Goal: Communication & Community: Participate in discussion

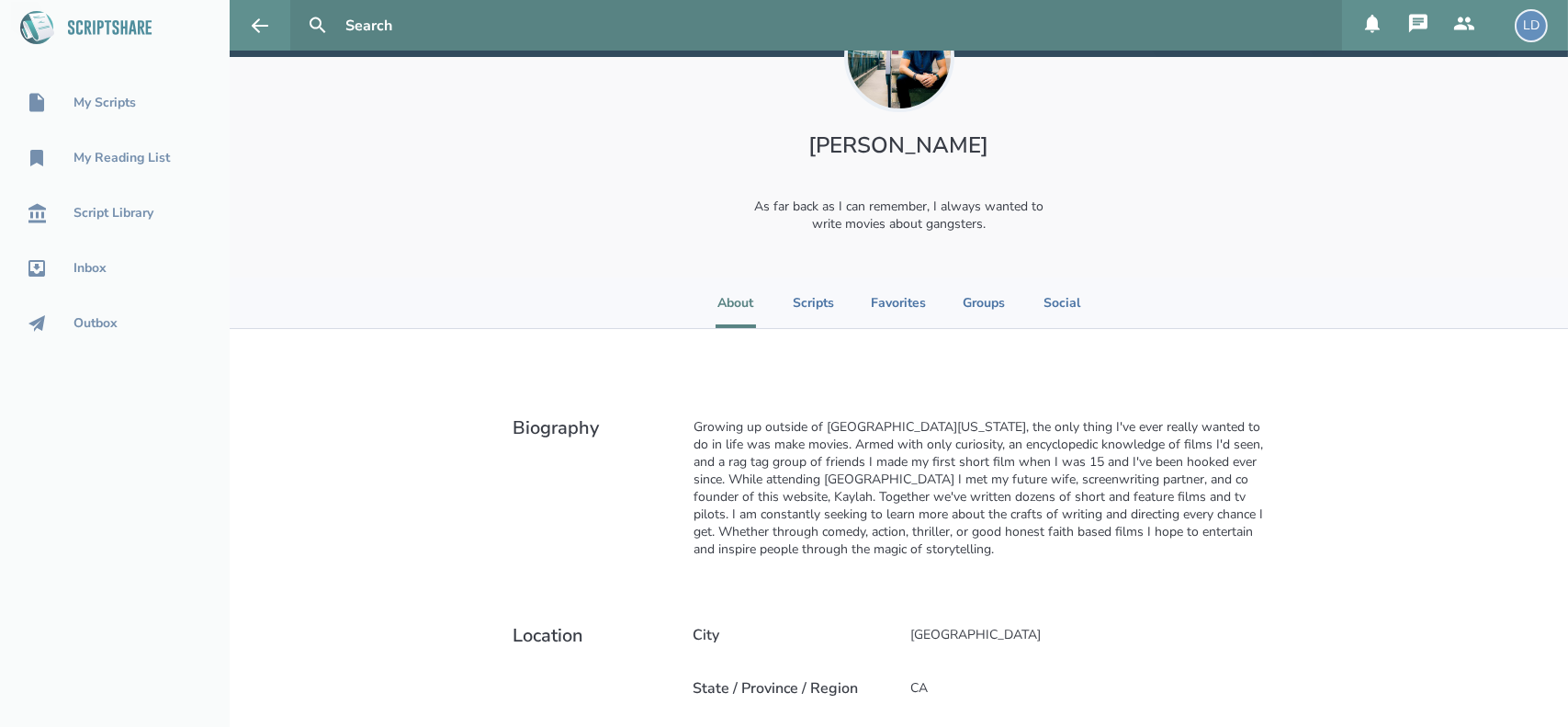
scroll to position [92, 0]
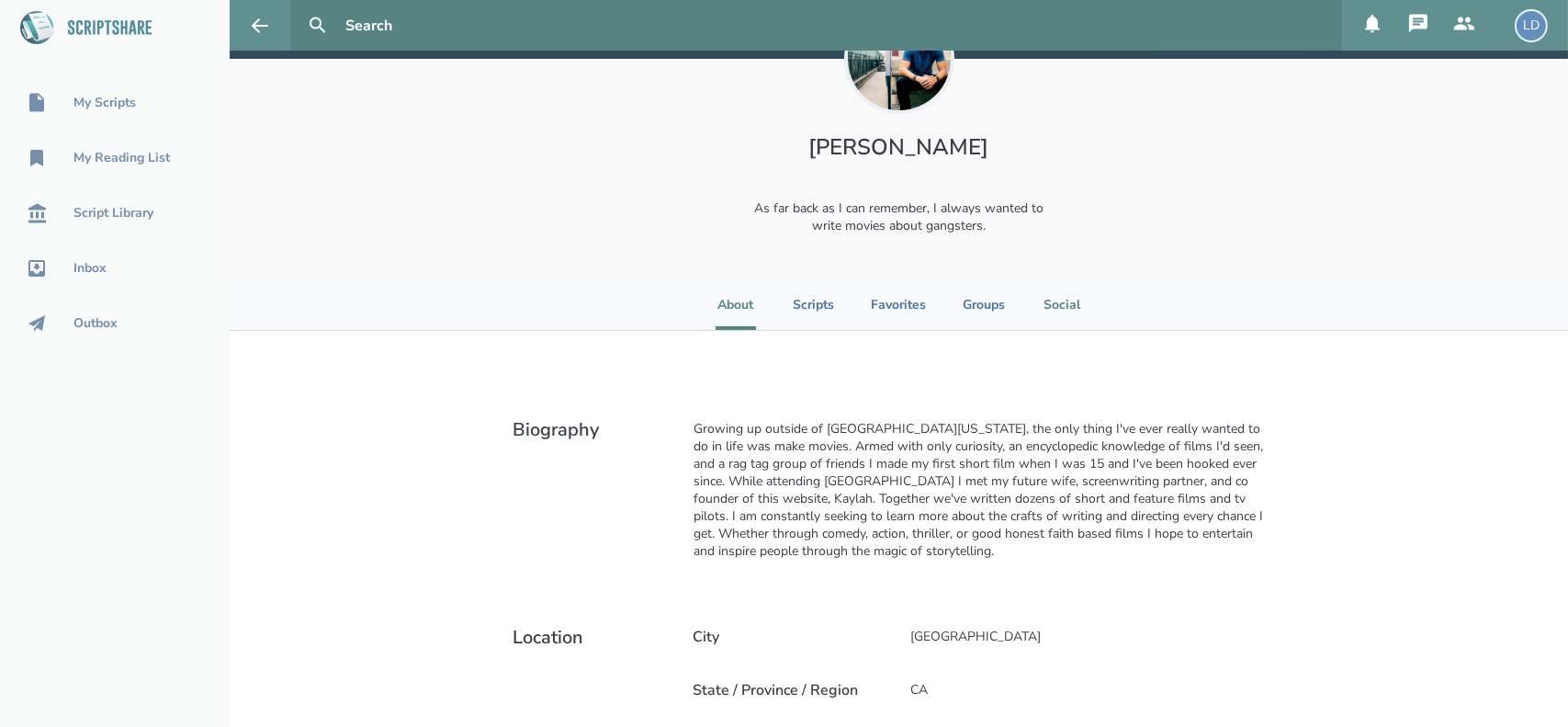
click at [1066, 307] on li "Social" at bounding box center [1062, 304] width 41 height 51
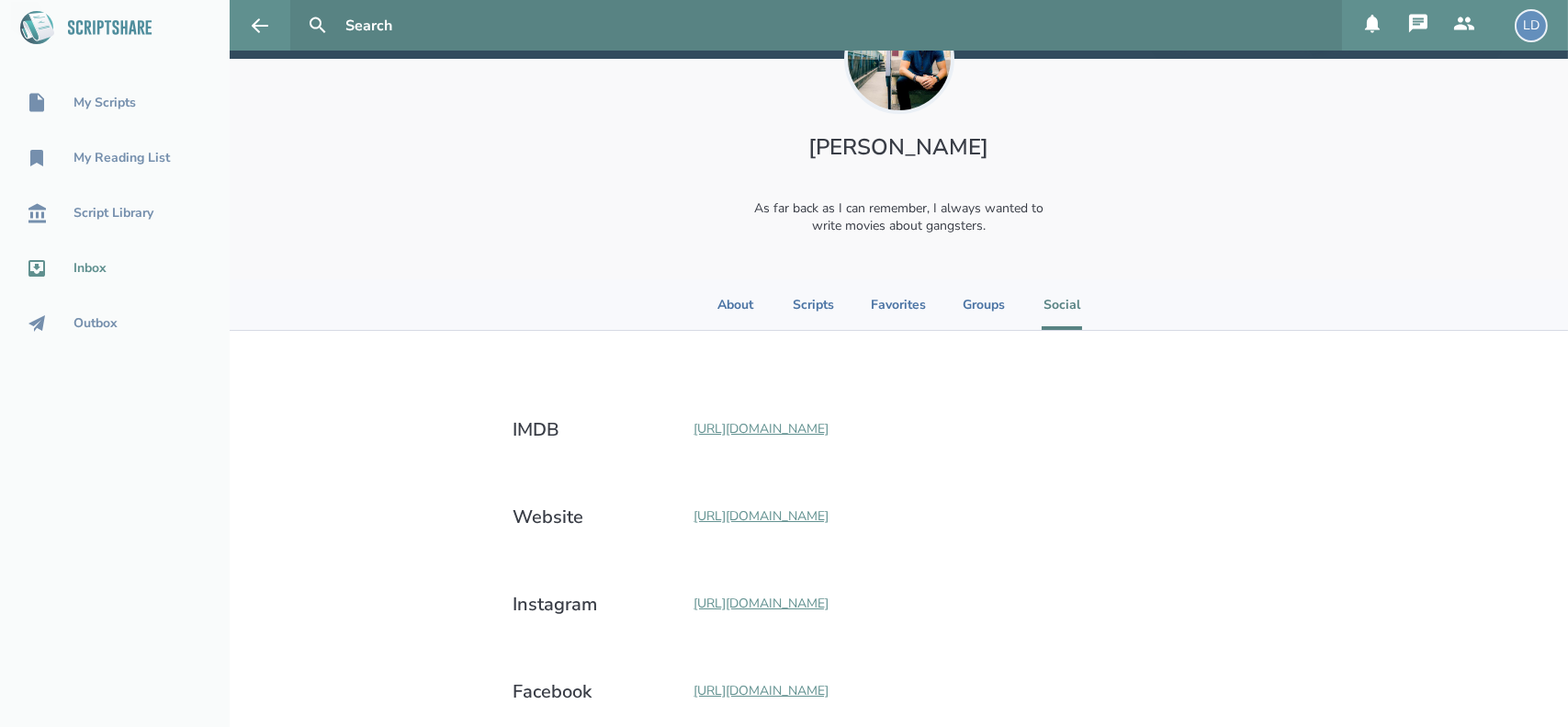
click at [86, 273] on div "Inbox" at bounding box center [90, 268] width 33 height 15
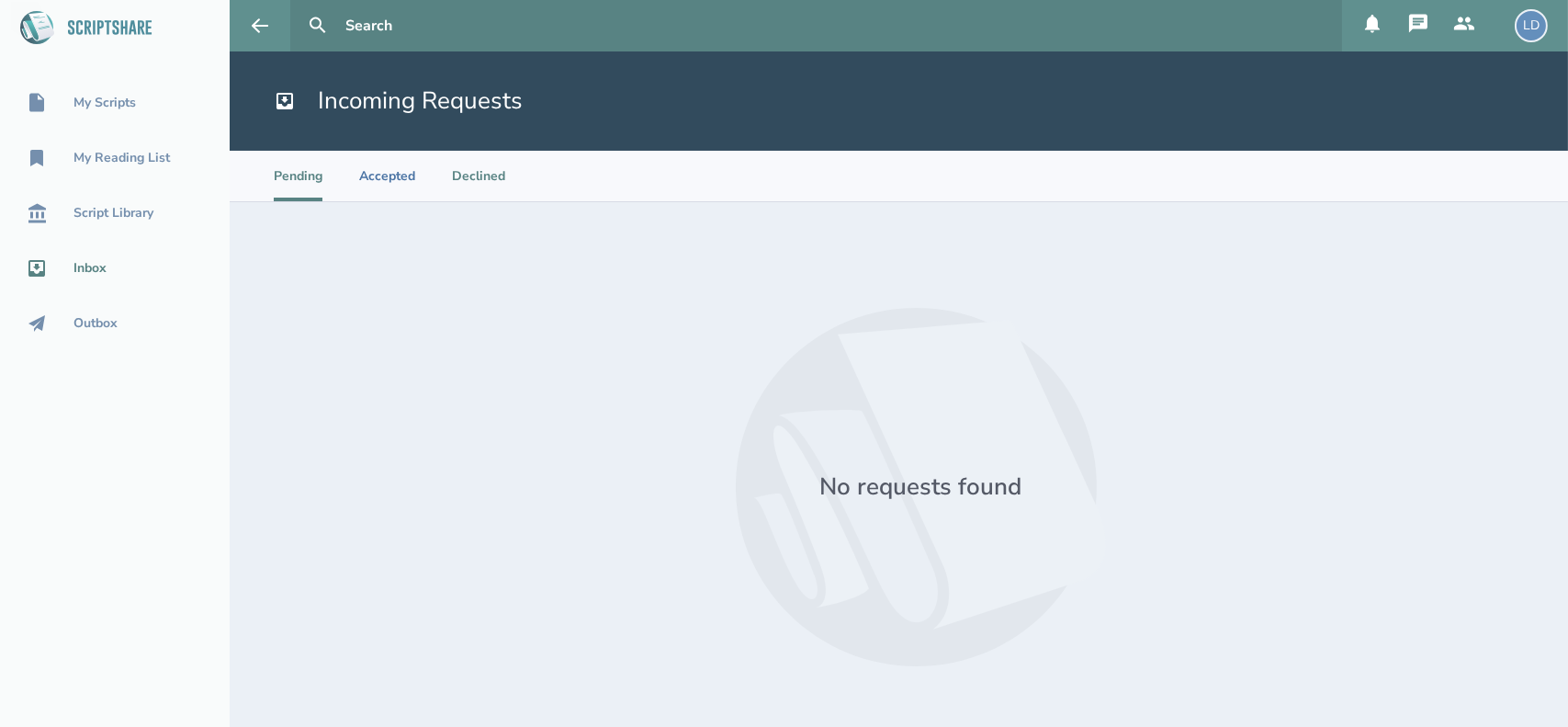
click at [463, 170] on li "Declined" at bounding box center [479, 175] width 53 height 51
click at [397, 173] on li "Accepted" at bounding box center [386, 175] width 56 height 51
click at [1470, 25] on icon at bounding box center [1465, 23] width 20 height 13
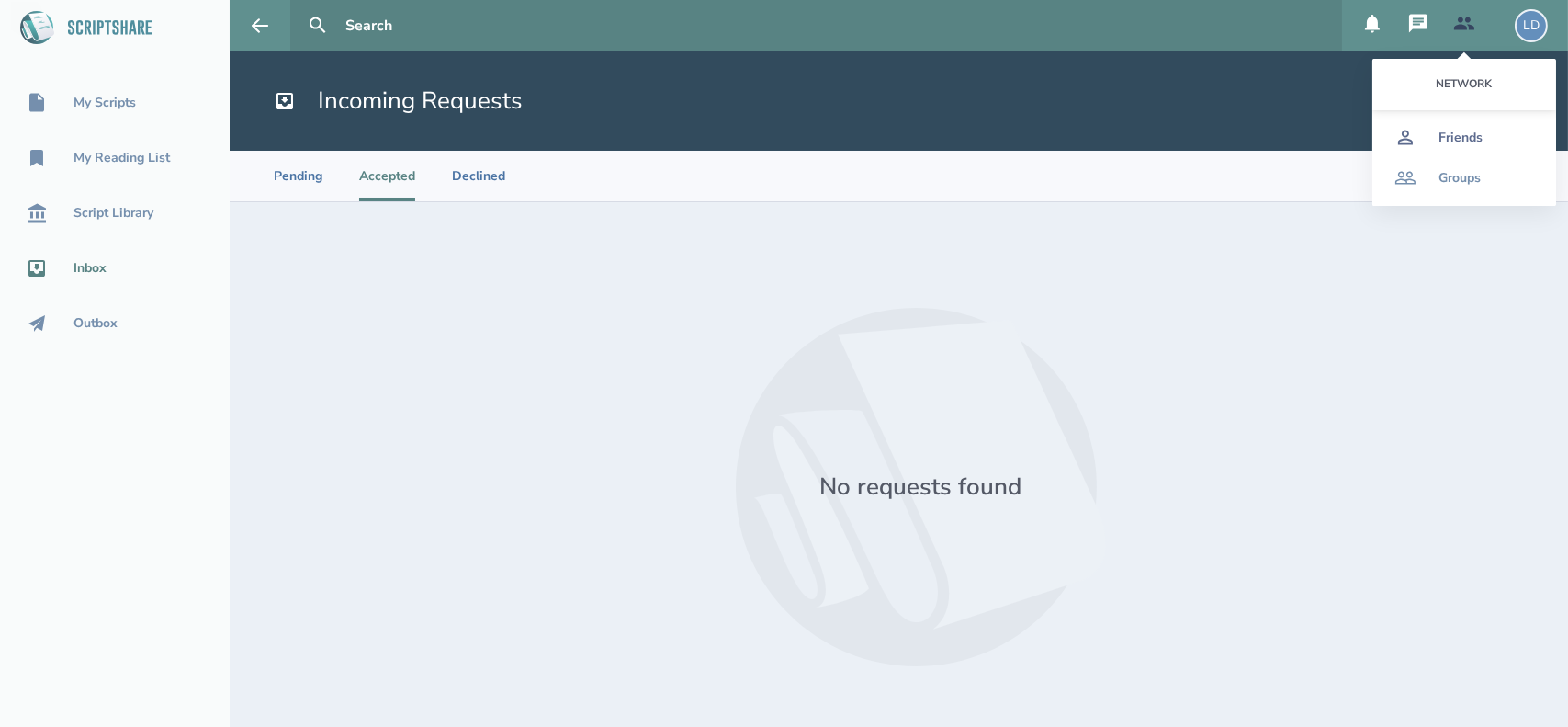
click at [1467, 133] on div "Friends" at bounding box center [1461, 137] width 44 height 15
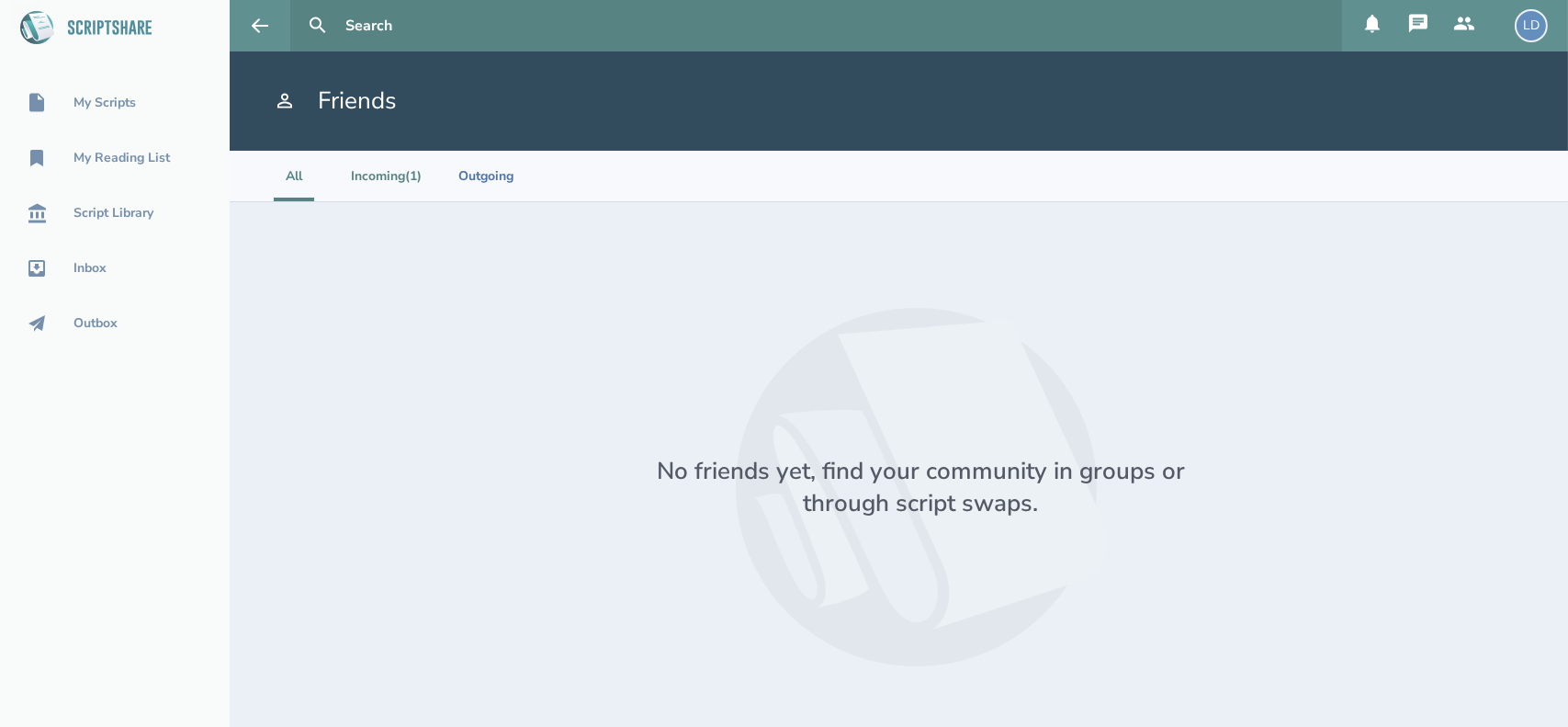
click at [369, 171] on li "Incoming (1)" at bounding box center [386, 175] width 71 height 51
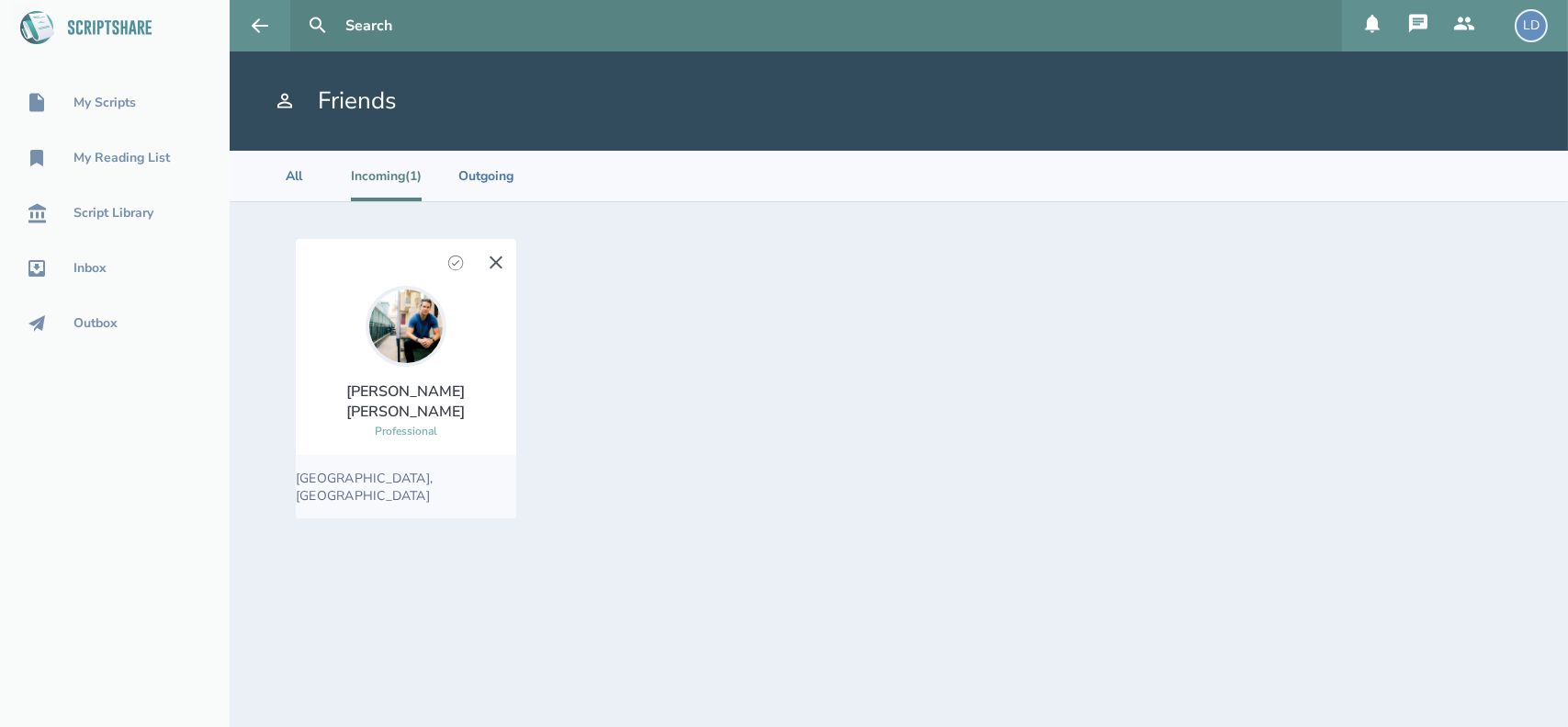
click at [403, 364] on img at bounding box center [406, 327] width 81 height 81
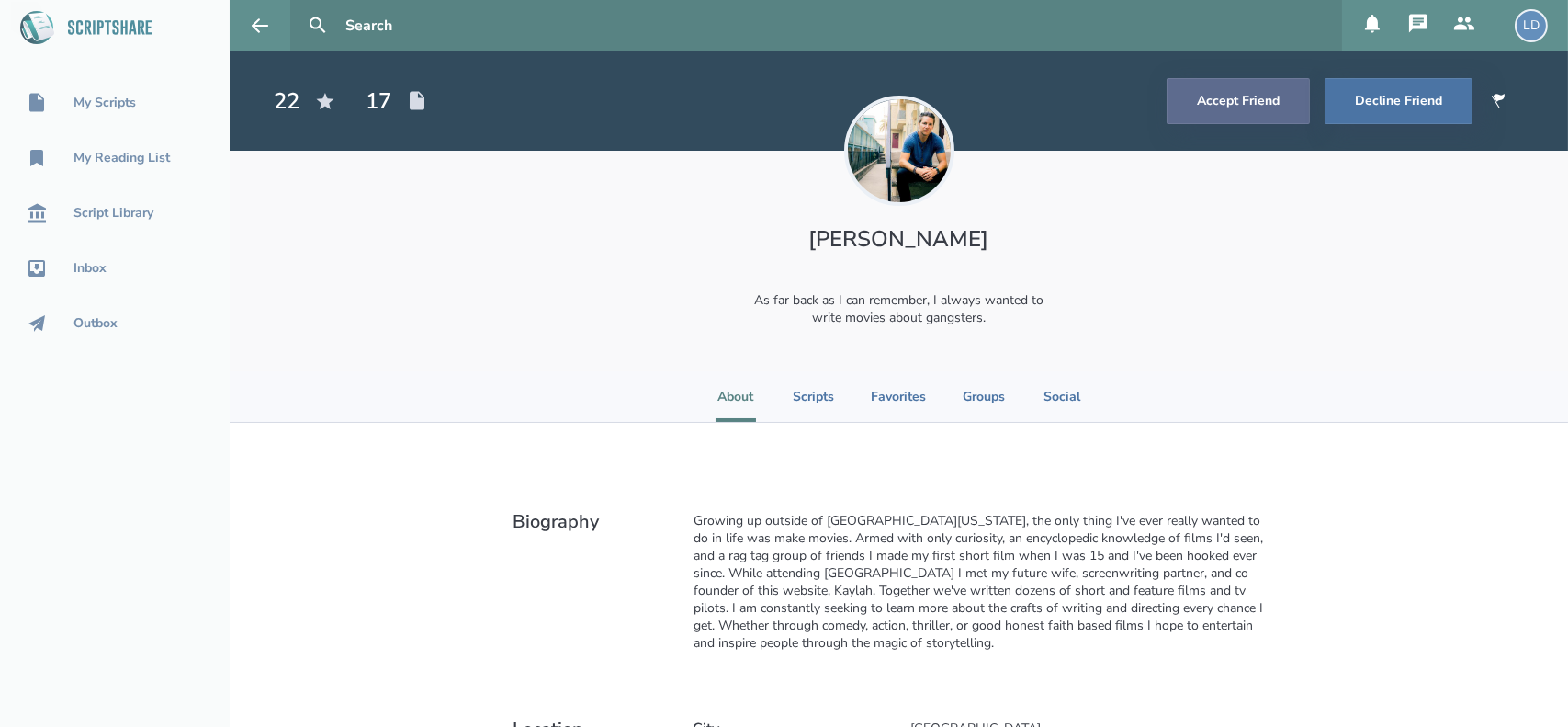
click at [1234, 100] on button "Accept Friend" at bounding box center [1238, 101] width 143 height 46
click at [105, 262] on div "Inbox" at bounding box center [90, 268] width 33 height 15
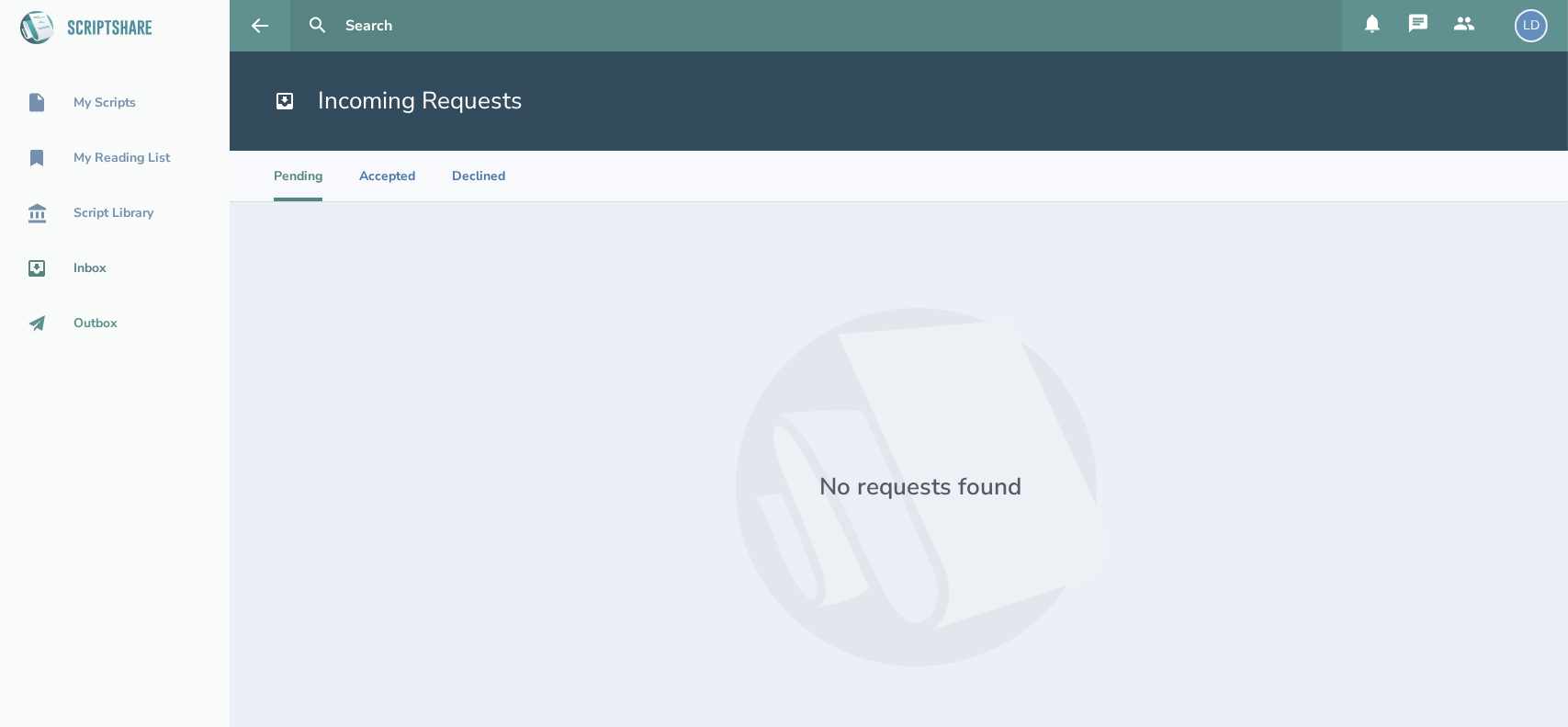
click at [83, 333] on div "Outbox" at bounding box center [114, 324] width 230 height 22
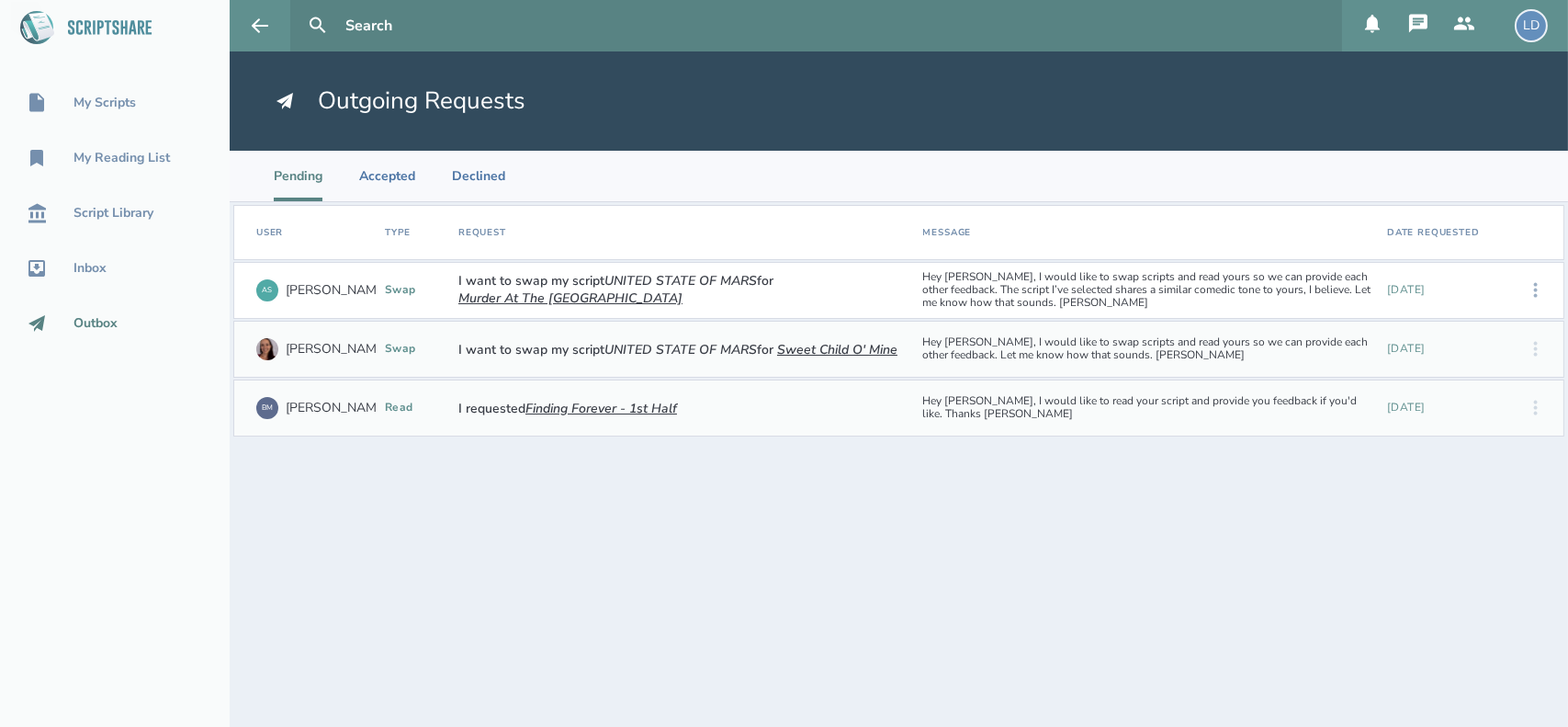
click at [1539, 293] on icon at bounding box center [1536, 291] width 22 height 22
click at [1463, 346] on div "View Agreement" at bounding box center [1479, 346] width 113 height 54
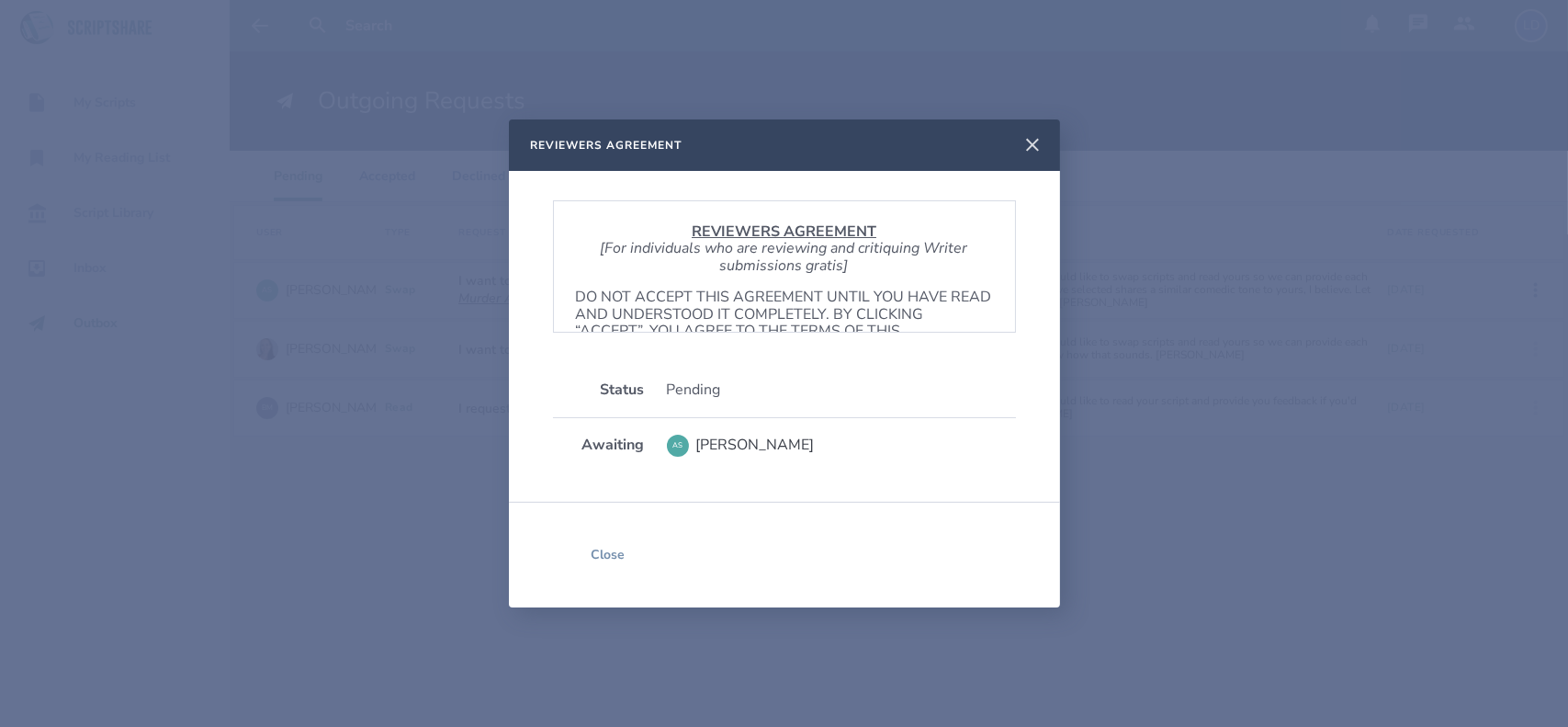
click at [1036, 144] on icon at bounding box center [1033, 145] width 22 height 22
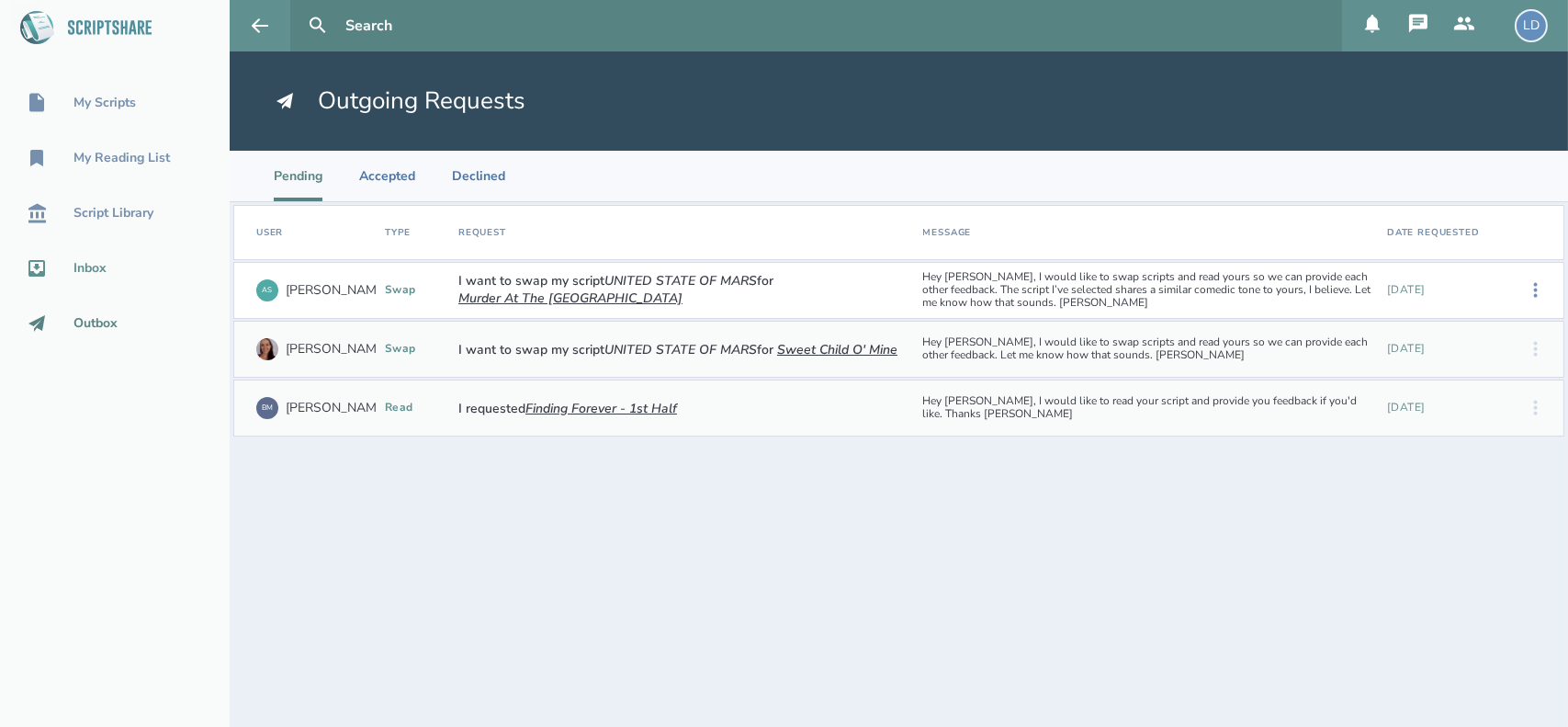
click at [102, 268] on div "Inbox" at bounding box center [90, 268] width 33 height 15
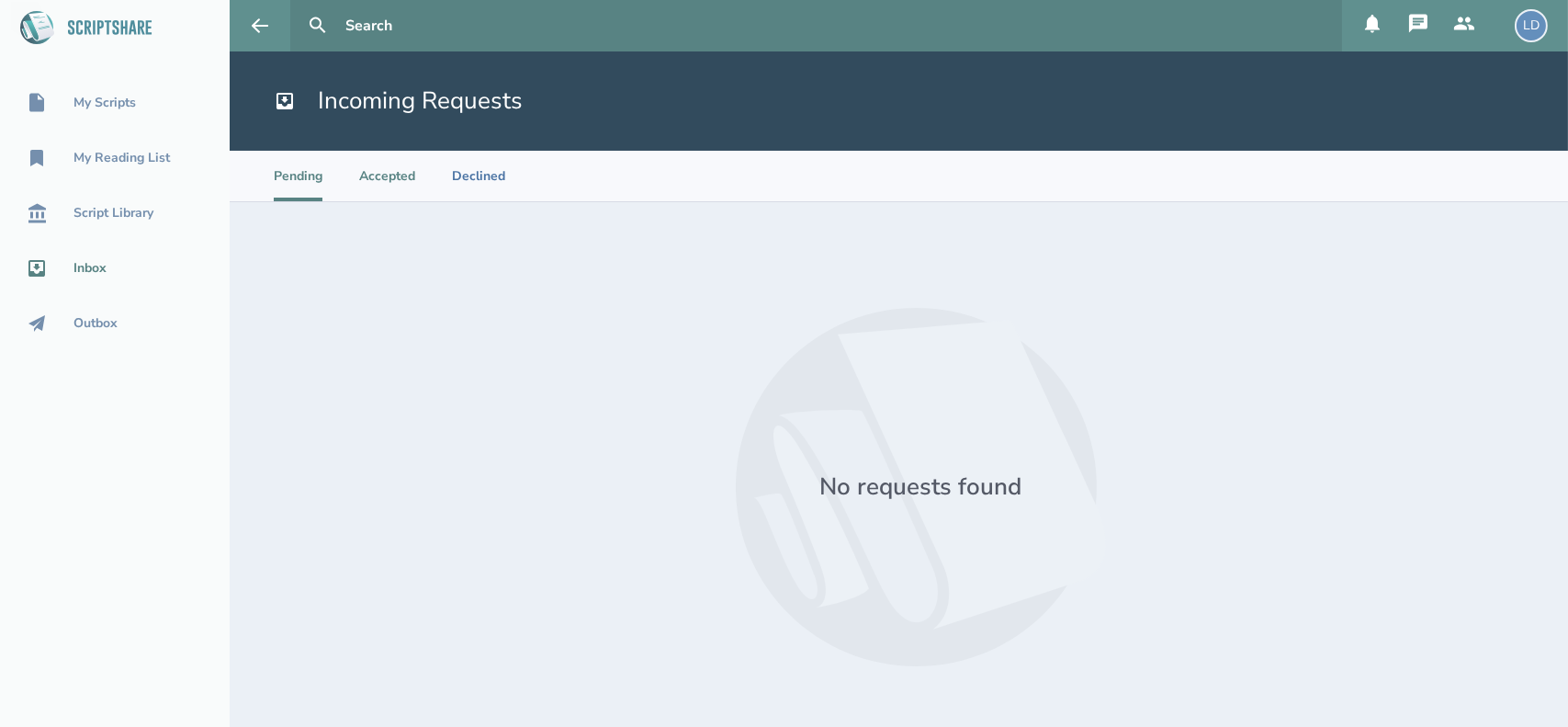
click at [386, 175] on li "Accepted" at bounding box center [386, 175] width 56 height 51
click at [93, 326] on div "Outbox" at bounding box center [96, 324] width 44 height 15
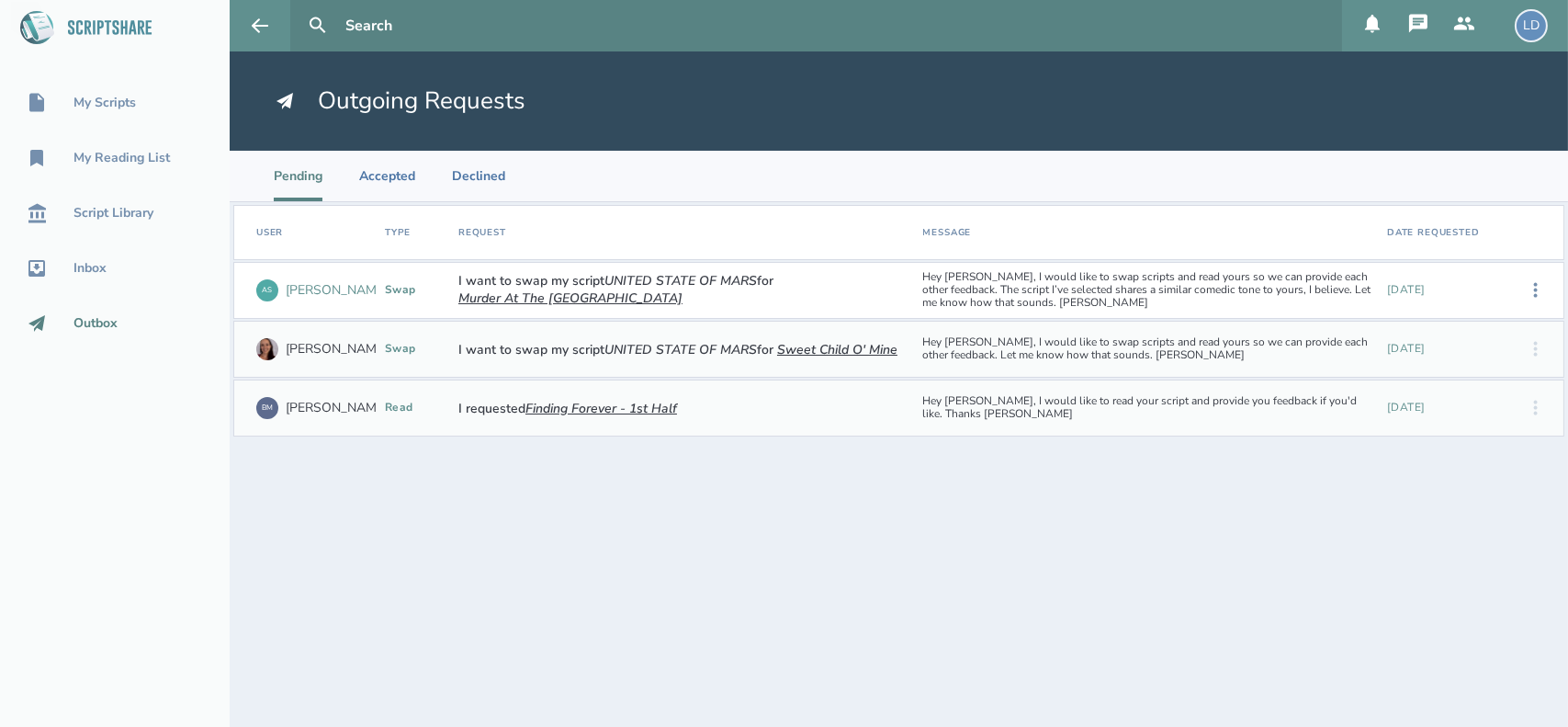
click at [339, 290] on div "Alexander S." at bounding box center [337, 291] width 102 height 15
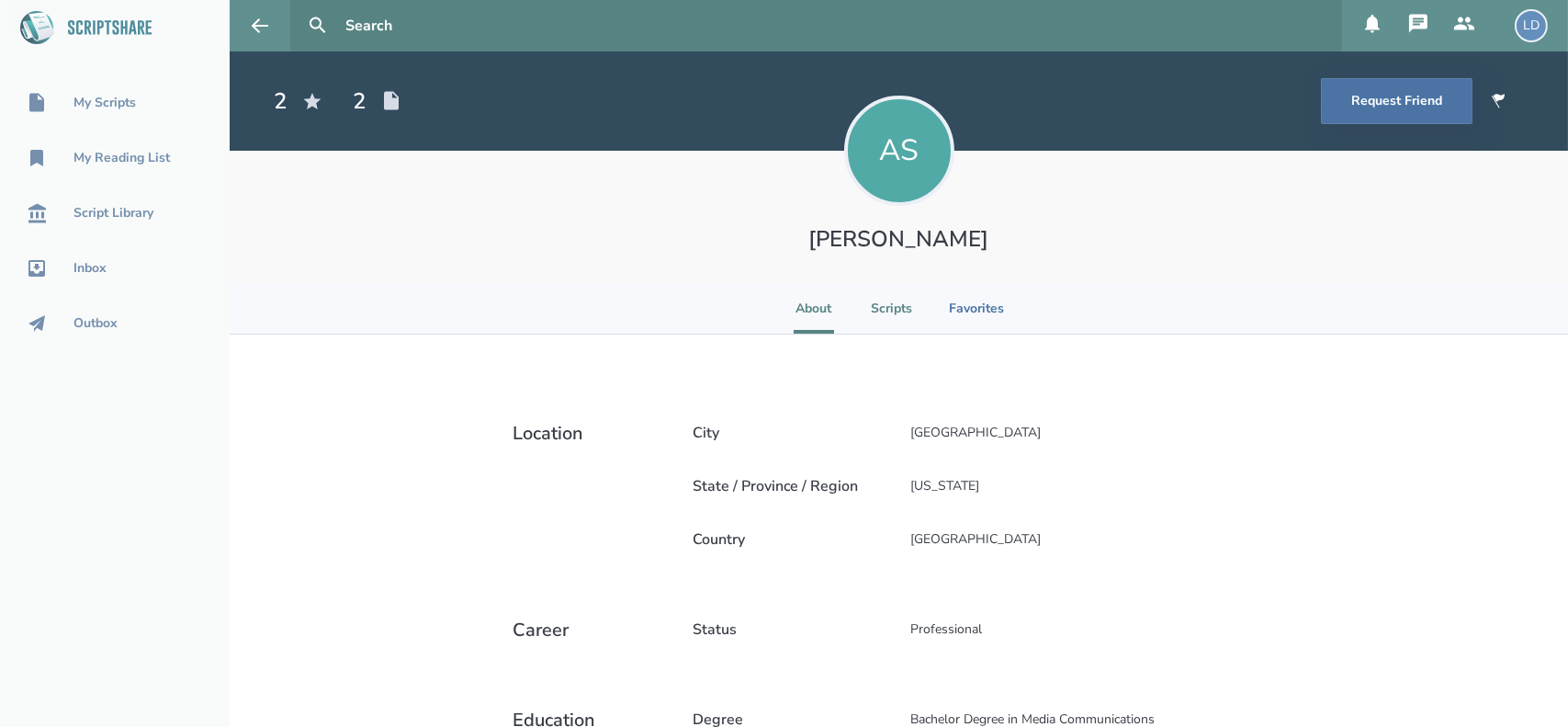
click at [890, 307] on li "Scripts" at bounding box center [891, 308] width 42 height 51
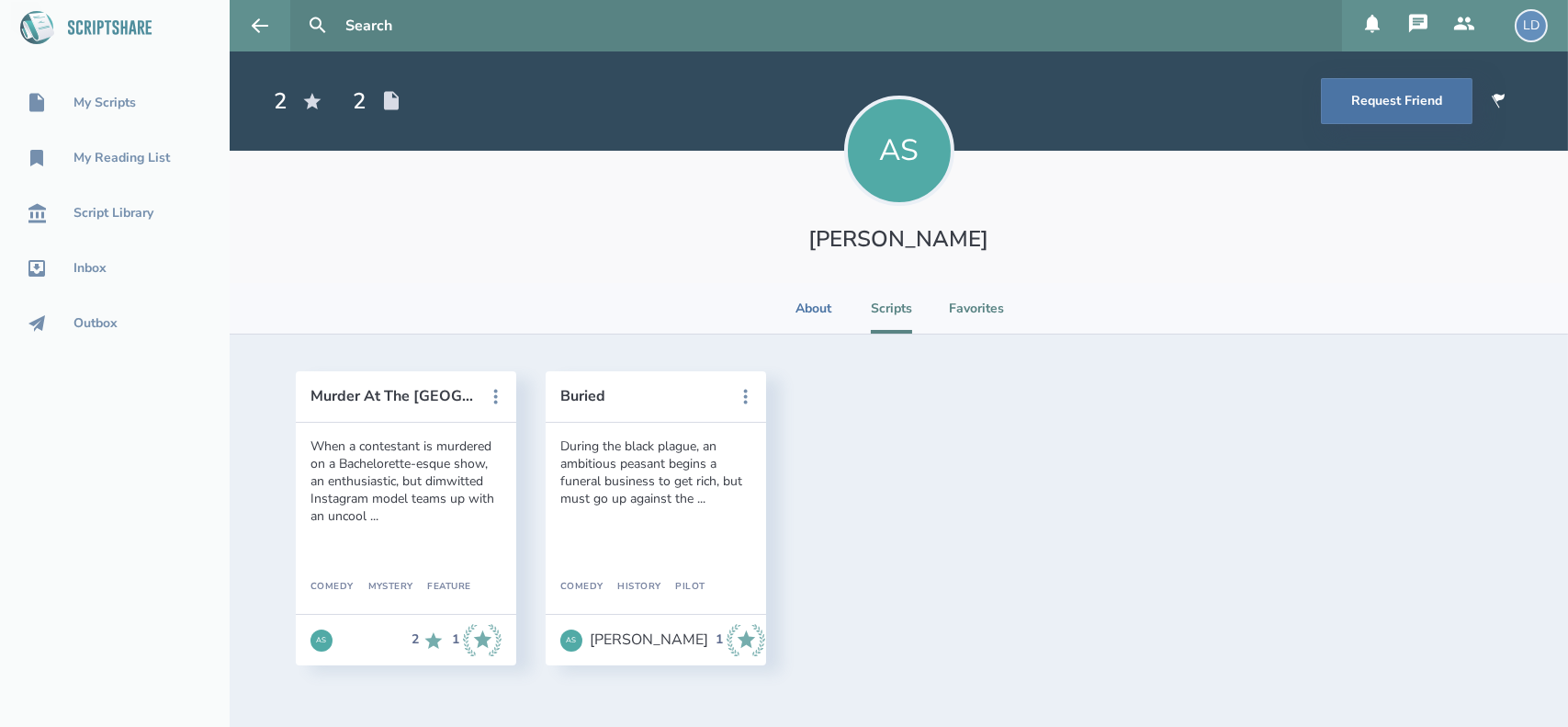
click at [985, 294] on li "Favorites" at bounding box center [977, 308] width 55 height 51
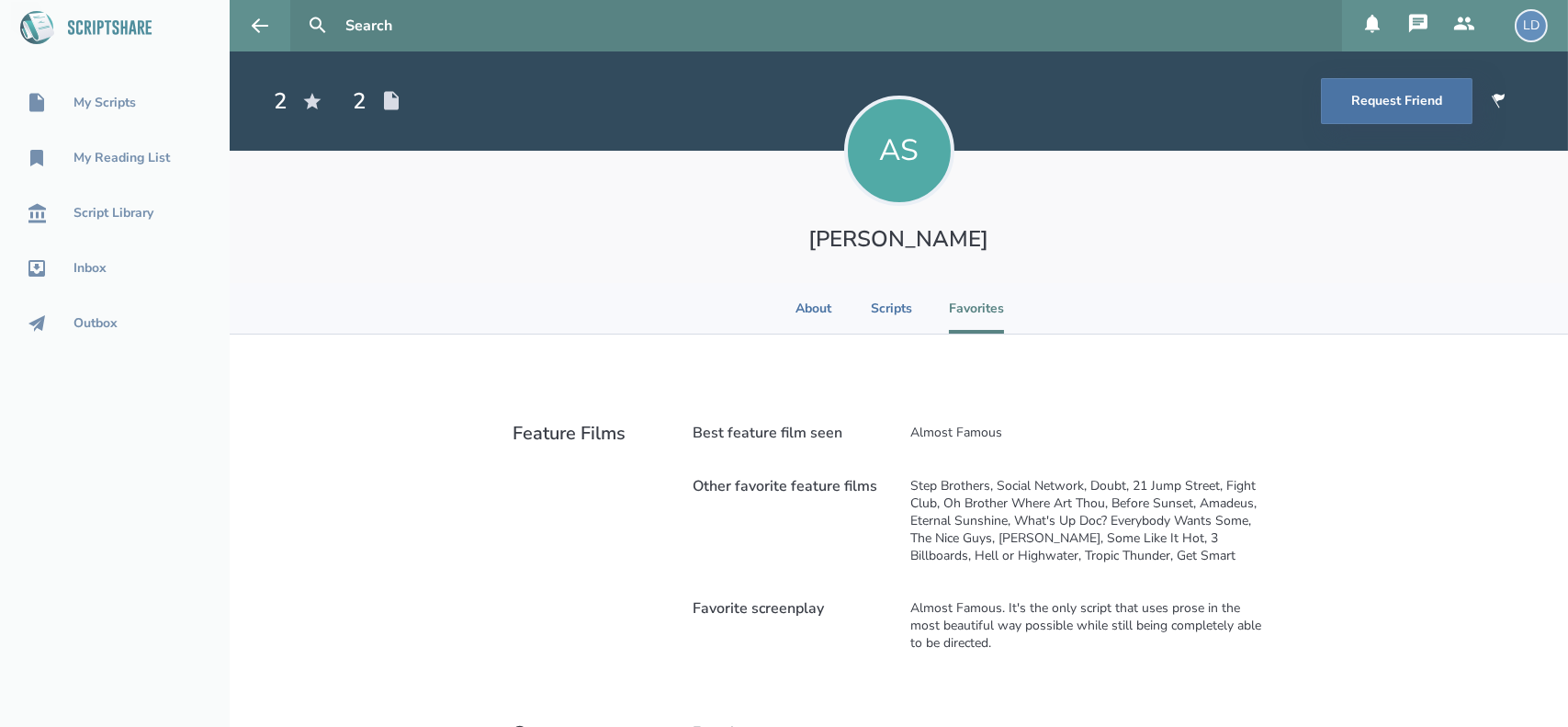
click at [936, 244] on h1 "Alexander Shores" at bounding box center [899, 239] width 339 height 30
click at [800, 317] on li "About" at bounding box center [814, 308] width 41 height 51
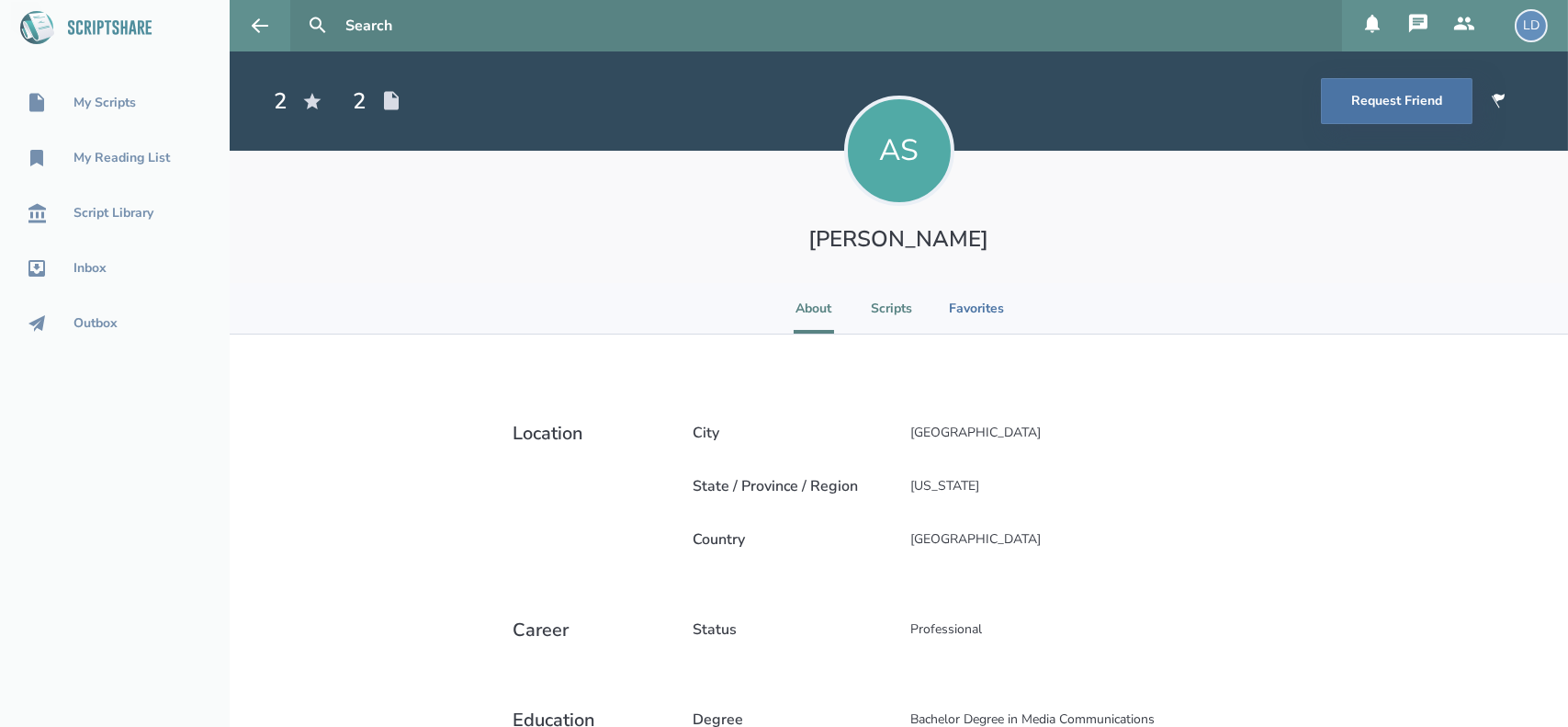
click at [890, 290] on li "Scripts" at bounding box center [891, 308] width 42 height 51
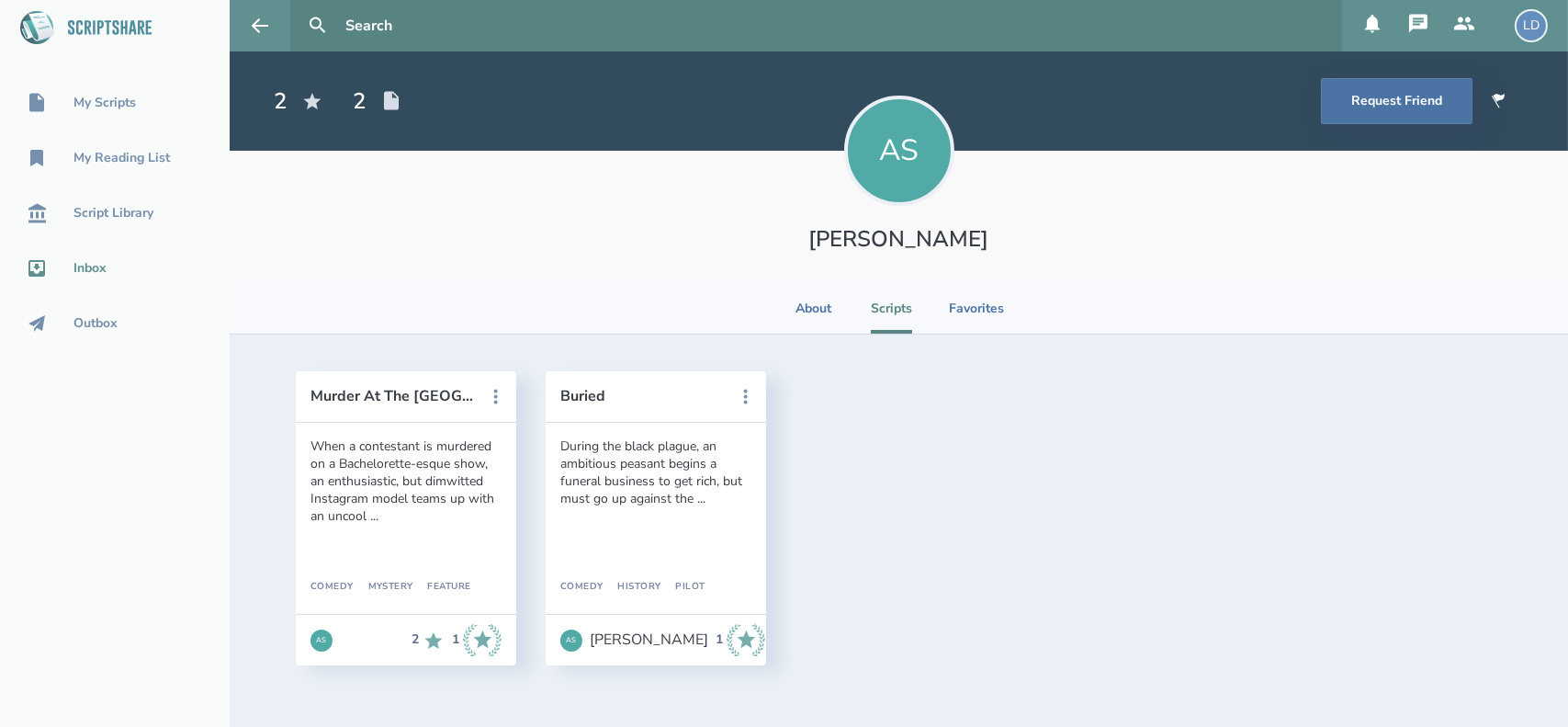
click at [101, 269] on div "Inbox" at bounding box center [90, 268] width 33 height 15
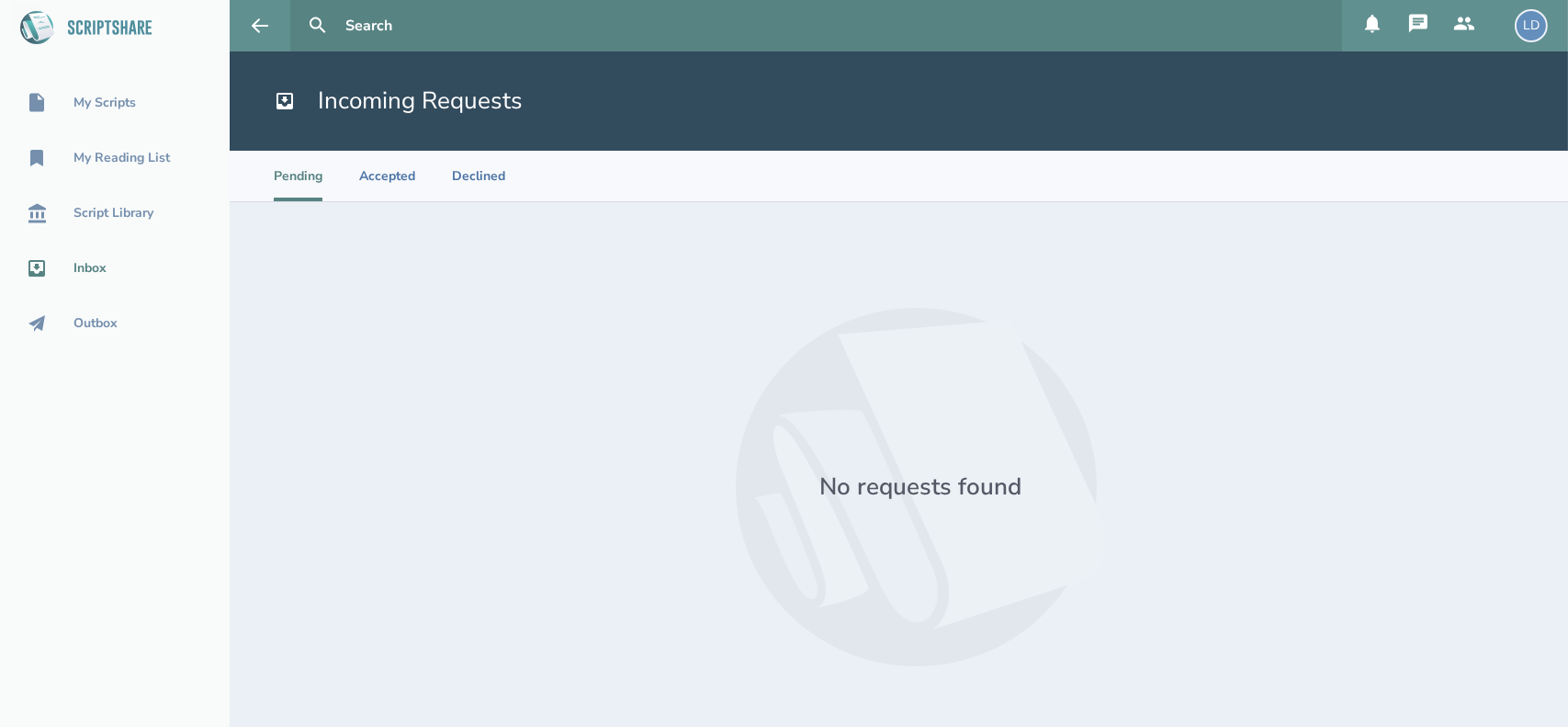
click at [1475, 6] on button at bounding box center [1465, 26] width 46 height 52
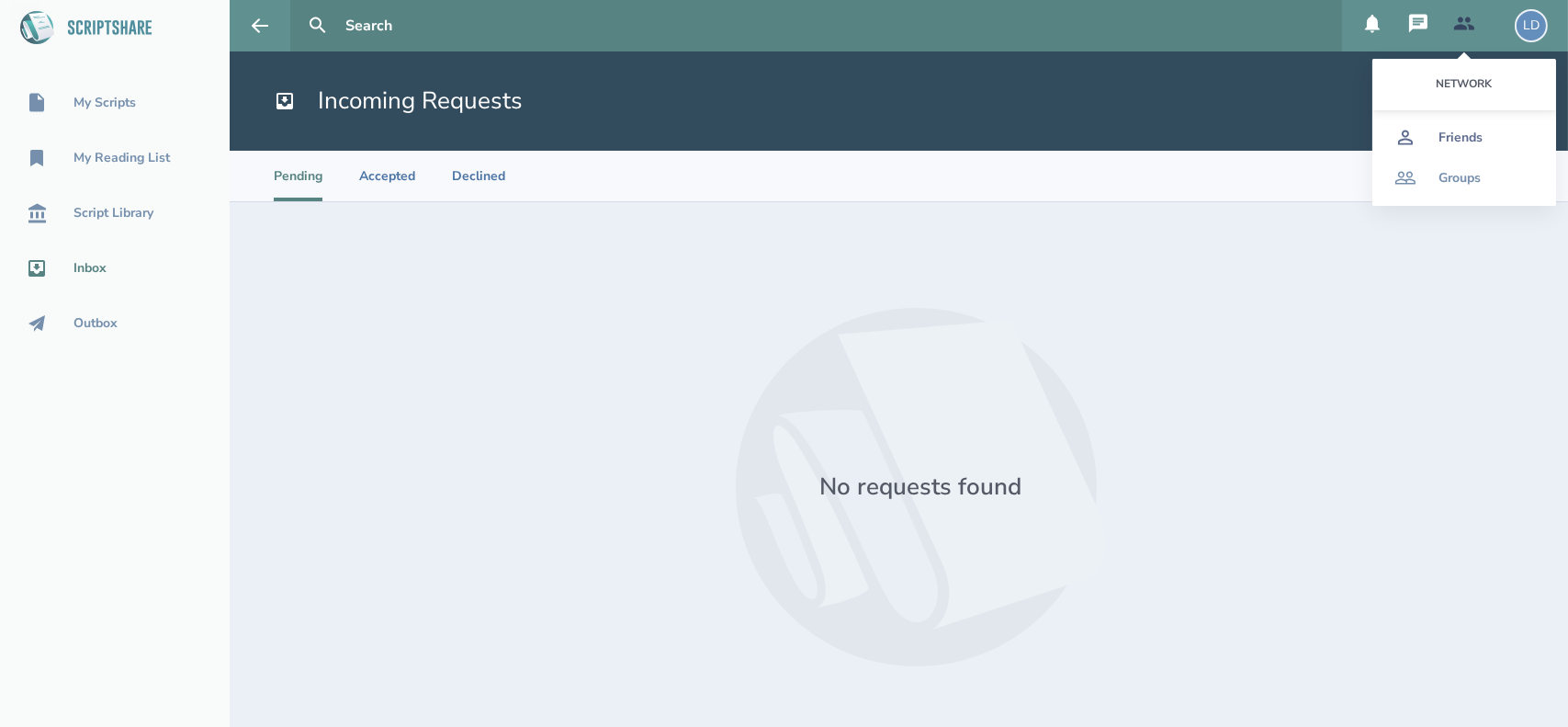
click at [1450, 133] on div "Friends" at bounding box center [1461, 137] width 44 height 15
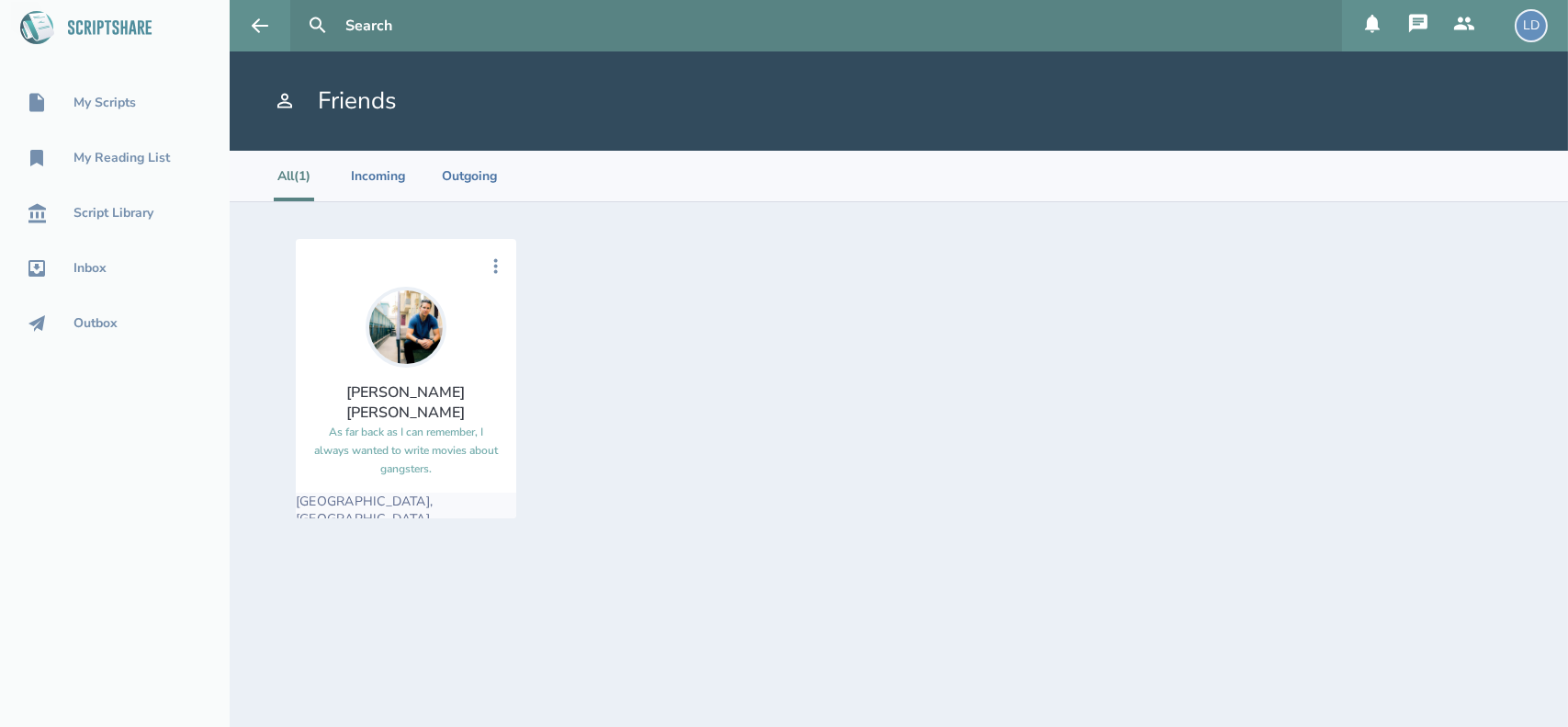
click at [418, 387] on div "Anthony Miguel Cantu" at bounding box center [406, 402] width 191 height 41
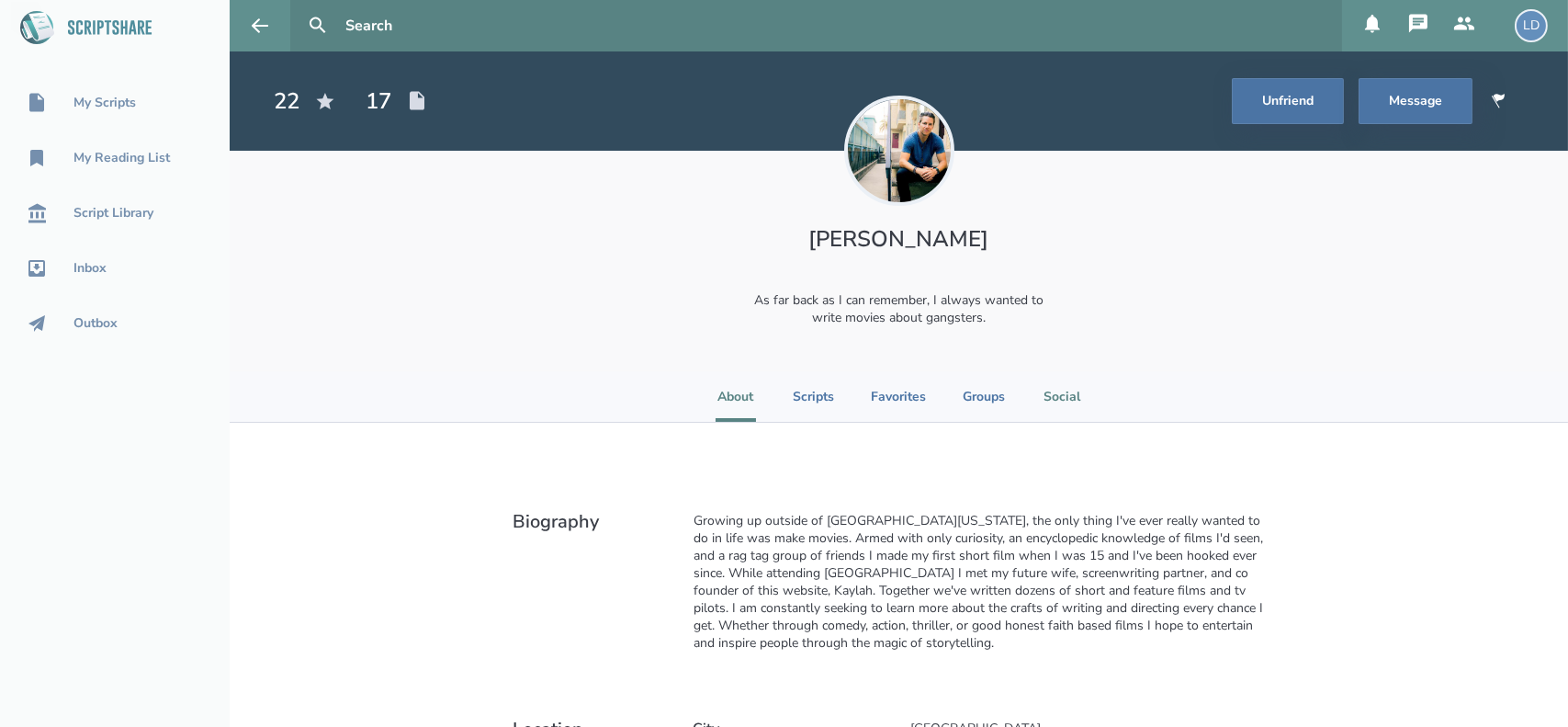
click at [1072, 393] on li "Social" at bounding box center [1062, 396] width 41 height 51
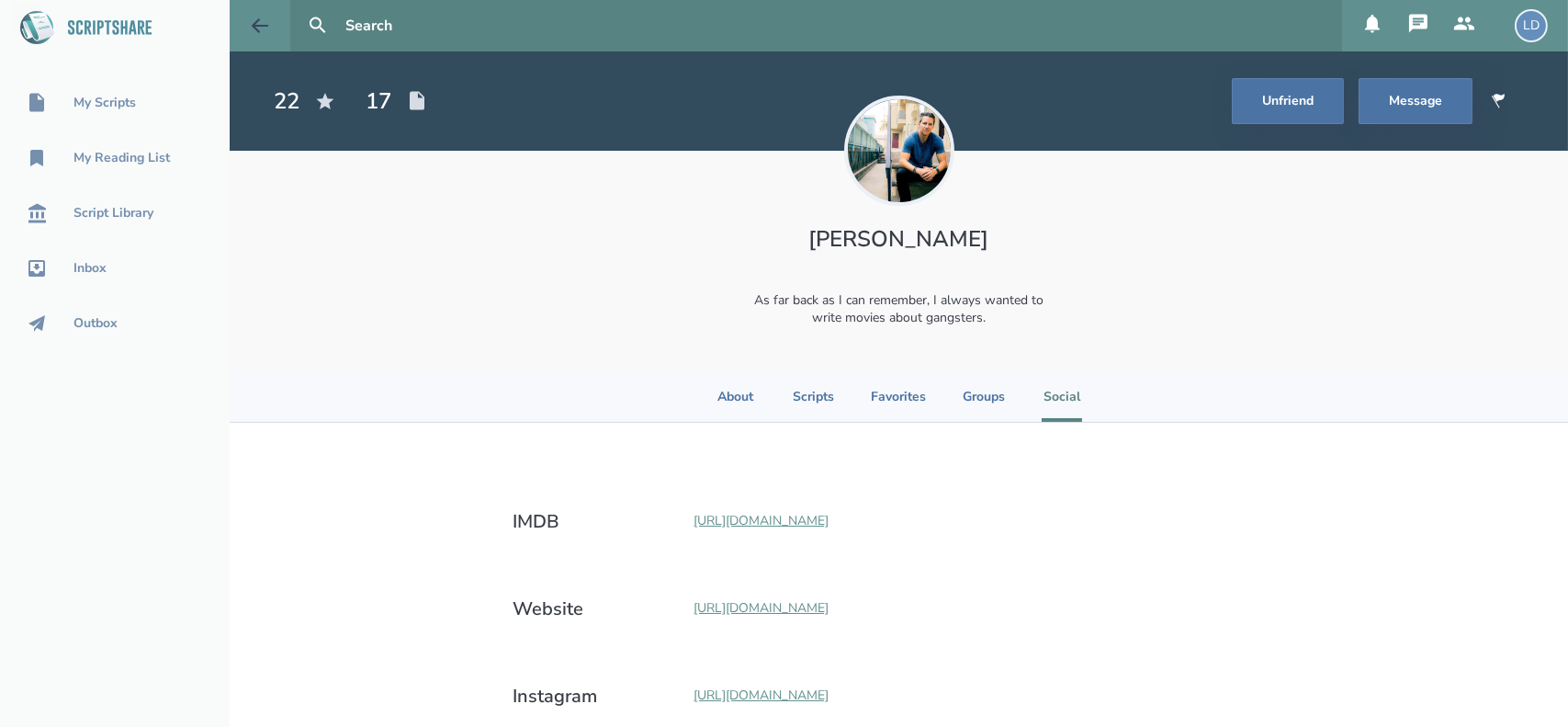
click at [252, 24] on icon at bounding box center [260, 26] width 22 height 22
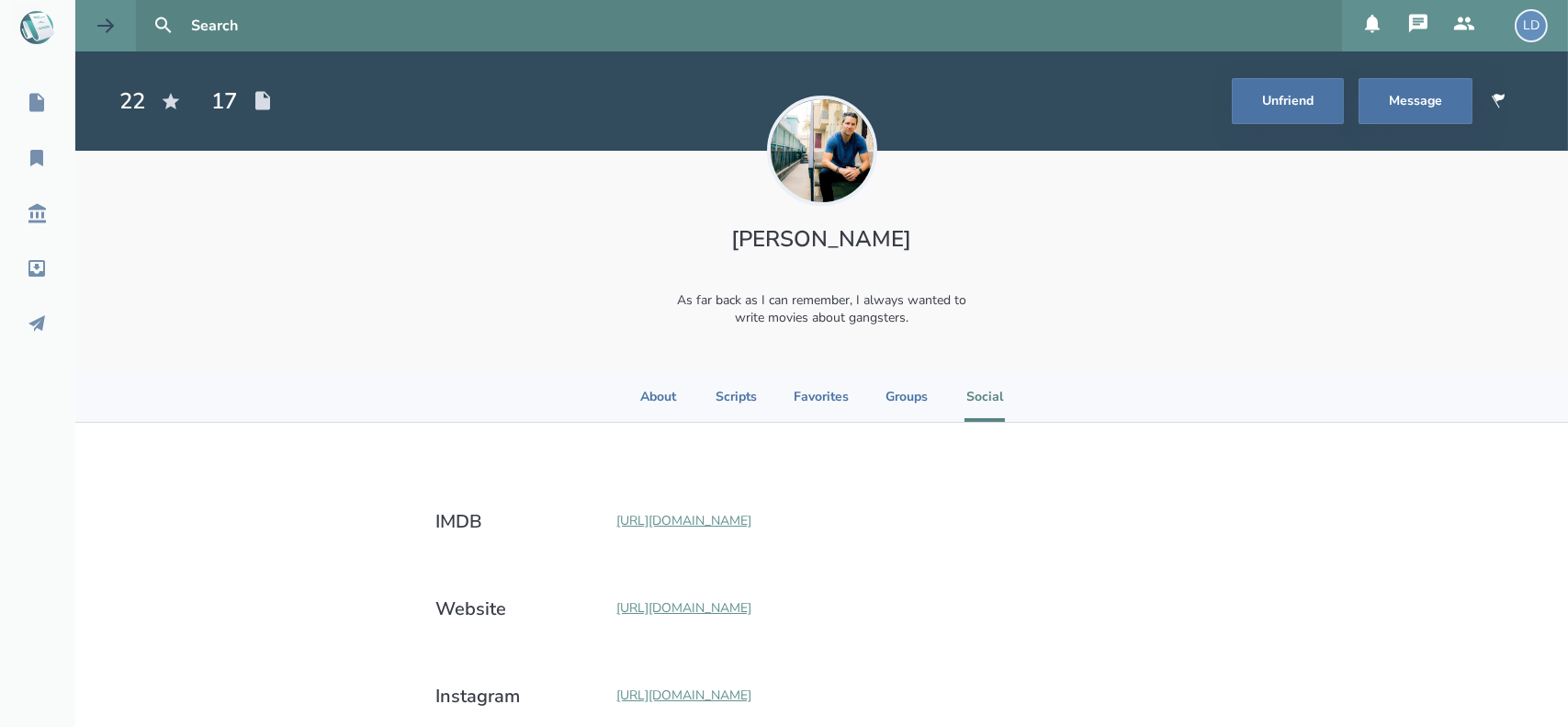
click at [110, 31] on icon at bounding box center [106, 26] width 22 height 22
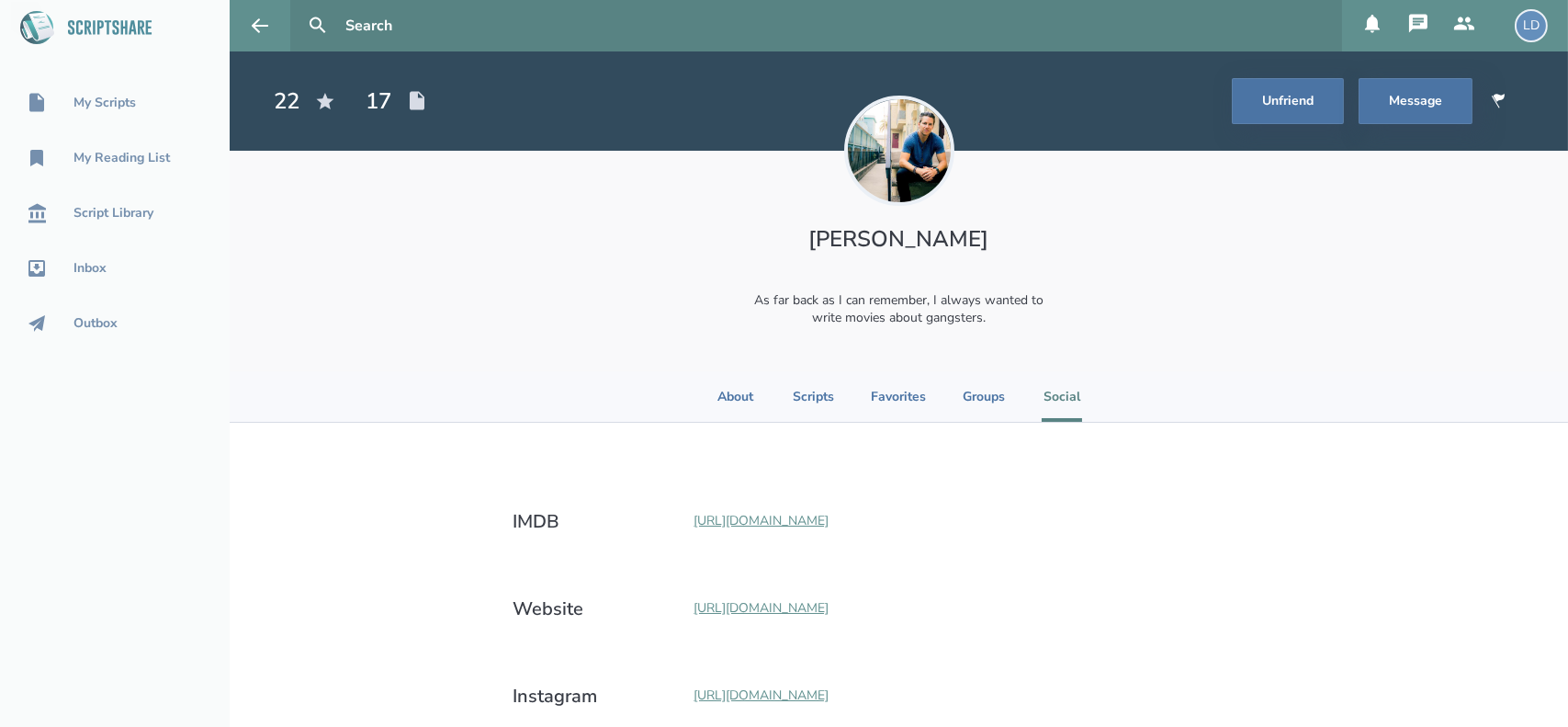
click at [1422, 27] on icon at bounding box center [1419, 23] width 18 height 18
click at [1391, 30] on button at bounding box center [1372, 26] width 46 height 52
click at [1465, 26] on icon at bounding box center [1465, 23] width 20 height 13
click at [1296, 213] on div "Anthony Miguel Cantu As far back as I can remember, I always wanted to write mo…" at bounding box center [898, 260] width 1338 height 220
click at [1526, 21] on div "LD" at bounding box center [1531, 26] width 33 height 33
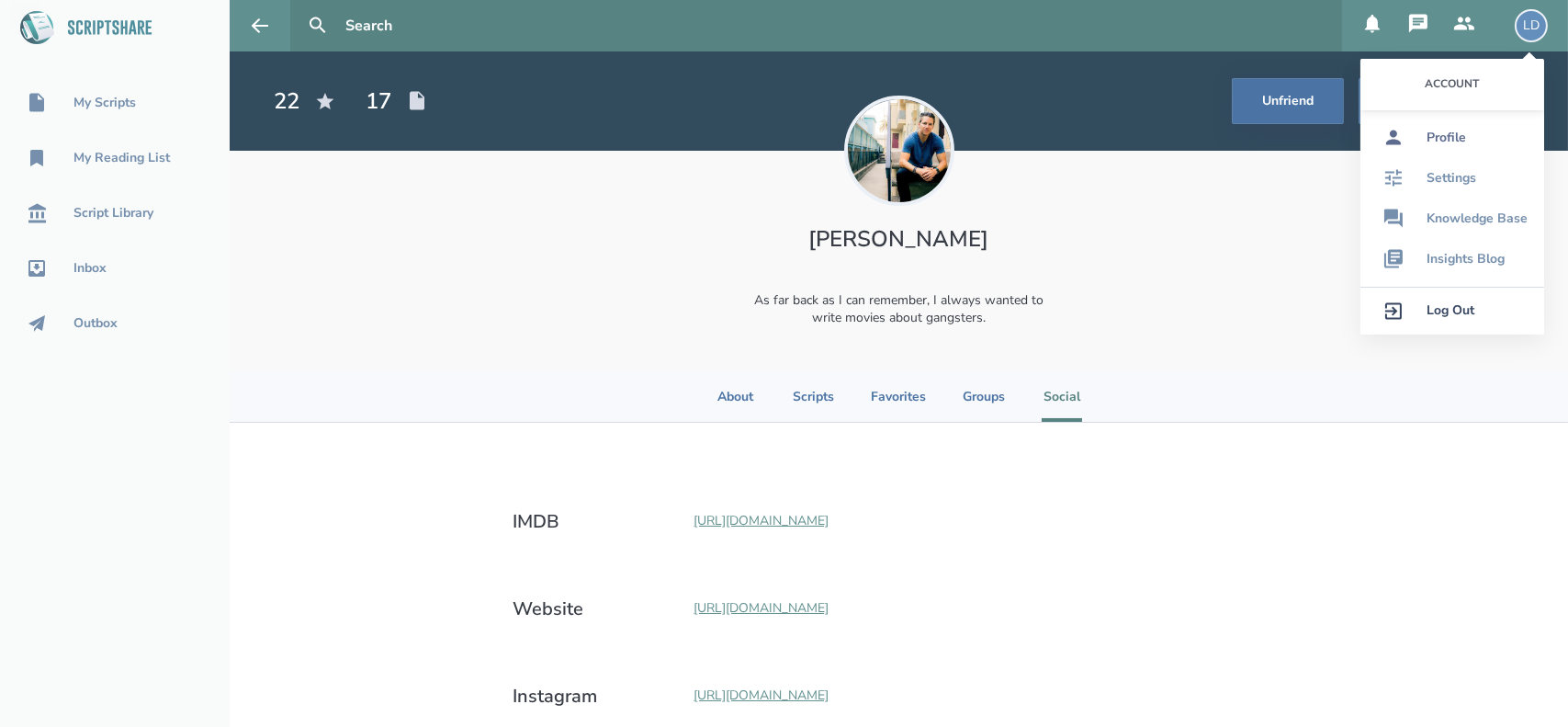
click at [1463, 135] on div "Profile" at bounding box center [1446, 137] width 40 height 15
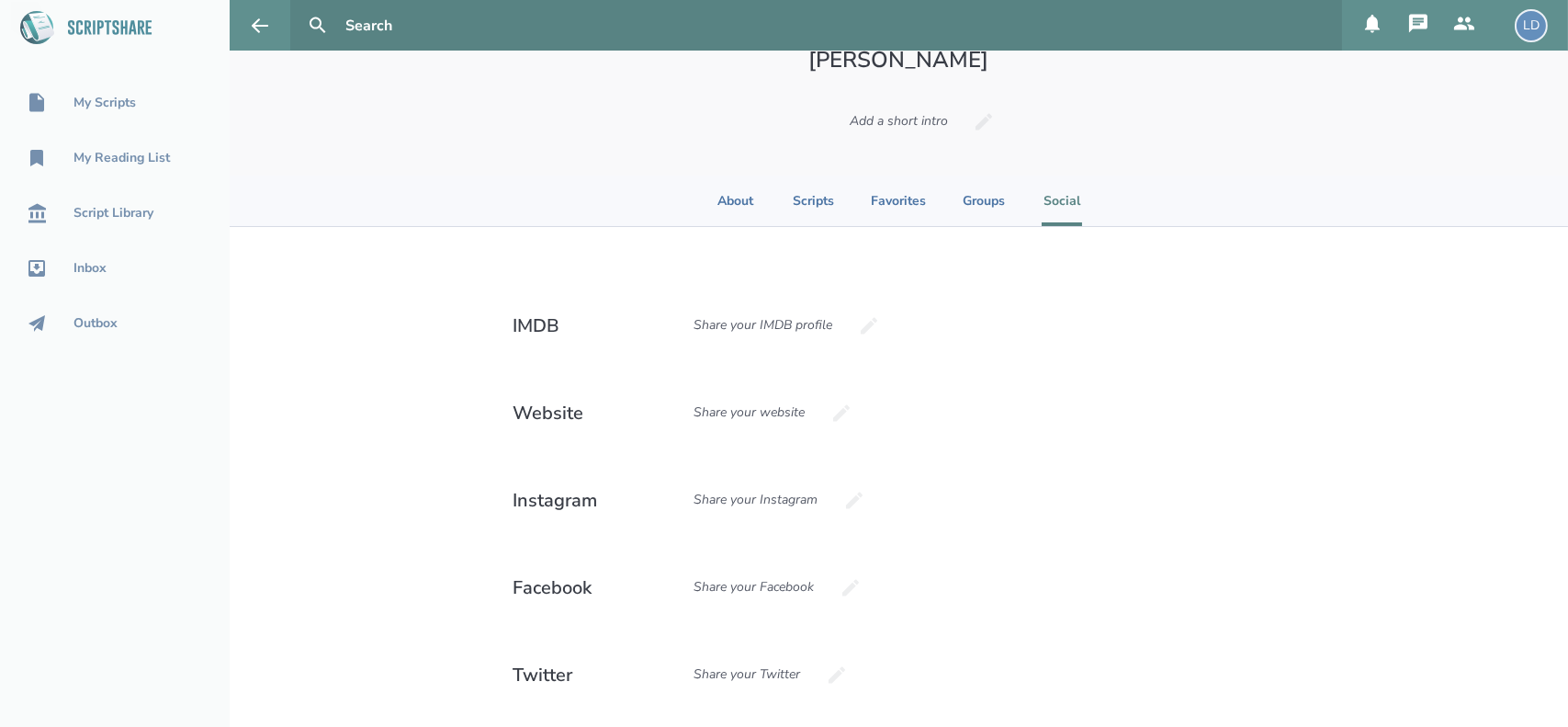
scroll to position [184, 0]
click at [963, 219] on li "Groups" at bounding box center [984, 196] width 42 height 51
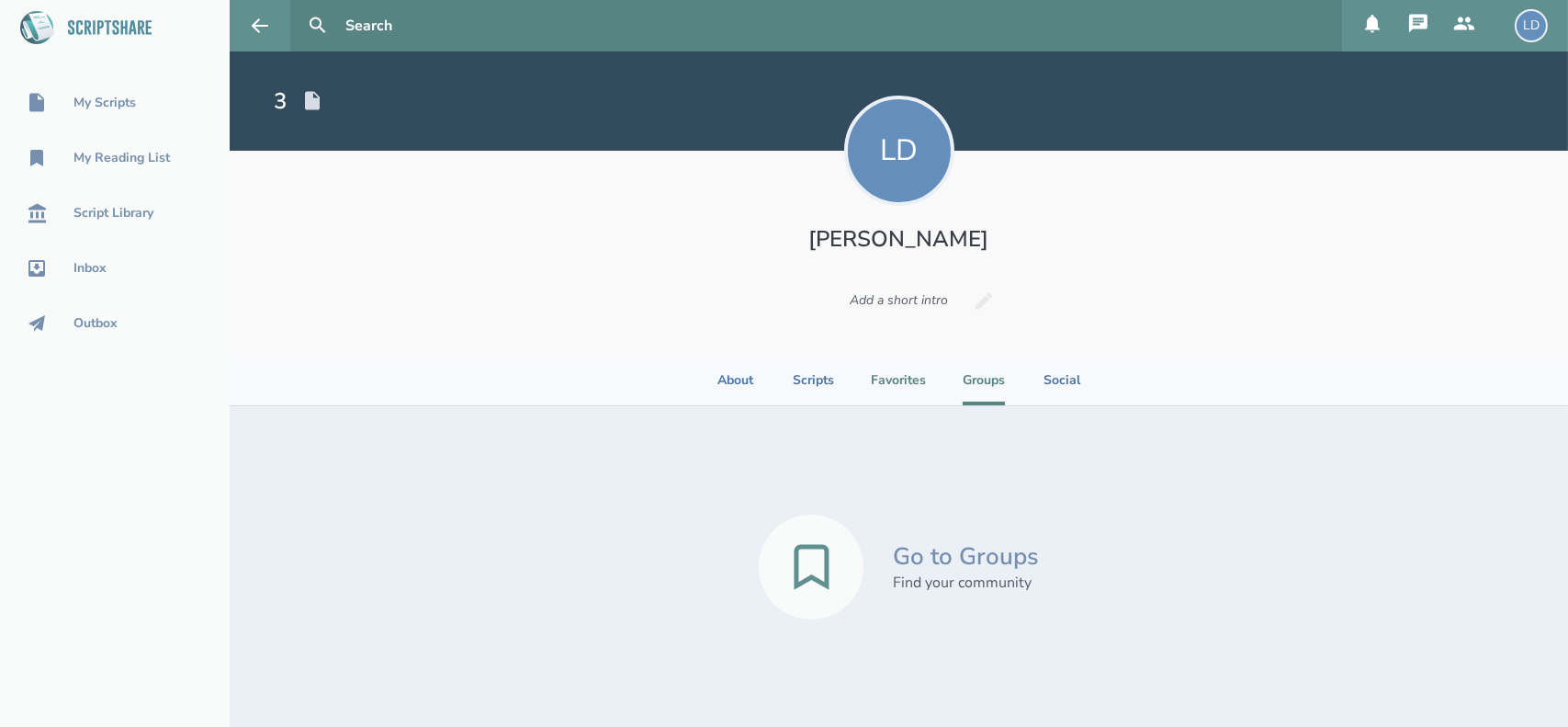
click at [895, 387] on li "Favorites" at bounding box center [898, 379] width 55 height 51
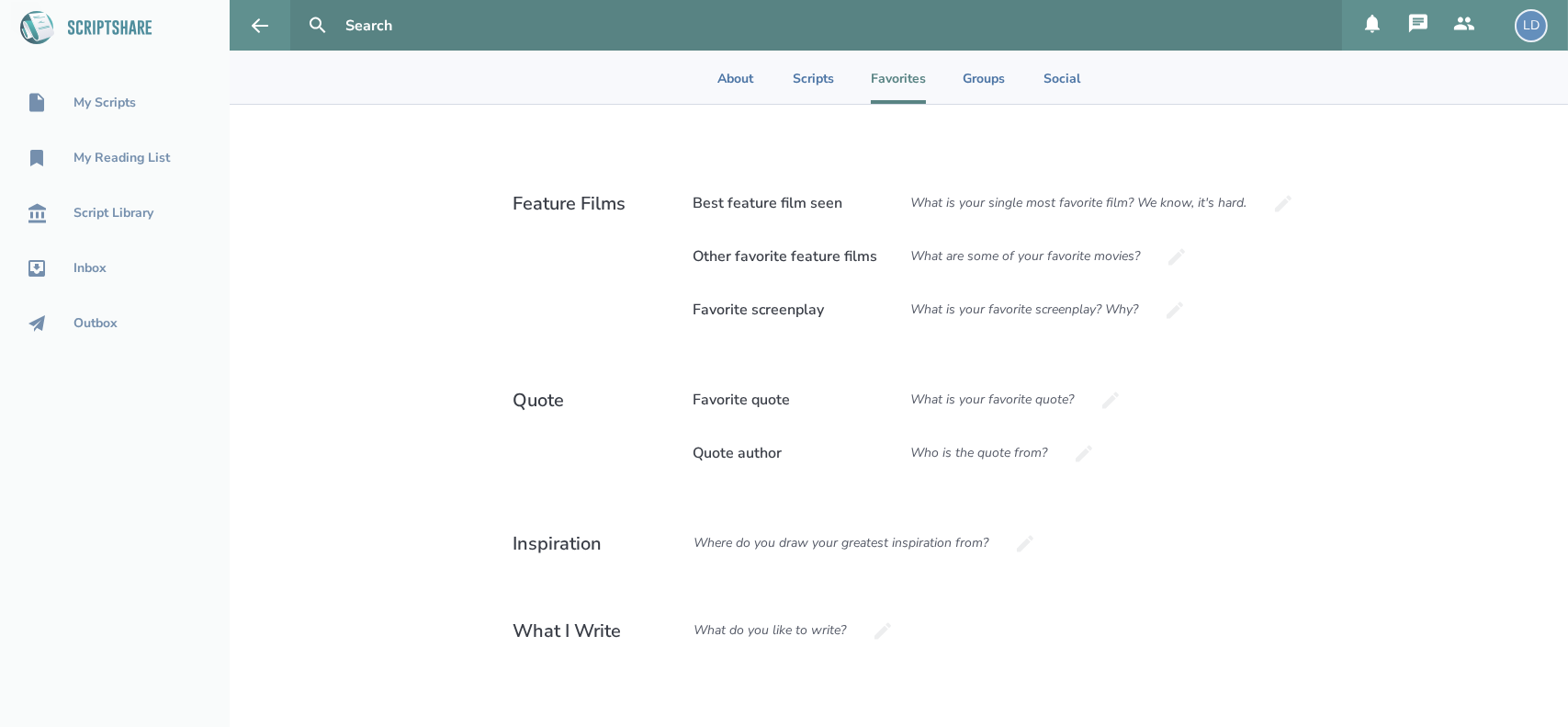
scroll to position [341, 0]
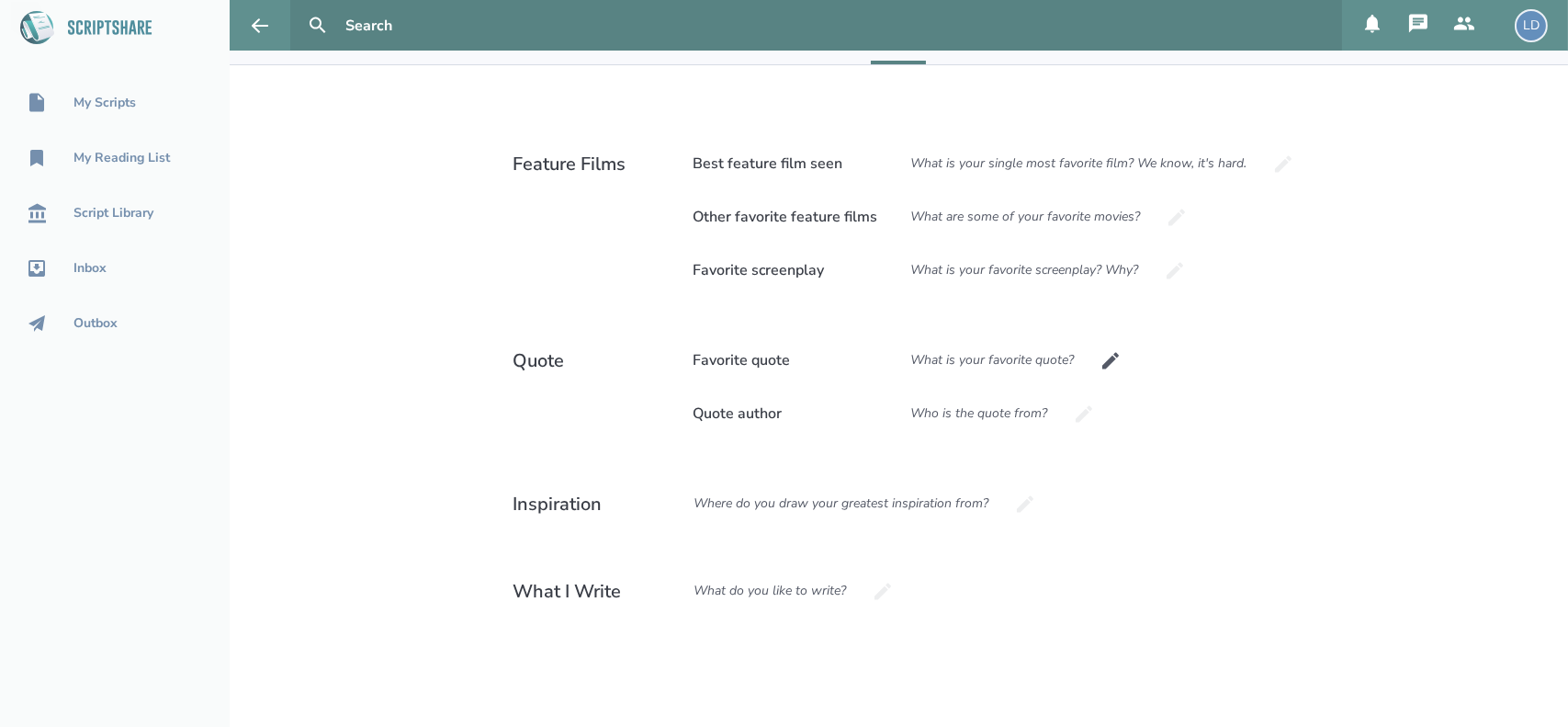
click at [1004, 356] on div "What is your favorite quote?" at bounding box center [992, 361] width 195 height 50
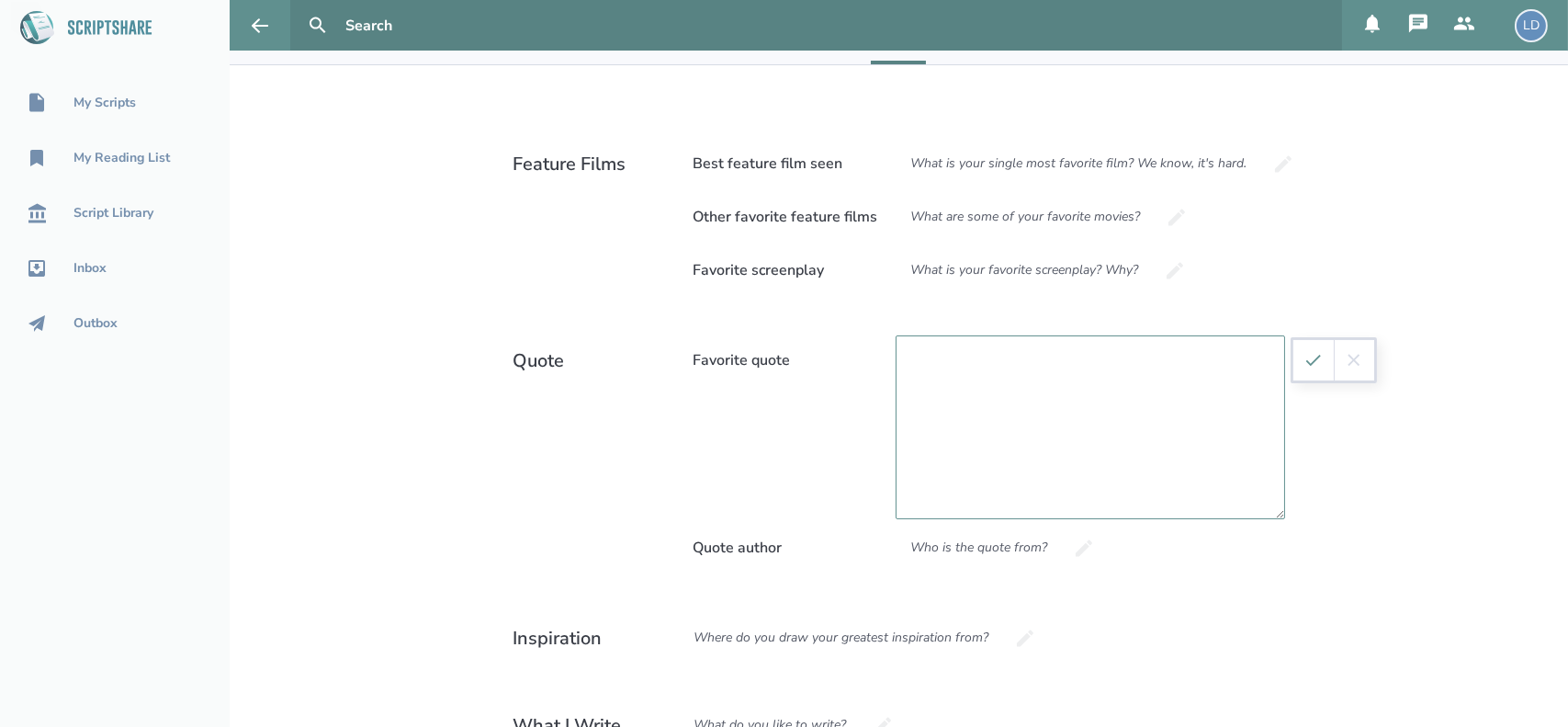
click at [1021, 374] on textarea at bounding box center [1090, 427] width 389 height 184
type textarea "With great power comes great responsibility"
click at [955, 553] on div "Who is the quote from?" at bounding box center [980, 548] width 168 height 50
click at [1307, 364] on icon "submit" at bounding box center [1313, 360] width 20 height 20
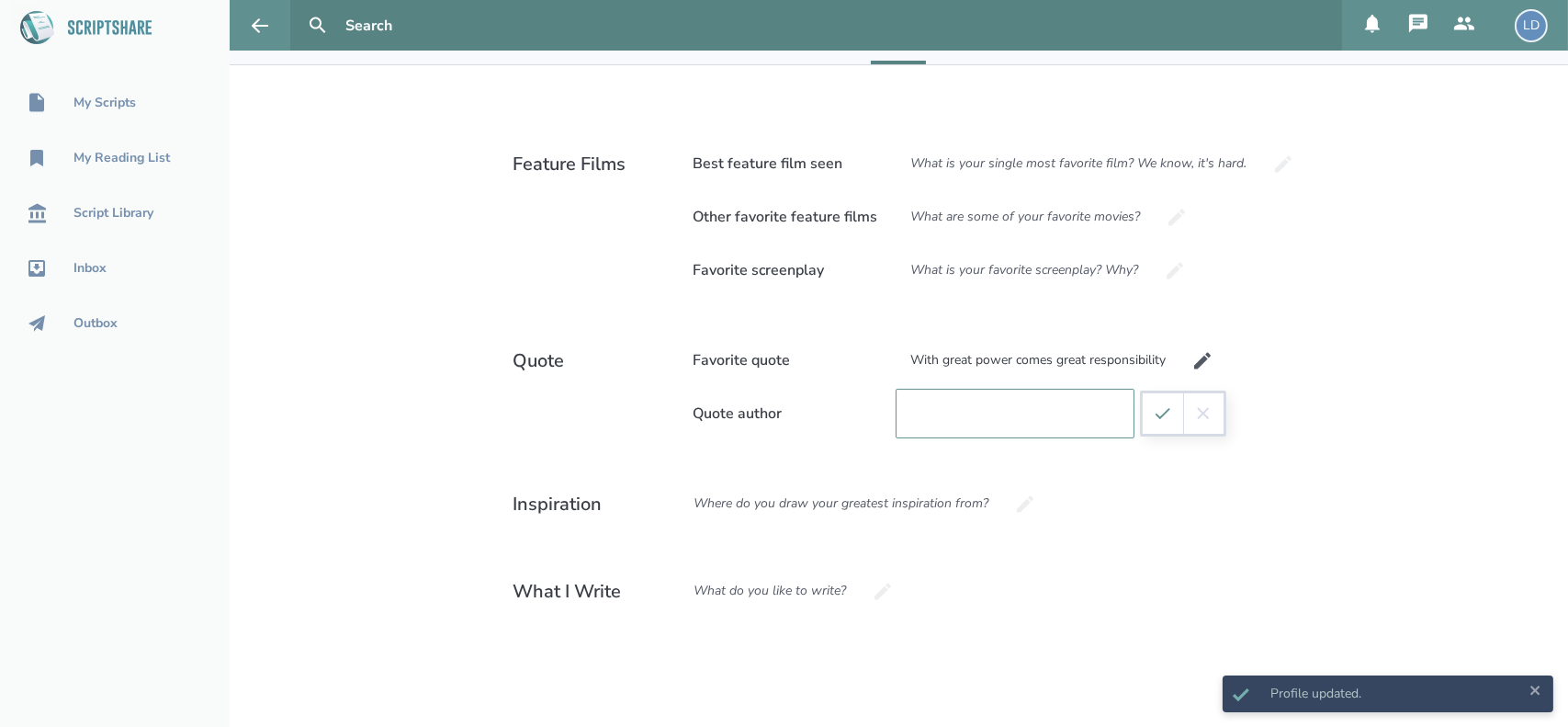
click at [1158, 355] on div "With great power comes great responsibility" at bounding box center [1039, 361] width 287 height 50
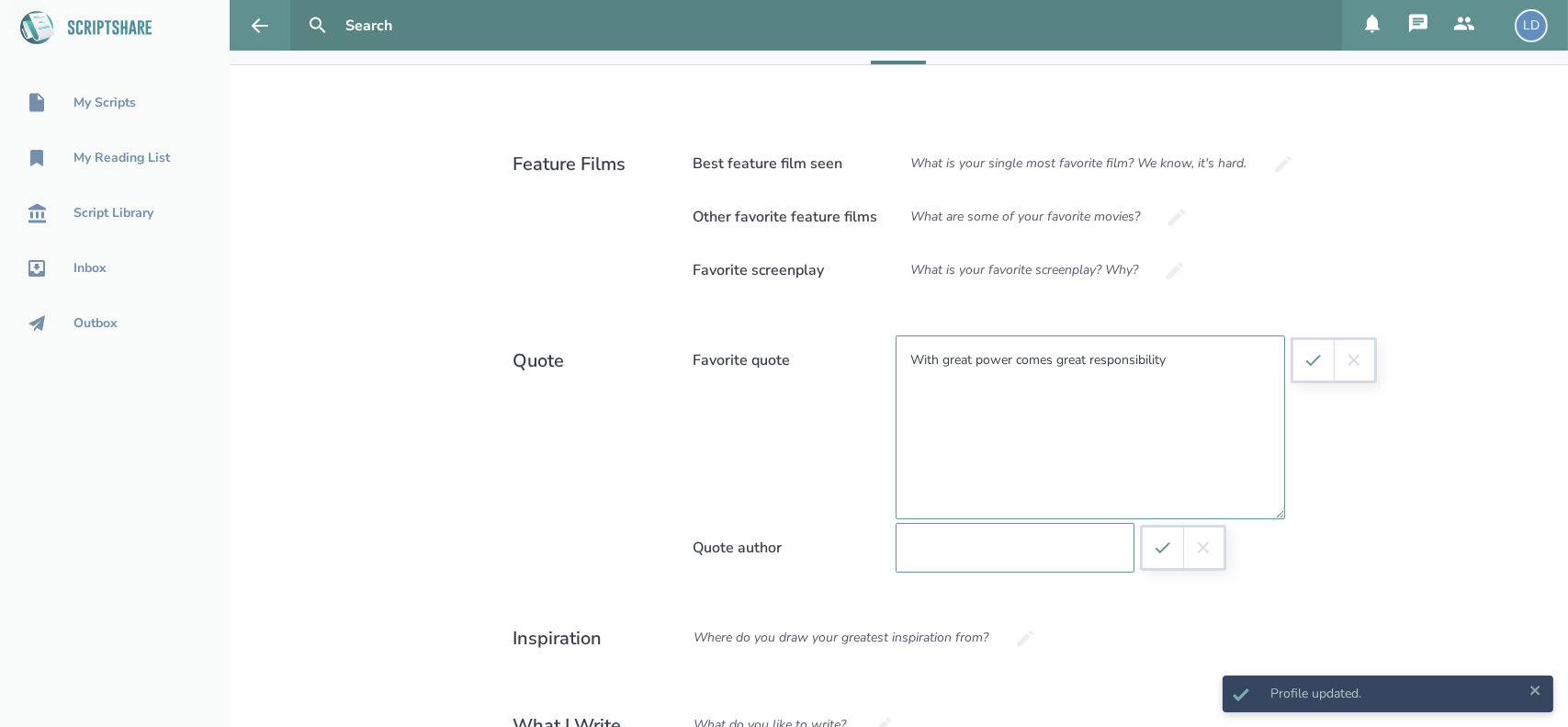
click at [1158, 355] on textarea "With great power comes great responsibility" at bounding box center [1090, 427] width 389 height 184
type textarea "With great power comes great responsibility."
click at [1293, 359] on button "submit" at bounding box center [1313, 361] width 41 height 41
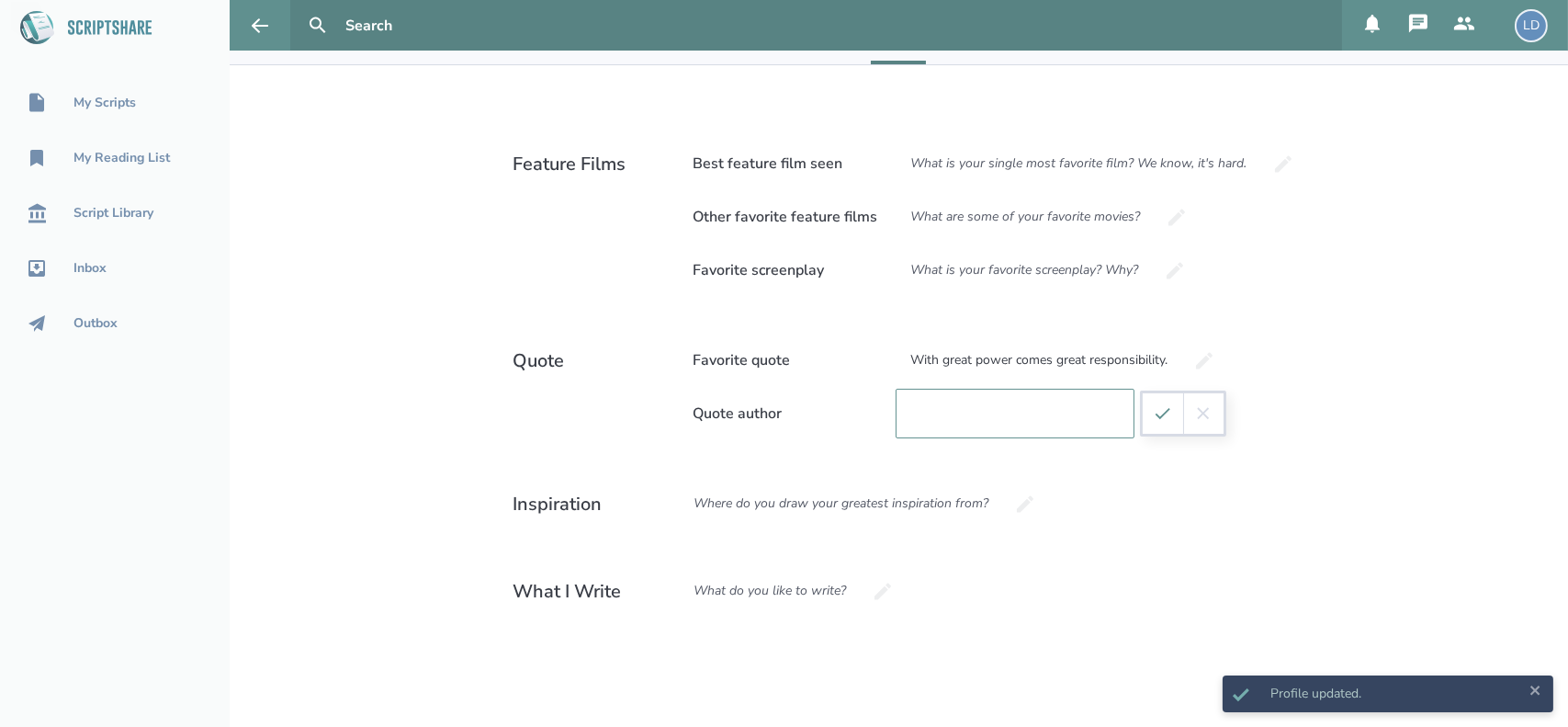
click at [1065, 411] on input at bounding box center [1015, 413] width 239 height 50
type input "Uncle Ben"
click at [1153, 414] on icon "submit" at bounding box center [1163, 413] width 20 height 20
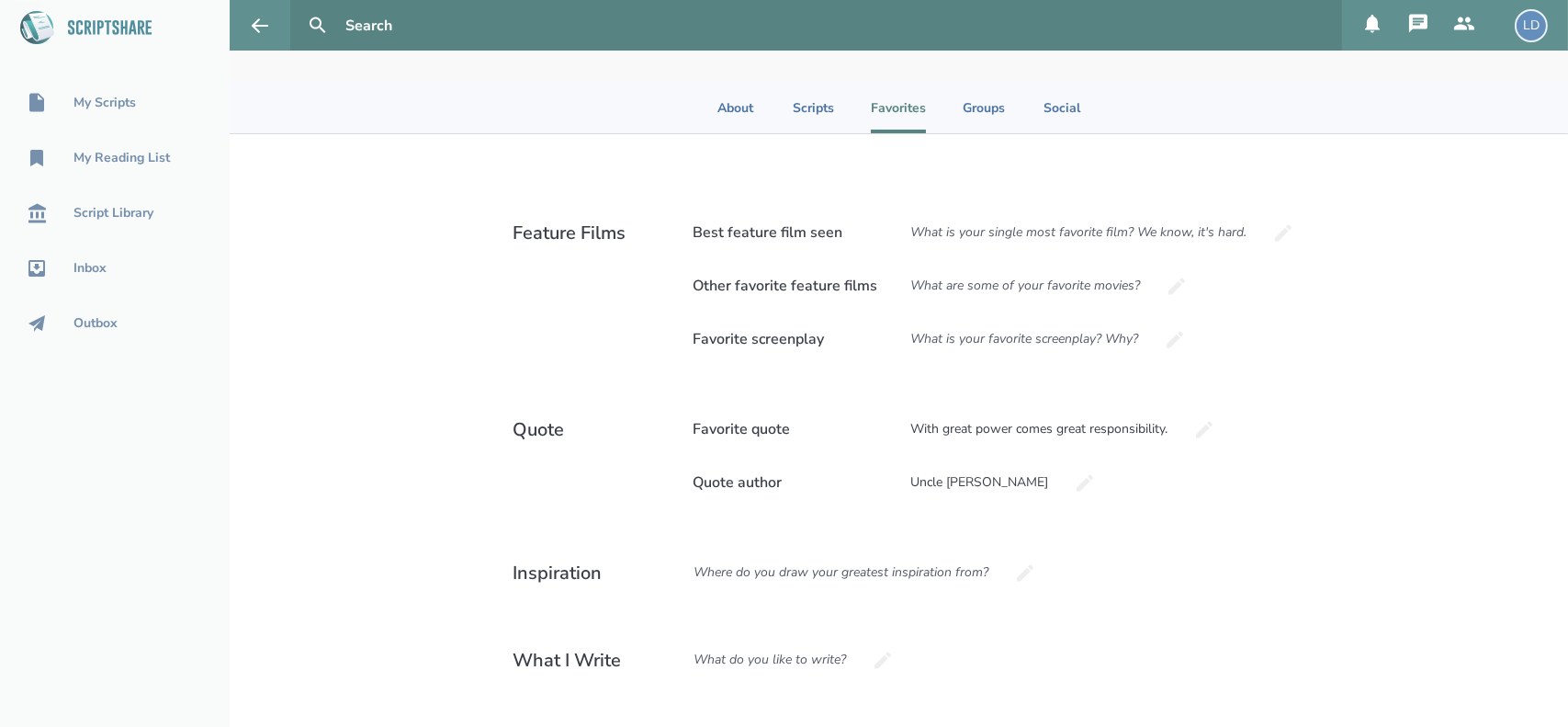
scroll to position [271, 0]
click at [1019, 238] on div "What is your single most favorite film? We know, it's hard." at bounding box center [1079, 233] width 367 height 50
click at [1019, 238] on input at bounding box center [1015, 233] width 239 height 50
type input "Oppenheimer"
click at [1042, 291] on div "What are some of your favorite movies?" at bounding box center [1026, 287] width 261 height 50
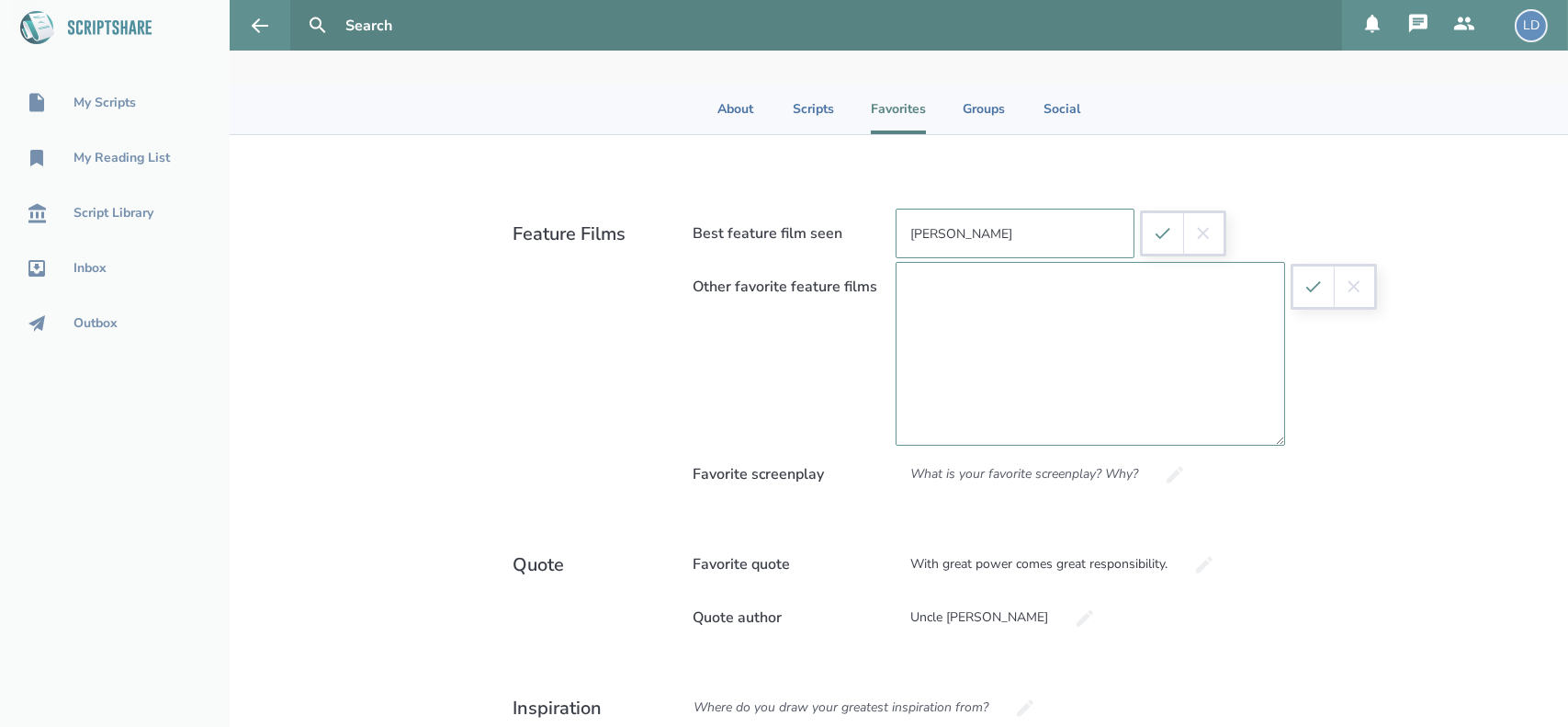
click at [1033, 298] on textarea at bounding box center [1090, 353] width 389 height 184
click at [907, 286] on textarea "Once Upon A Time In Hollywood Pulp Fiction Spider-Man 2" at bounding box center [1090, 353] width 389 height 184
click at [1039, 320] on textarea "Once Upon A Time In Hollywood Pulp Fiction Spider-Man 2" at bounding box center [1090, 353] width 389 height 184
click at [1058, 313] on textarea "Once Upon A Time In Hollywood Pulp Fiction Spider-Man 2 The Dark Knight The Goo…" at bounding box center [1090, 353] width 389 height 184
type textarea "Once Upon A Time In Hollywood Pulp Fiction Spider-Man 2 The Big Lebowski The Da…"
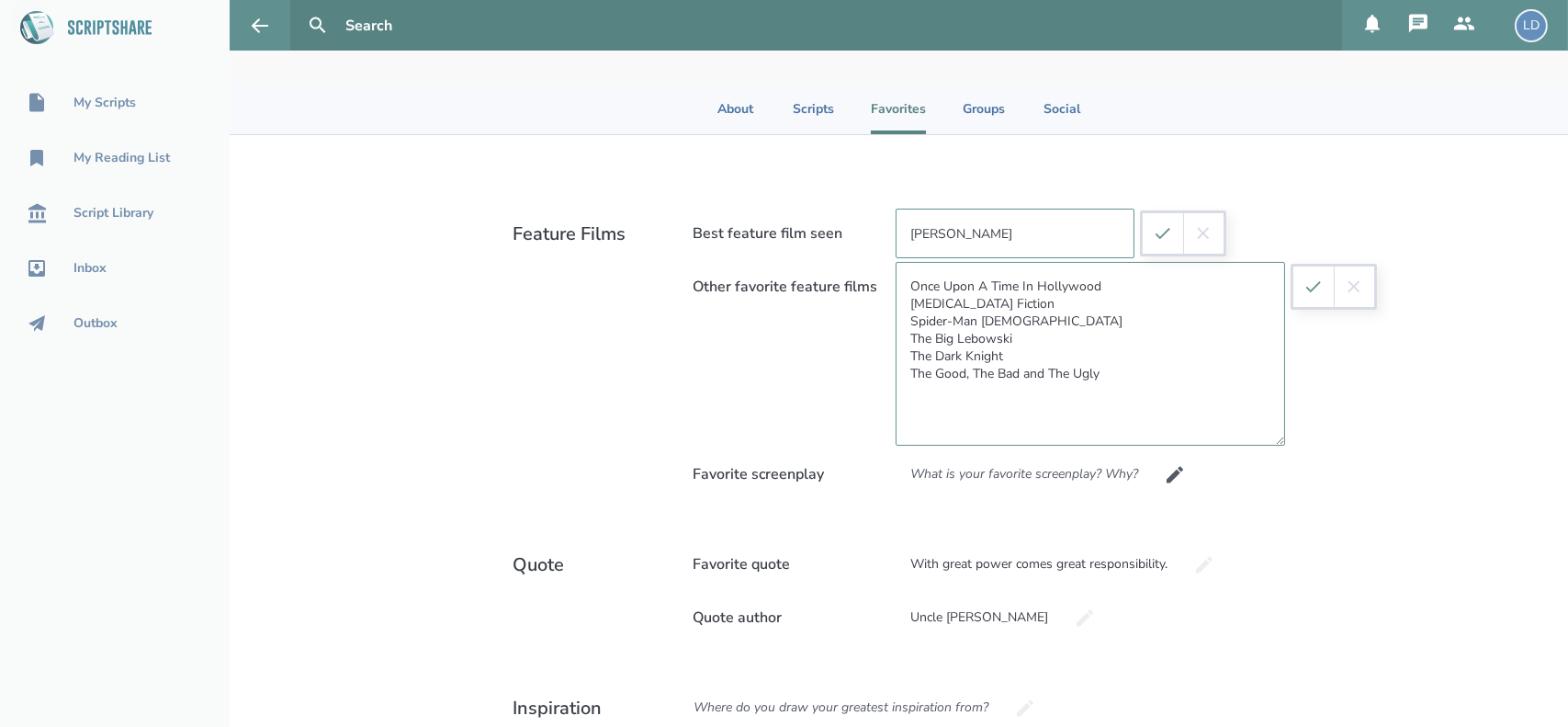
click at [1006, 469] on div "What is your favorite screenplay? Why?" at bounding box center [1025, 474] width 259 height 50
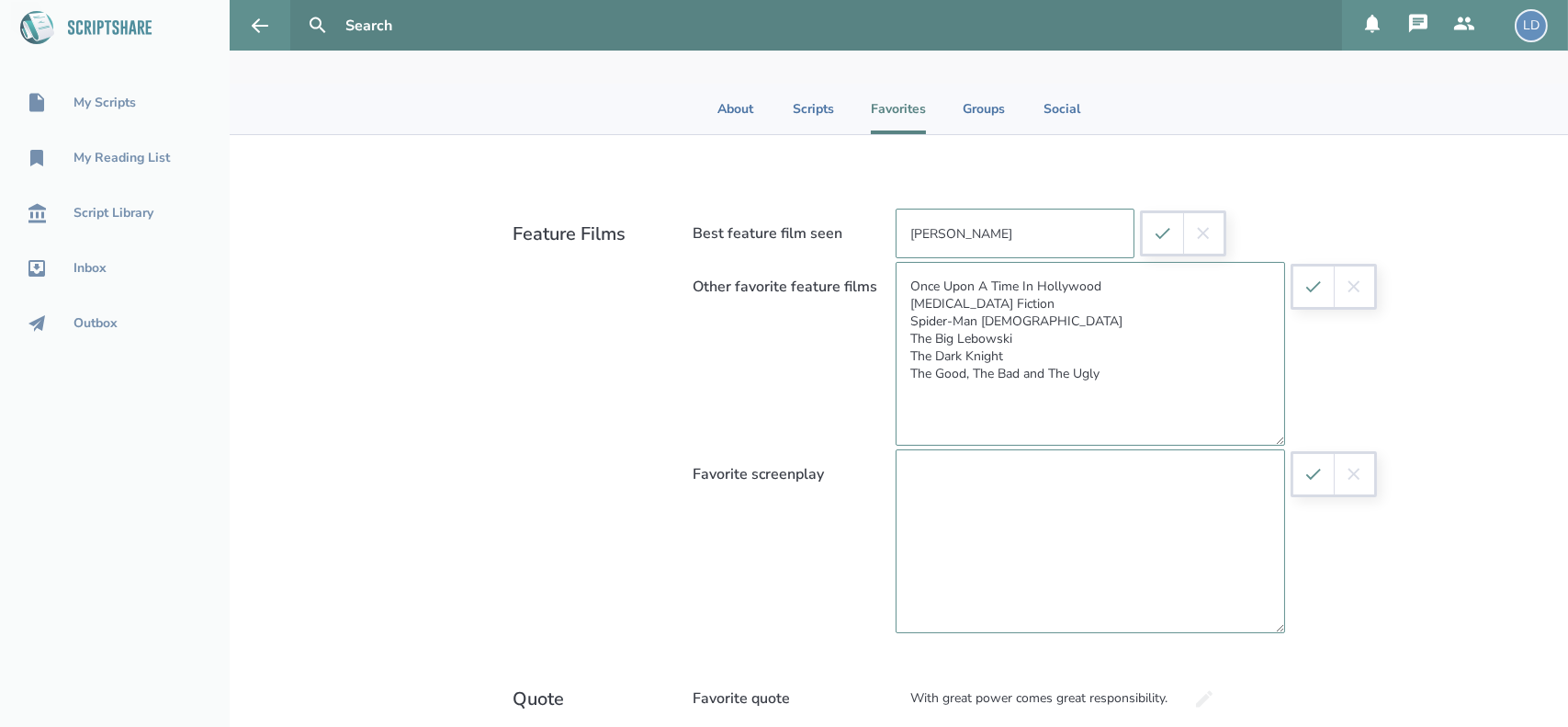
click at [1007, 477] on textarea at bounding box center [1090, 541] width 389 height 184
drag, startPoint x: 1108, startPoint y: 493, endPoint x: 1053, endPoint y: 492, distance: 55.0
click at [1053, 492] on textarea "Burn After Reading, every word on the page gives you the movie the Coen brother…" at bounding box center [1090, 541] width 389 height 184
click at [1218, 476] on textarea "Burn After Reading, every word on the page gives you the movie the Coen brother…" at bounding box center [1090, 541] width 389 height 184
drag, startPoint x: 1134, startPoint y: 491, endPoint x: 1099, endPoint y: 495, distance: 35.2
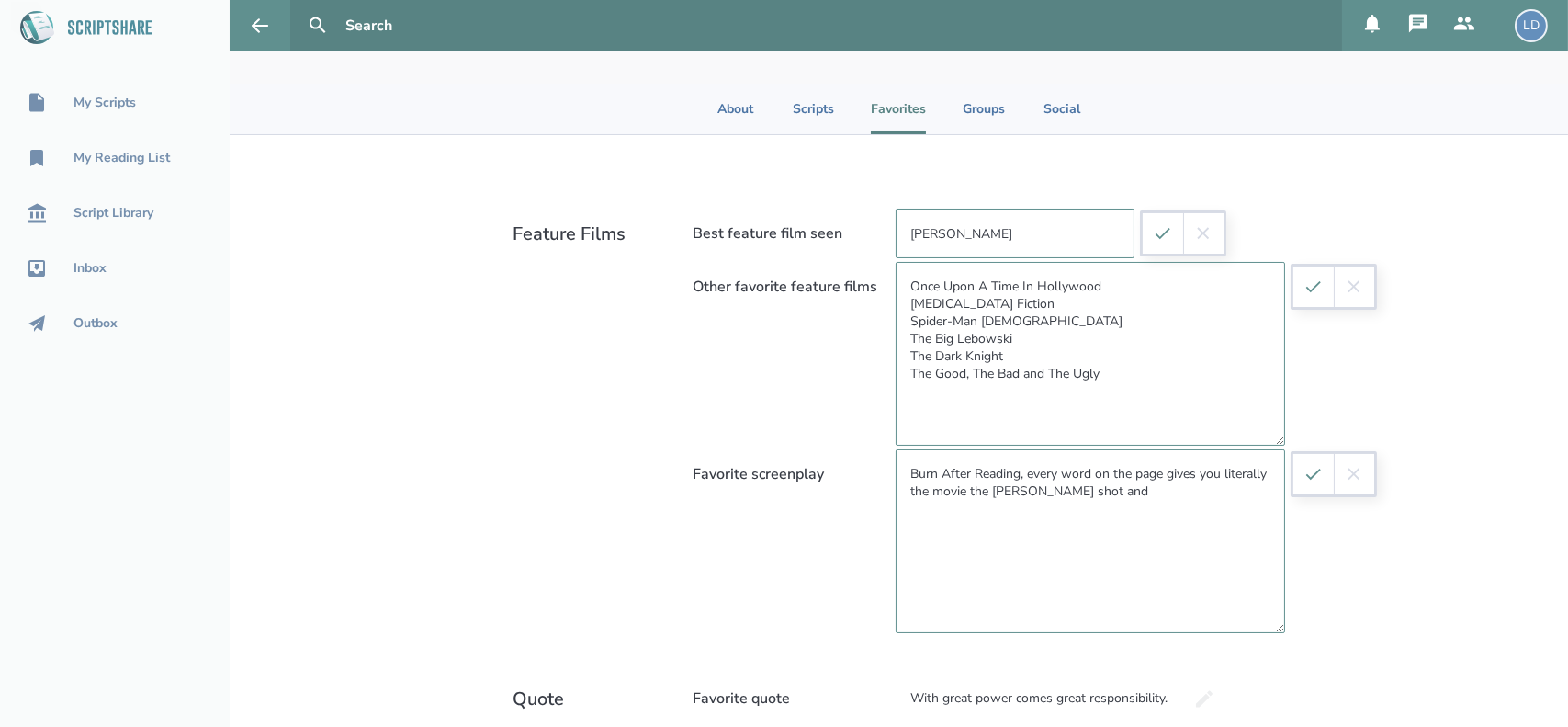
click at [1099, 495] on textarea "Burn After Reading, every word on the page gives you literally the movie the Co…" at bounding box center [1090, 541] width 389 height 184
click at [1019, 471] on textarea "Burn After Reading, every word on the page gives you literally the movie the Co…" at bounding box center [1090, 541] width 389 height 184
type textarea "Burn After Reading. Every word on the page gives you literally the movie the Co…"
click at [1128, 371] on textarea "Once Upon A Time In Hollywood Pulp Fiction Spider-Man 2 The Big Lebowski The Da…" at bounding box center [1090, 353] width 389 height 184
type textarea "Once Upon A Time In Hollywood Pulp Fiction Spider-Man 2 The Big Lebowski The Da…"
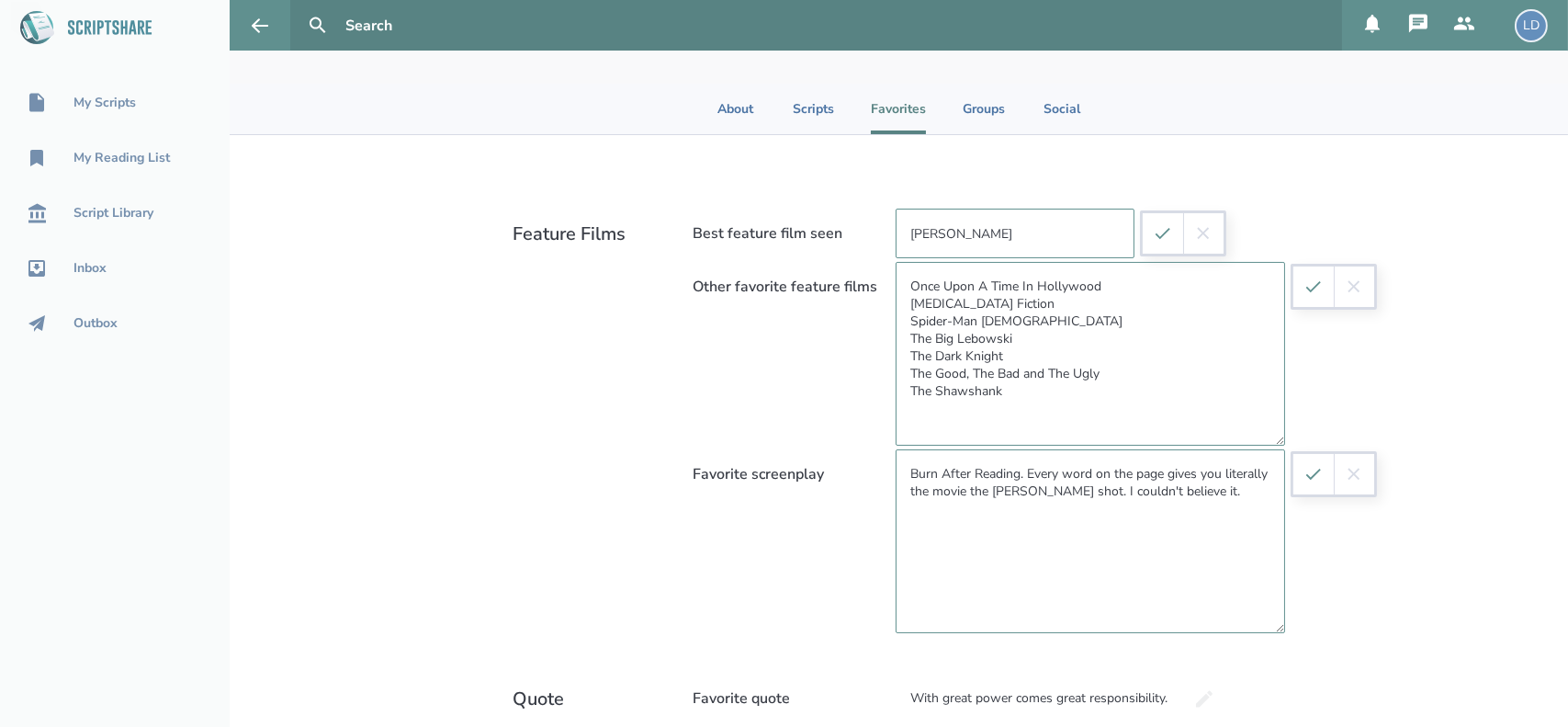
drag, startPoint x: 1054, startPoint y: 240, endPoint x: 892, endPoint y: 228, distance: 162.4
click at [896, 228] on input "Oppenheimer" at bounding box center [1015, 233] width 239 height 50
type input "T"
type input "Oppenheimer"
click at [1011, 392] on textarea "Once Upon A Time In Hollywood Pulp Fiction Spider-Man 2 The Big Lebowski The Da…" at bounding box center [1090, 353] width 389 height 184
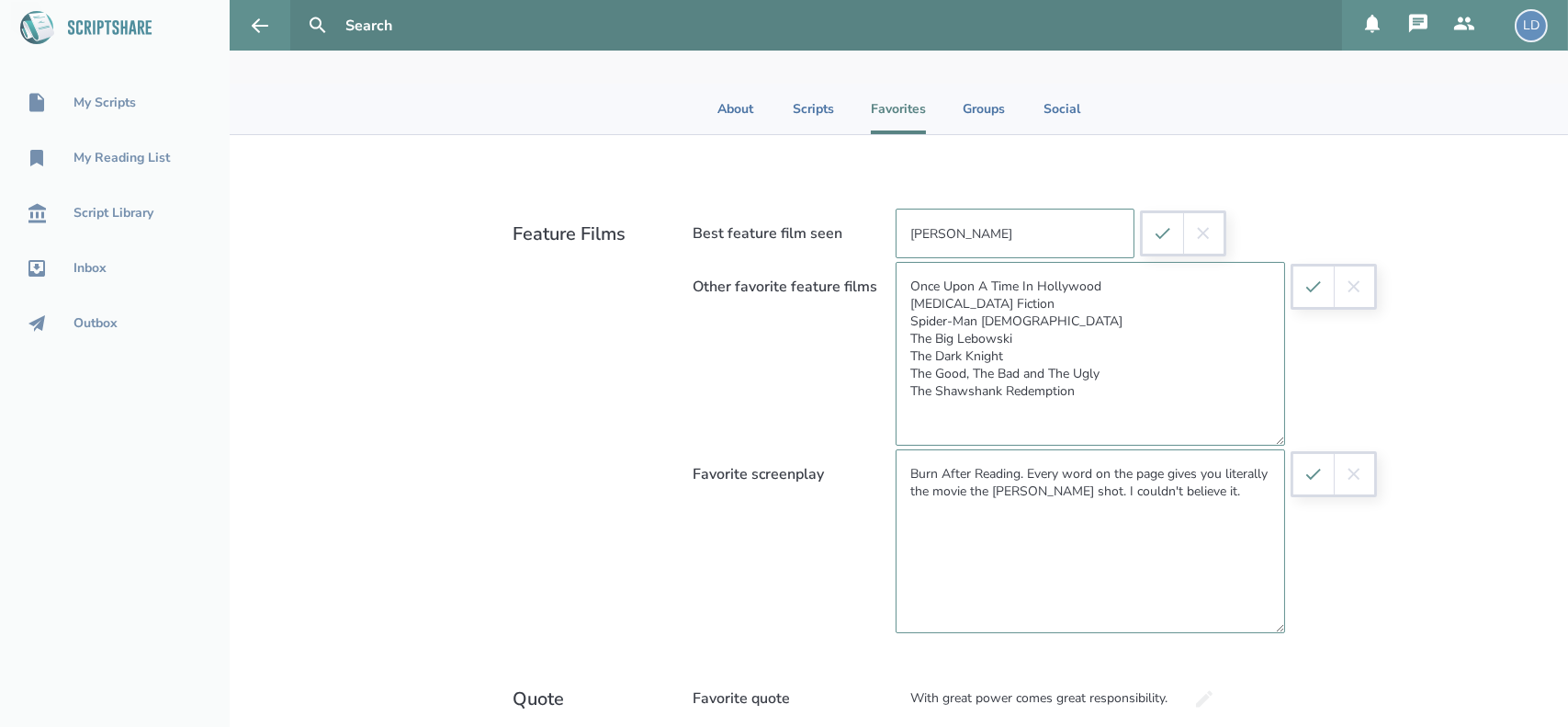
click at [1026, 312] on textarea "Once Upon A Time In Hollywood Pulp Fiction Spider-Man 2 The Big Lebowski The Da…" at bounding box center [1090, 353] width 389 height 184
click at [1108, 280] on textarea "Once Upon A Time In Hollywood Pulp Fiction Spider-Man 2 The Big Lebowski The Da…" at bounding box center [1090, 353] width 389 height 184
click at [1012, 301] on textarea "Once Upon A Time In Hollywood Pirates of the Carribean Pulp Fiction Spider-Man …" at bounding box center [1090, 353] width 389 height 184
click at [1140, 304] on textarea "Once Upon A Time In Hollywood Pirates of the Caribbean Pulp Fiction Spider-Man …" at bounding box center [1090, 353] width 389 height 184
type textarea "Once Upon A Time In Hollywood Pirates of the Caribbean Pulp Fiction Spider-Man …"
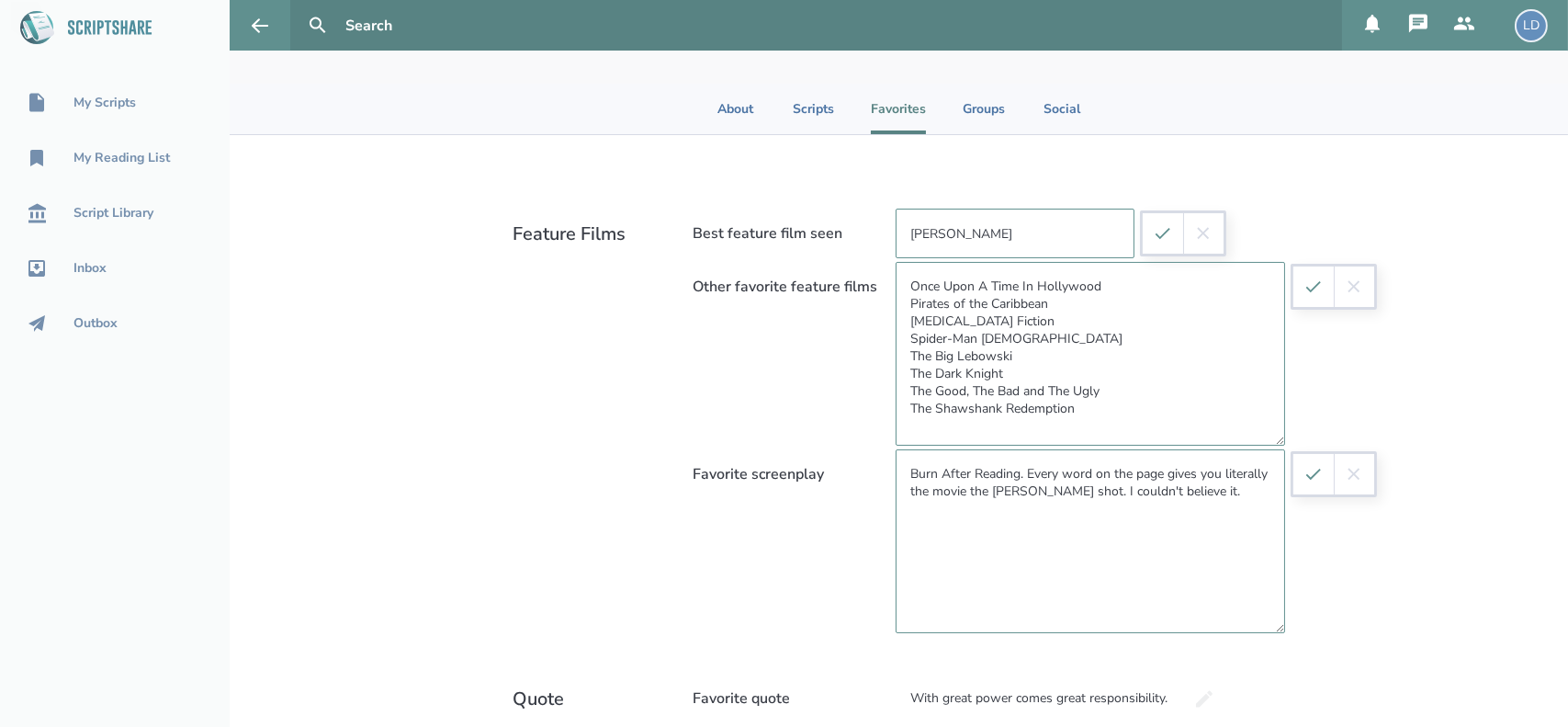
click at [1167, 477] on textarea "Burn After Reading. Every word on the page gives you literally the movie the Co…" at bounding box center [1090, 541] width 389 height 184
click at [931, 498] on textarea "Burn After Reading. Every word on the page literally gives you literally the mo…" at bounding box center [1090, 541] width 389 height 184
type textarea "Burn After Reading. Every word on the page literally gives you the movie the Co…"
click at [1087, 304] on textarea "Once Upon A Time In Hollywood Pirates of the Caribbean Pulp Fiction Spider-Man …" at bounding box center [1090, 353] width 389 height 184
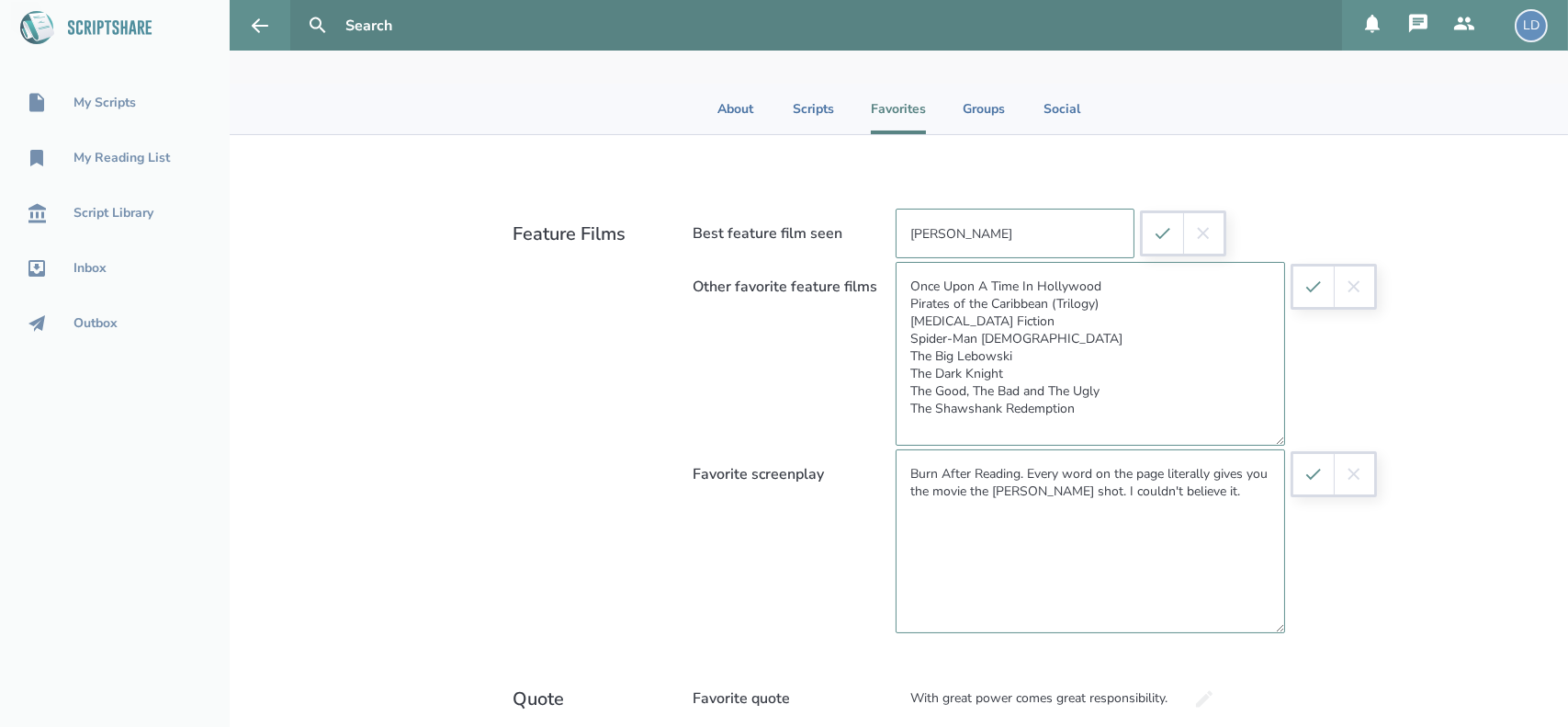
click at [1162, 228] on icon "submit" at bounding box center [1162, 233] width 15 height 11
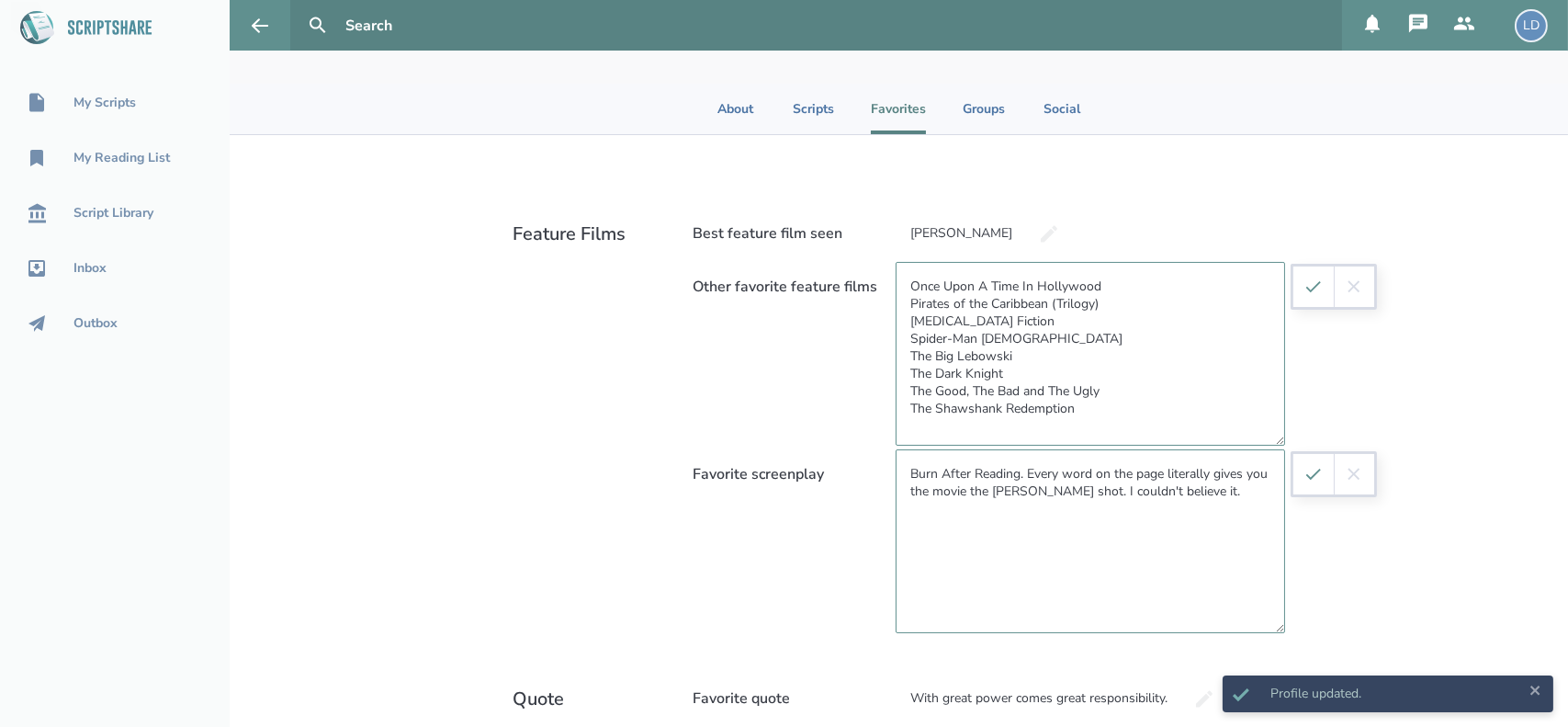
click at [1312, 486] on button "submit" at bounding box center [1313, 474] width 41 height 41
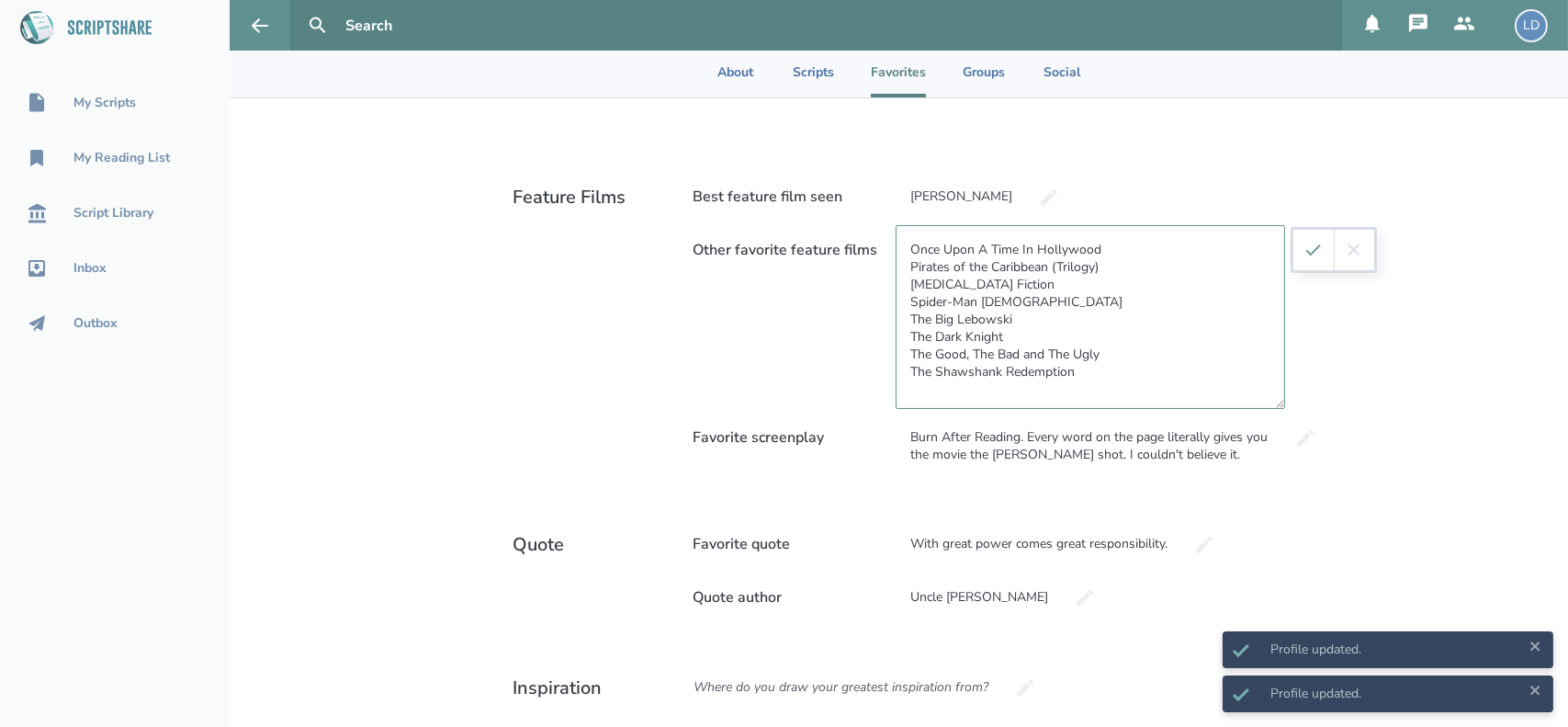
scroll to position [304, 0]
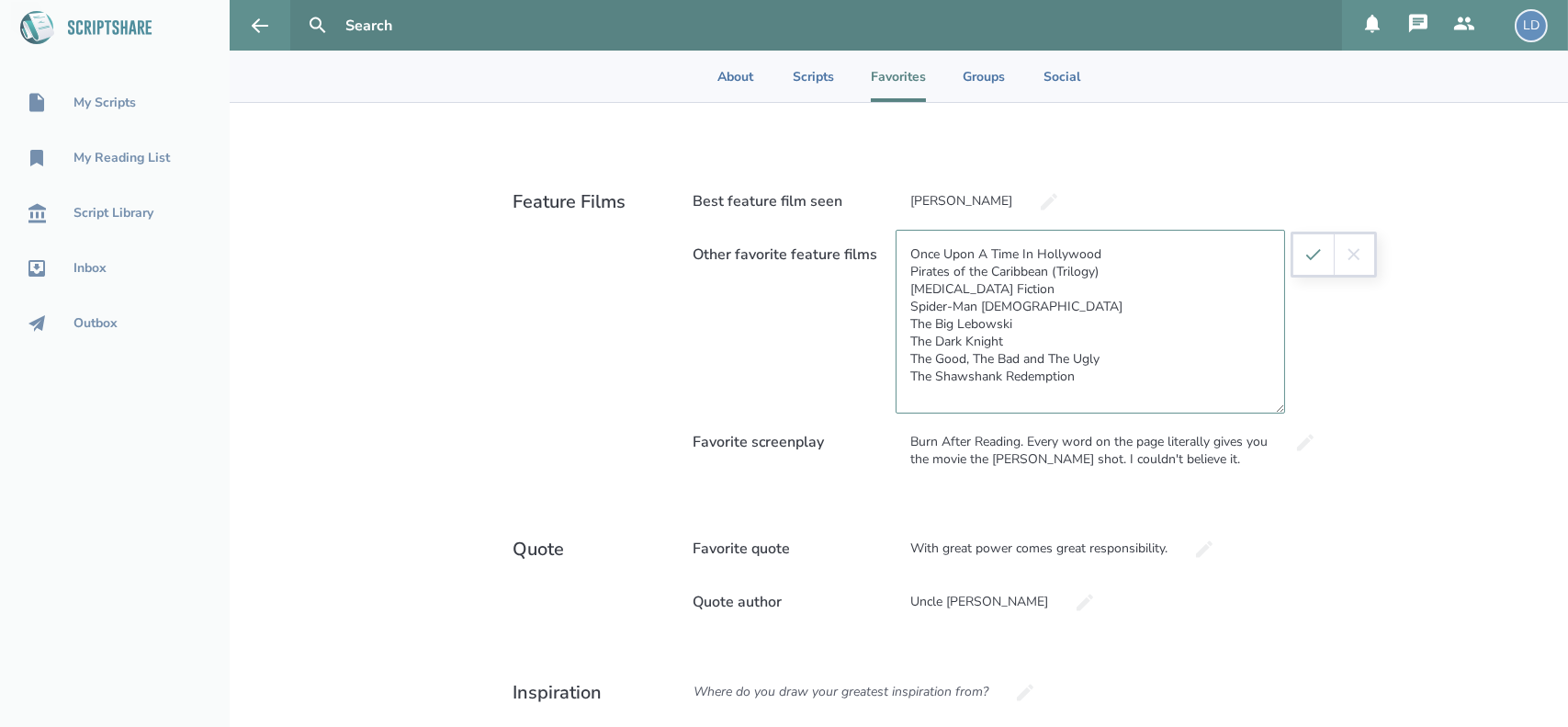
click at [1138, 380] on textarea "Once Upon A Time In Hollywood Pirates of the Caribbean (Trilogy) Pulp Fiction S…" at bounding box center [1090, 321] width 389 height 184
click at [1041, 298] on textarea "Once Upon A Time In Hollywood Pirates of the Caribbean (Trilogy) Pulp Fiction S…" at bounding box center [1090, 321] width 389 height 184
click at [1051, 280] on textarea "Once Upon A Time In Hollywood Pirates of the Caribbean (Trilogy) Pulp Fiction S…" at bounding box center [1090, 321] width 389 height 184
click at [900, 250] on textarea "Once Upon A Time In Hollywood Pirates of the Caribbean (Trilogy) Pulp Fiction S…" at bounding box center [1090, 321] width 389 height 184
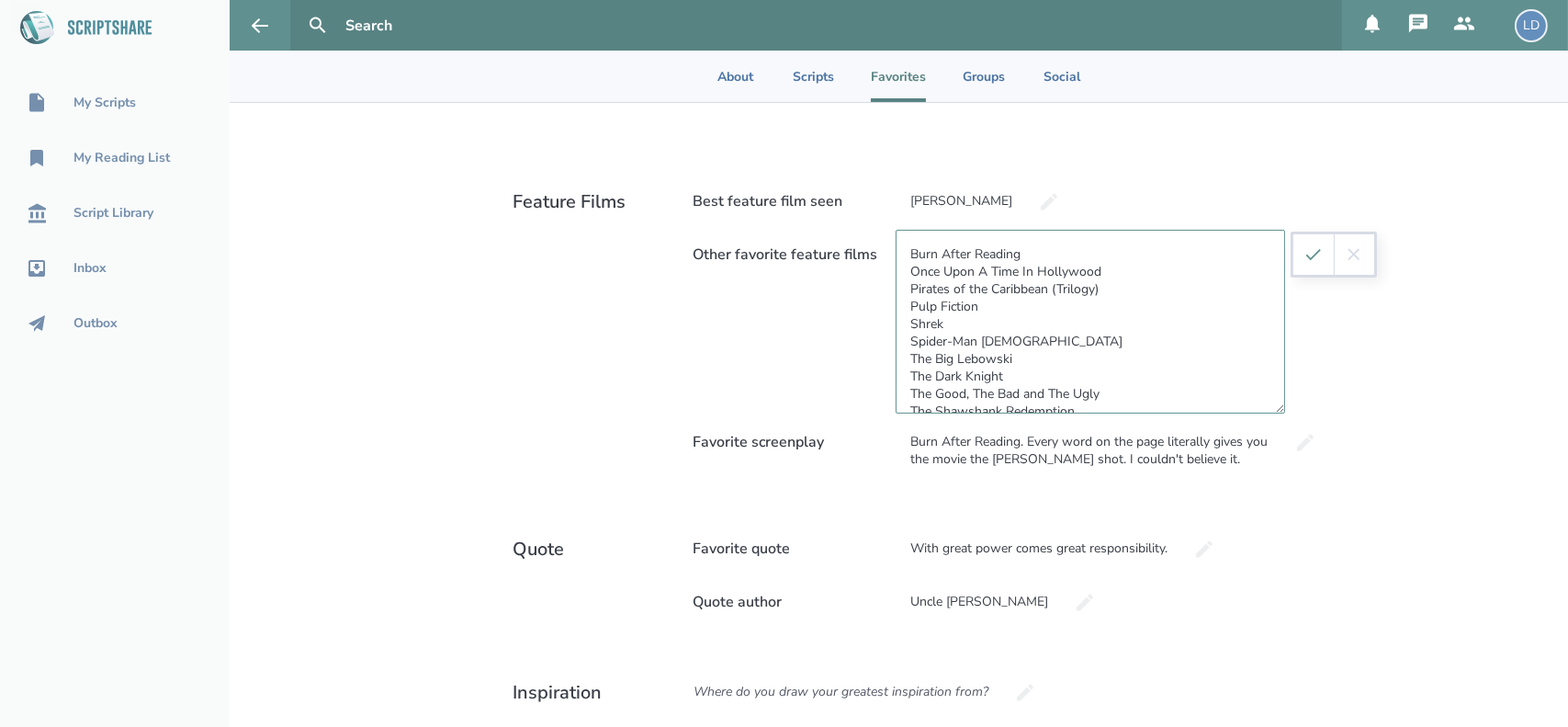
scroll to position [39, 0]
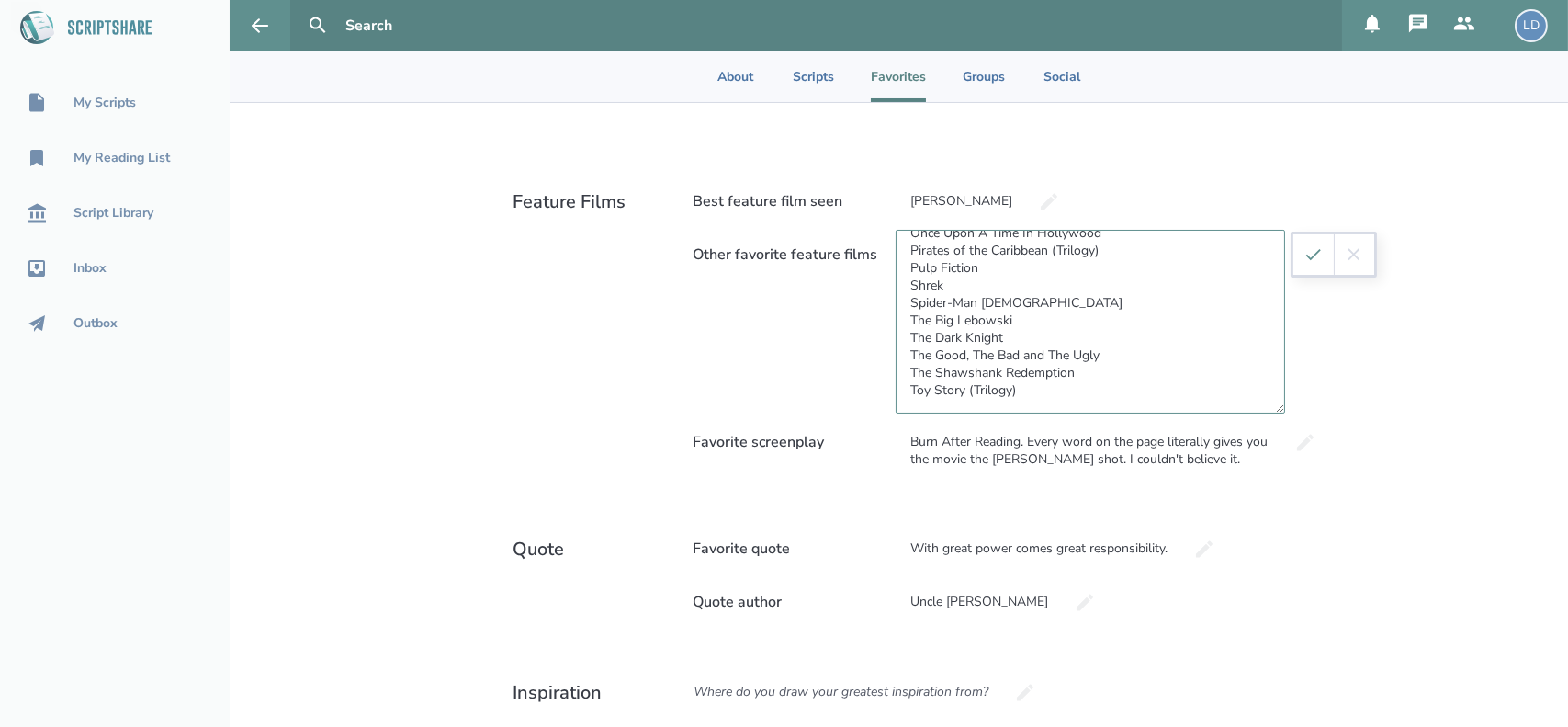
type textarea "Burn After Reading Once Upon A Time In Hollywood Pirates of the Caribbean (Tril…"
click at [1308, 260] on icon "submit" at bounding box center [1313, 255] width 20 height 20
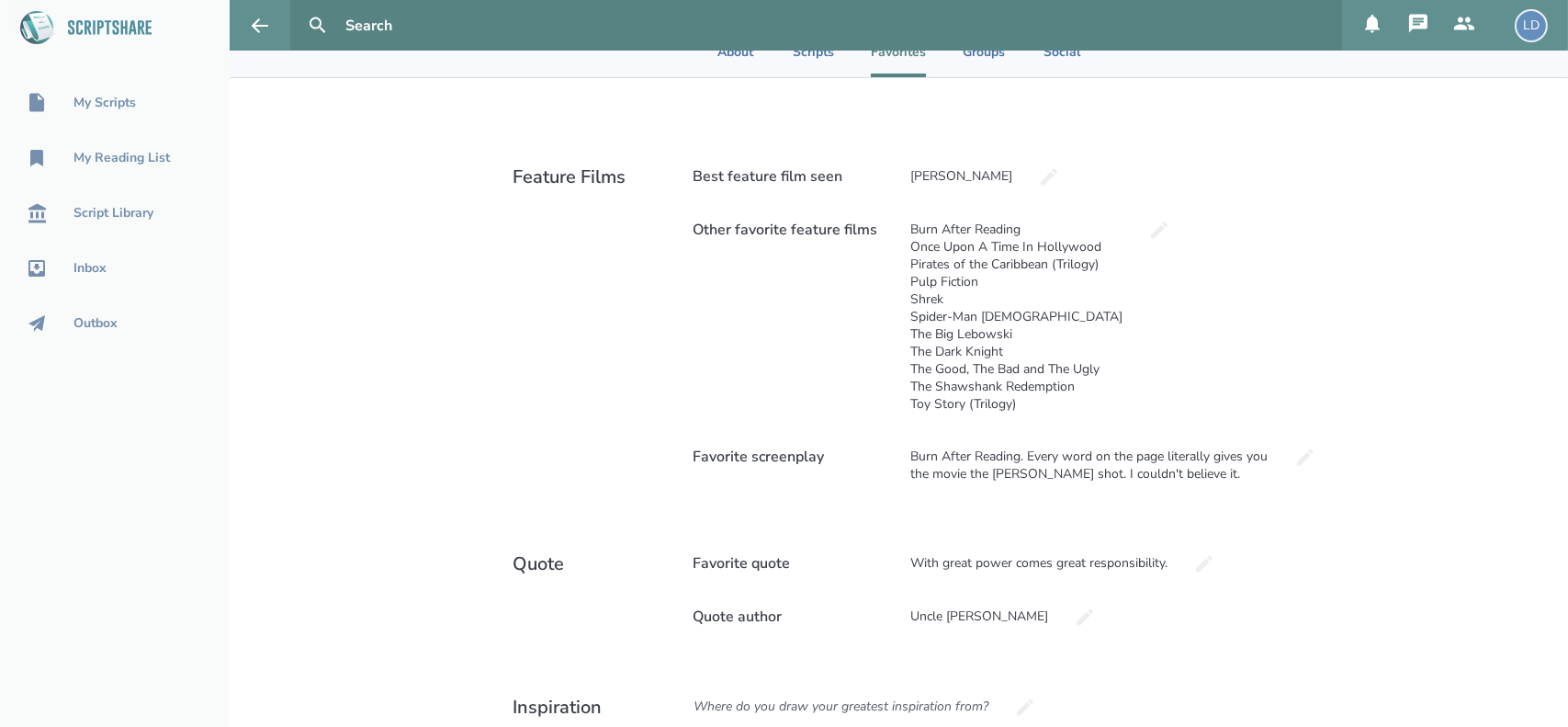
scroll to position [530, 0]
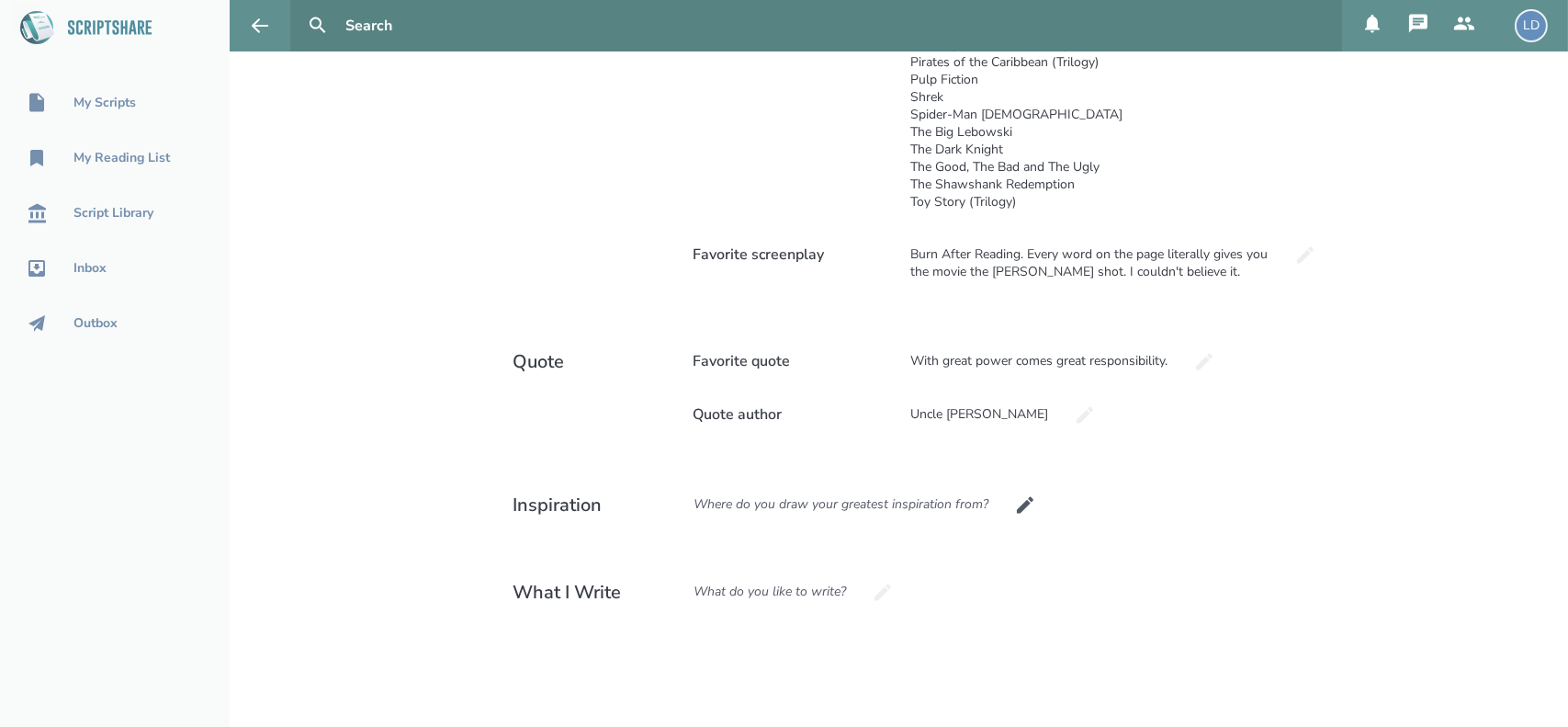
click at [869, 507] on div "Where do you draw your greatest inspiration from?" at bounding box center [842, 505] width 327 height 50
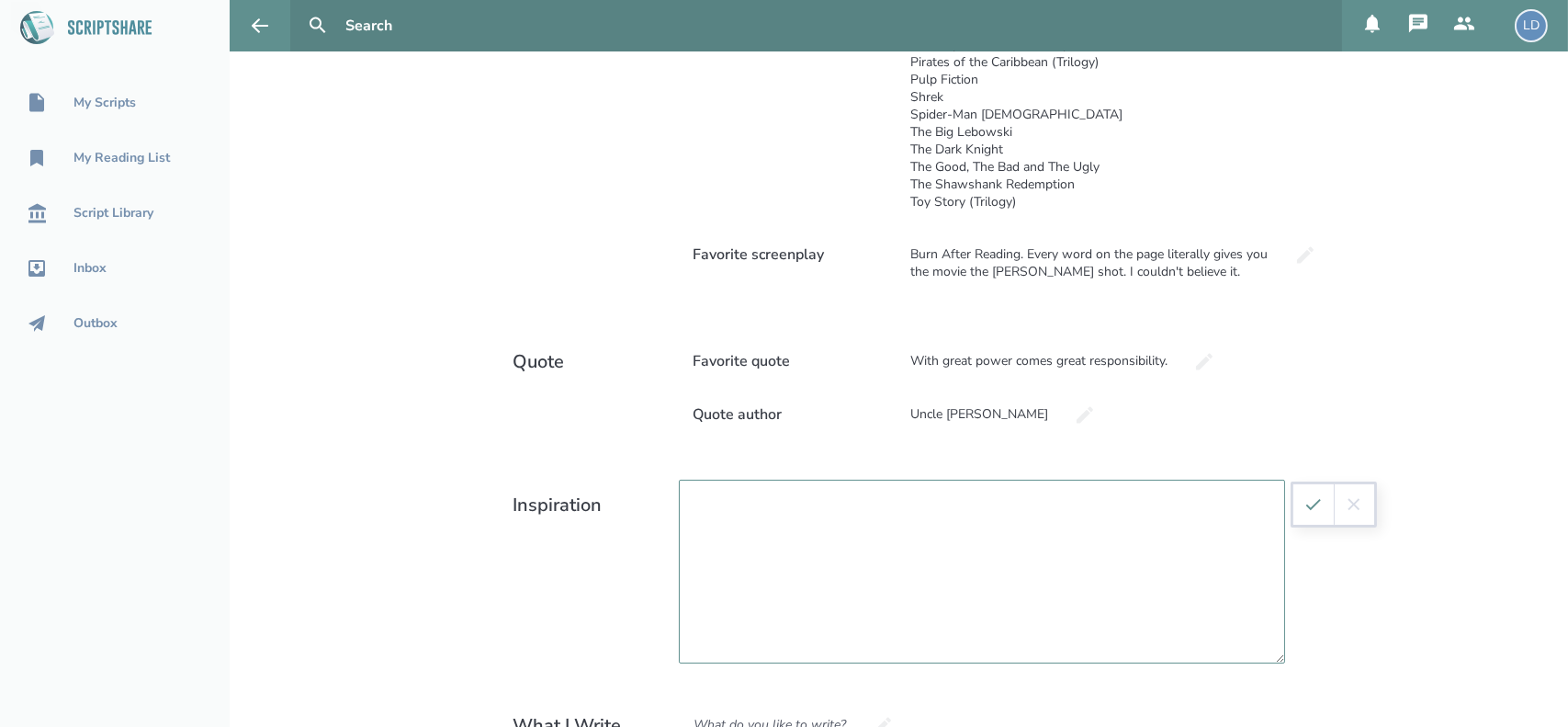
click at [871, 542] on textarea at bounding box center [981, 571] width 606 height 184
click at [769, 507] on textarea "Films I watch, and my big brain." at bounding box center [981, 571] width 606 height 184
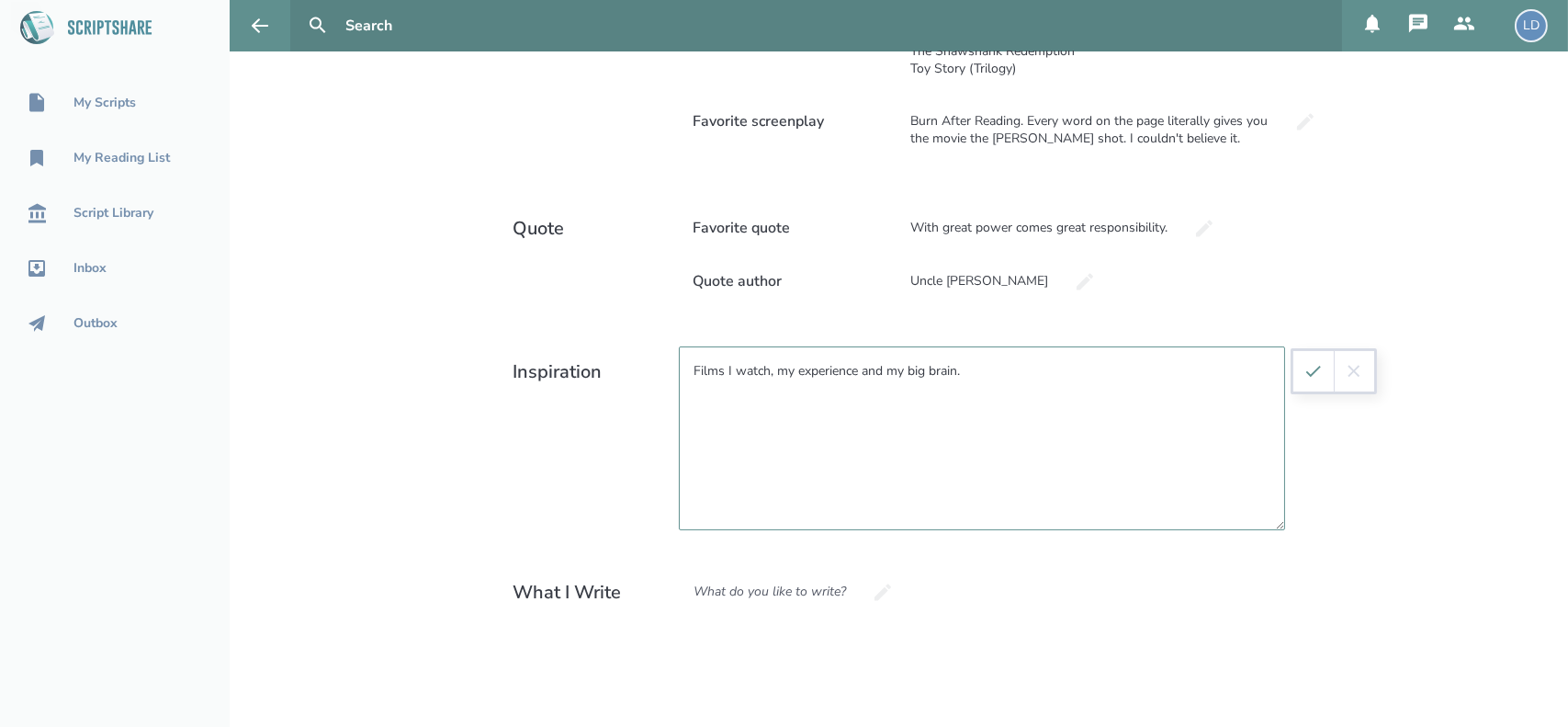
type textarea "Films I watch, my experience and my big brain."
click at [1314, 371] on icon "submit" at bounding box center [1313, 371] width 20 height 20
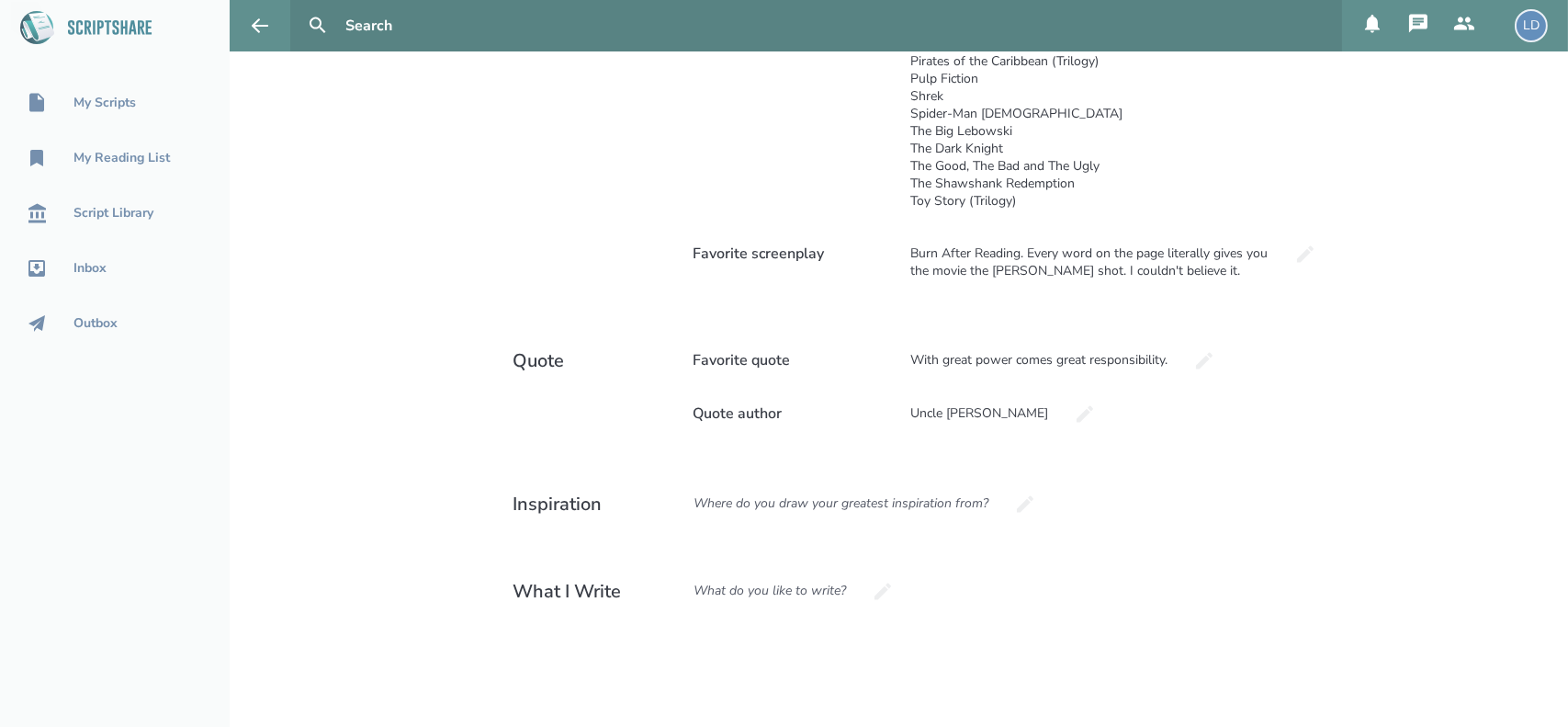
scroll to position [530, 0]
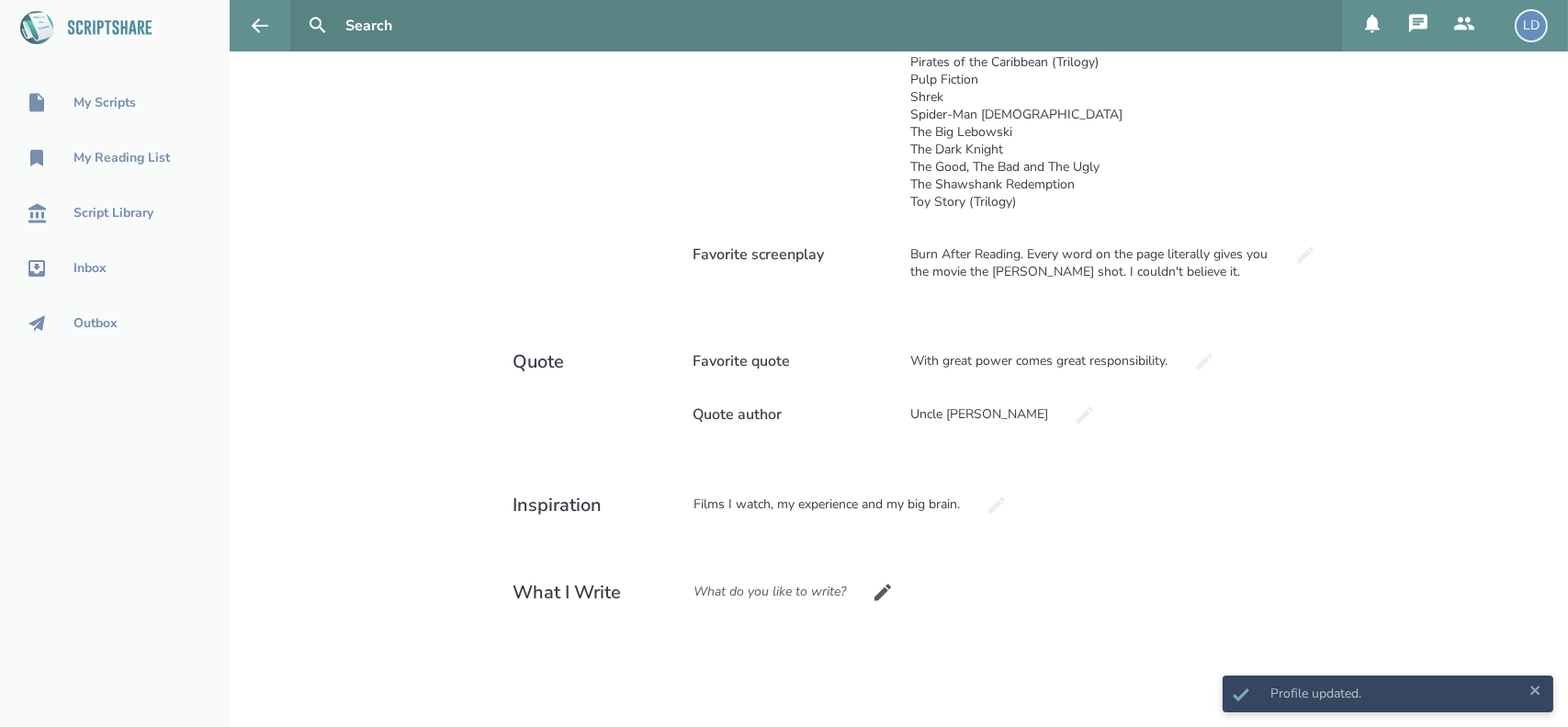
click at [739, 585] on div "What do you like to write?" at bounding box center [770, 592] width 184 height 50
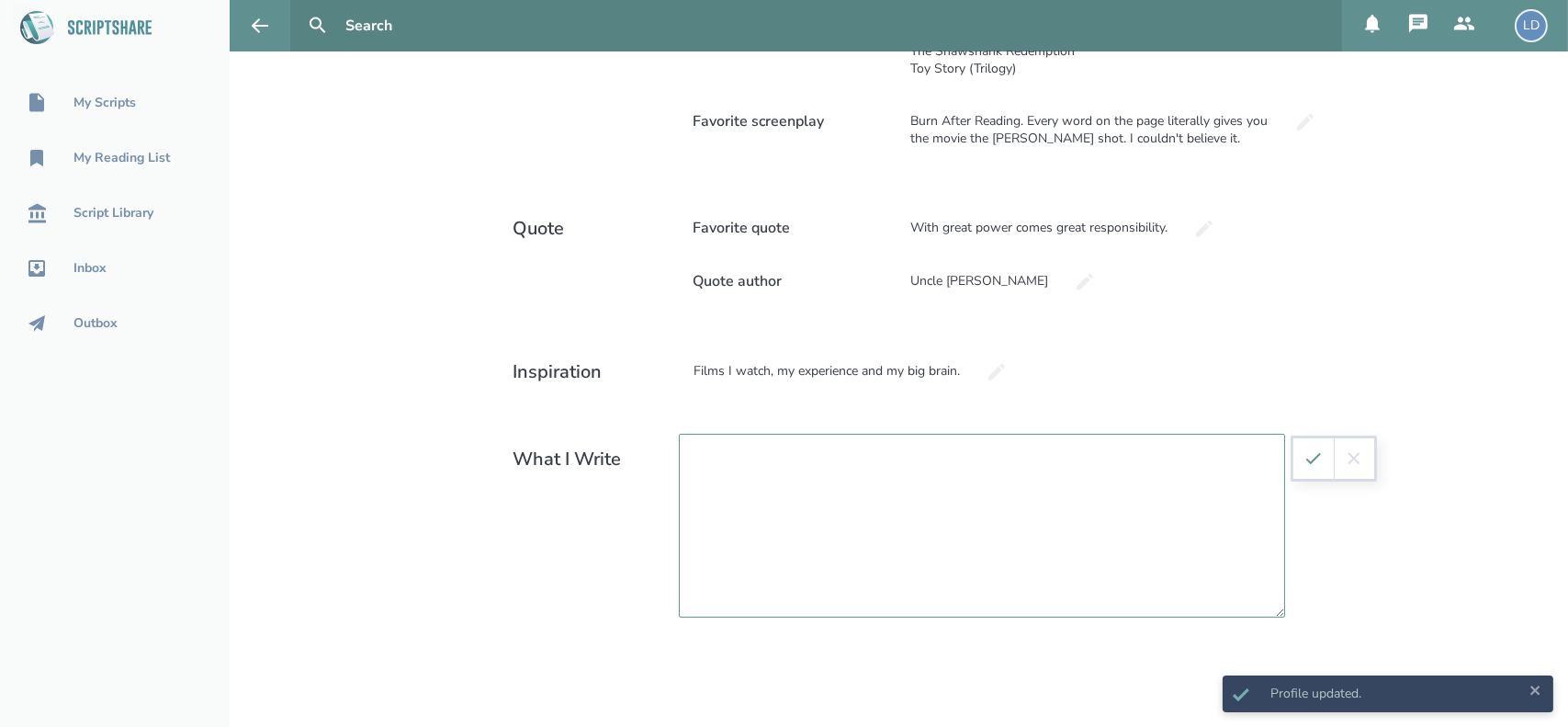
click at [779, 567] on textarea at bounding box center [981, 525] width 606 height 184
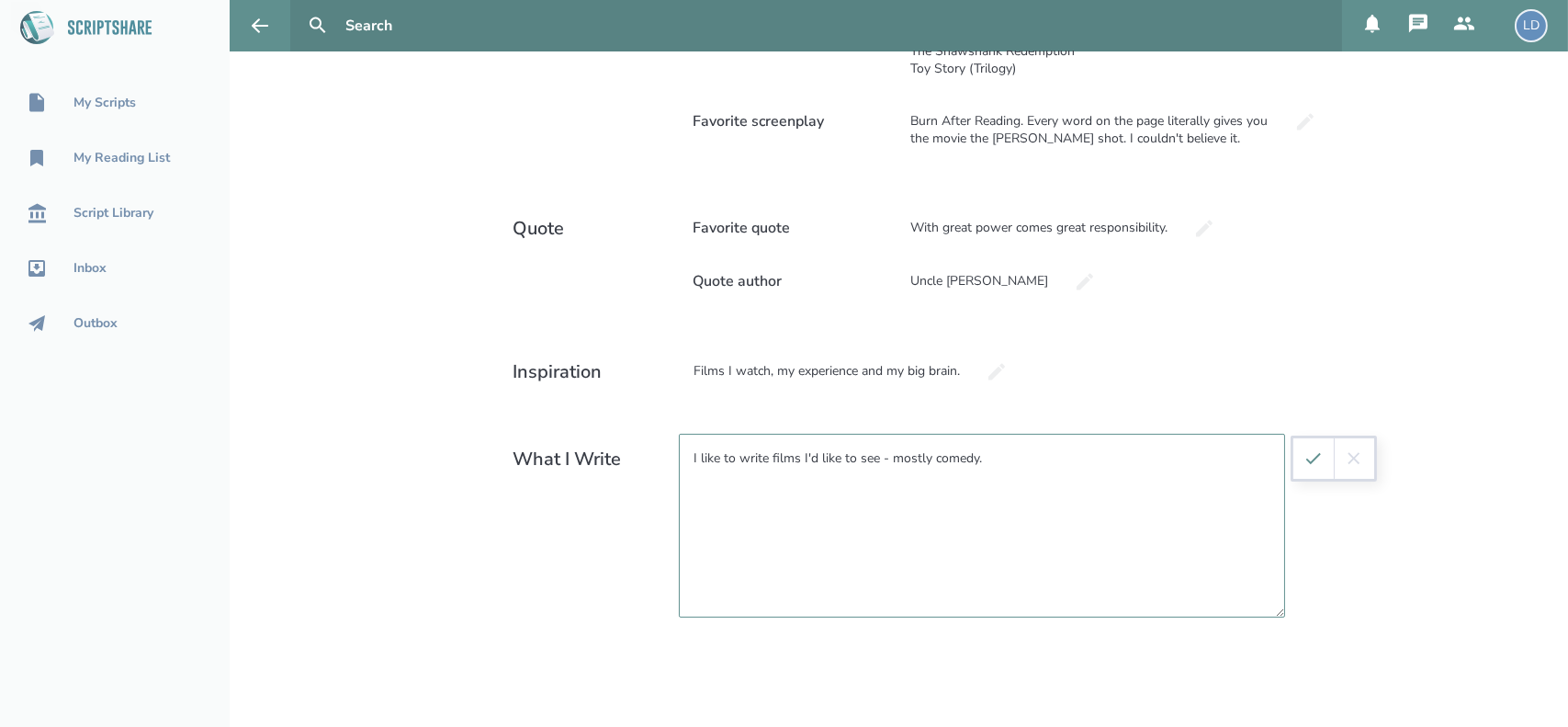
type textarea "I like to write films I'd like to see - mostly comedy."
click at [1314, 468] on button "submit" at bounding box center [1313, 459] width 41 height 41
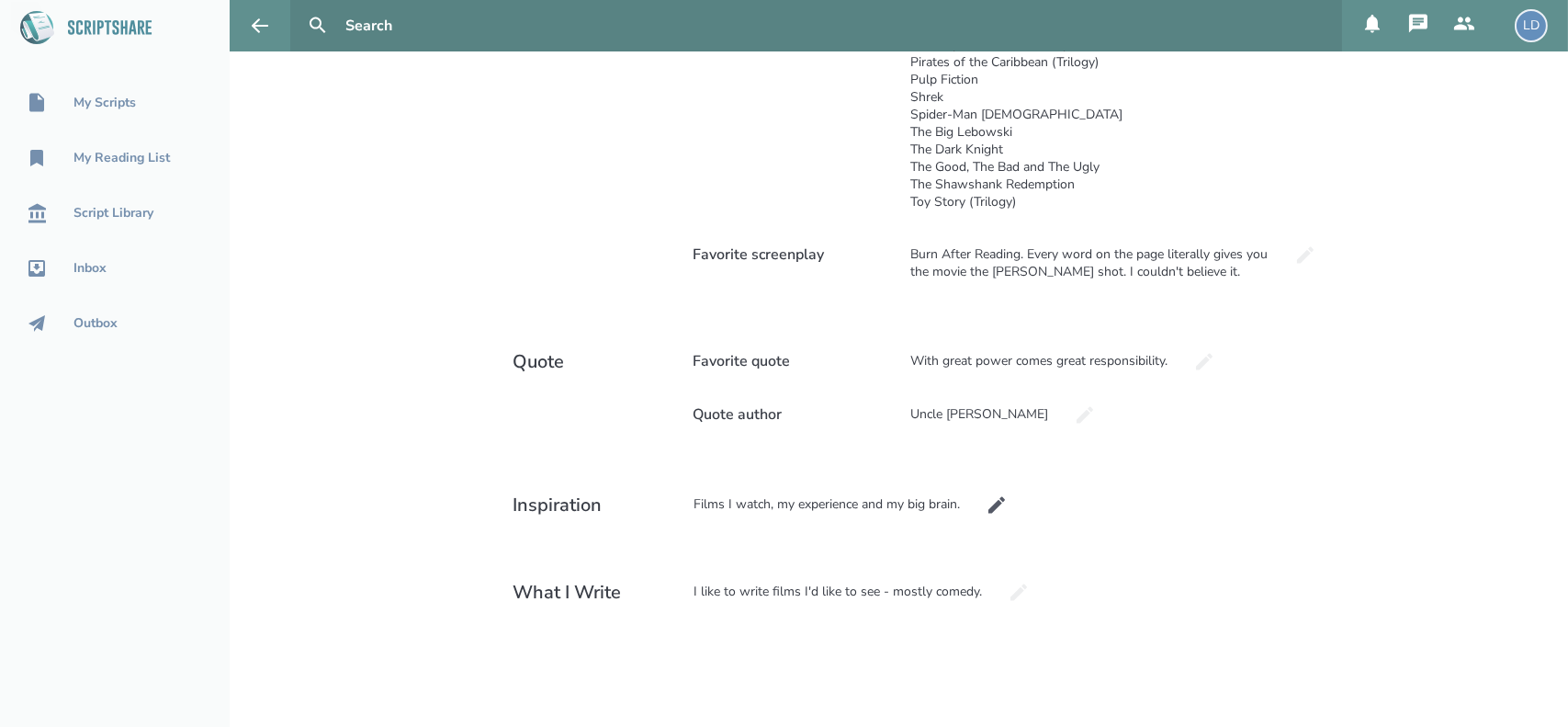
click at [989, 508] on icon at bounding box center [997, 505] width 17 height 17
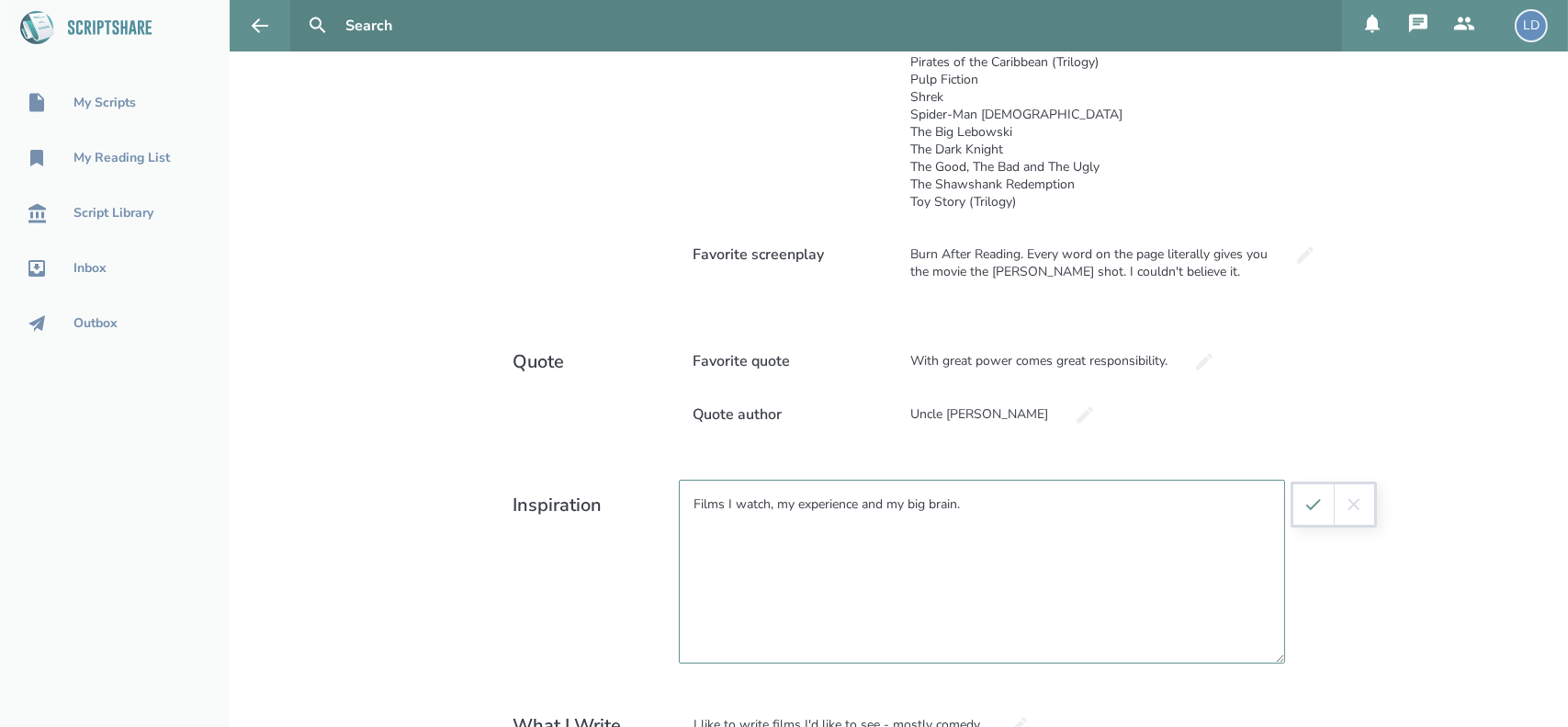
click at [913, 508] on textarea "Films I watch, my experience and my big brain." at bounding box center [981, 571] width 606 height 184
type textarea "Films I watch, my experience and my tortured brain."
click at [1316, 508] on button "submit" at bounding box center [1313, 505] width 41 height 41
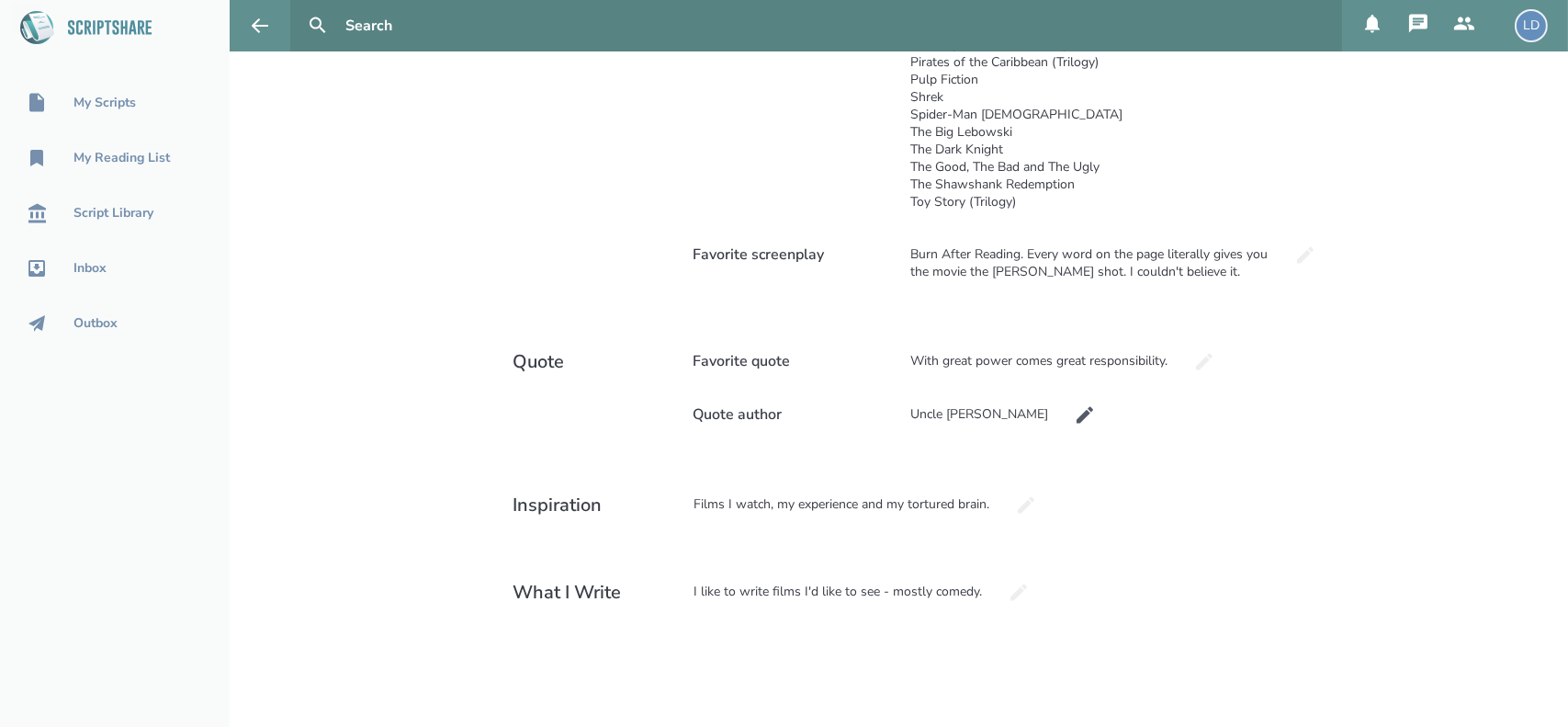
click at [1074, 422] on icon at bounding box center [1085, 415] width 22 height 22
click at [1005, 422] on input "Uncle Ben" at bounding box center [1015, 414] width 239 height 50
type input "Uncle Ben (I mean, it doesn't get better than that)"
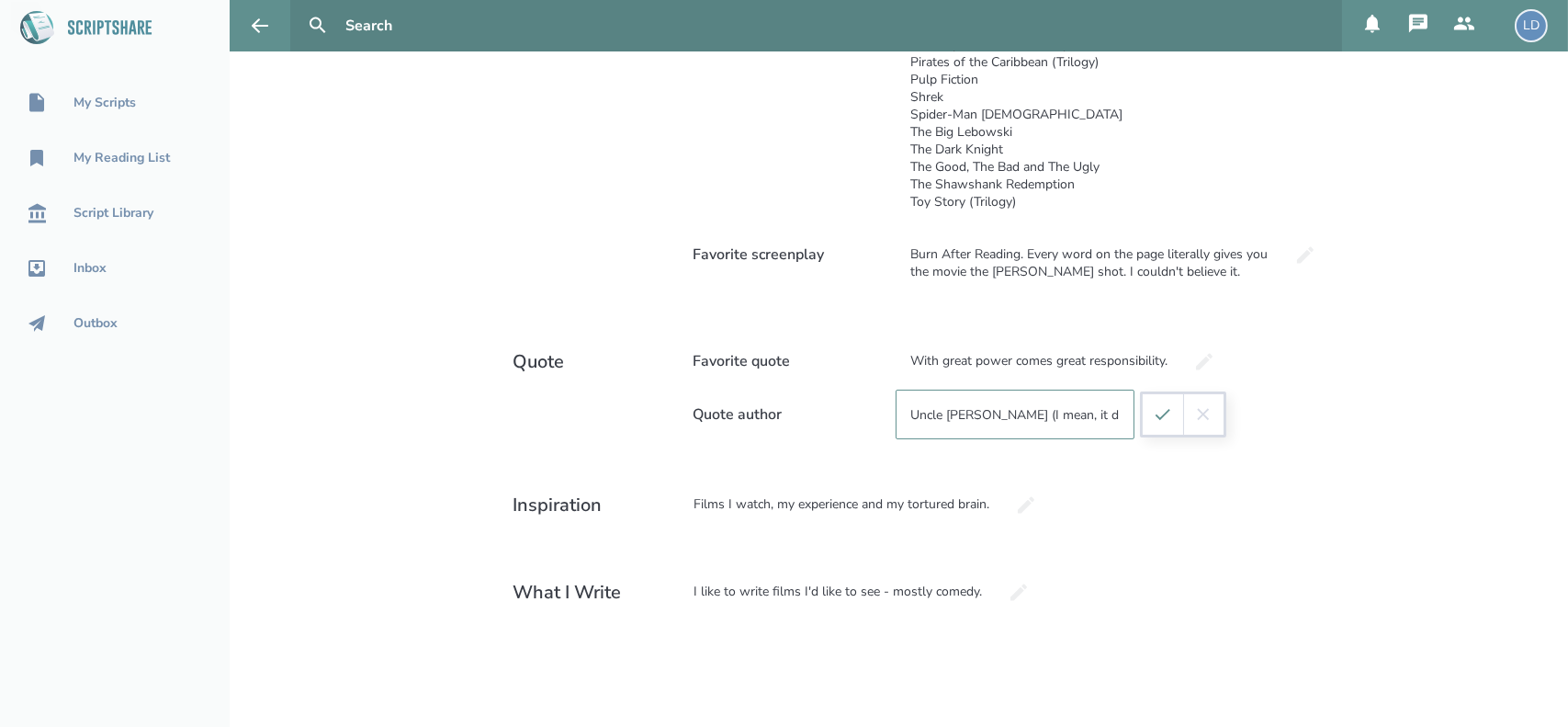
click at [1161, 422] on icon "submit" at bounding box center [1163, 414] width 20 height 20
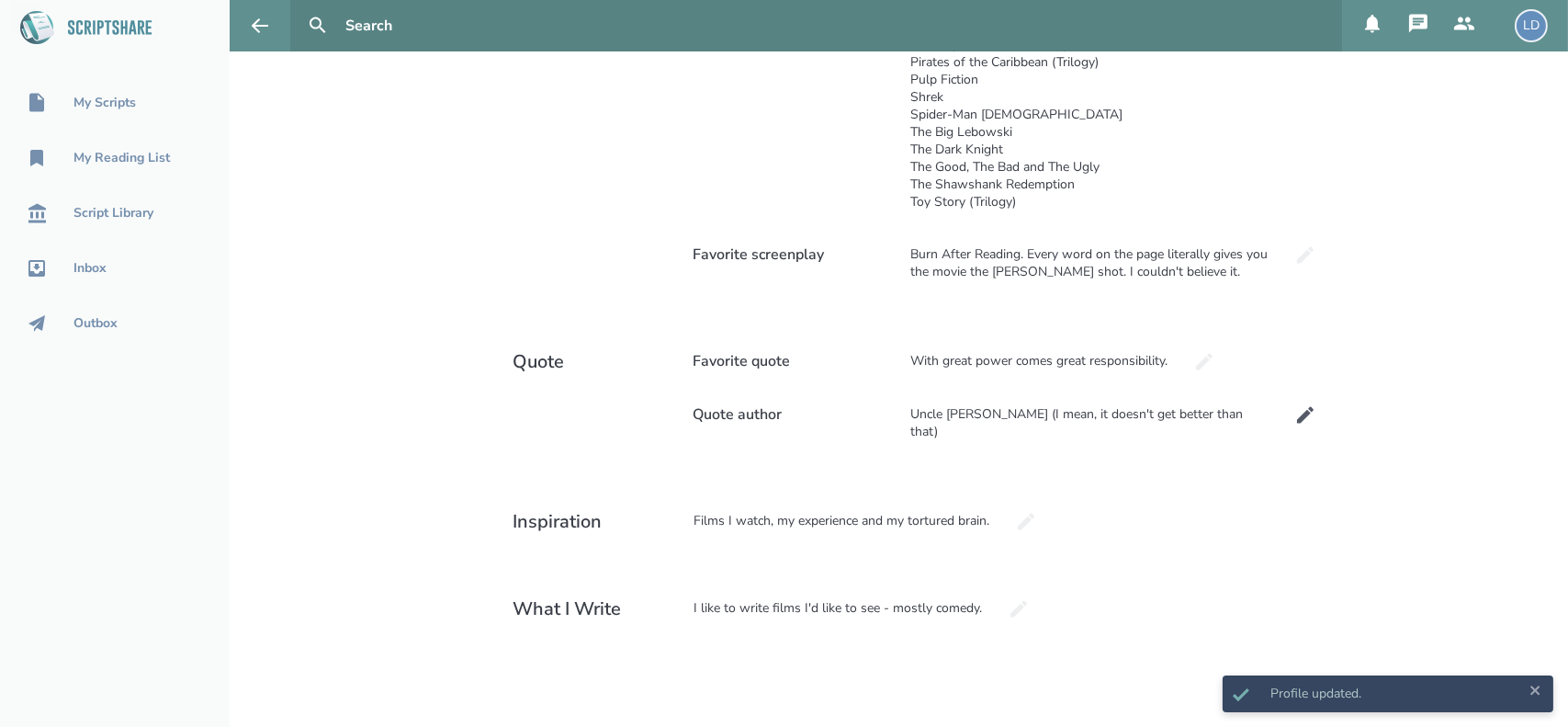
click at [1294, 406] on icon at bounding box center [1305, 415] width 22 height 22
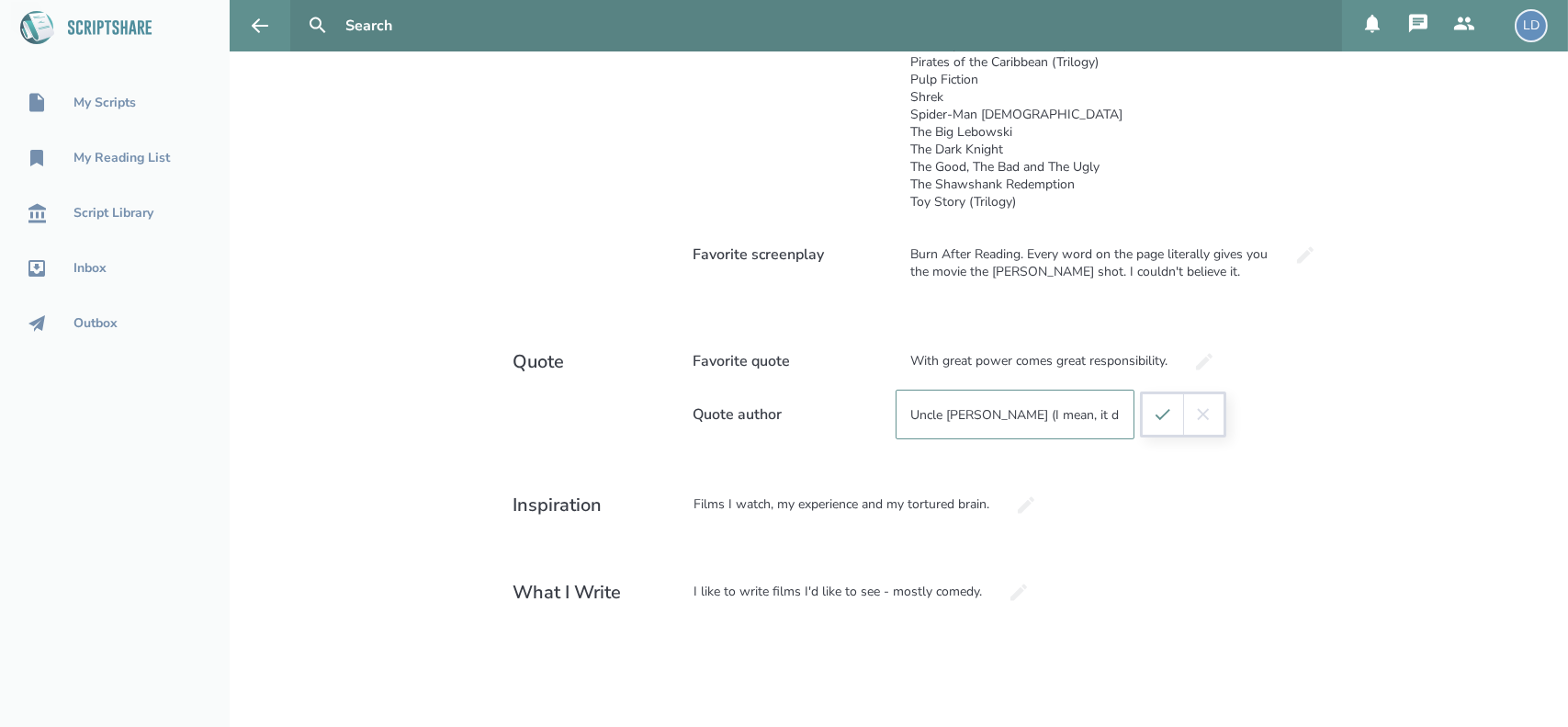
click at [1099, 411] on input "Uncle Ben (I mean, it doesn't get better than that)" at bounding box center [1015, 414] width 239 height 50
click at [964, 409] on input "Uncle Ben (I mean, it doesn't get better than that!)" at bounding box center [1015, 414] width 239 height 50
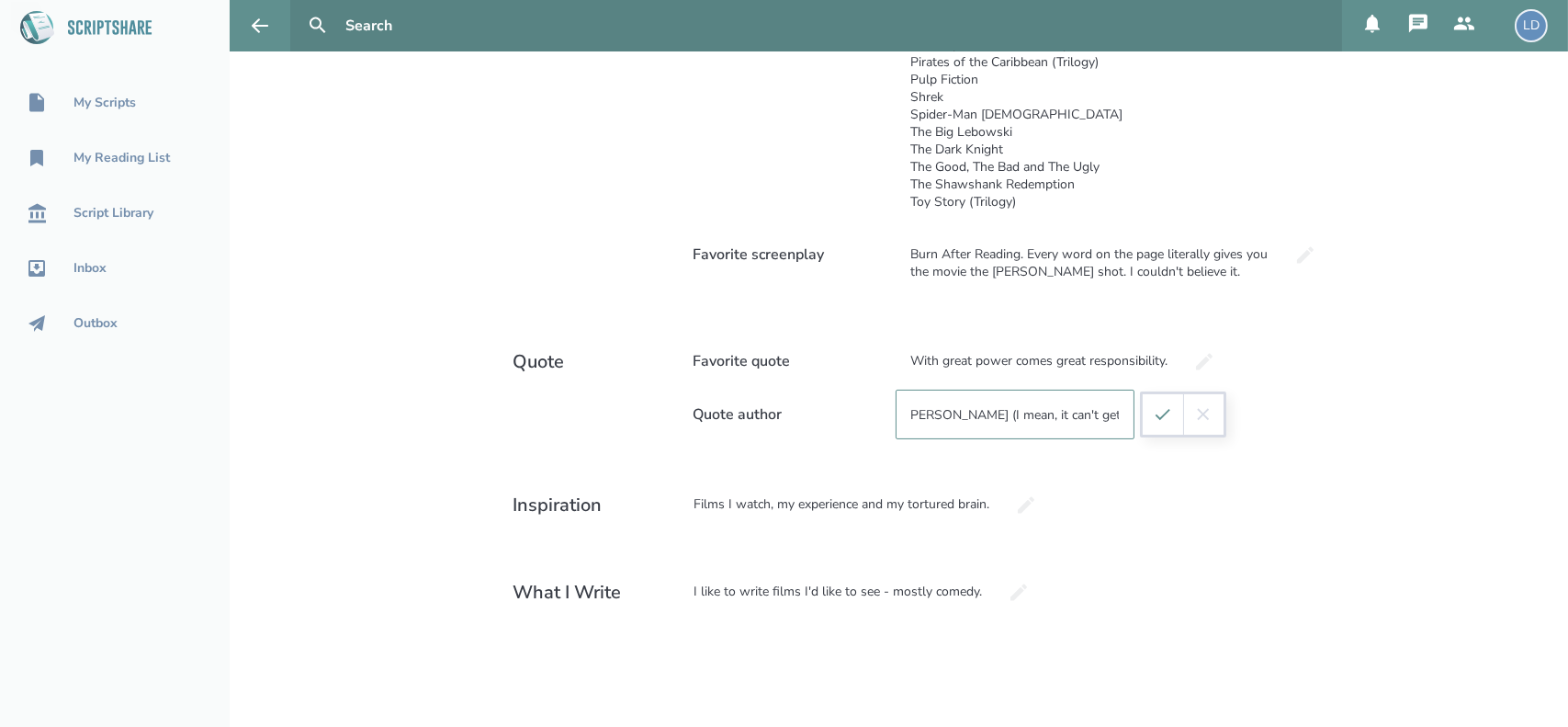
type input "Uncle Ben (I mean, it can't get better than that!)"
click at [1160, 417] on icon "submit" at bounding box center [1163, 414] width 20 height 20
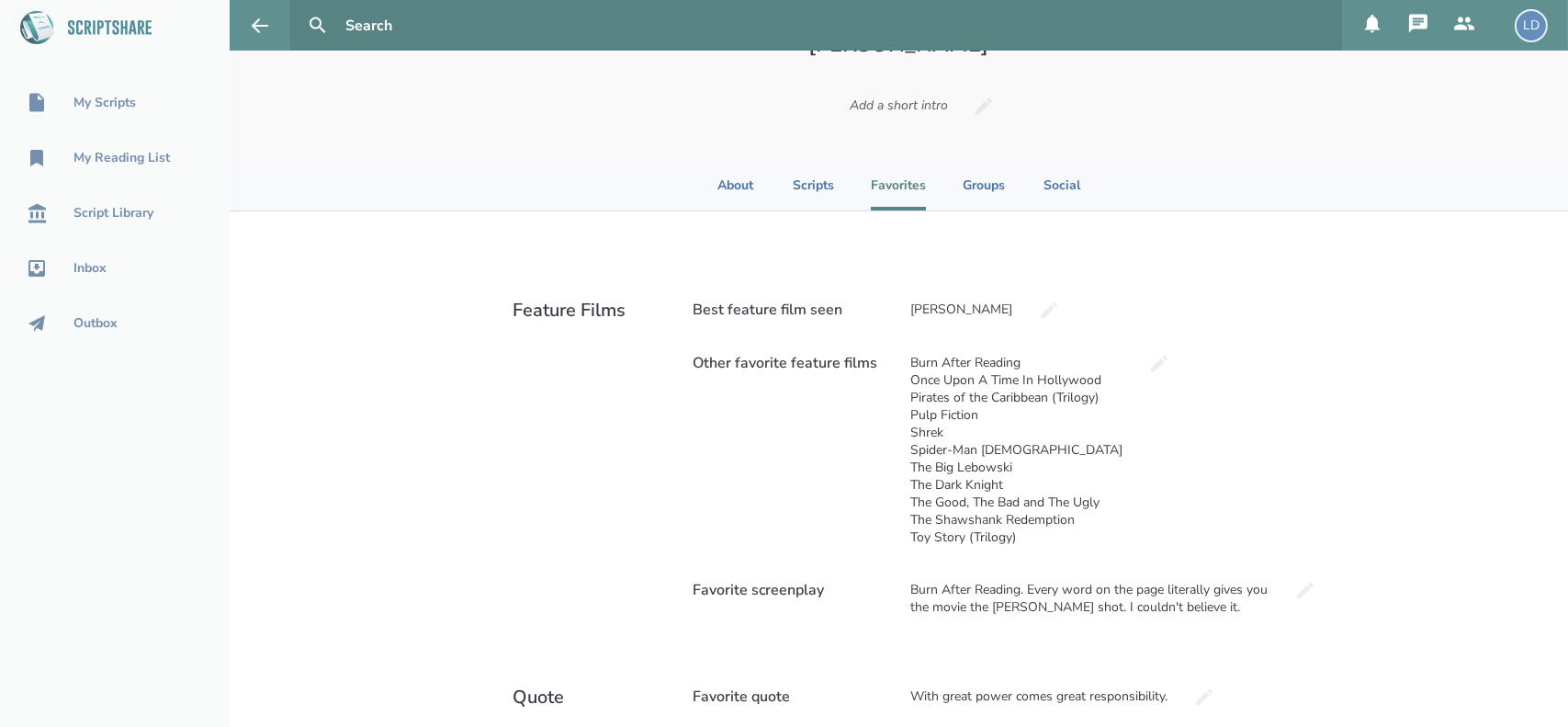
scroll to position [137, 0]
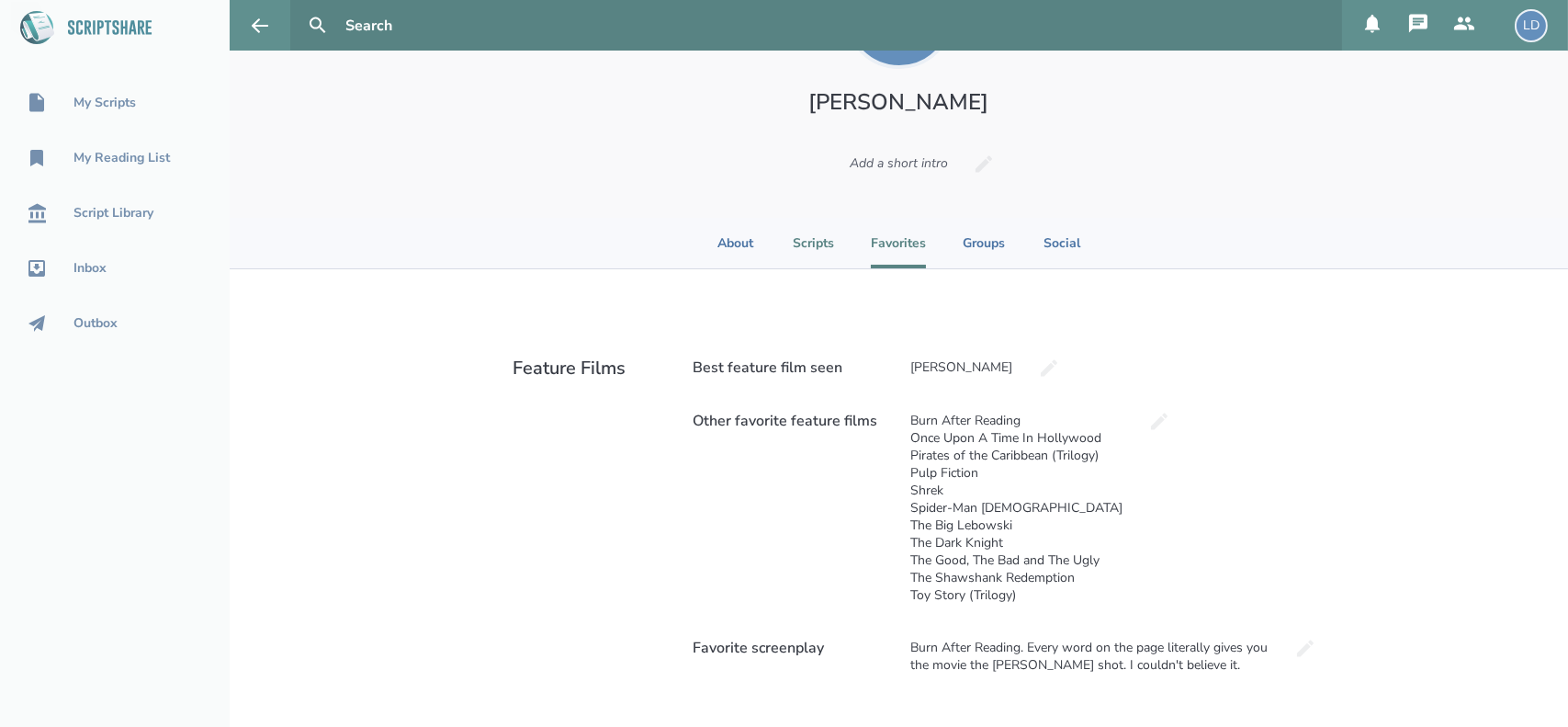
click at [793, 234] on li "Scripts" at bounding box center [814, 243] width 42 height 51
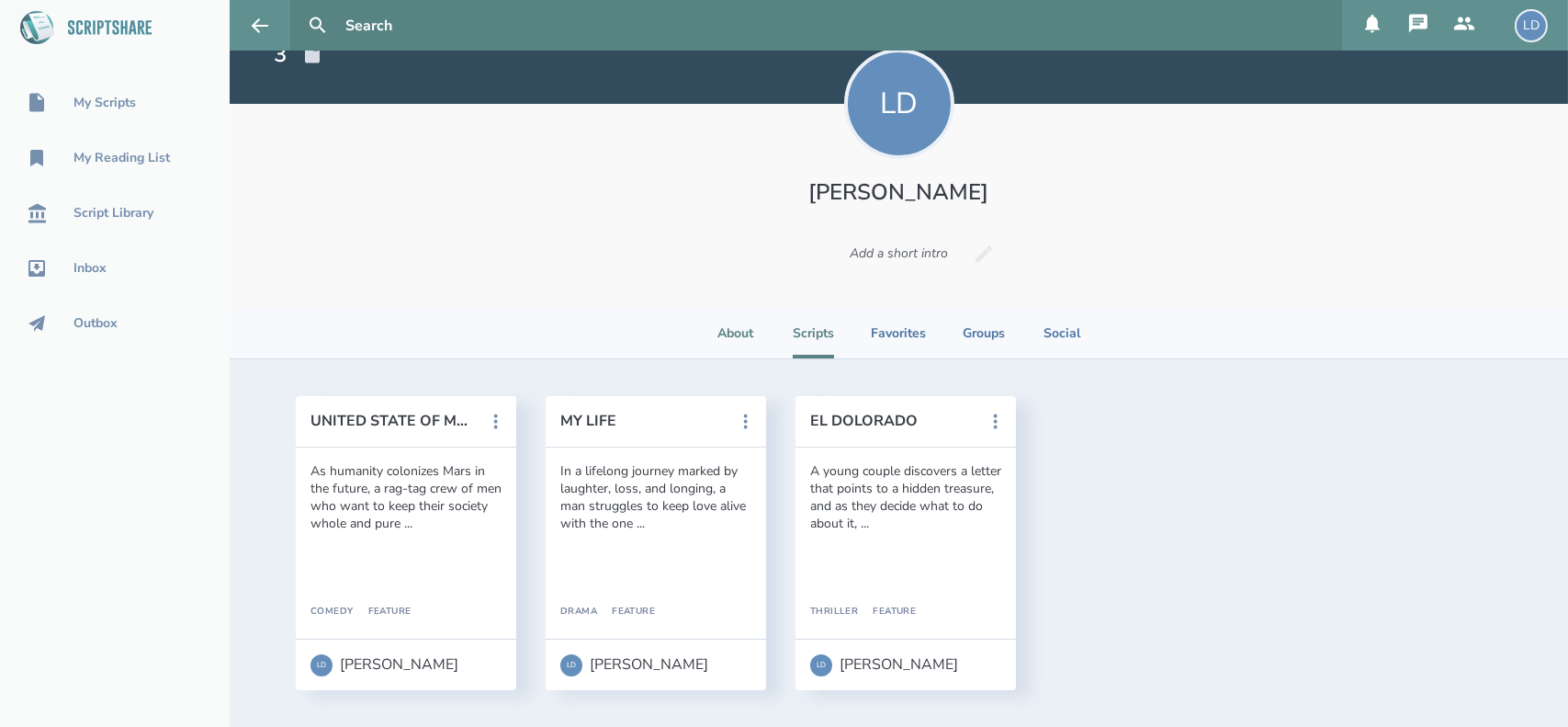
click at [737, 325] on li "About" at bounding box center [736, 333] width 41 height 51
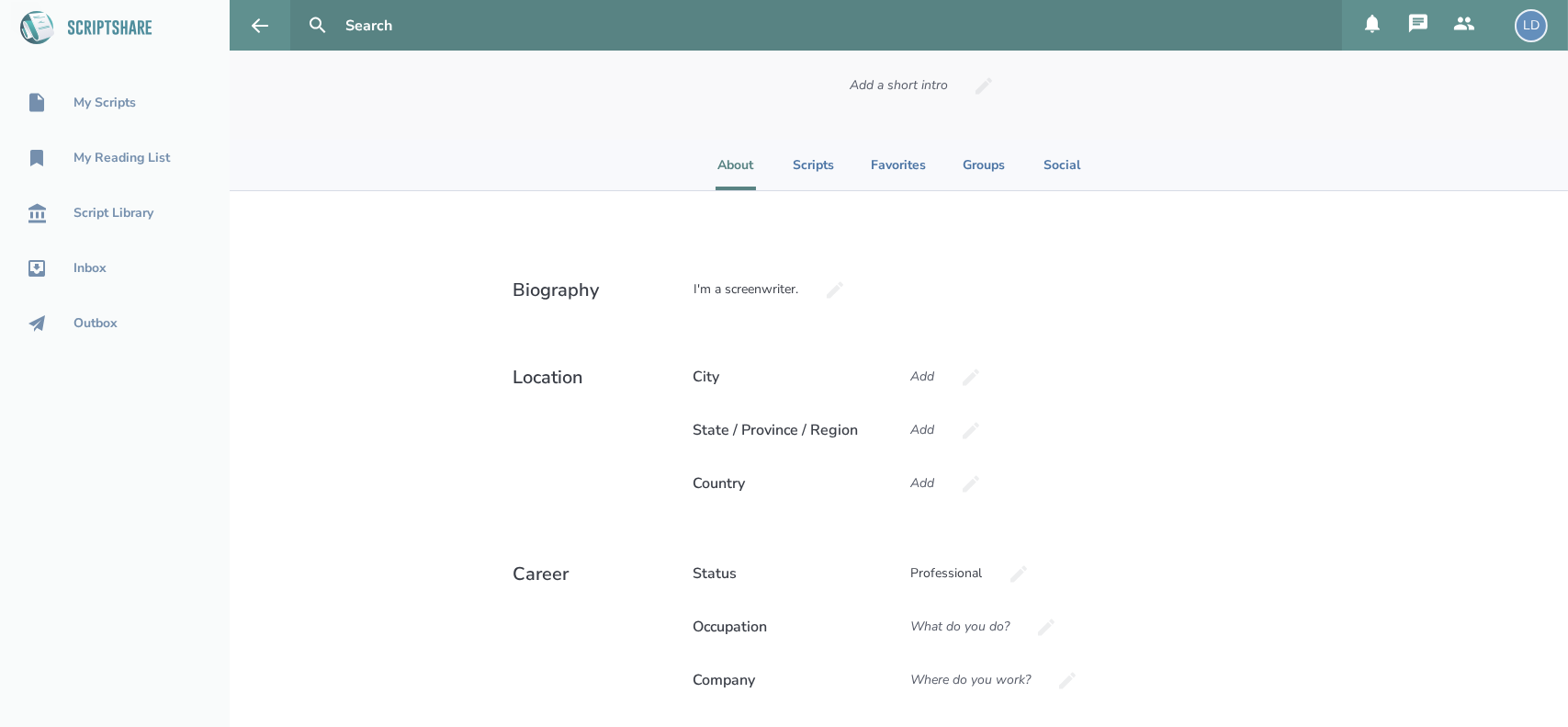
scroll to position [207, 0]
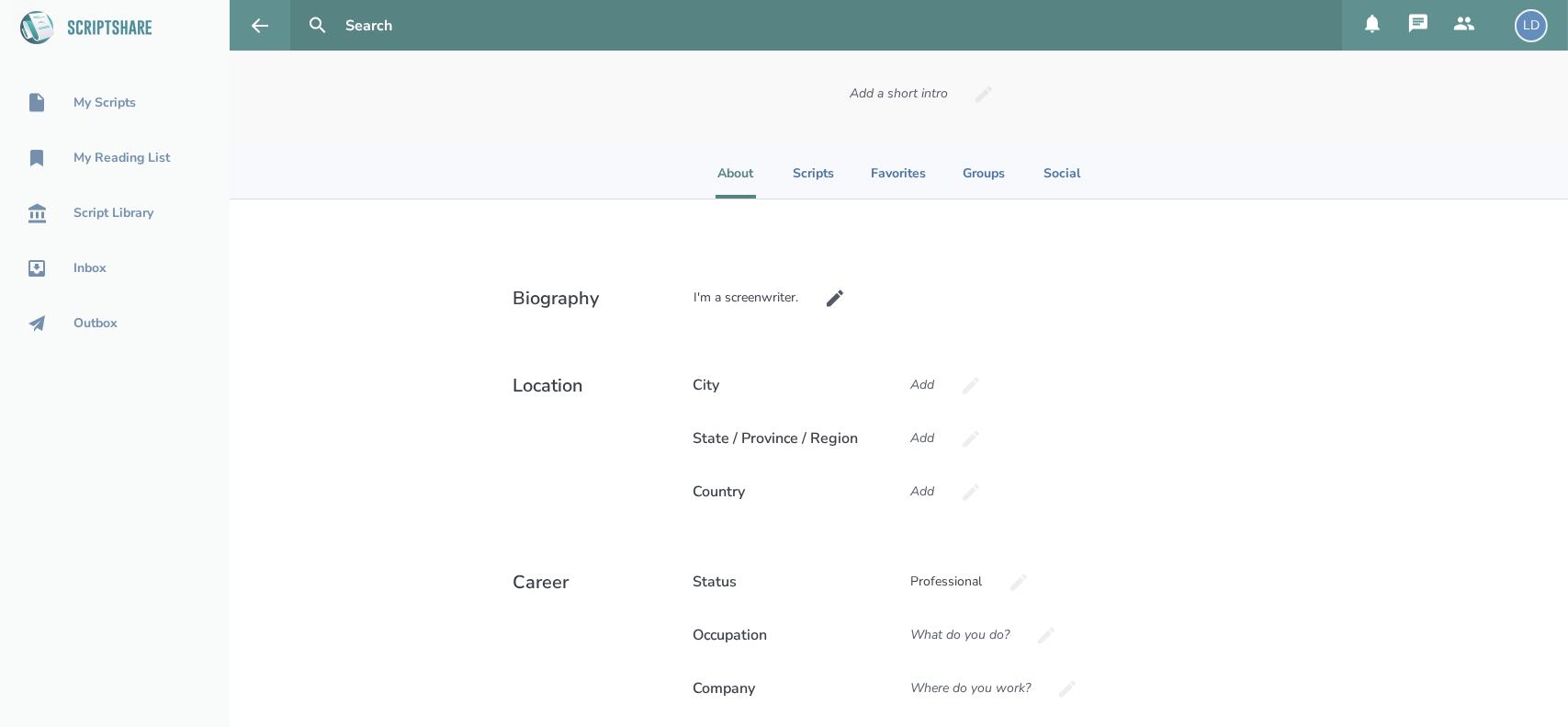
click at [826, 303] on icon at bounding box center [835, 298] width 17 height 17
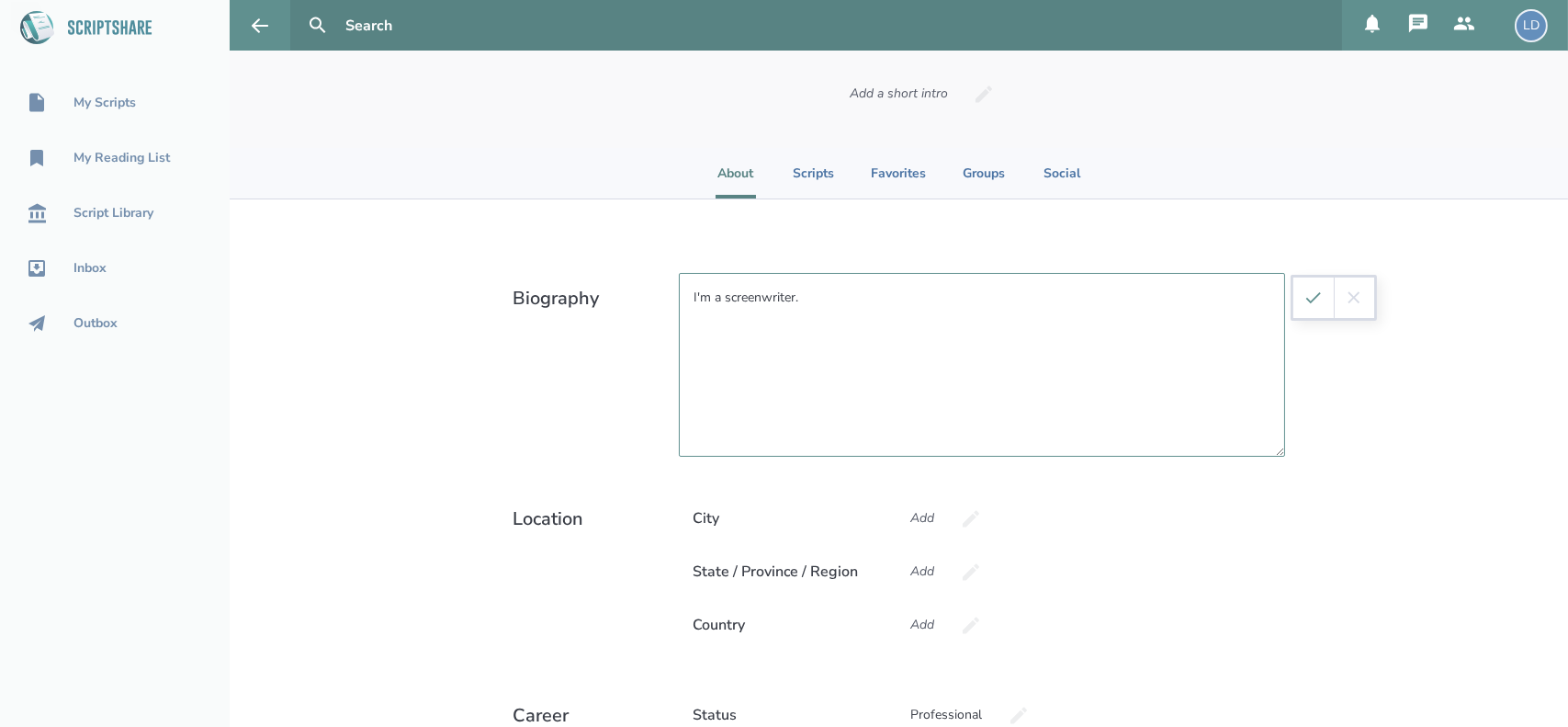
click at [856, 299] on textarea "I'm a screenwriter." at bounding box center [981, 364] width 606 height 184
click at [838, 294] on textarea "I'm a screenwriter. In training to blow the world's head off." at bounding box center [981, 364] width 606 height 184
click at [802, 298] on textarea "I'm a screenwriter. In progress to blow the world's head off." at bounding box center [981, 364] width 606 height 184
type textarea "I'm a screenwriter. Currently in progress to blow the world's head off."
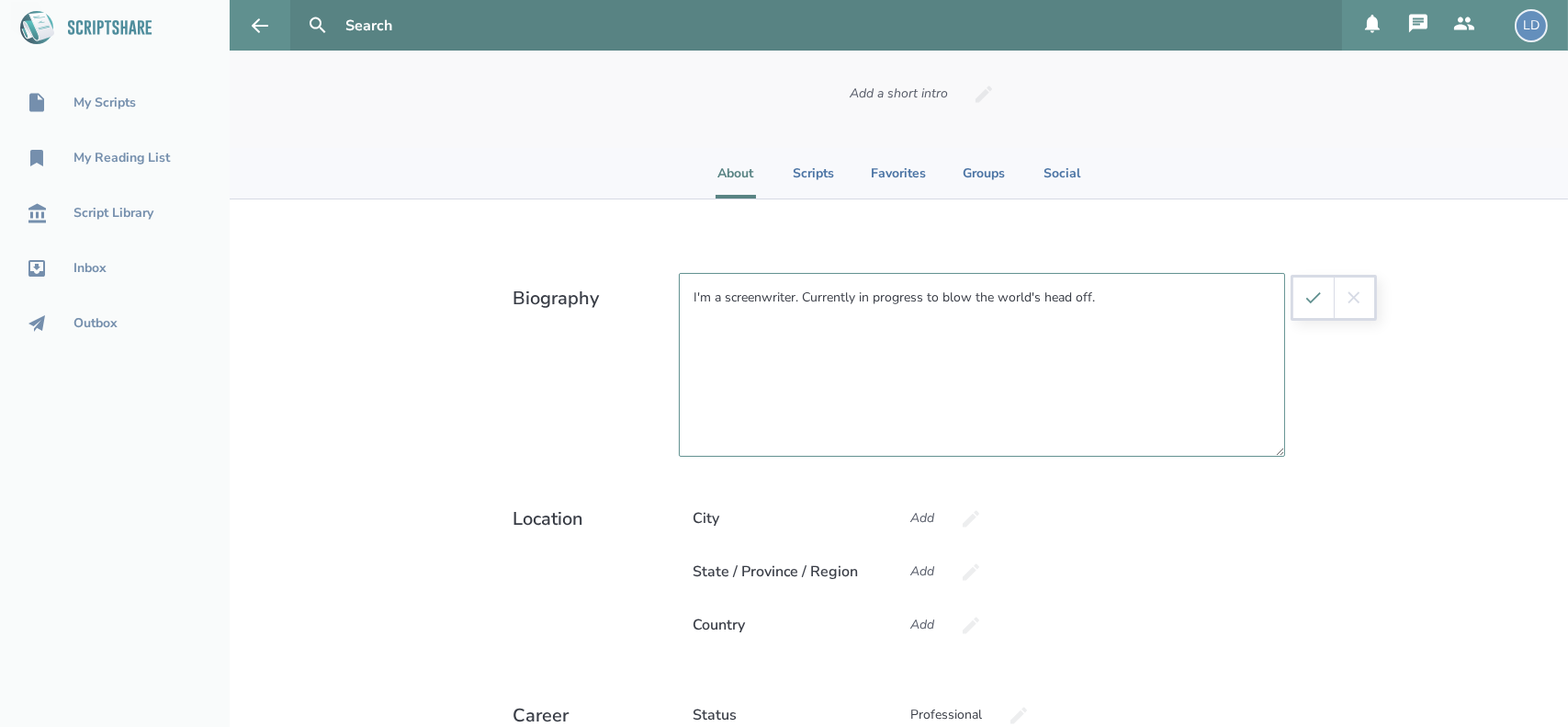
click at [1310, 297] on icon "submit" at bounding box center [1313, 298] width 20 height 20
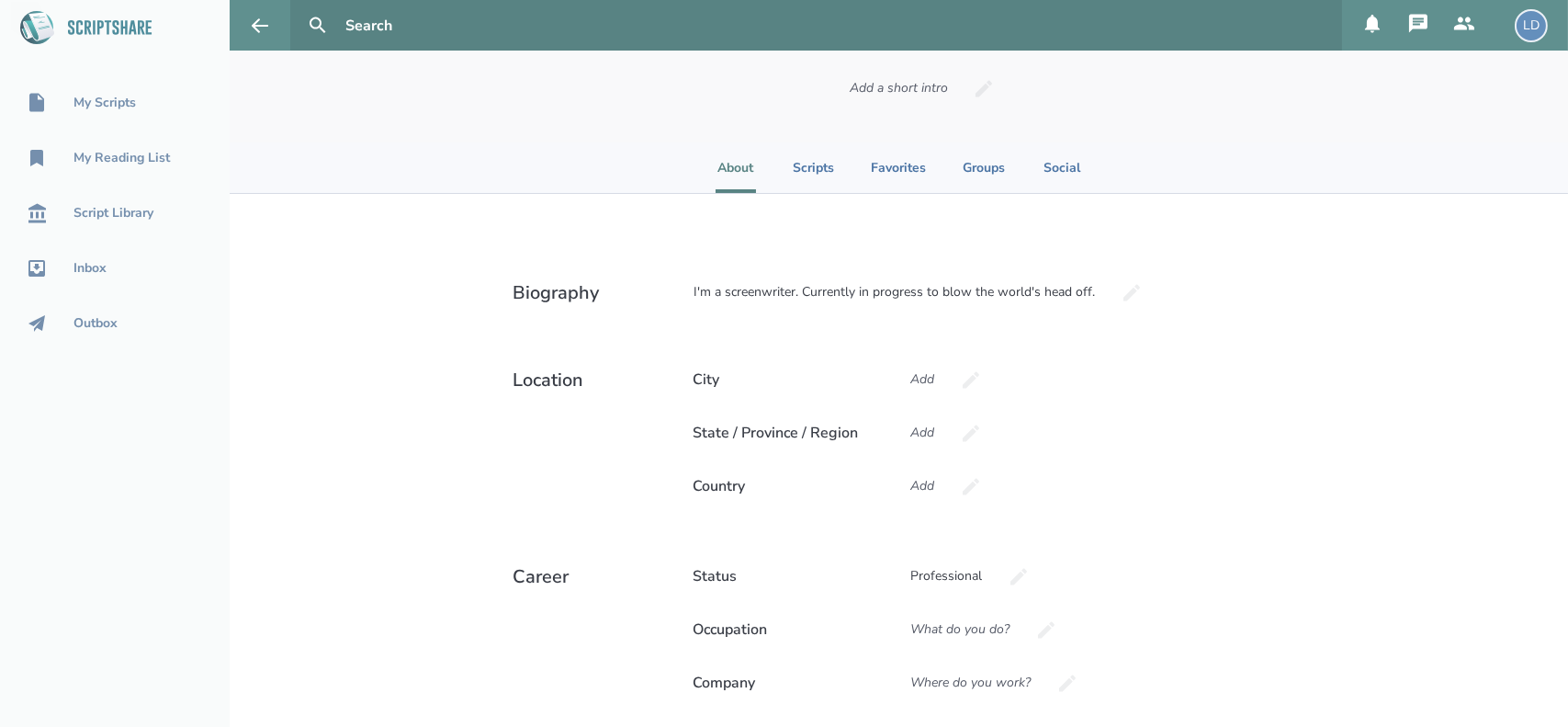
scroll to position [209, 0]
click at [808, 171] on li "Scripts" at bounding box center [814, 170] width 42 height 51
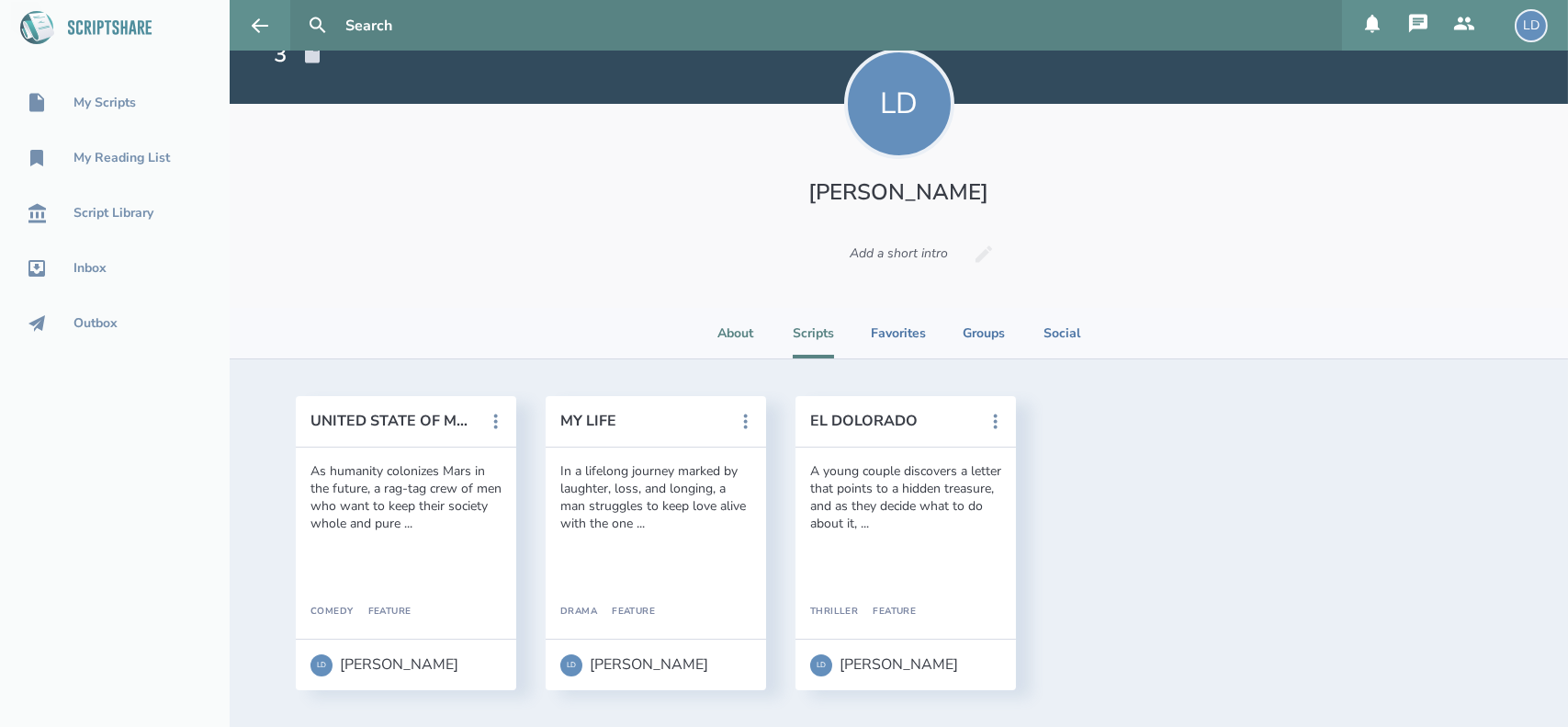
click at [720, 332] on li "About" at bounding box center [736, 333] width 41 height 51
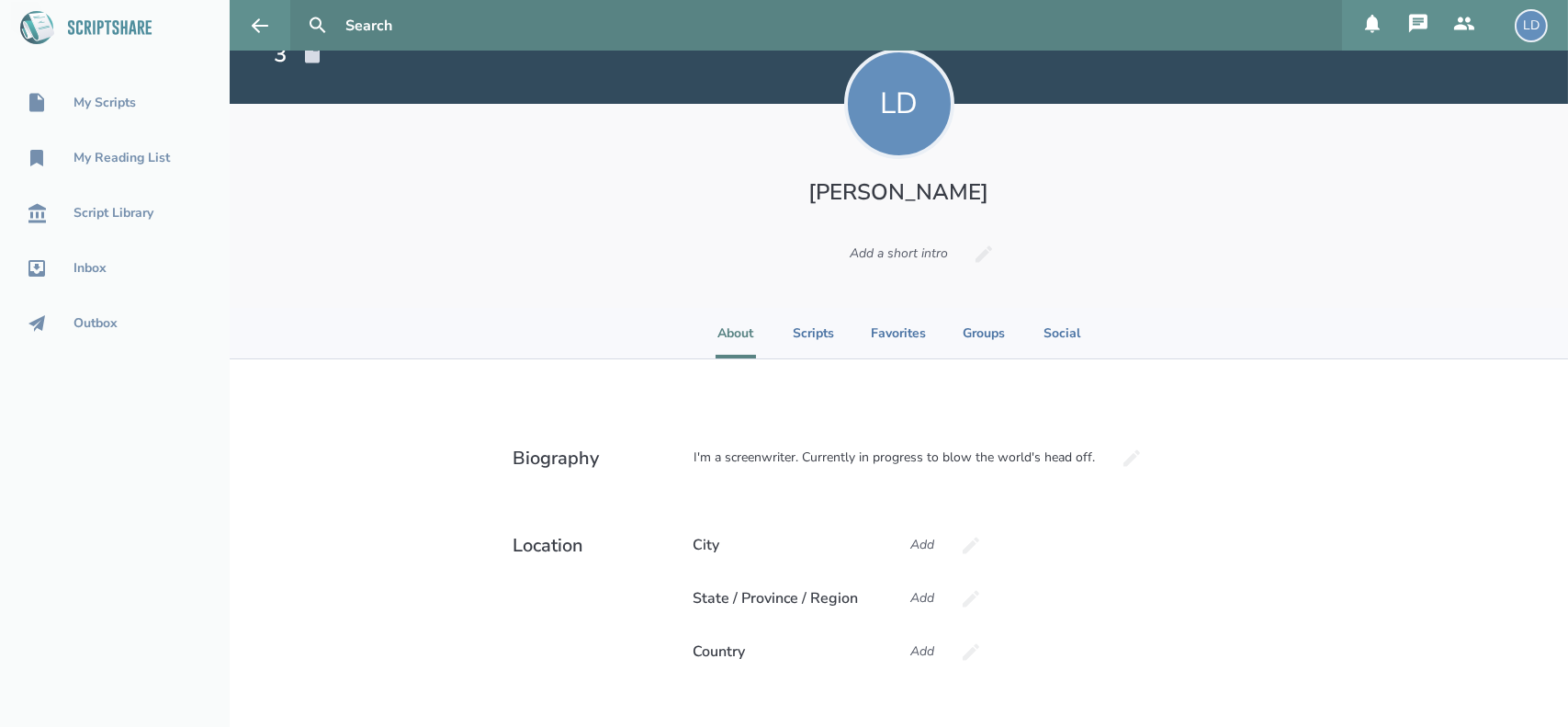
scroll to position [209, 0]
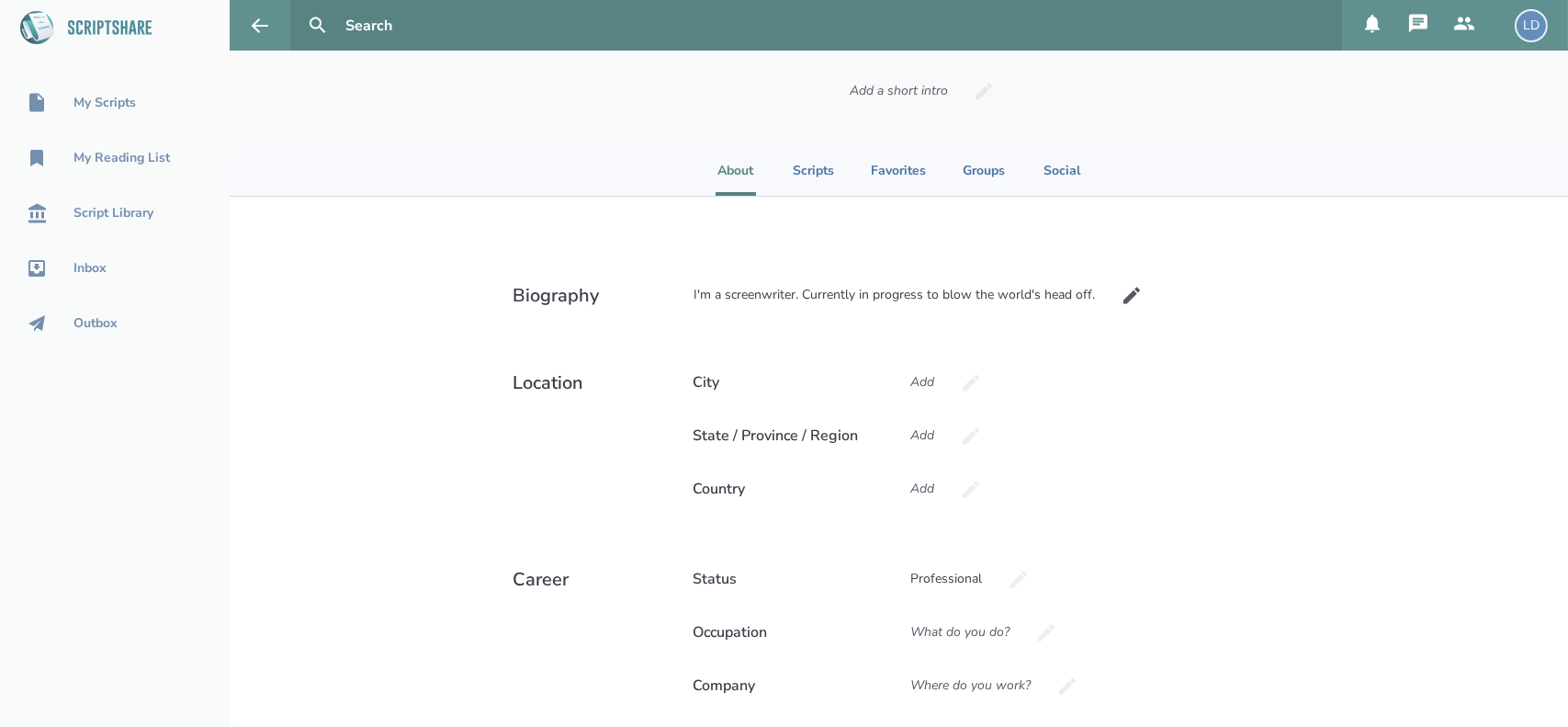
click at [777, 293] on div "I'm a screenwriter. Currently in progress to blow the world's head off." at bounding box center [895, 295] width 433 height 50
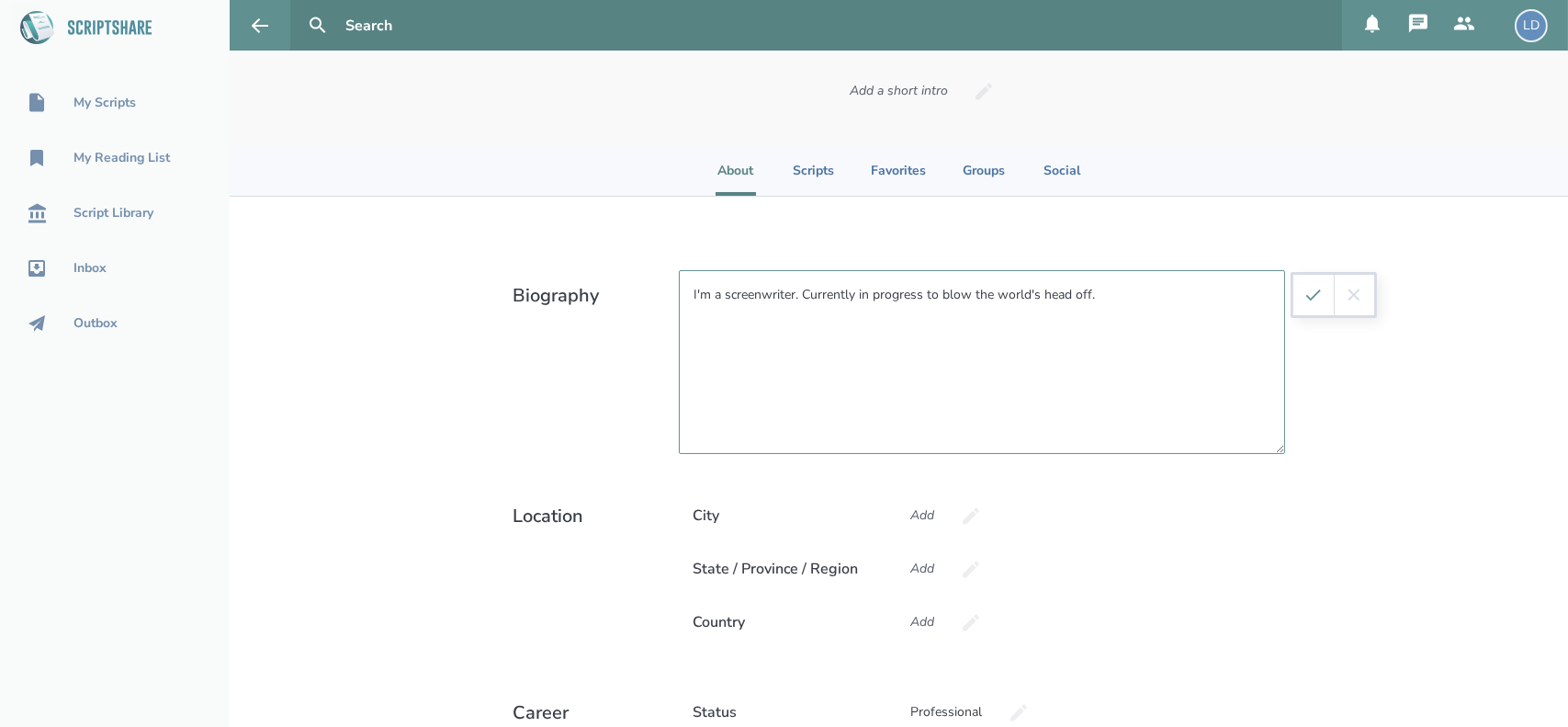
drag, startPoint x: 789, startPoint y: 293, endPoint x: 623, endPoint y: 310, distance: 166.9
click at [623, 310] on section "Biography I'm a screenwriter. Currently in progress to blow the world's head of…" at bounding box center [899, 362] width 772 height 184
type textarea "Writer of screenplay. Currently in progress to blow the world's head off."
click at [1301, 306] on button "submit" at bounding box center [1313, 295] width 41 height 41
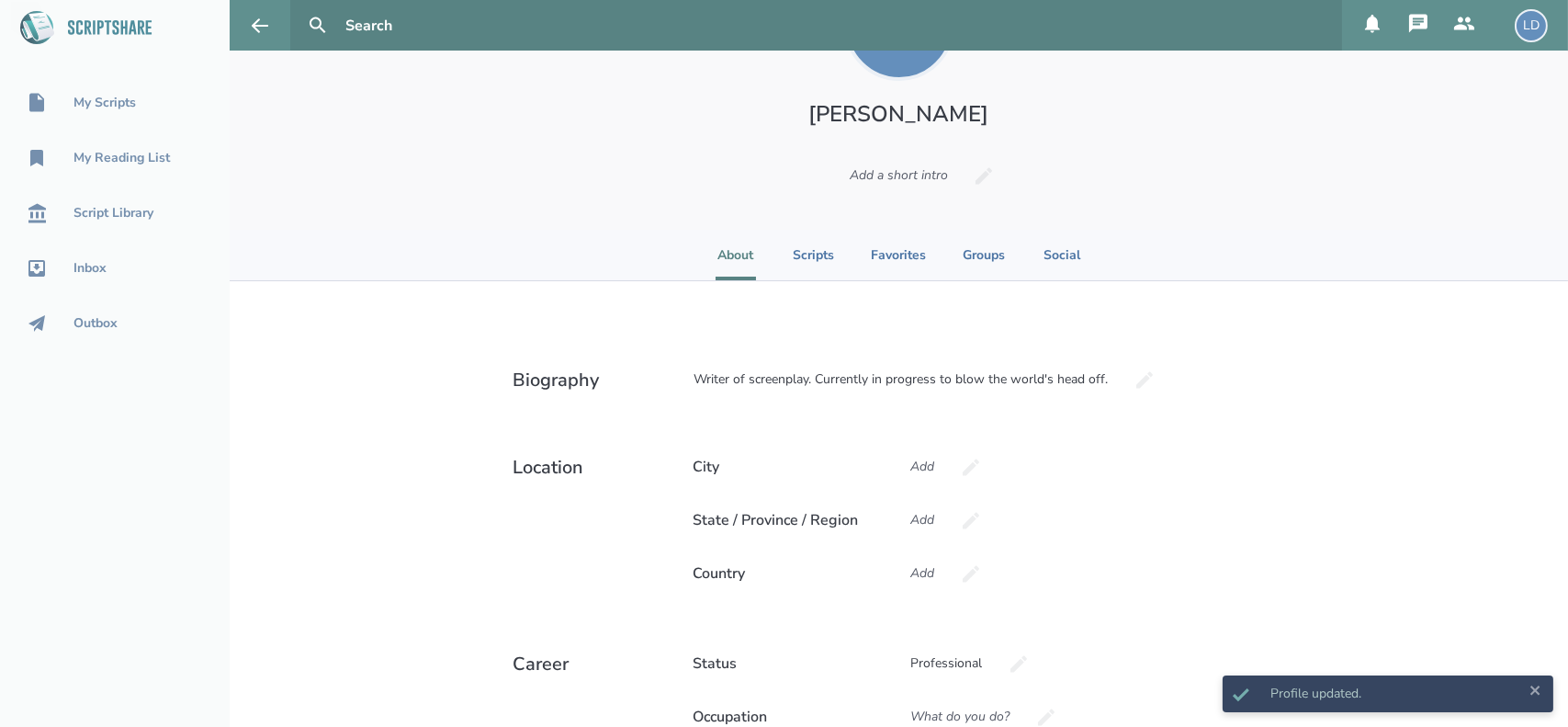
scroll to position [125, 0]
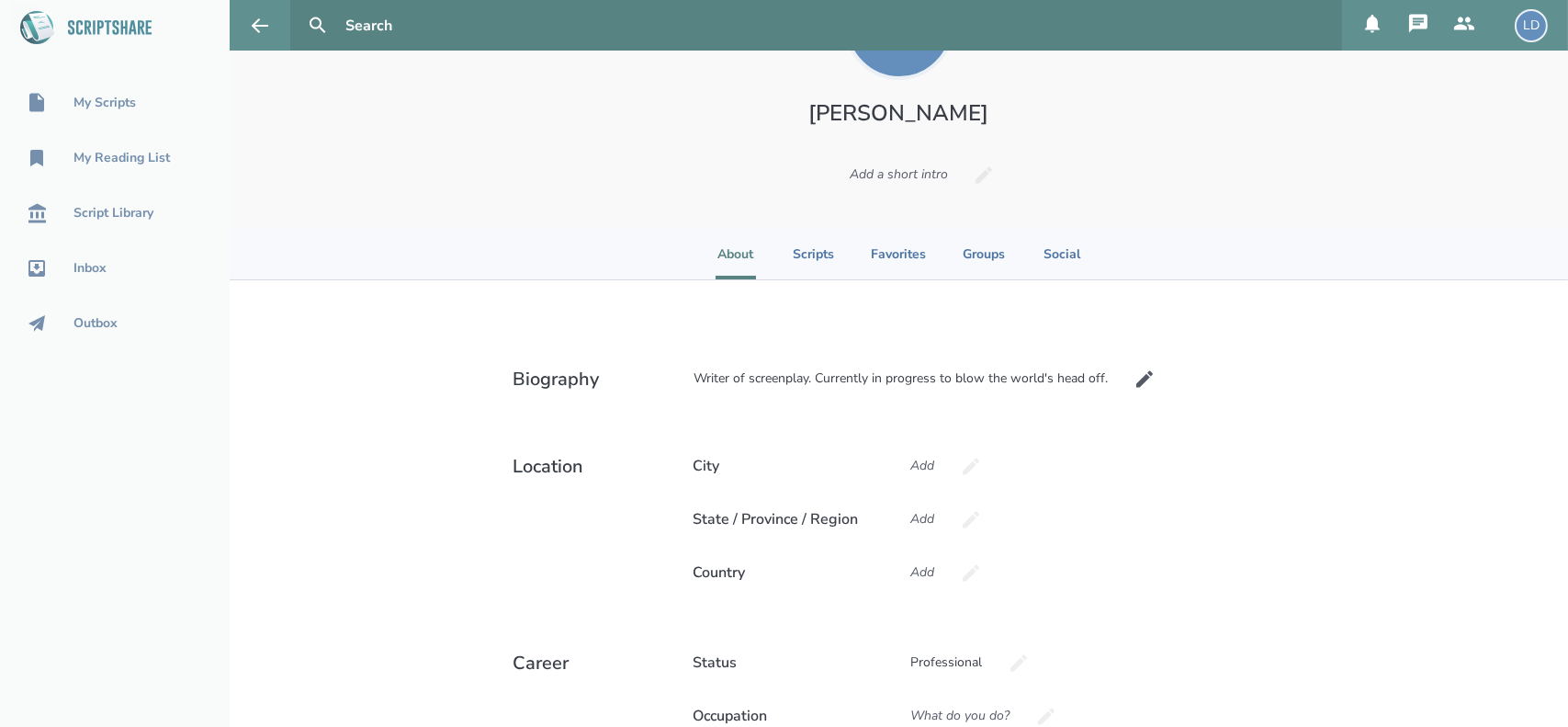
click at [796, 378] on div "Writer of screenplay. Currently in progress to blow the world's head off." at bounding box center [901, 378] width 445 height 50
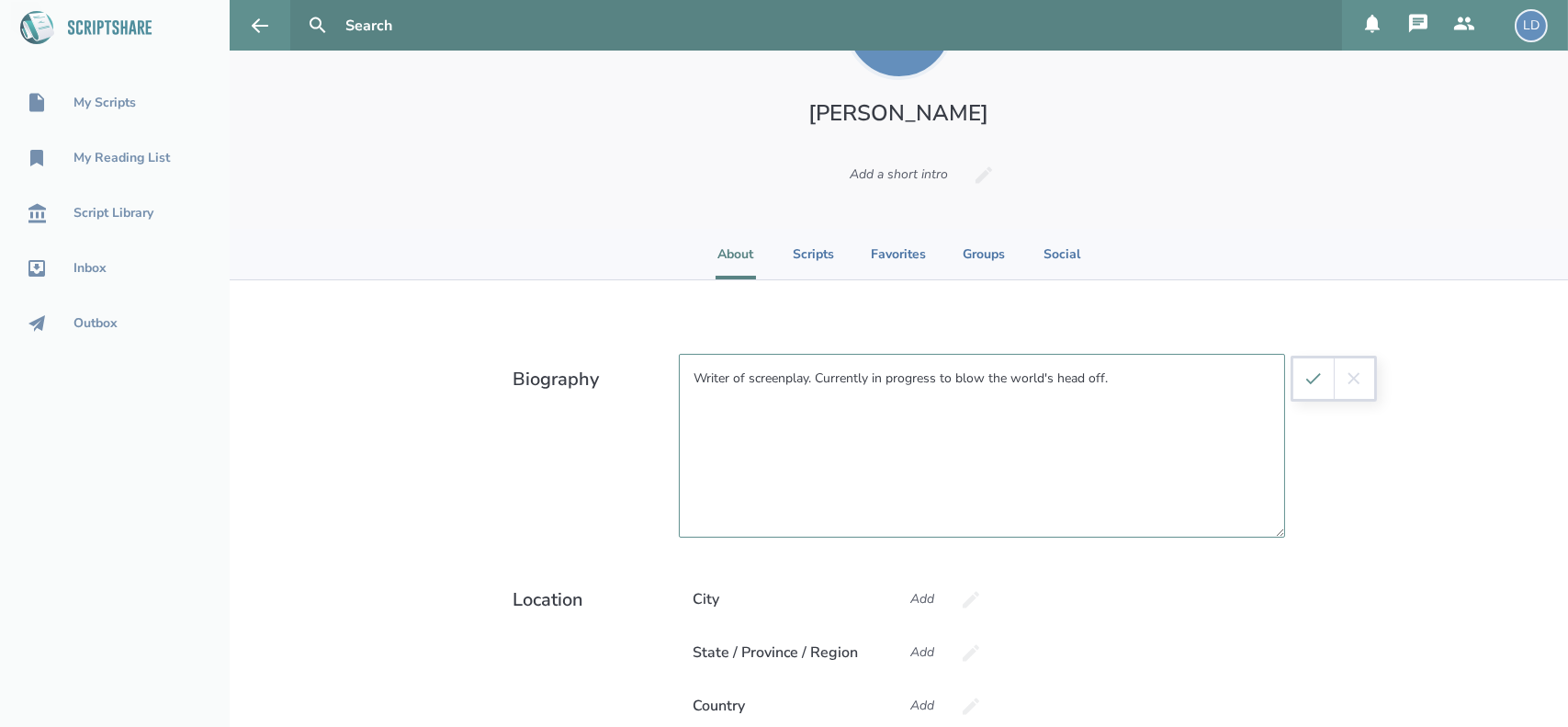
click at [796, 378] on textarea "Writer of screenplay. Currently in progress to blow the world's head off." at bounding box center [981, 445] width 606 height 184
click at [803, 379] on textarea "Writer of screenplay. Currently in progress to blow the world's head off." at bounding box center [981, 445] width 606 height 184
click at [803, 380] on textarea "Writer of screenplay. Currently in progress to blow the world's head off." at bounding box center [981, 445] width 606 height 184
drag, startPoint x: 1111, startPoint y: 375, endPoint x: 818, endPoint y: 367, distance: 293.1
click at [818, 367] on textarea "Writer of screenplays. Currently in progress to blow the world's head off." at bounding box center [981, 445] width 606 height 184
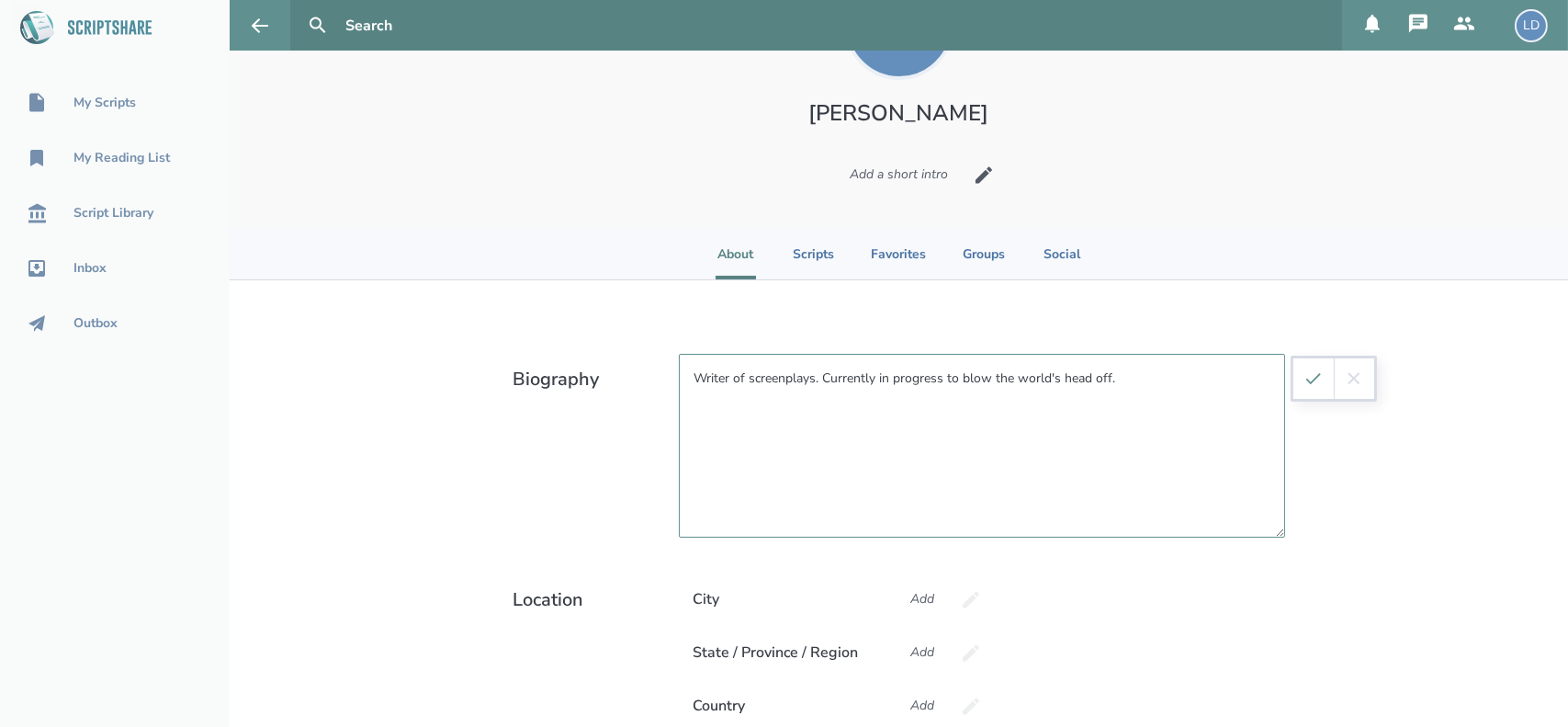
type textarea "Writer of screenplays. Currently in progress to blow the world's head off."
click at [902, 176] on div "Add a short intro" at bounding box center [898, 174] width 129 height 50
click at [931, 182] on input at bounding box center [899, 174] width 239 height 50
paste input "Currently in progress to blow the world's head off."
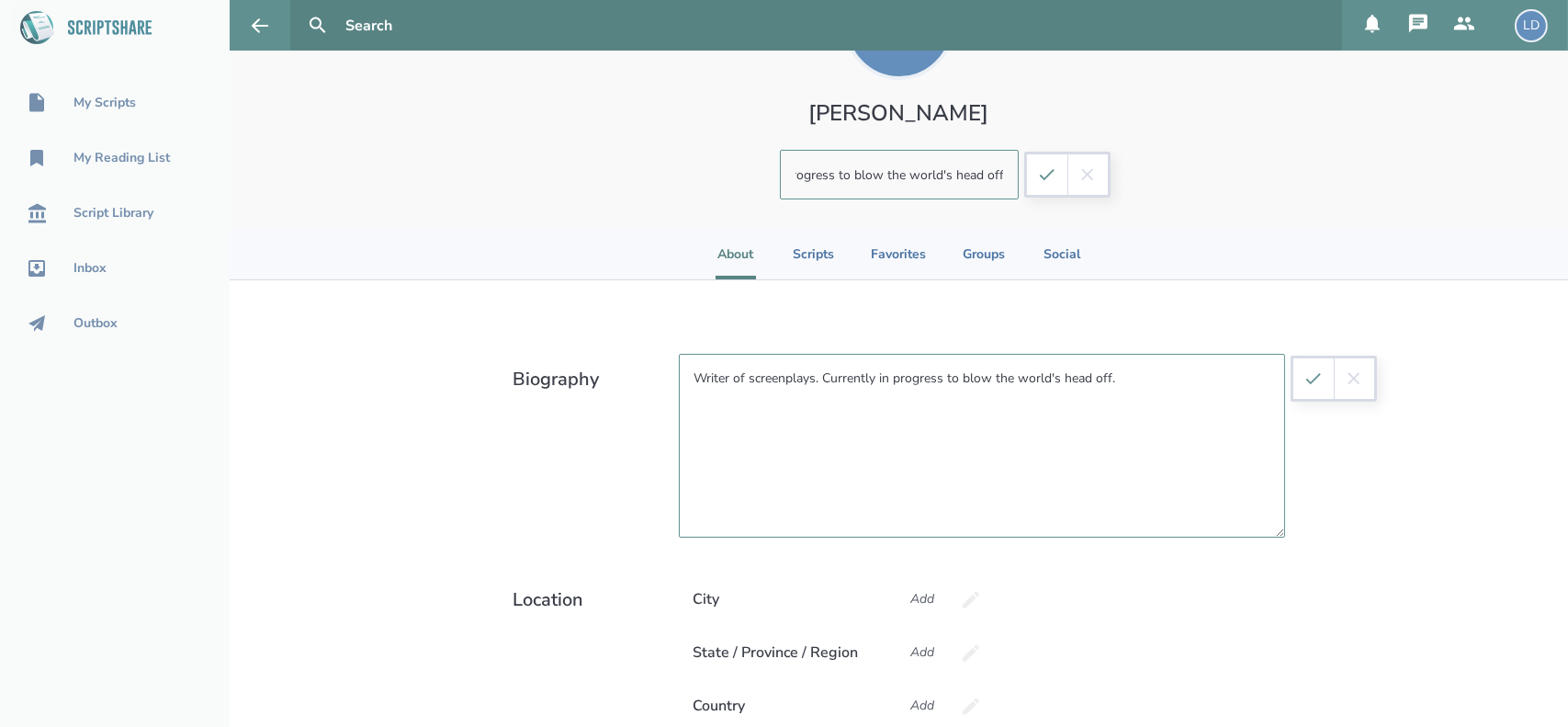
type input "Currently in progress to blow the world's head off."
click at [1046, 166] on icon "submit" at bounding box center [1047, 174] width 20 height 20
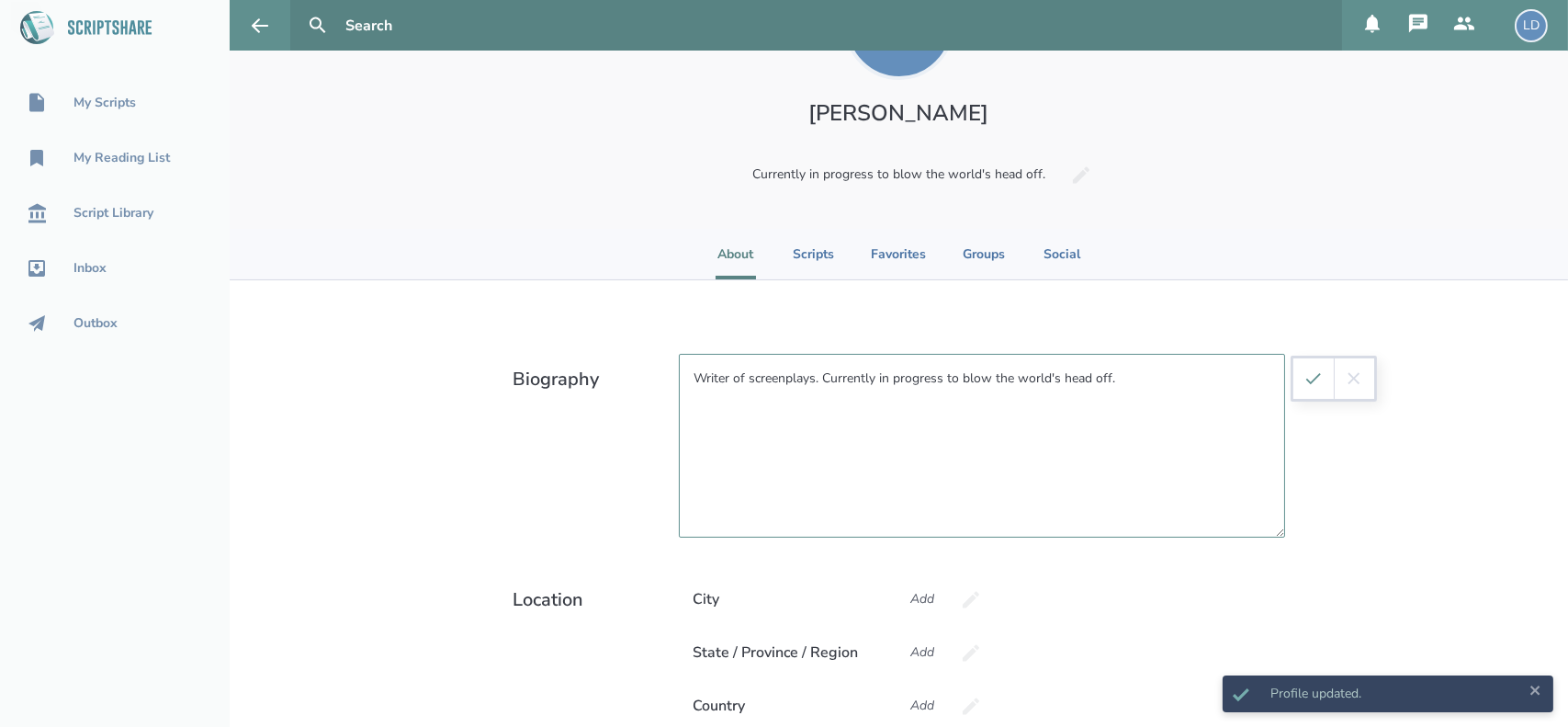
click at [1303, 377] on icon "submit" at bounding box center [1313, 378] width 20 height 20
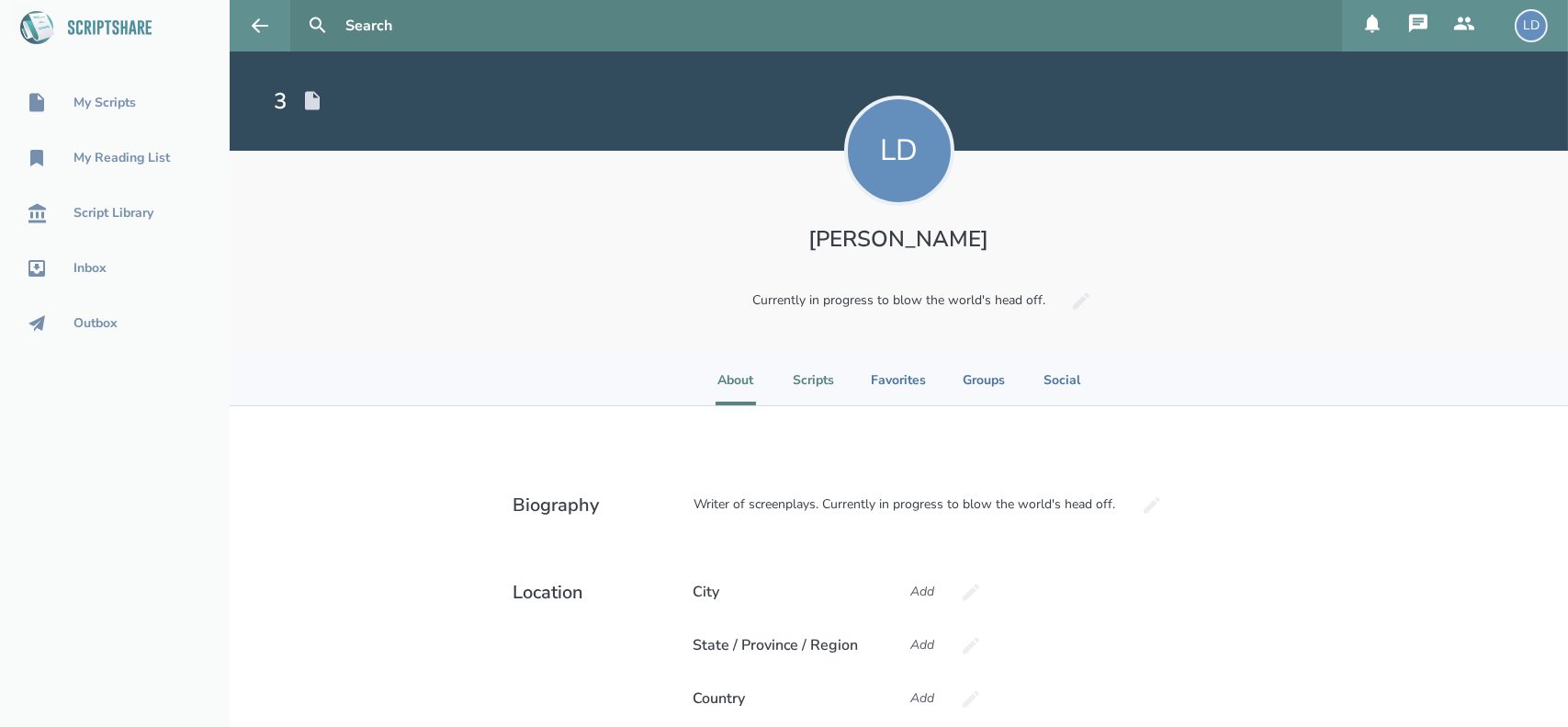
click at [814, 381] on li "Scripts" at bounding box center [814, 379] width 42 height 51
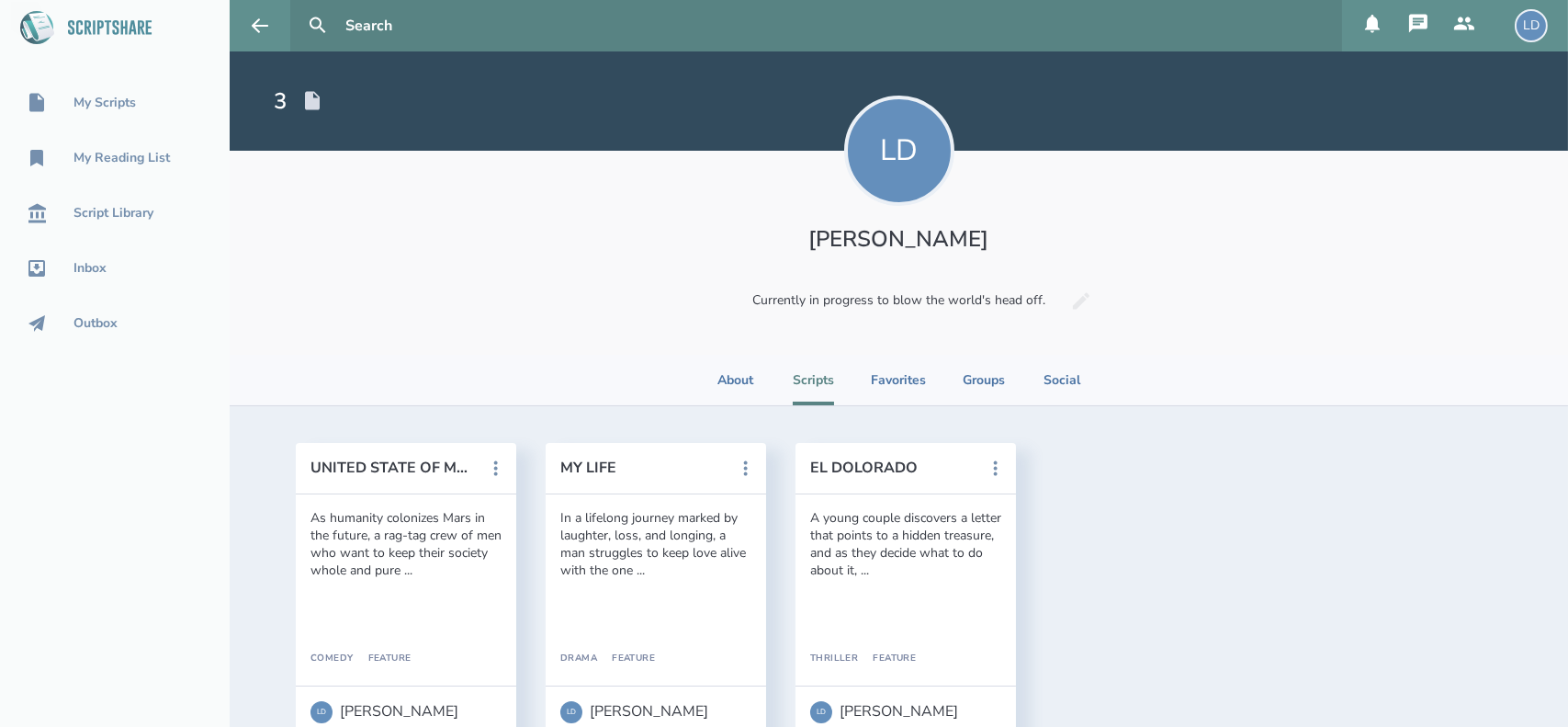
scroll to position [47, 0]
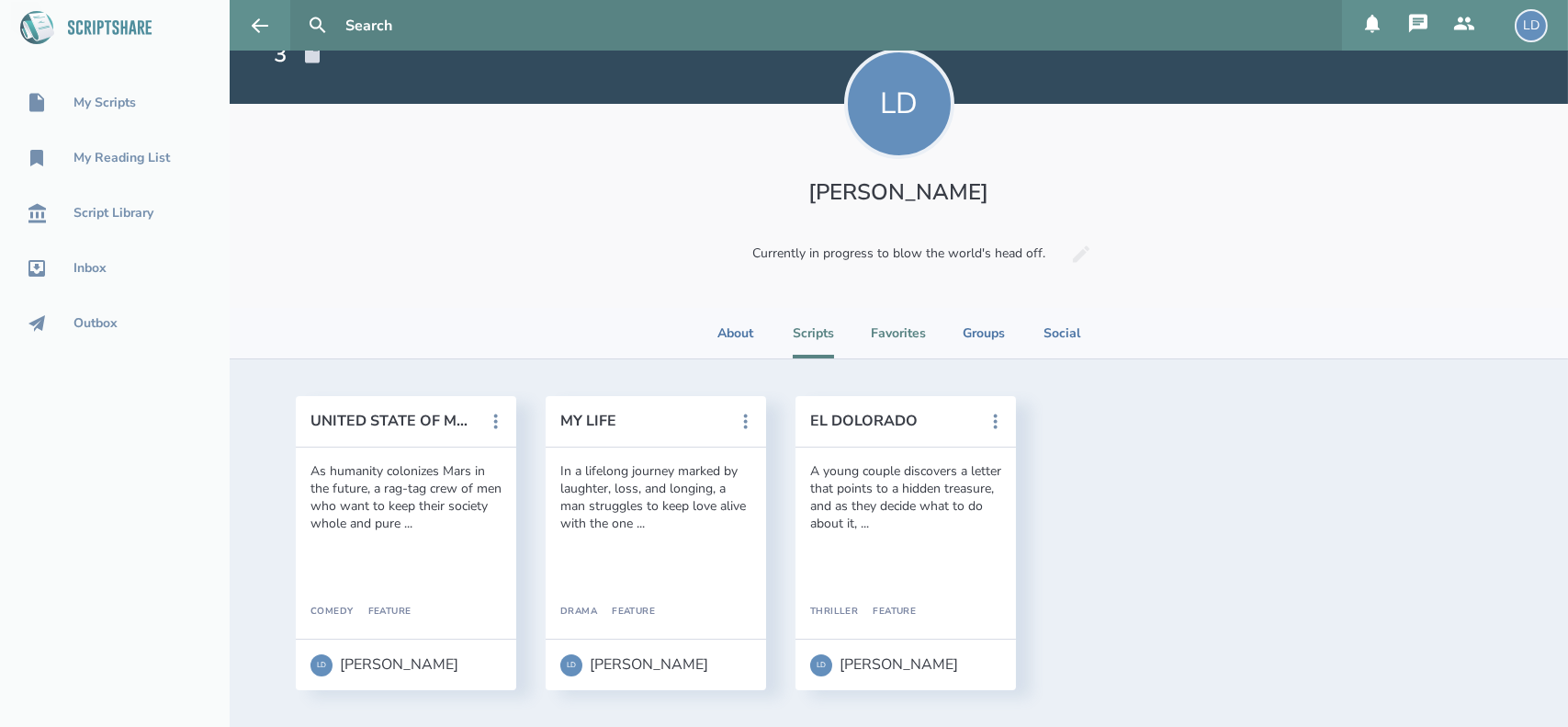
click at [897, 331] on li "Favorites" at bounding box center [898, 333] width 55 height 51
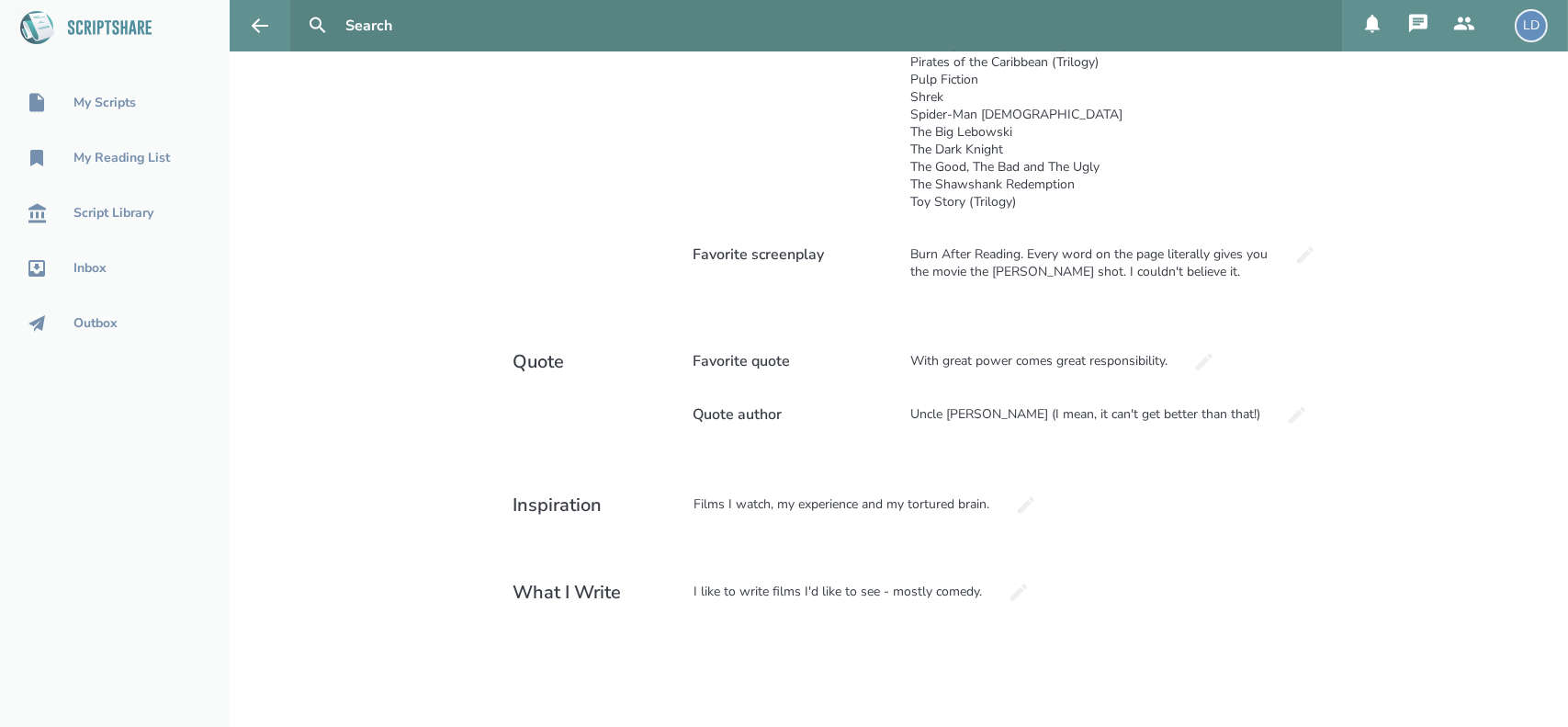
scroll to position [0, 0]
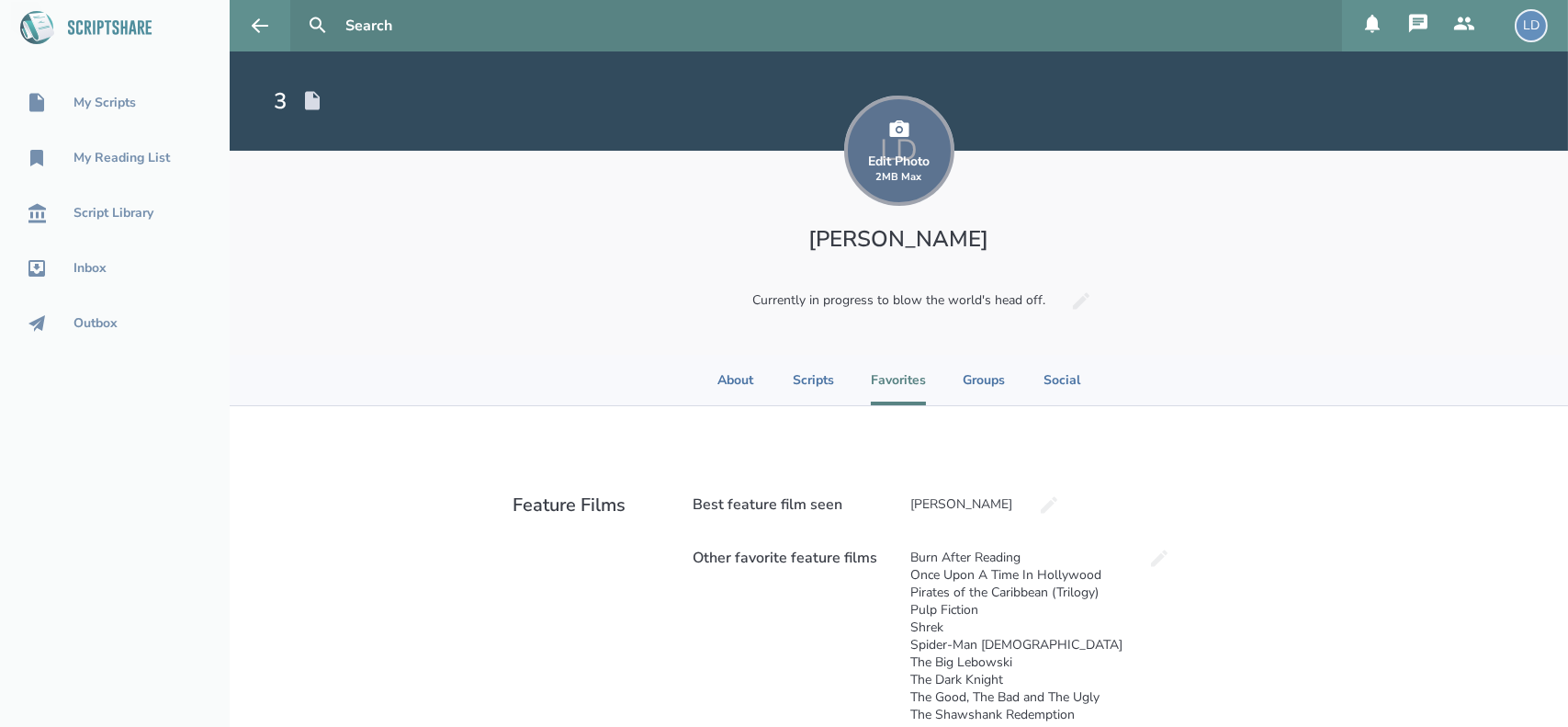
click at [897, 157] on div "Edit Photo 2MB Max" at bounding box center [898, 169] width 62 height 30
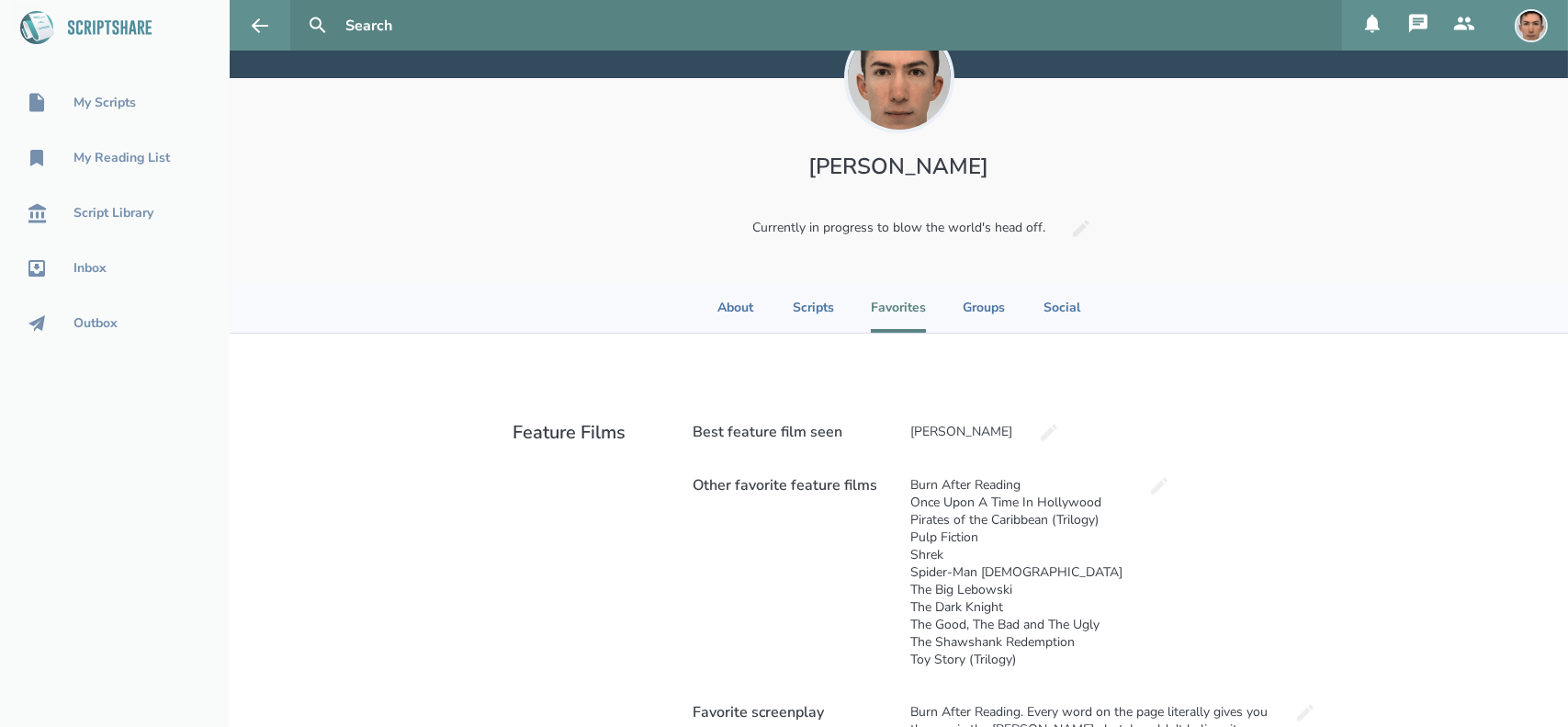
scroll to position [76, 0]
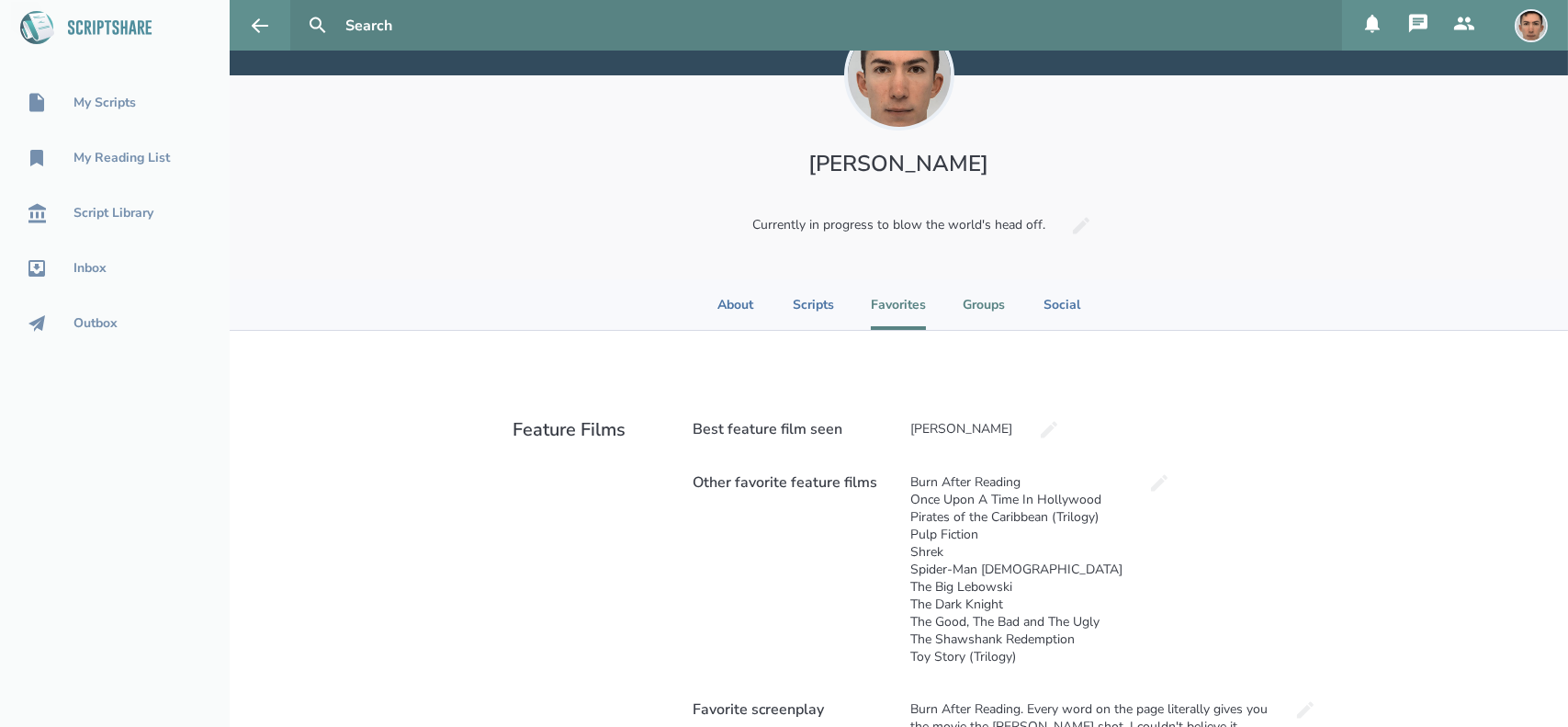
click at [989, 313] on li "Groups" at bounding box center [984, 304] width 42 height 51
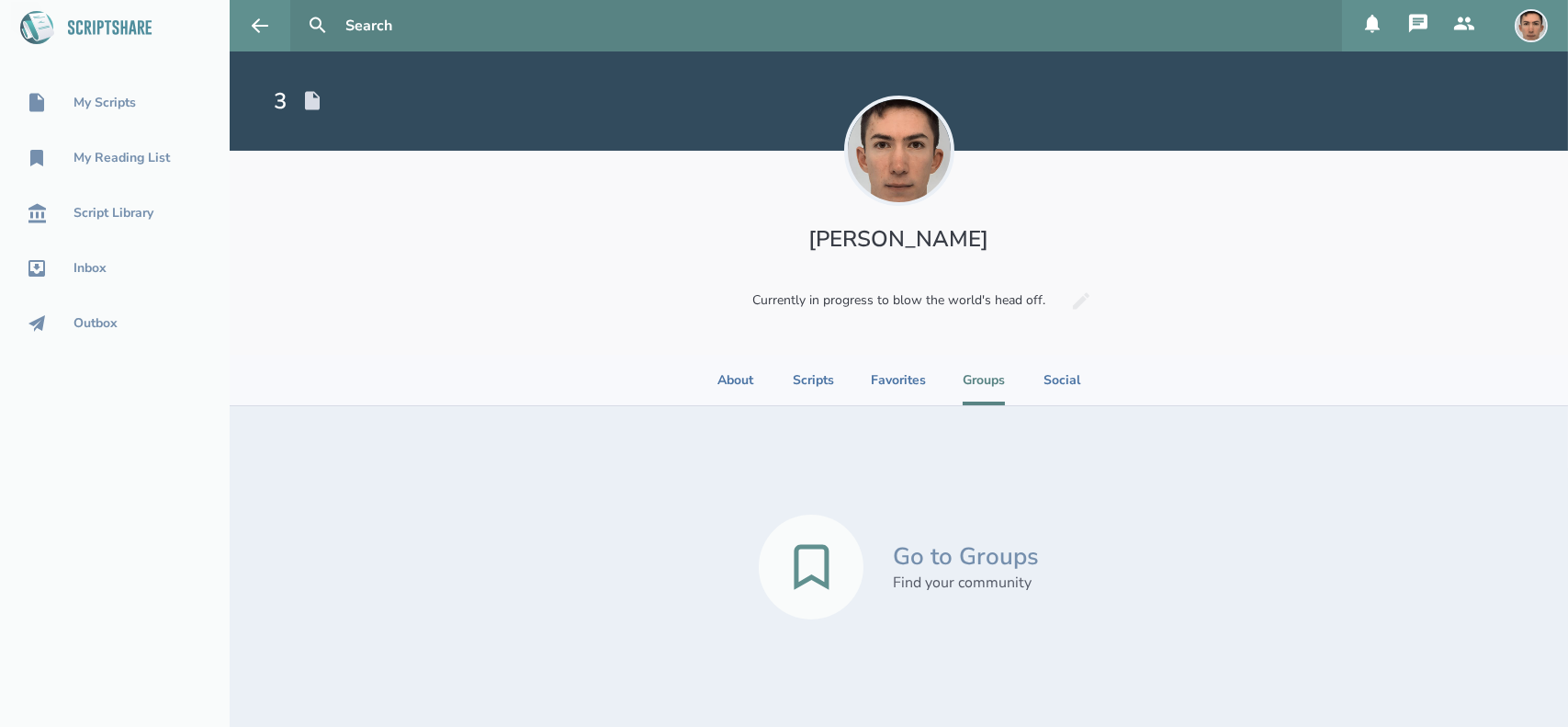
click at [817, 568] on icon at bounding box center [812, 567] width 36 height 46
click at [1073, 376] on li "Social" at bounding box center [1062, 379] width 41 height 51
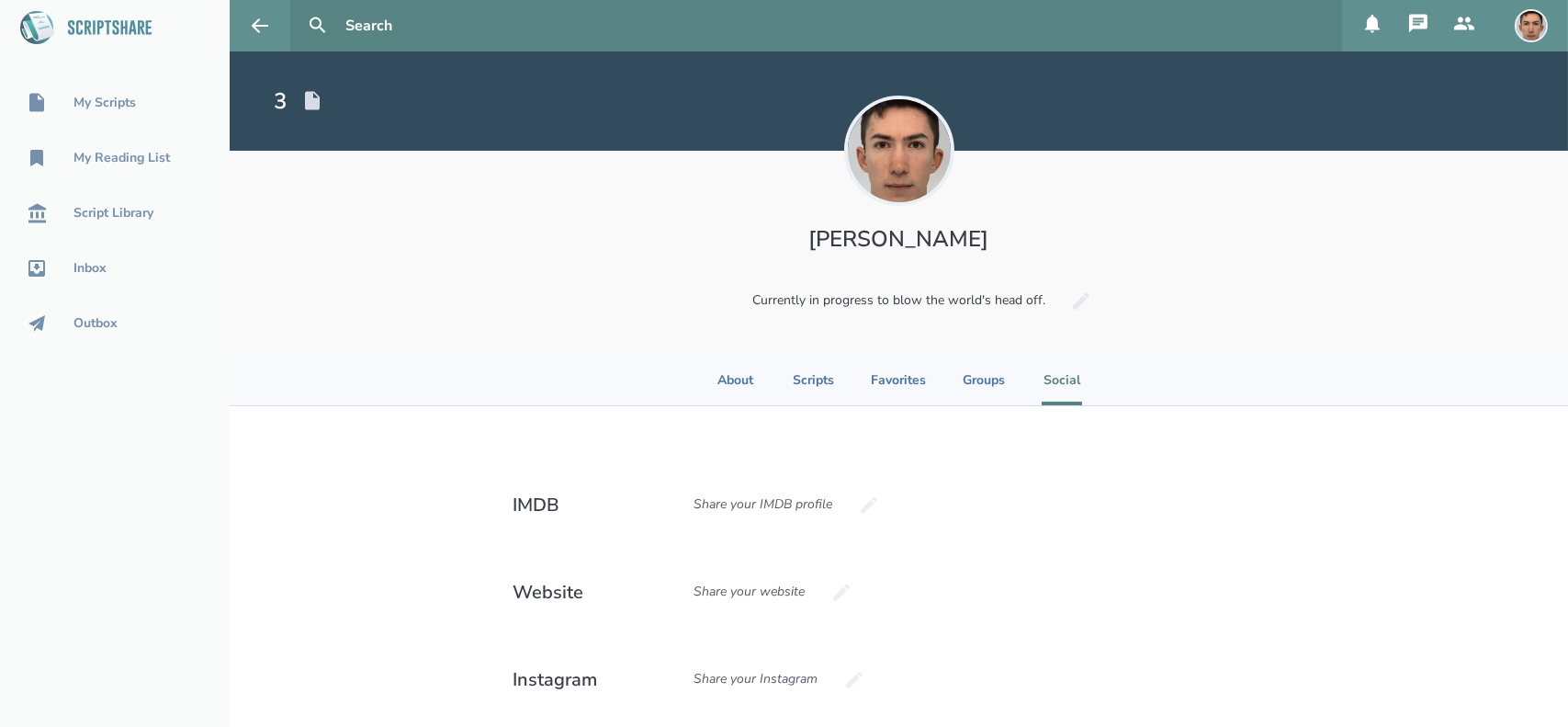
click at [750, 382] on ul "About Scripts Favorites Groups Social" at bounding box center [898, 379] width 366 height 51
click at [729, 378] on li "About" at bounding box center [736, 379] width 41 height 51
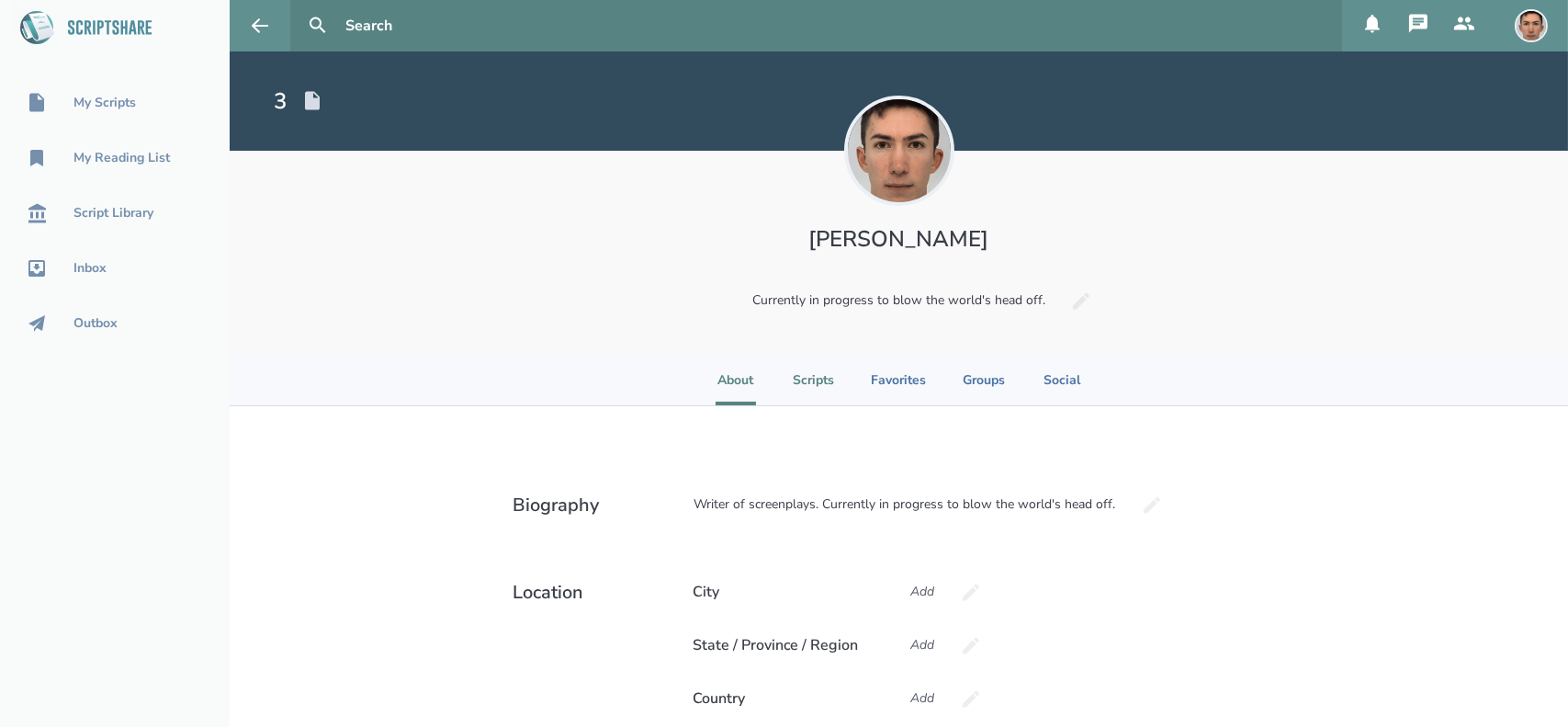
click at [825, 383] on li "Scripts" at bounding box center [814, 379] width 42 height 51
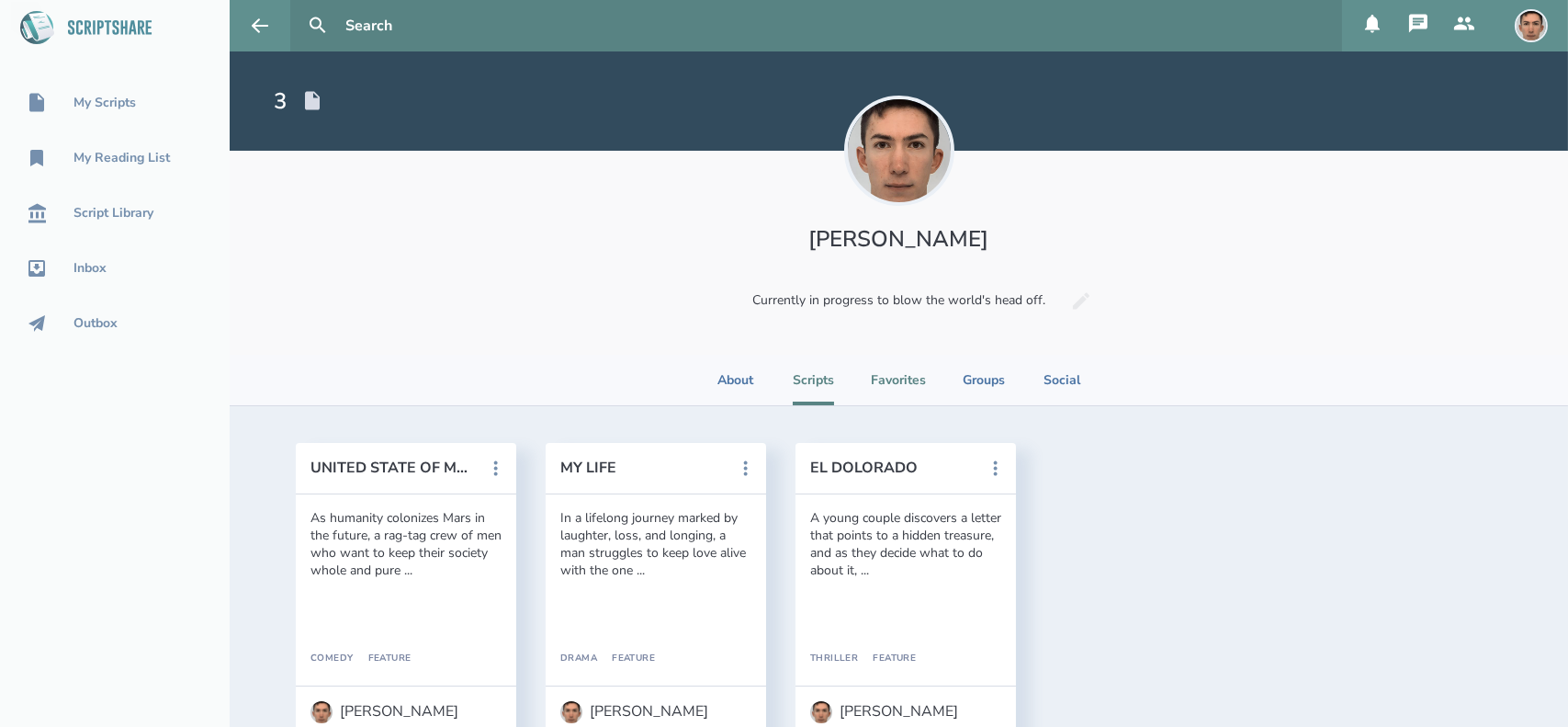
click at [883, 382] on li "Favorites" at bounding box center [898, 379] width 55 height 51
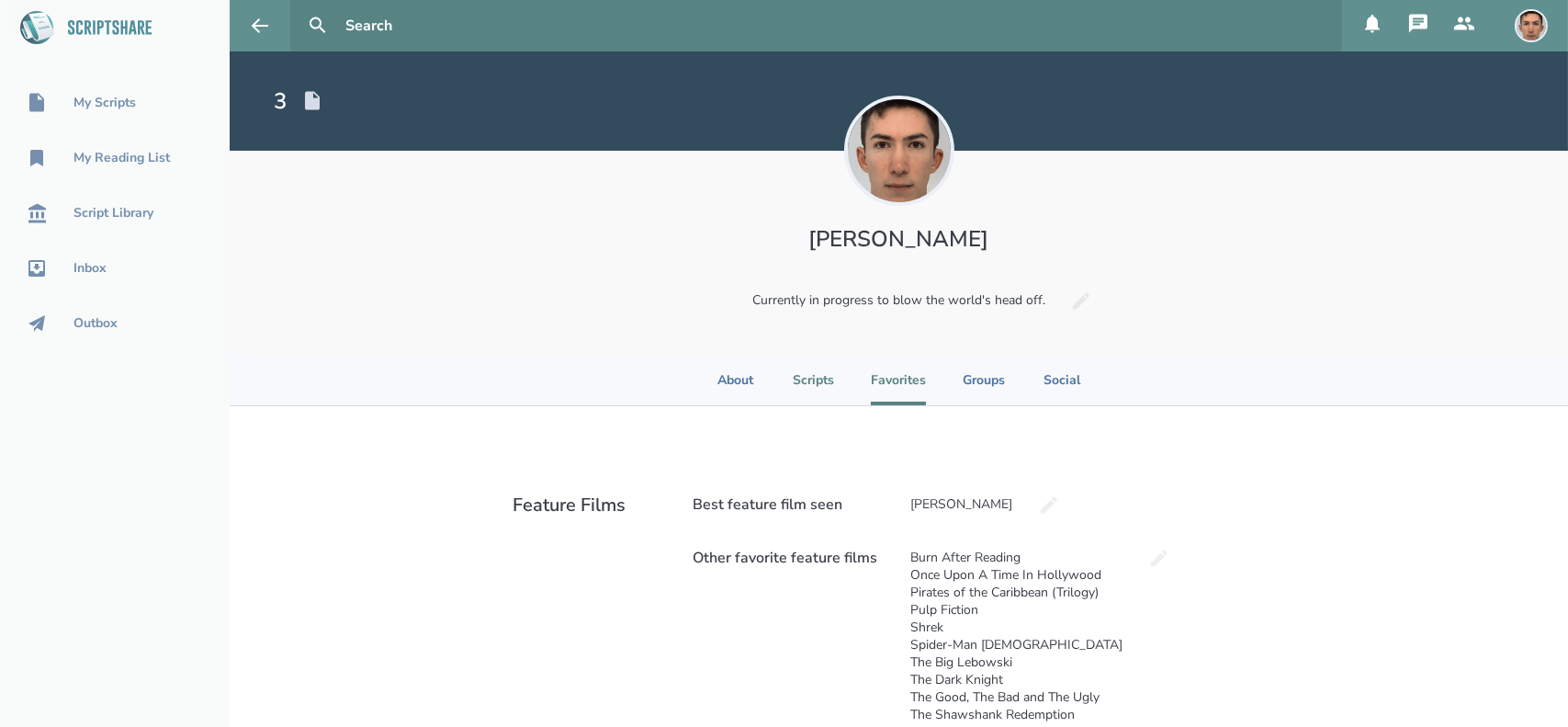
click at [793, 381] on li "Scripts" at bounding box center [814, 379] width 42 height 51
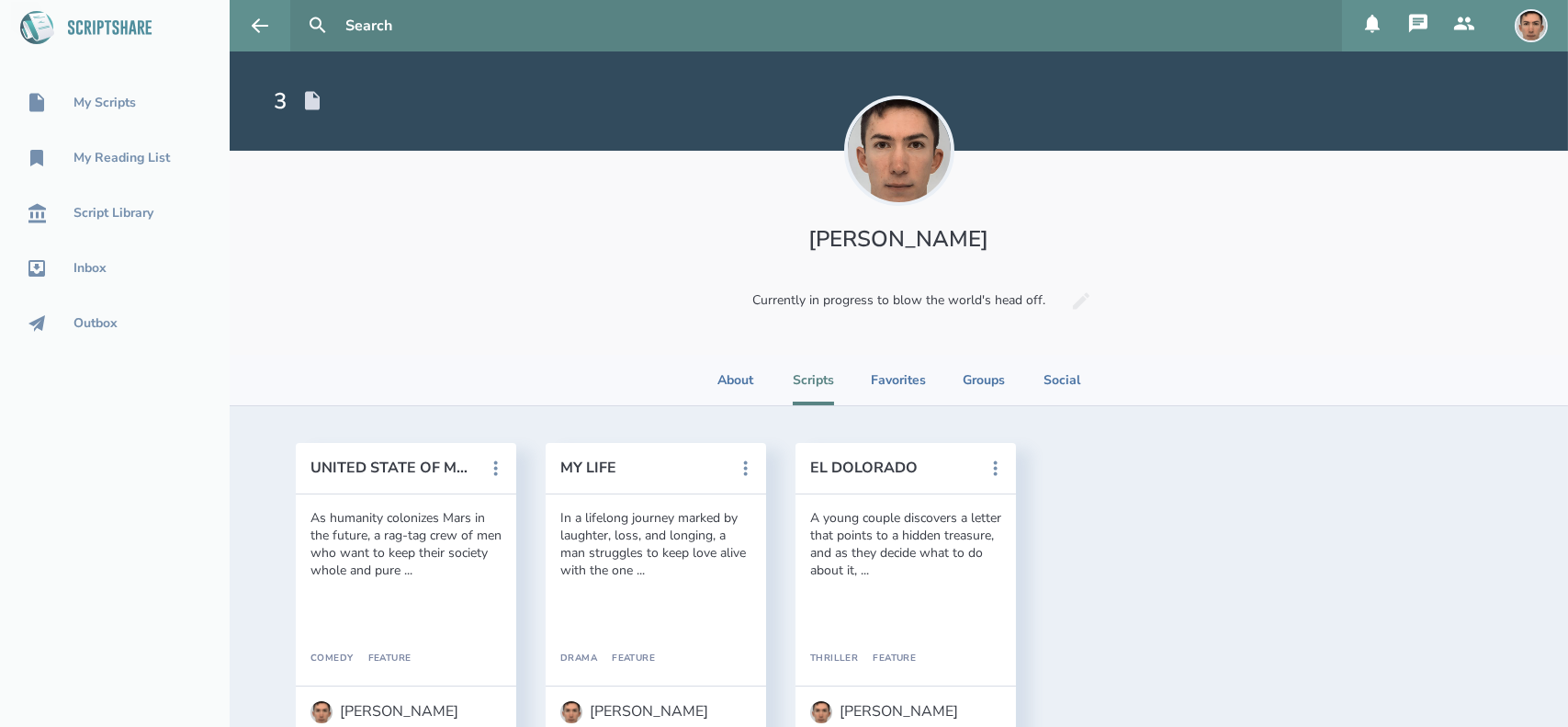
scroll to position [47, 0]
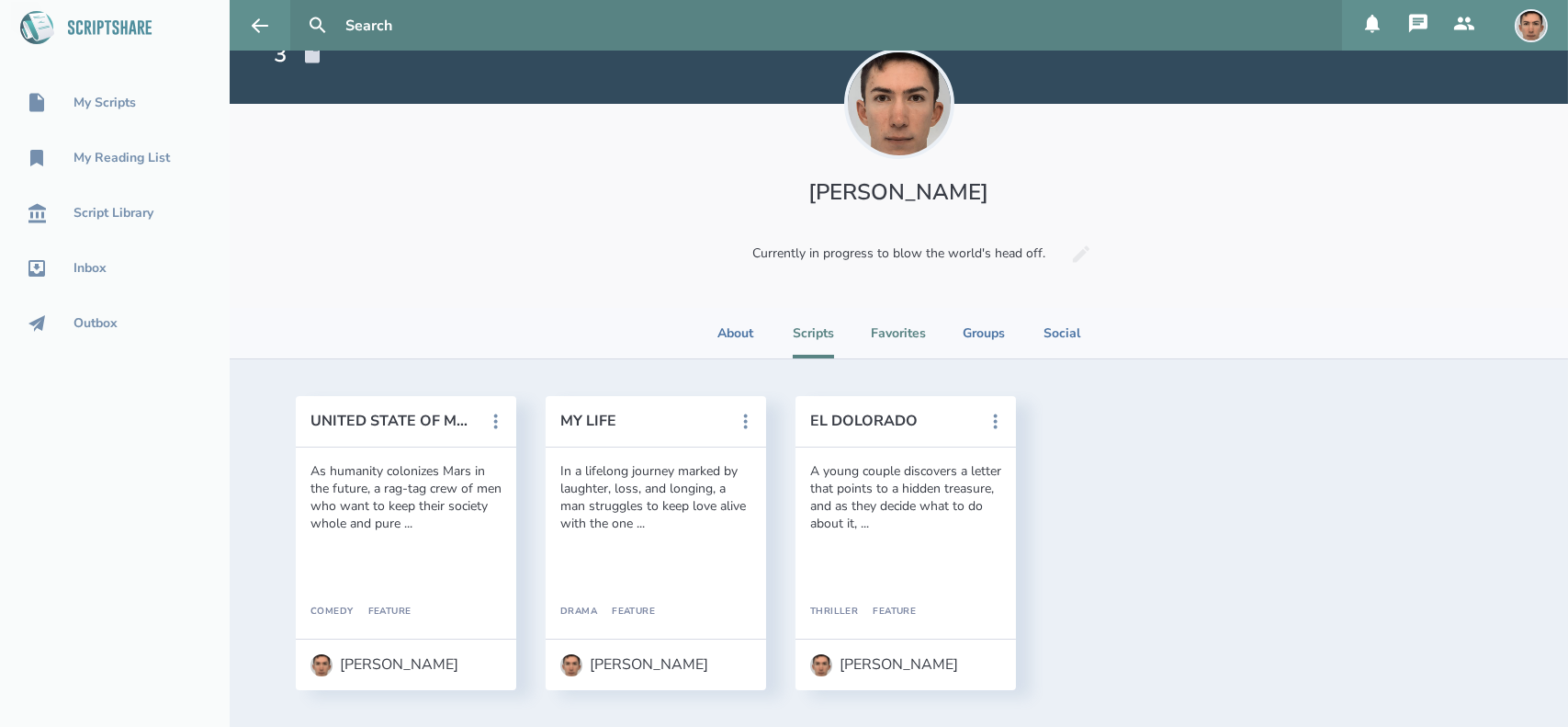
click at [872, 328] on li "Favorites" at bounding box center [898, 333] width 55 height 51
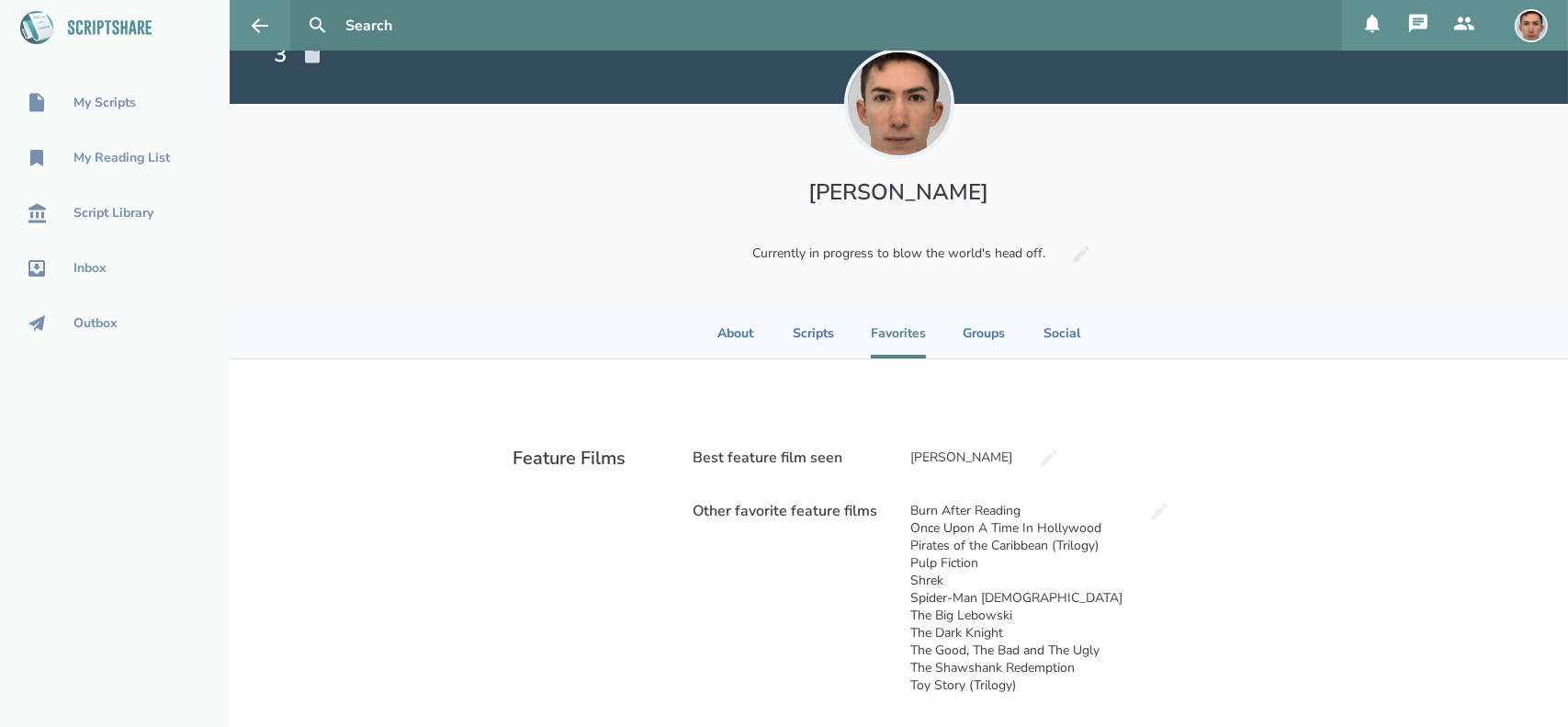
scroll to position [0, 0]
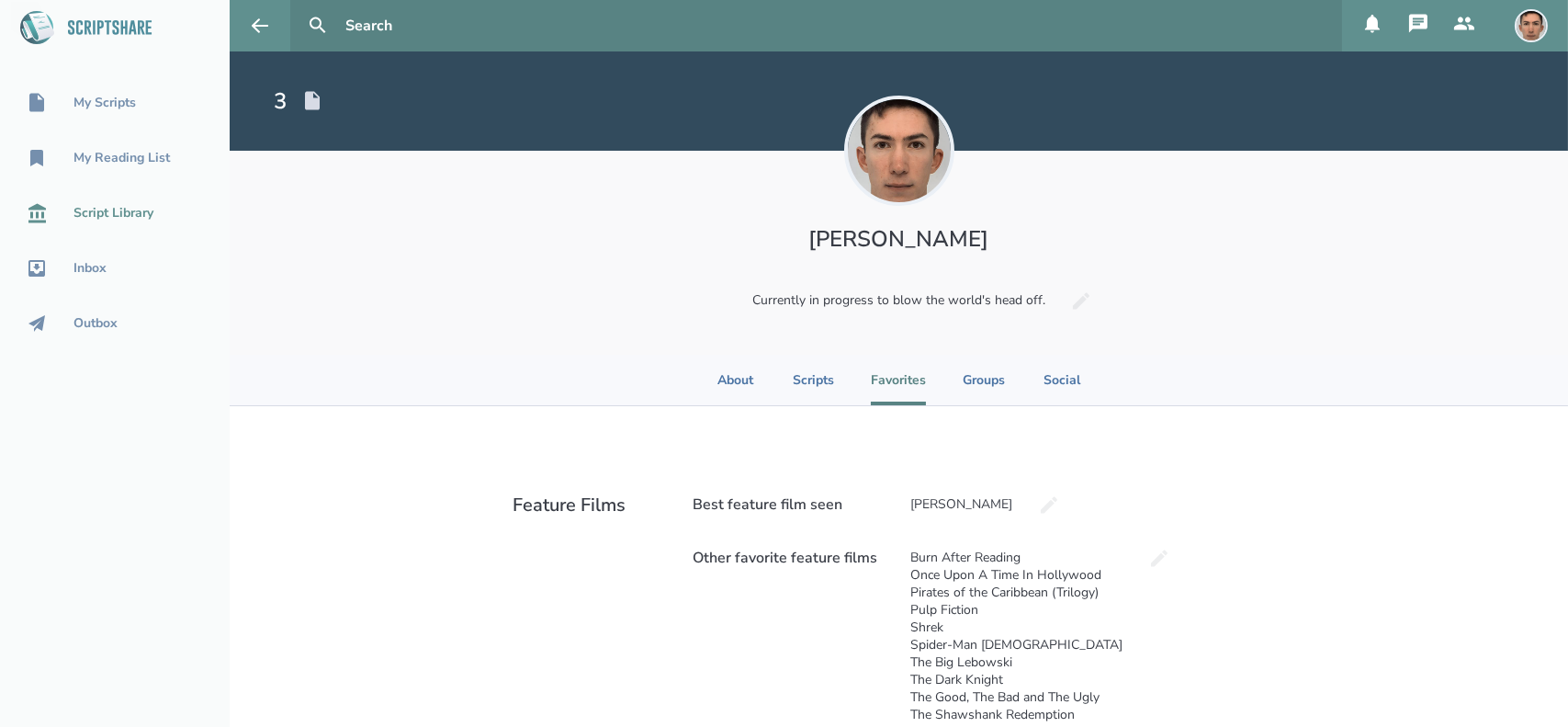
click at [100, 206] on div "Script Library" at bounding box center [113, 213] width 80 height 15
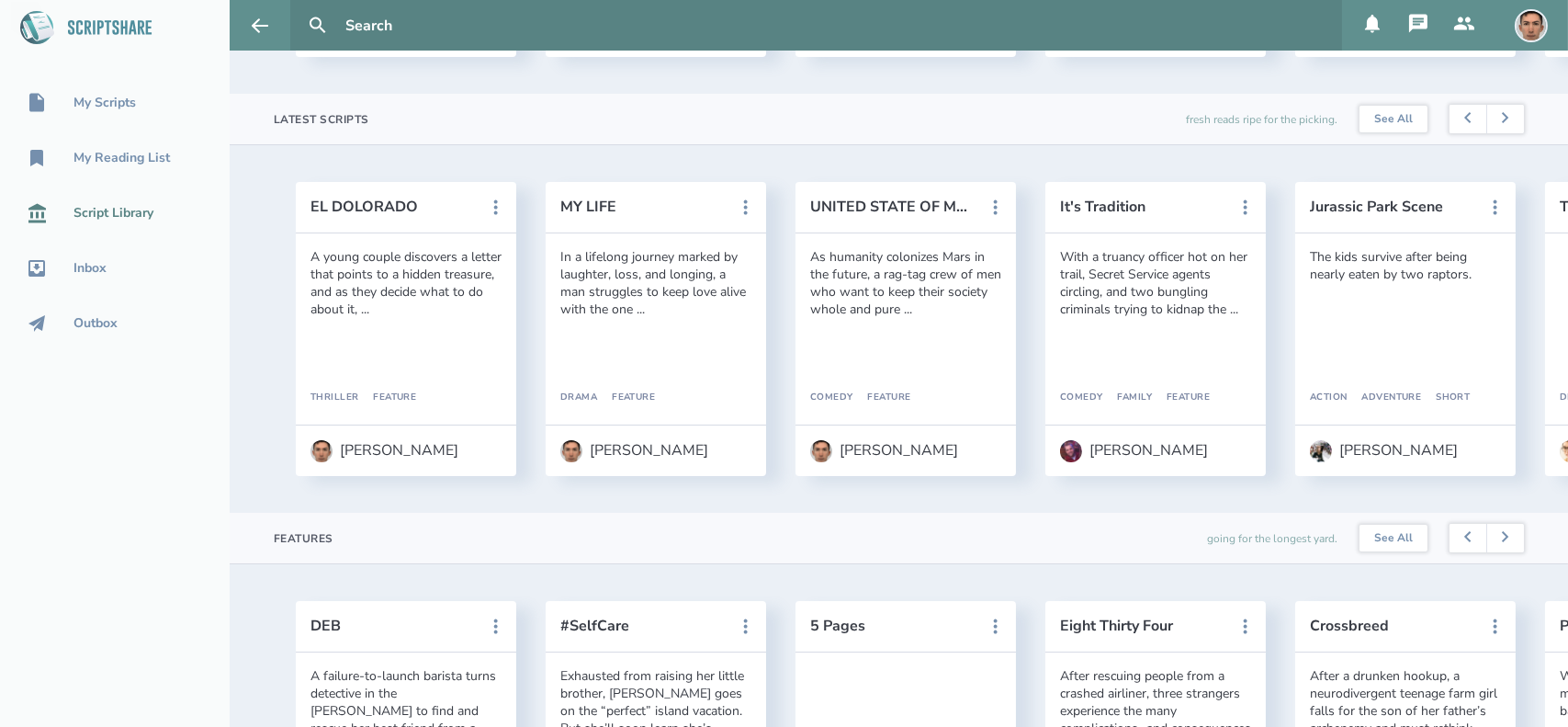
scroll to position [471, 0]
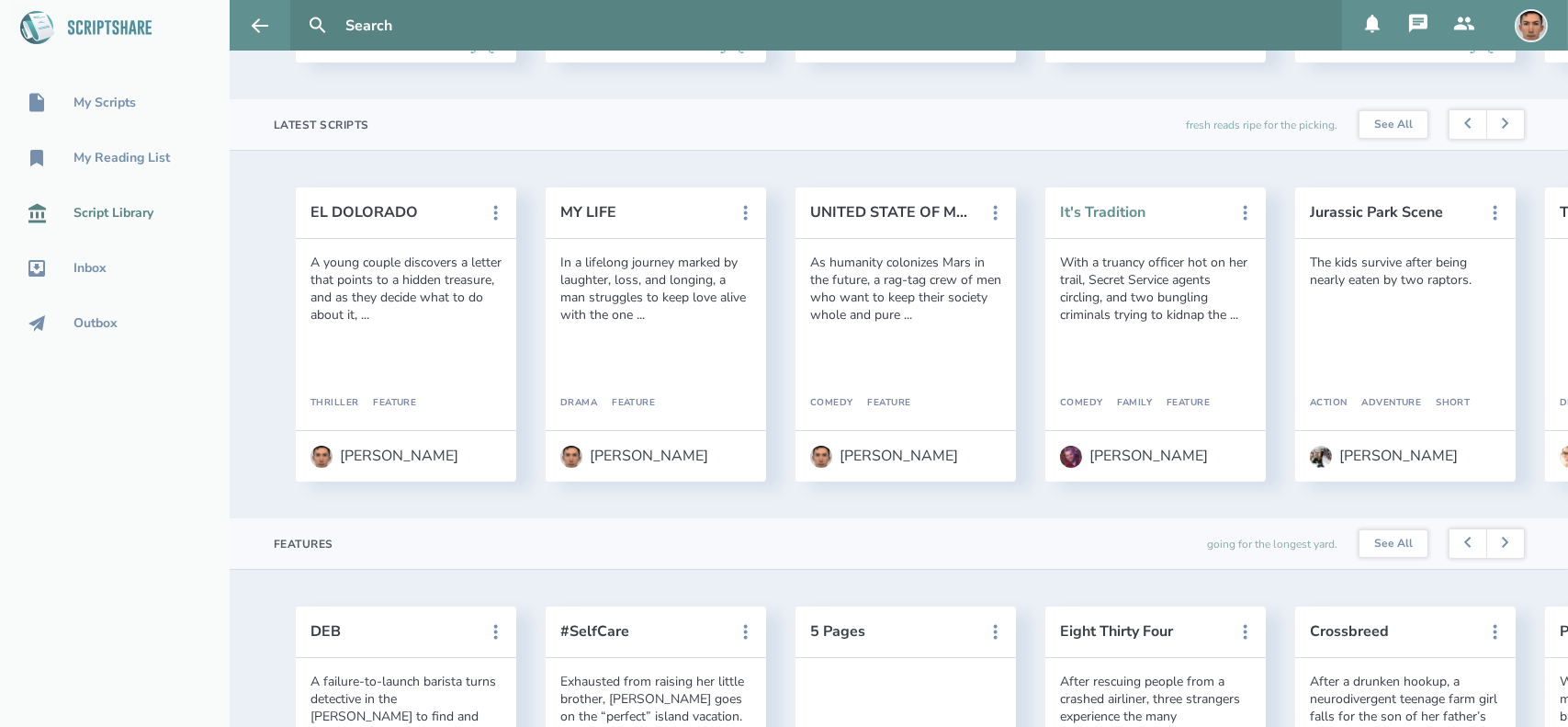
click at [1117, 220] on button "It's Tradition" at bounding box center [1142, 212] width 165 height 17
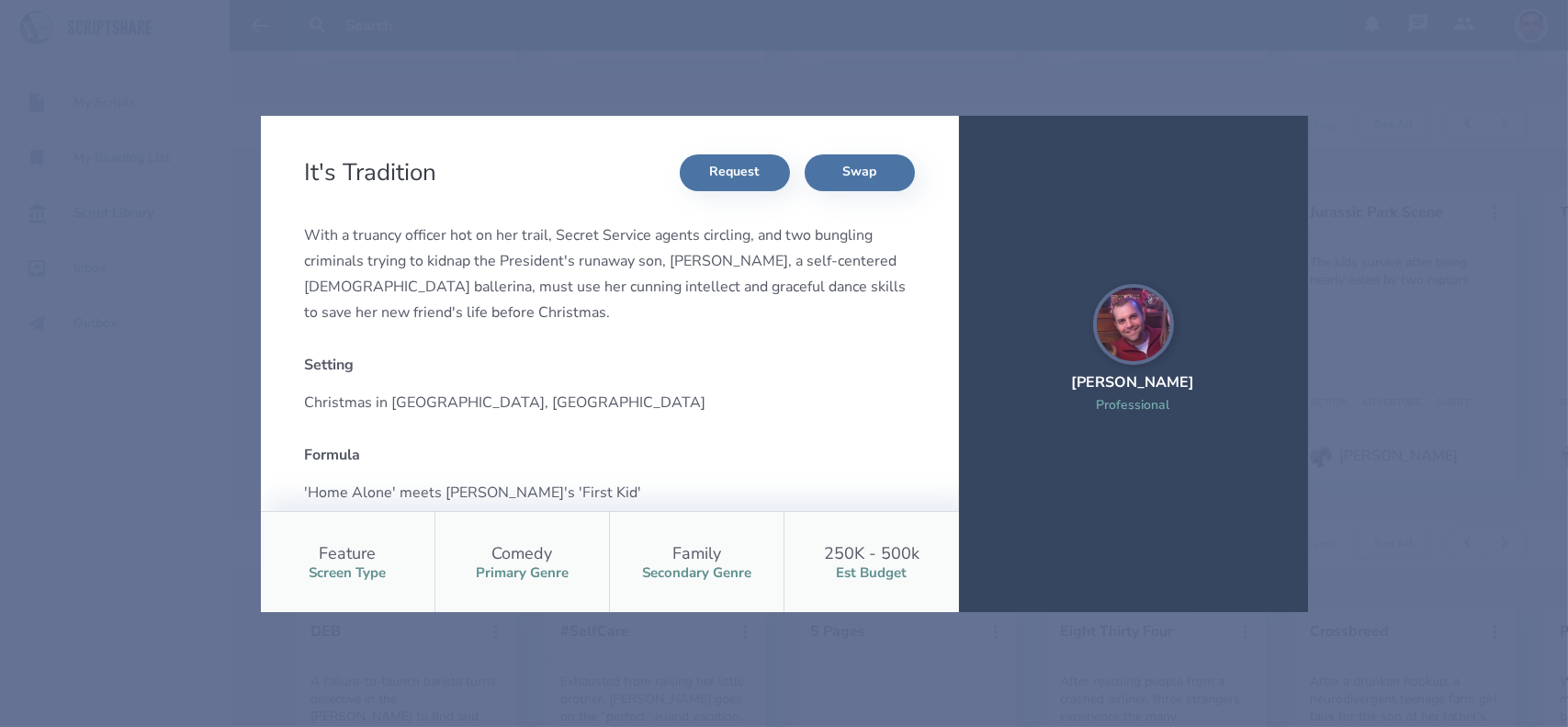
click at [1447, 246] on div "It's Tradition Request Swap With a truancy officer hot on her trail, Secret Ser…" at bounding box center [784, 364] width 1568 height 727
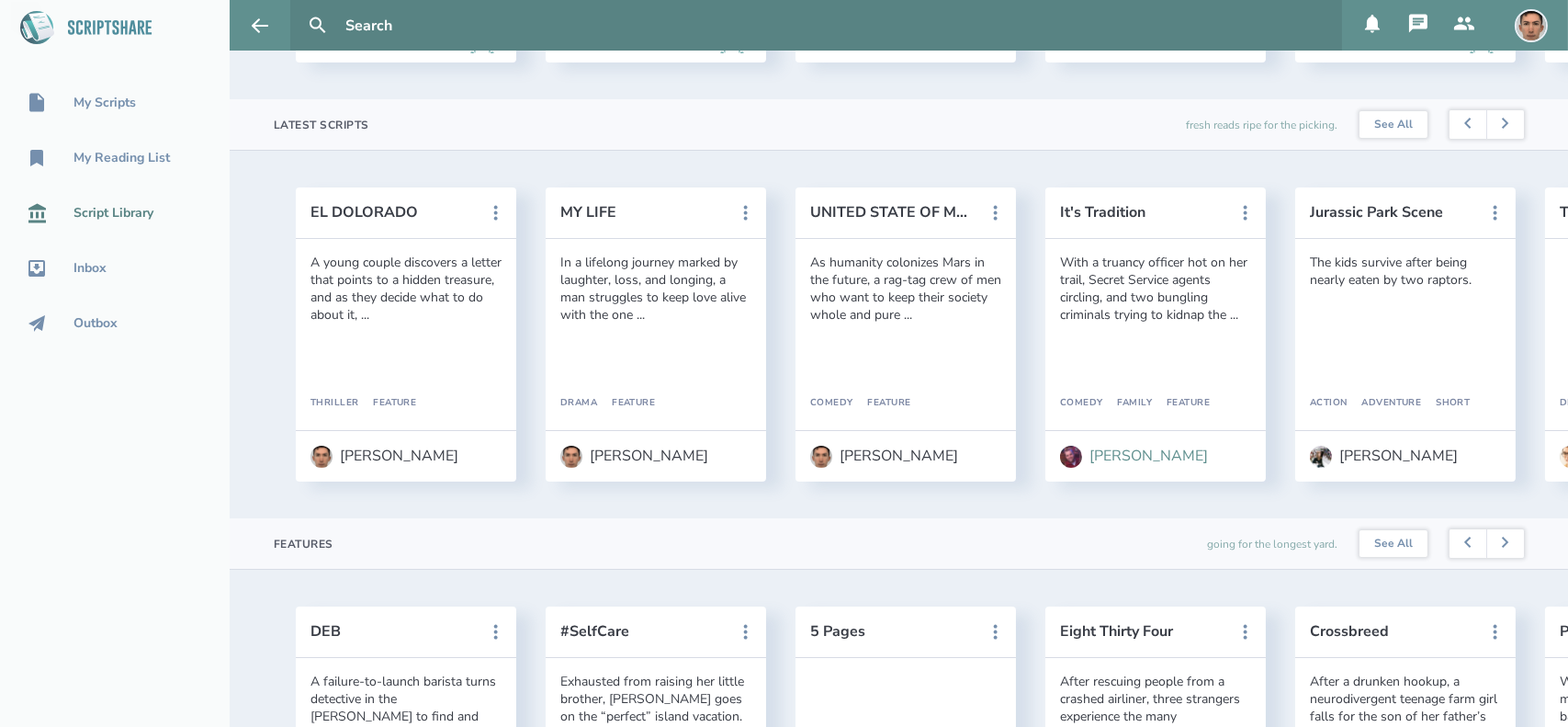
click at [1115, 464] on div "[PERSON_NAME]" at bounding box center [1148, 456] width 118 height 17
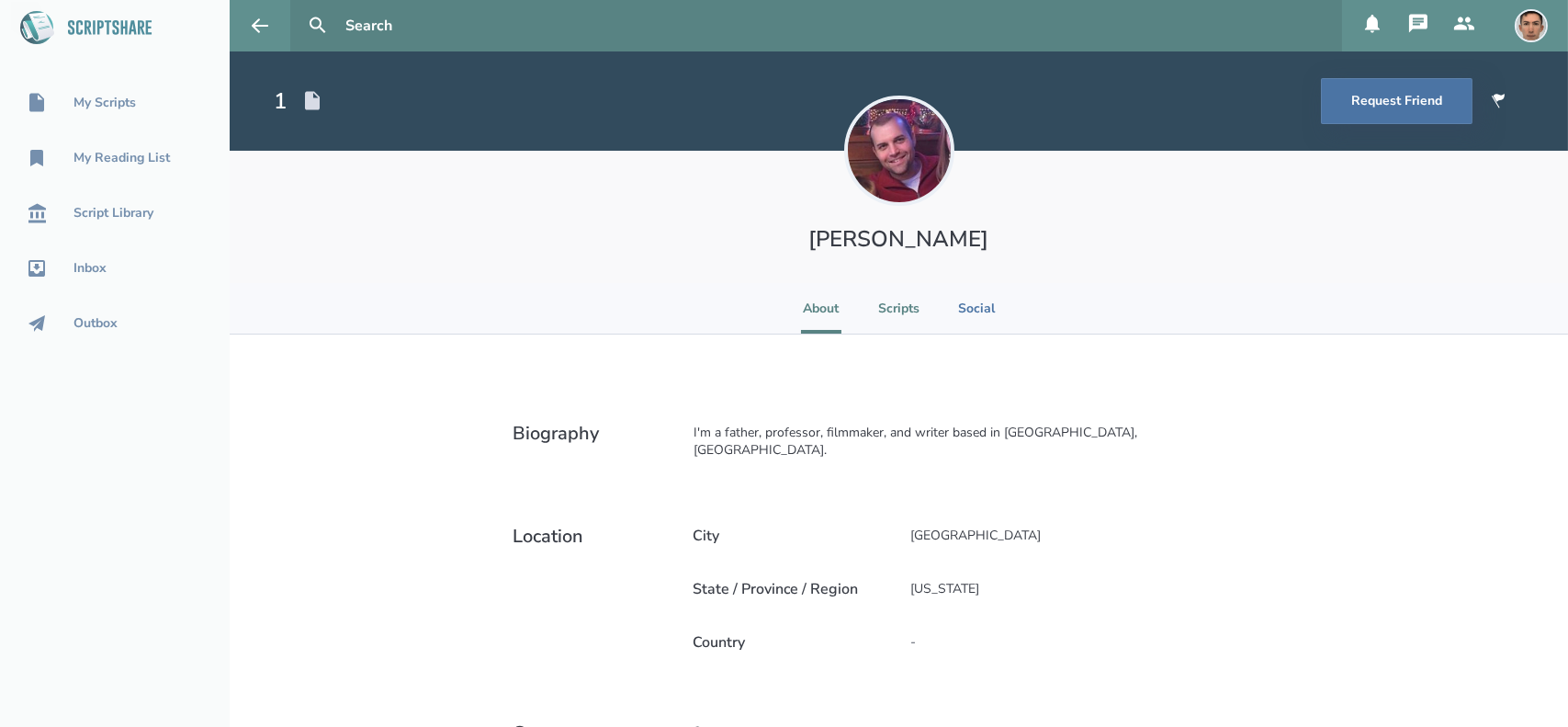
click at [898, 312] on li "Scripts" at bounding box center [898, 308] width 42 height 51
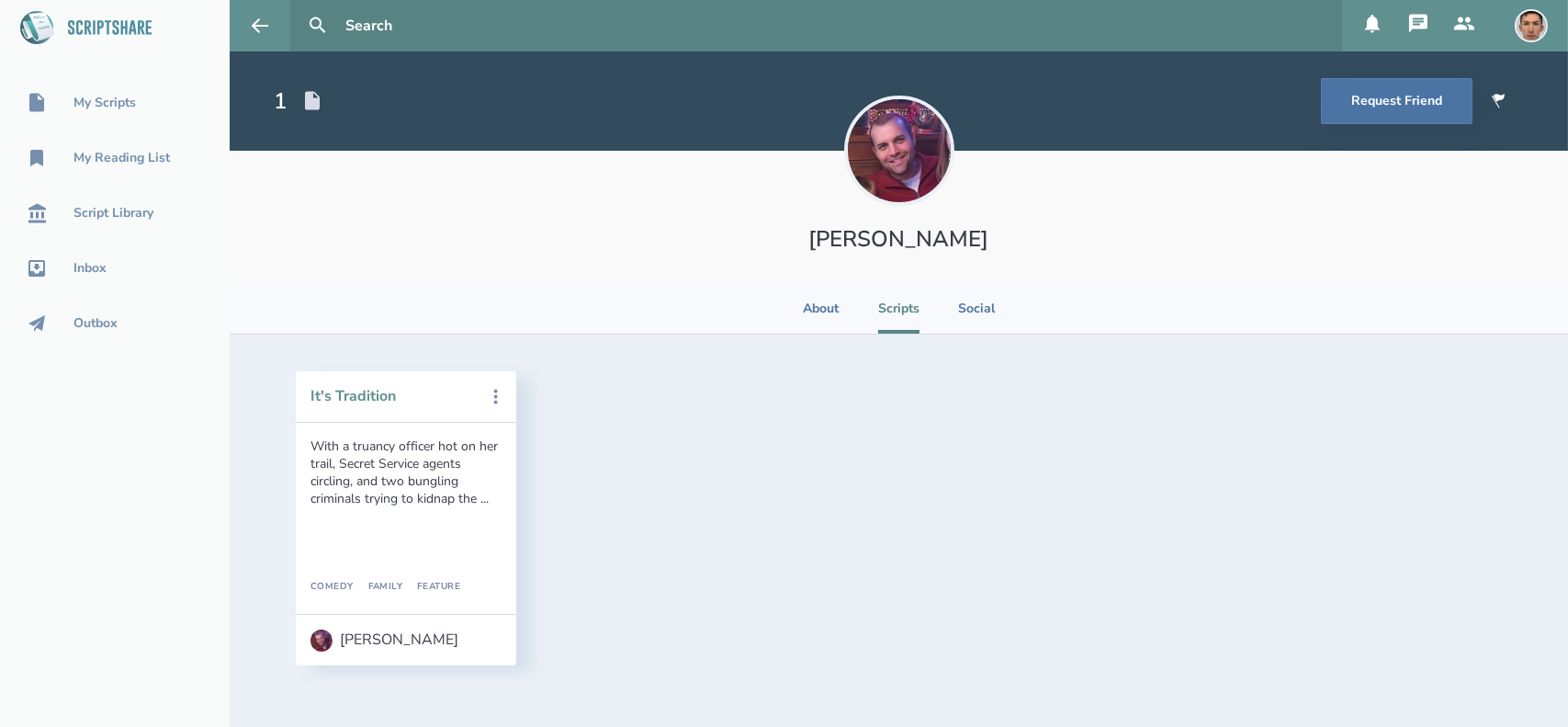
click at [362, 396] on button "It's Tradition" at bounding box center [393, 396] width 165 height 17
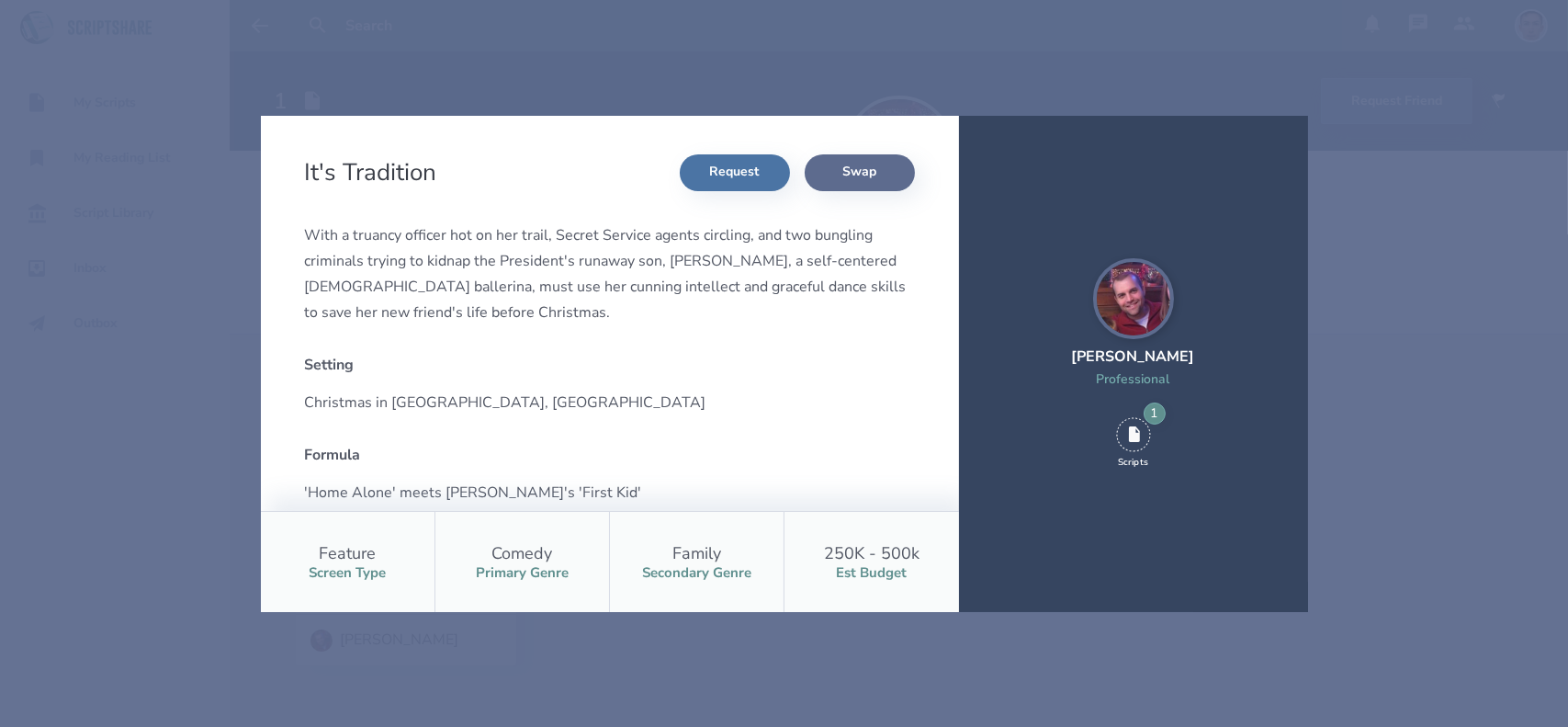
click at [874, 173] on button "Swap" at bounding box center [860, 173] width 111 height 37
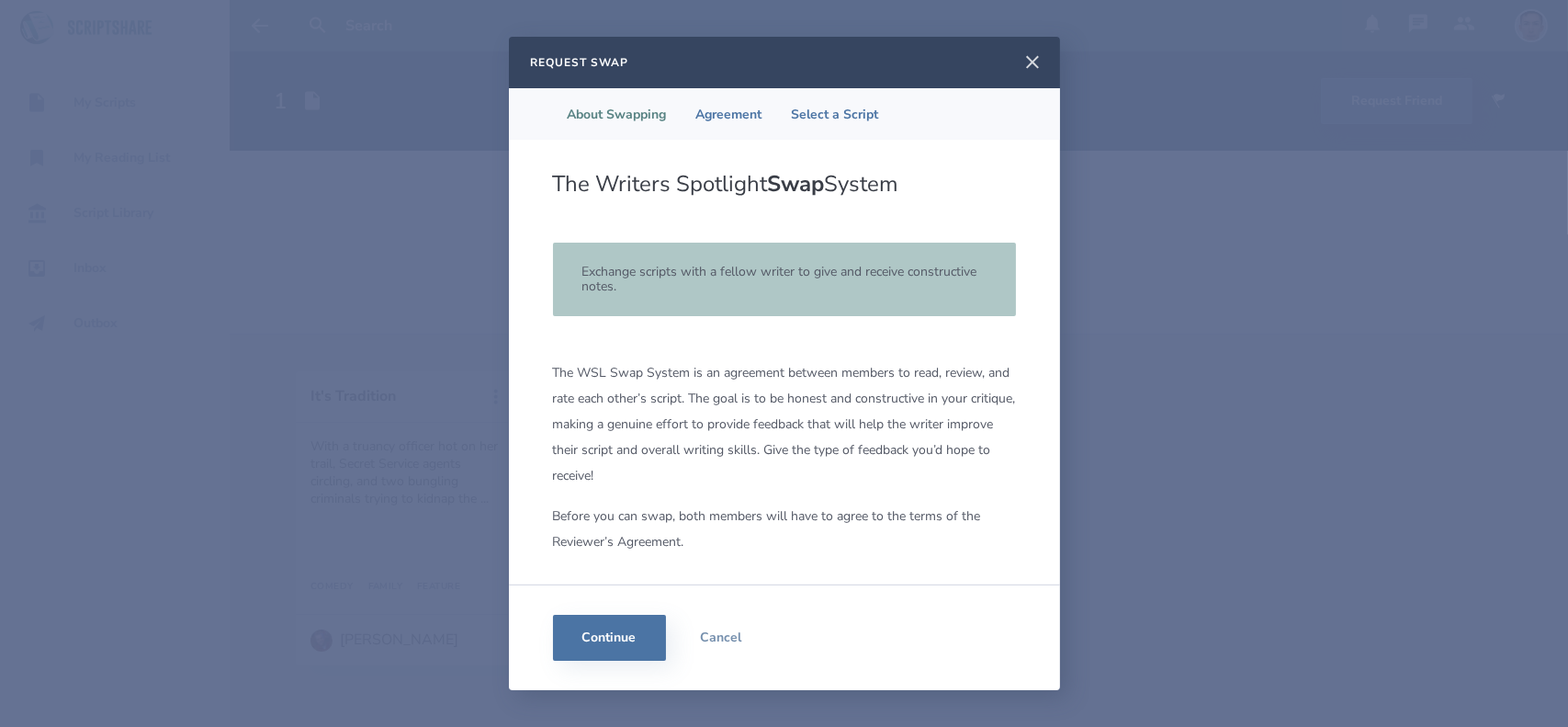
click at [1024, 56] on icon at bounding box center [1033, 63] width 22 height 22
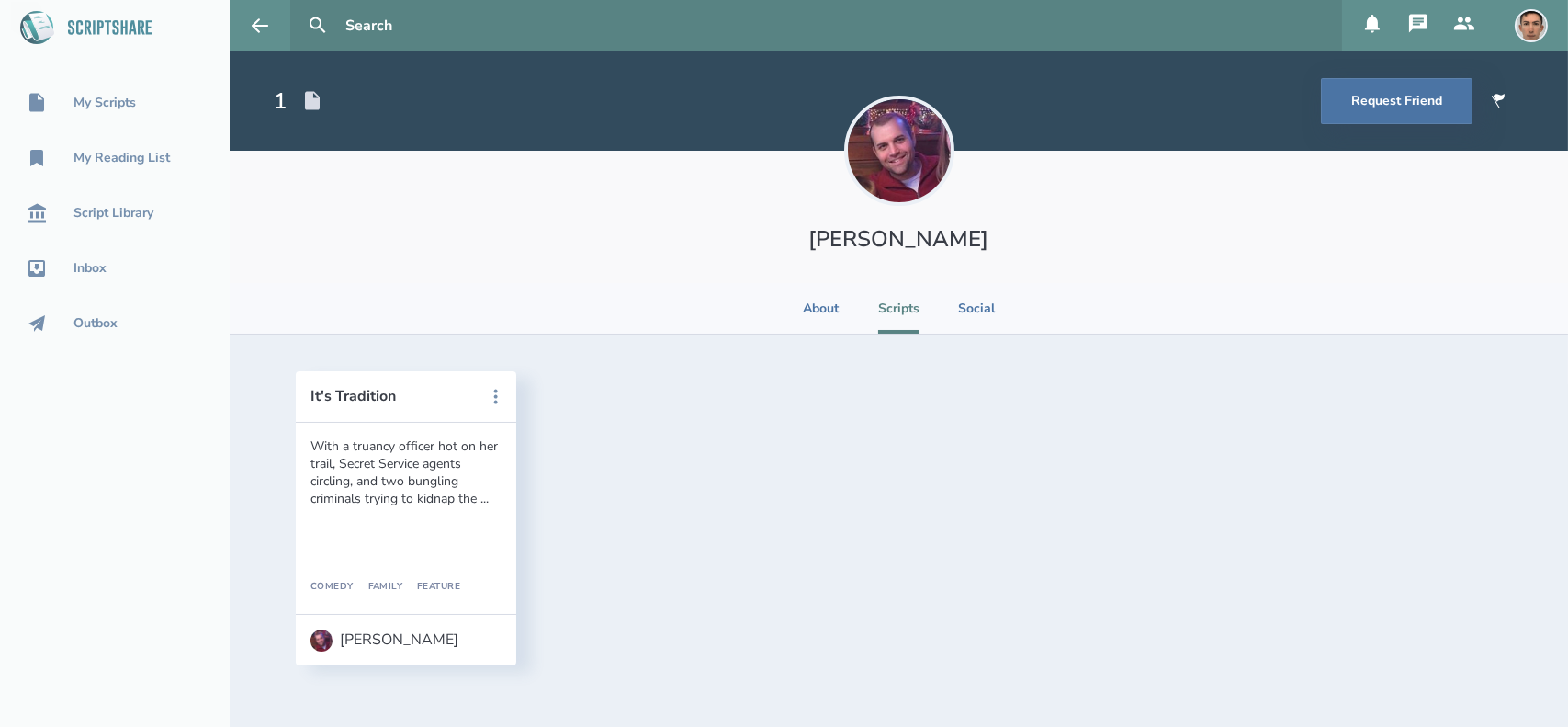
click at [1530, 31] on img at bounding box center [1531, 26] width 33 height 33
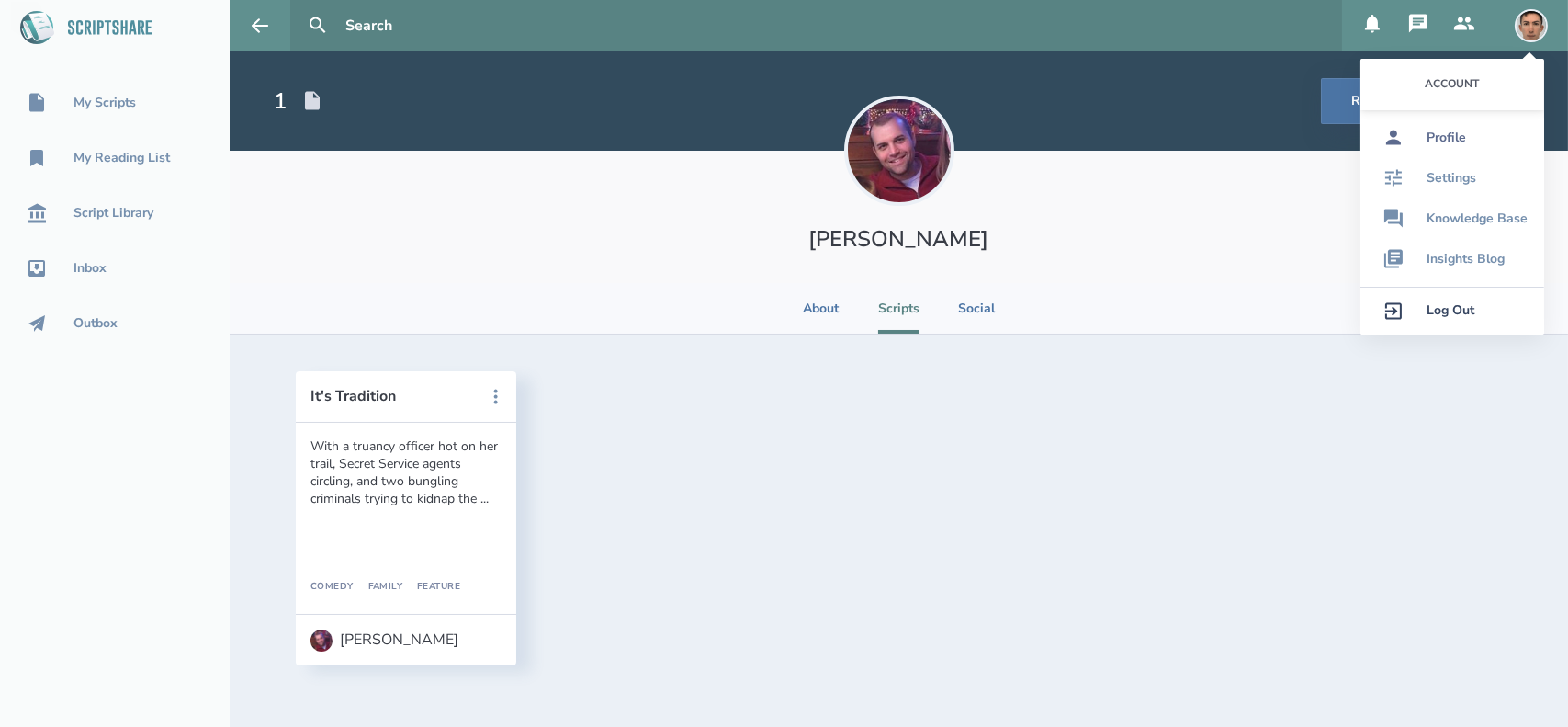
click at [1470, 136] on link "Profile" at bounding box center [1452, 137] width 184 height 41
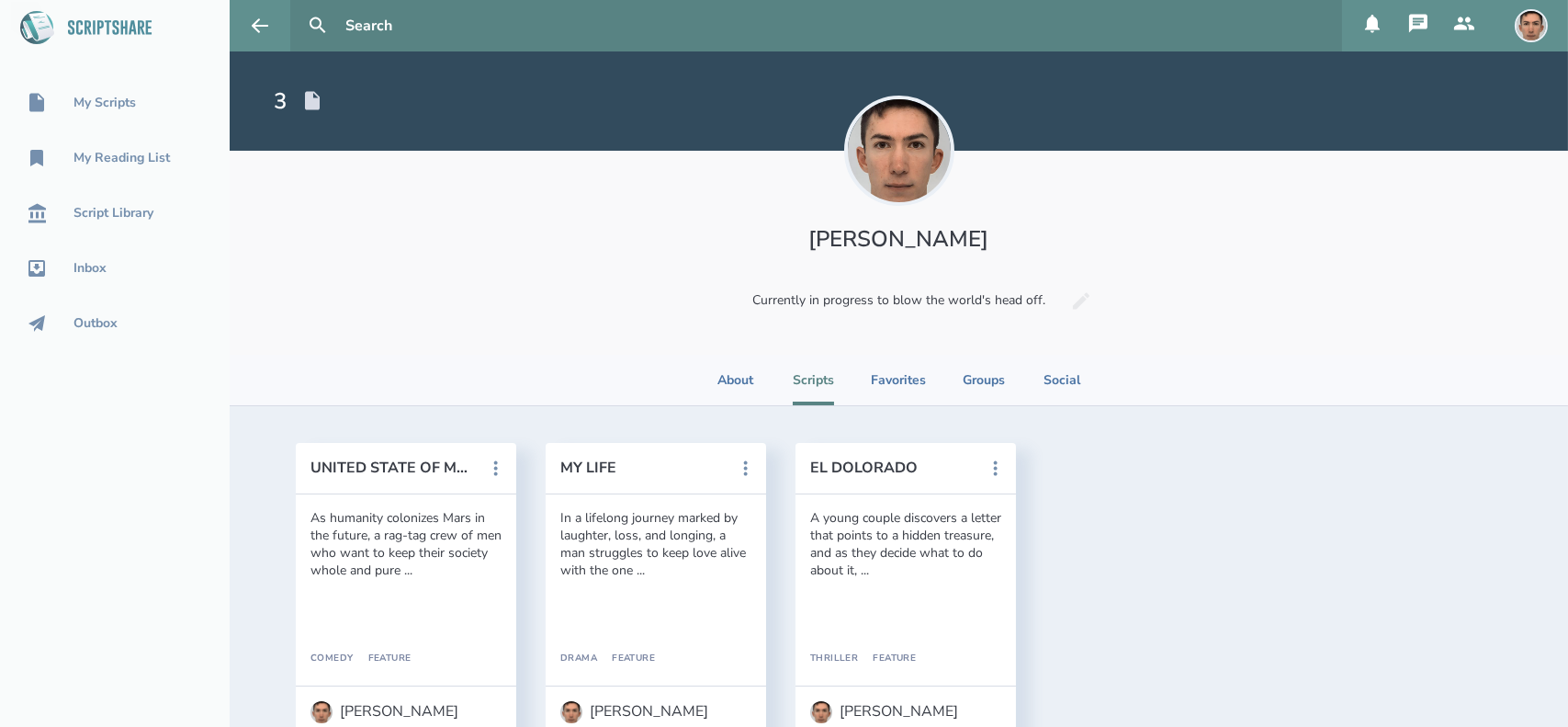
scroll to position [47, 0]
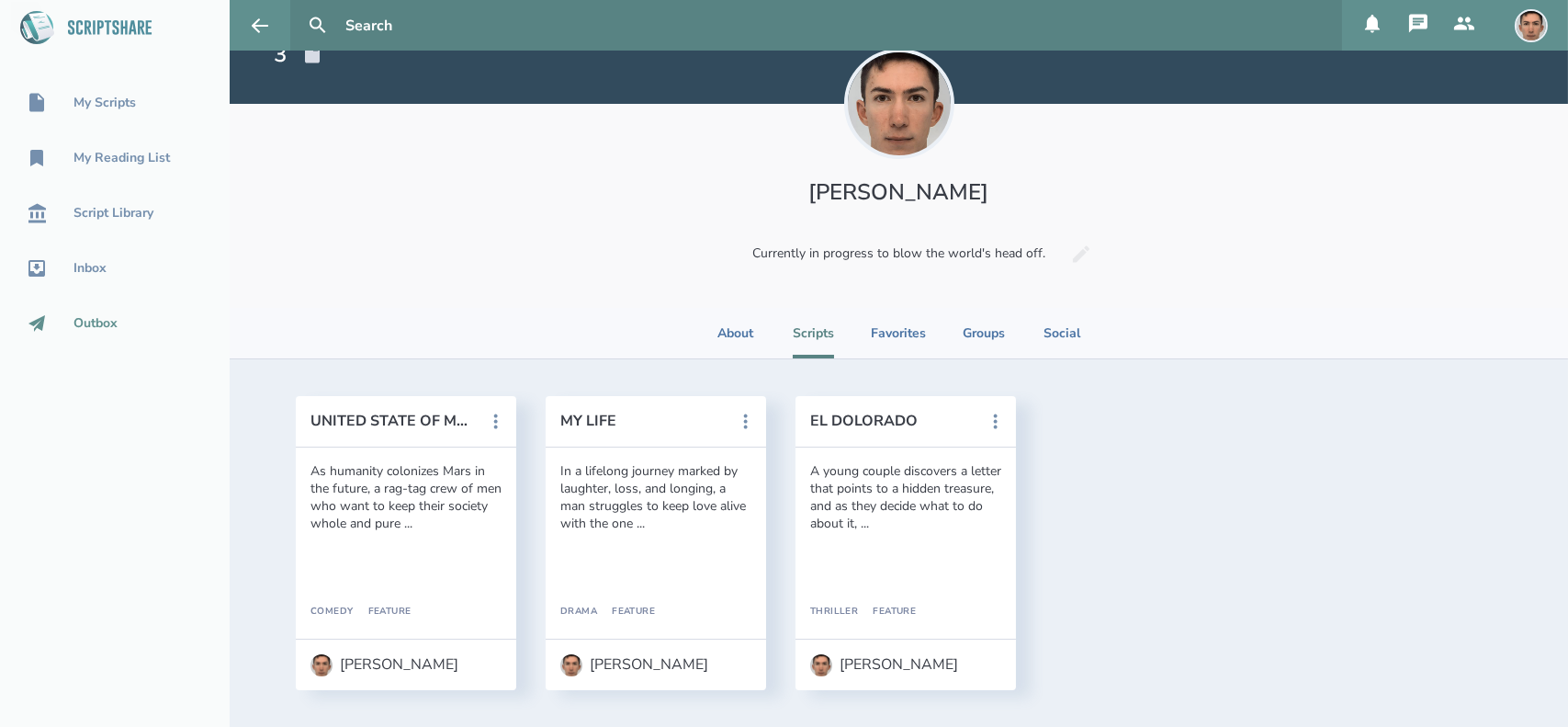
click at [92, 316] on div "Outbox" at bounding box center [96, 324] width 44 height 15
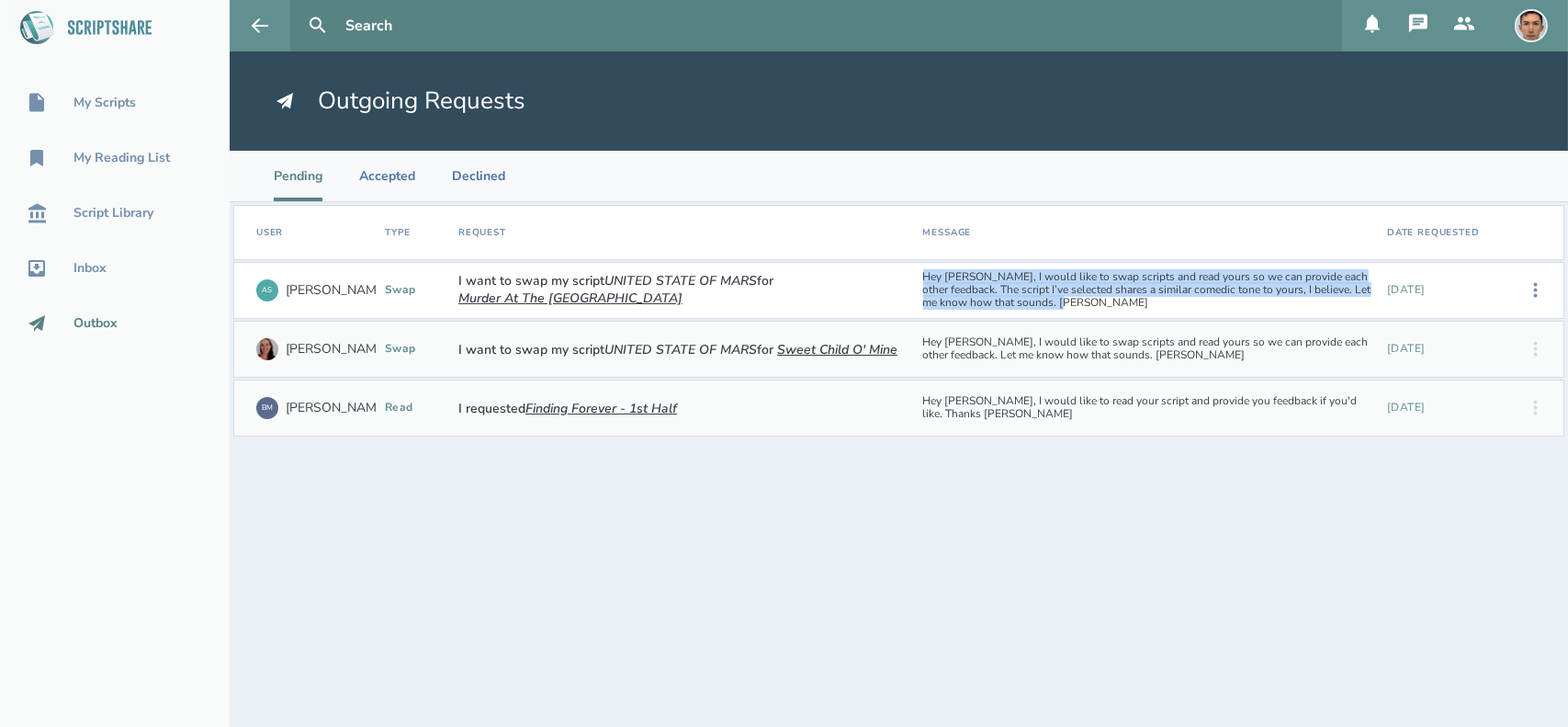
drag, startPoint x: 1083, startPoint y: 301, endPoint x: 922, endPoint y: 279, distance: 162.5
click at [922, 279] on div "Hey Alexander, I would like to swap scripts and read yours so we can provide ea…" at bounding box center [1148, 290] width 465 height 53
copy div "Hey Alexander, I would like to swap scripts and read yours so we can provide ea…"
click at [103, 142] on link "My Reading List" at bounding box center [114, 158] width 230 height 41
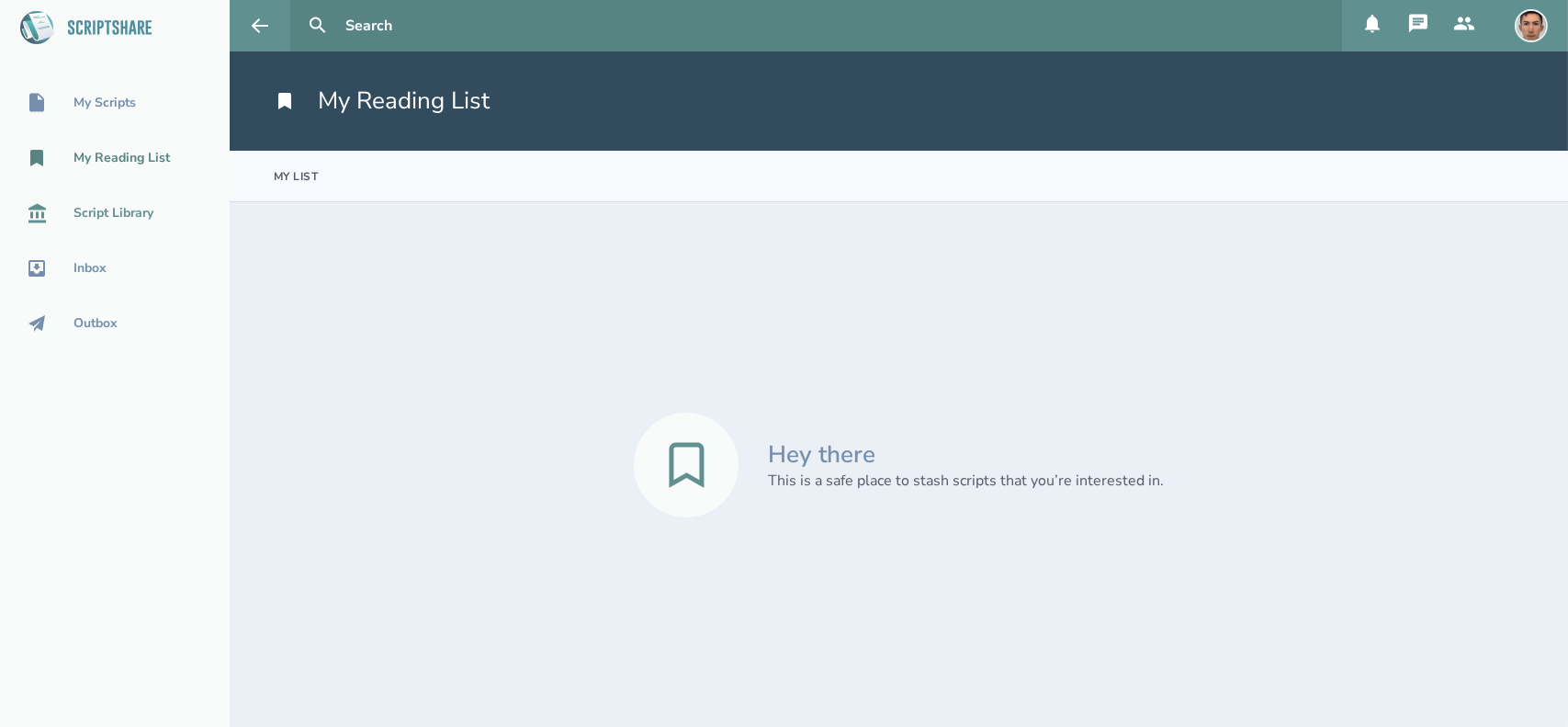
drag, startPoint x: 113, startPoint y: 190, endPoint x: 101, endPoint y: 215, distance: 27.7
click at [113, 190] on nav "My Scripts My Reading List Script Library Inbox Outbox" at bounding box center [114, 213] width 230 height 261
click at [99, 222] on div "Script Library" at bounding box center [114, 213] width 230 height 22
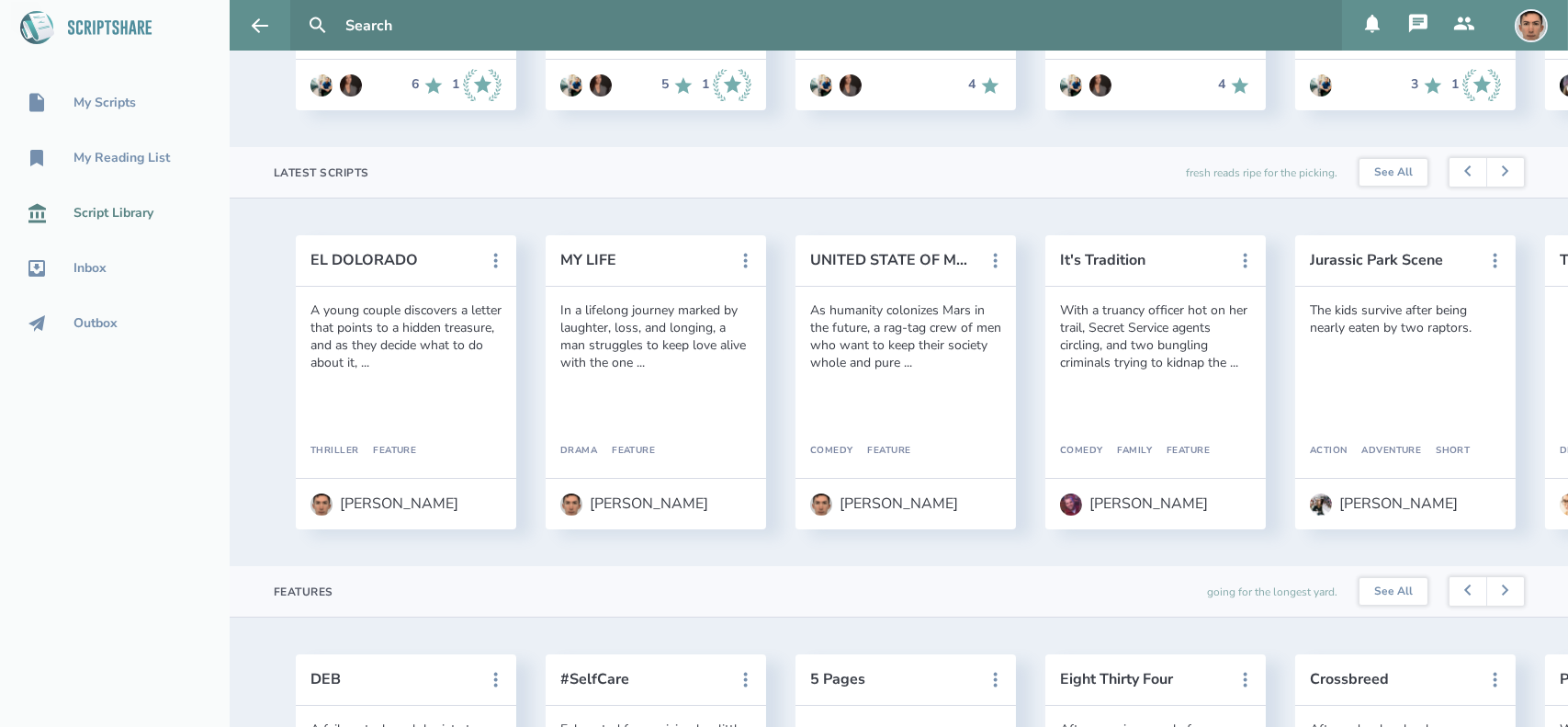
scroll to position [423, 0]
click at [1361, 186] on link "See All" at bounding box center [1394, 173] width 68 height 28
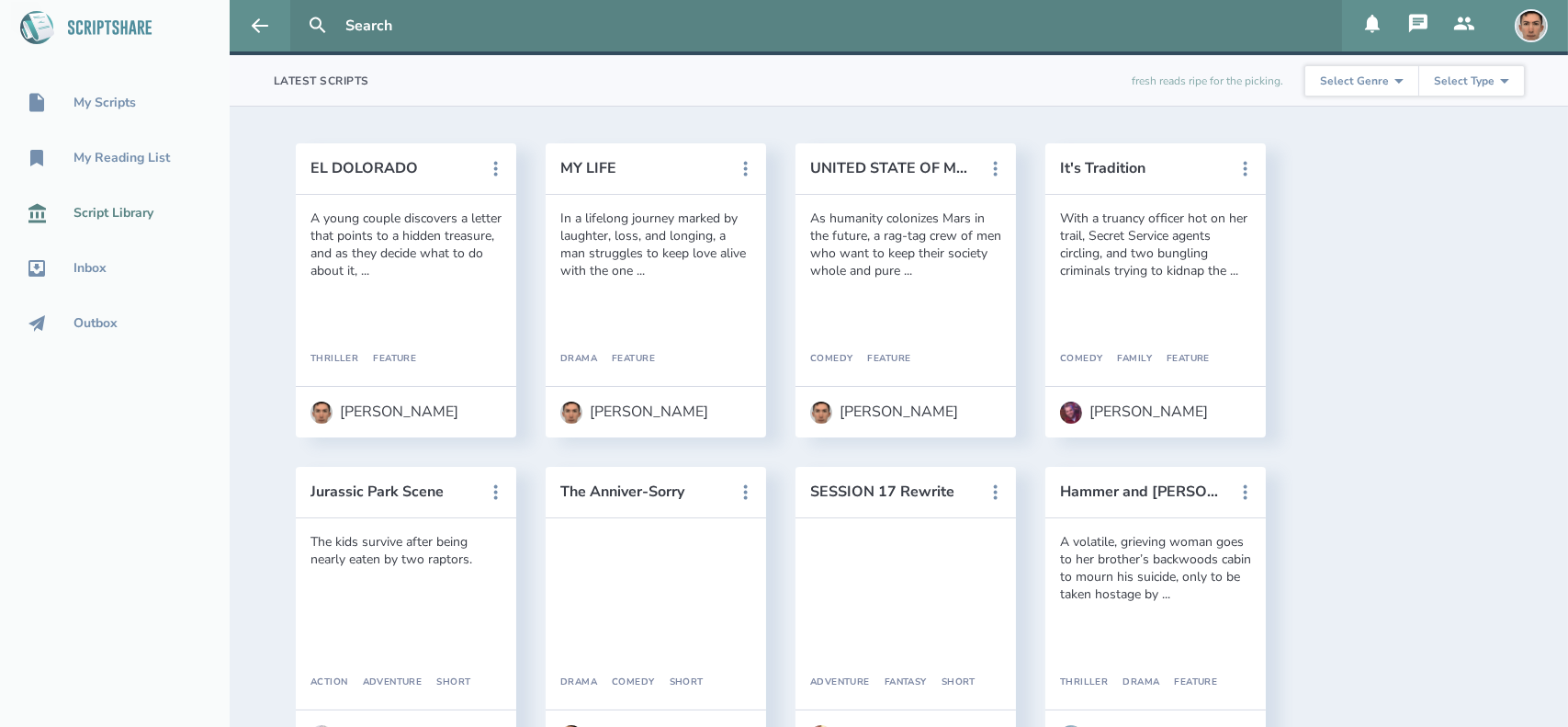
scroll to position [116, 0]
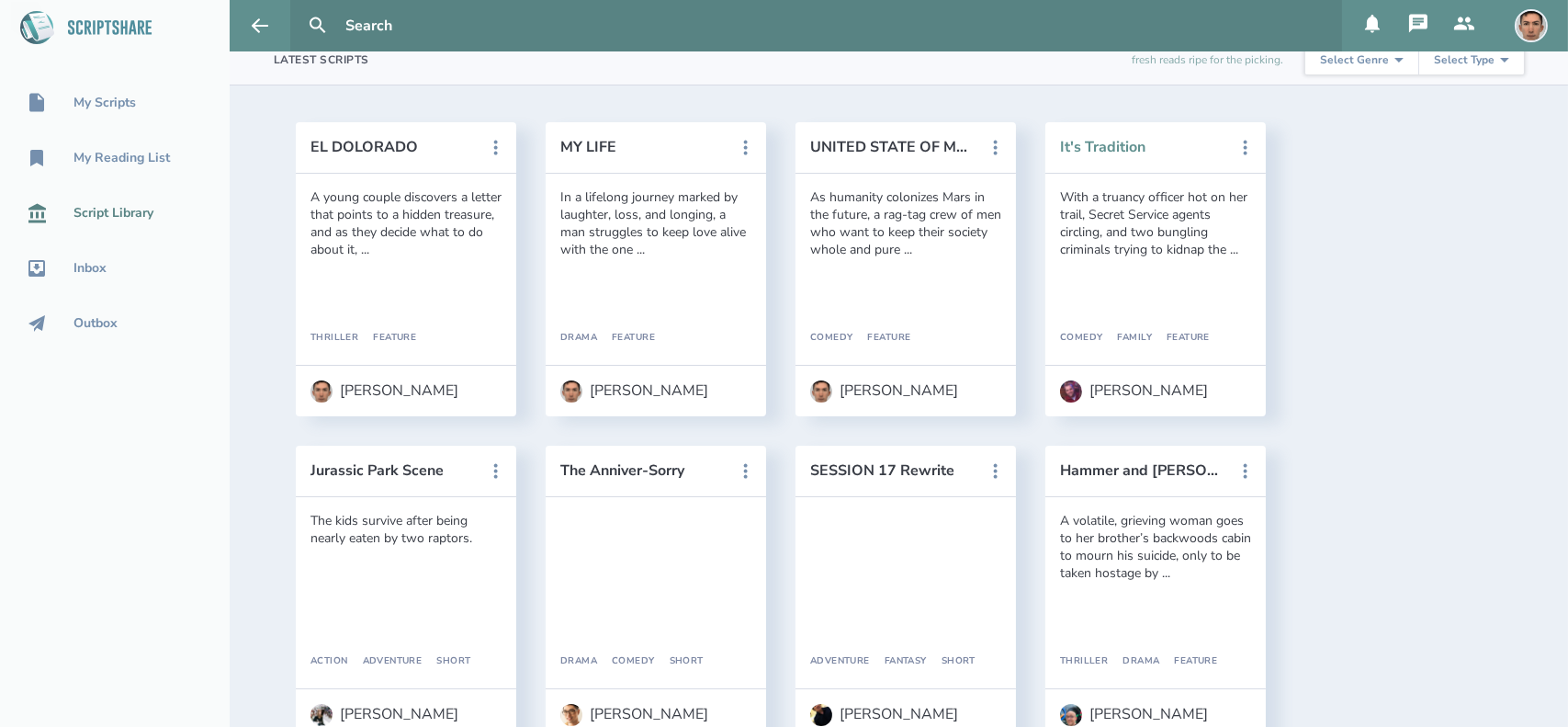
drag, startPoint x: 1099, startPoint y: 148, endPoint x: 1066, endPoint y: 144, distance: 33.2
drag, startPoint x: 1066, startPoint y: 144, endPoint x: 1436, endPoint y: 269, distance: 390.5
drag, startPoint x: 1111, startPoint y: 148, endPoint x: 1082, endPoint y: 157, distance: 30.4
click at [1082, 157] on header "It's Tradition" at bounding box center [1155, 148] width 220 height 52
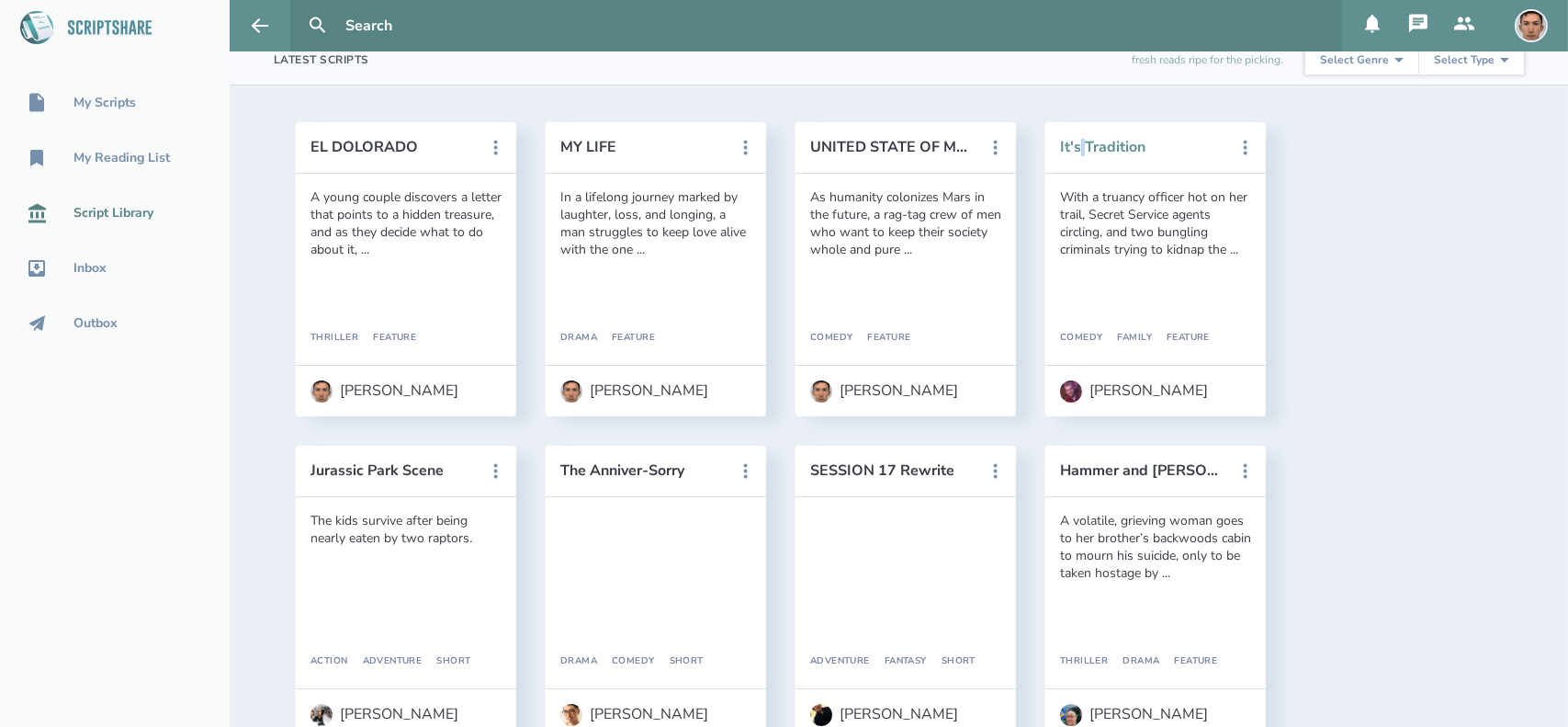
click at [1113, 146] on button "It's Tradition" at bounding box center [1142, 147] width 165 height 17
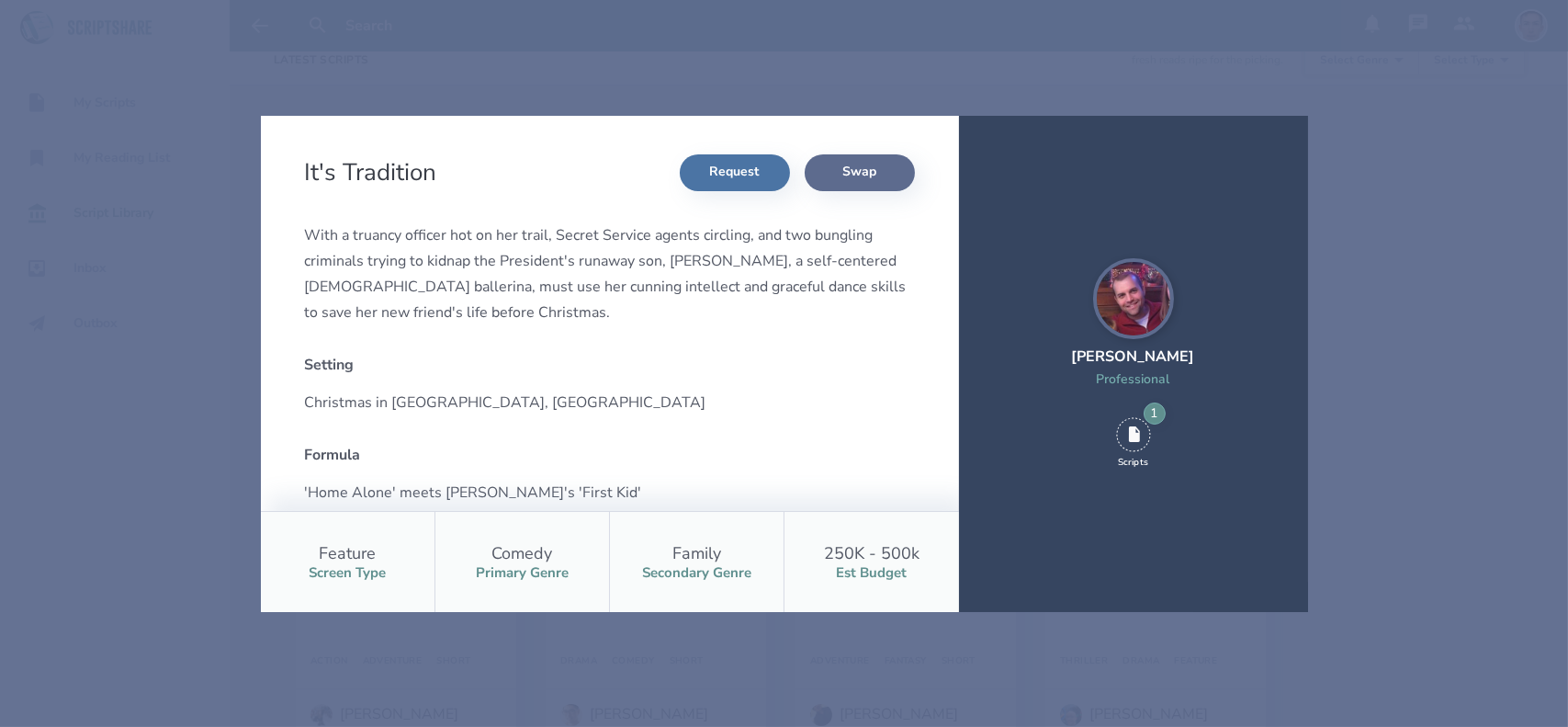
click at [876, 161] on button "Swap" at bounding box center [860, 173] width 111 height 37
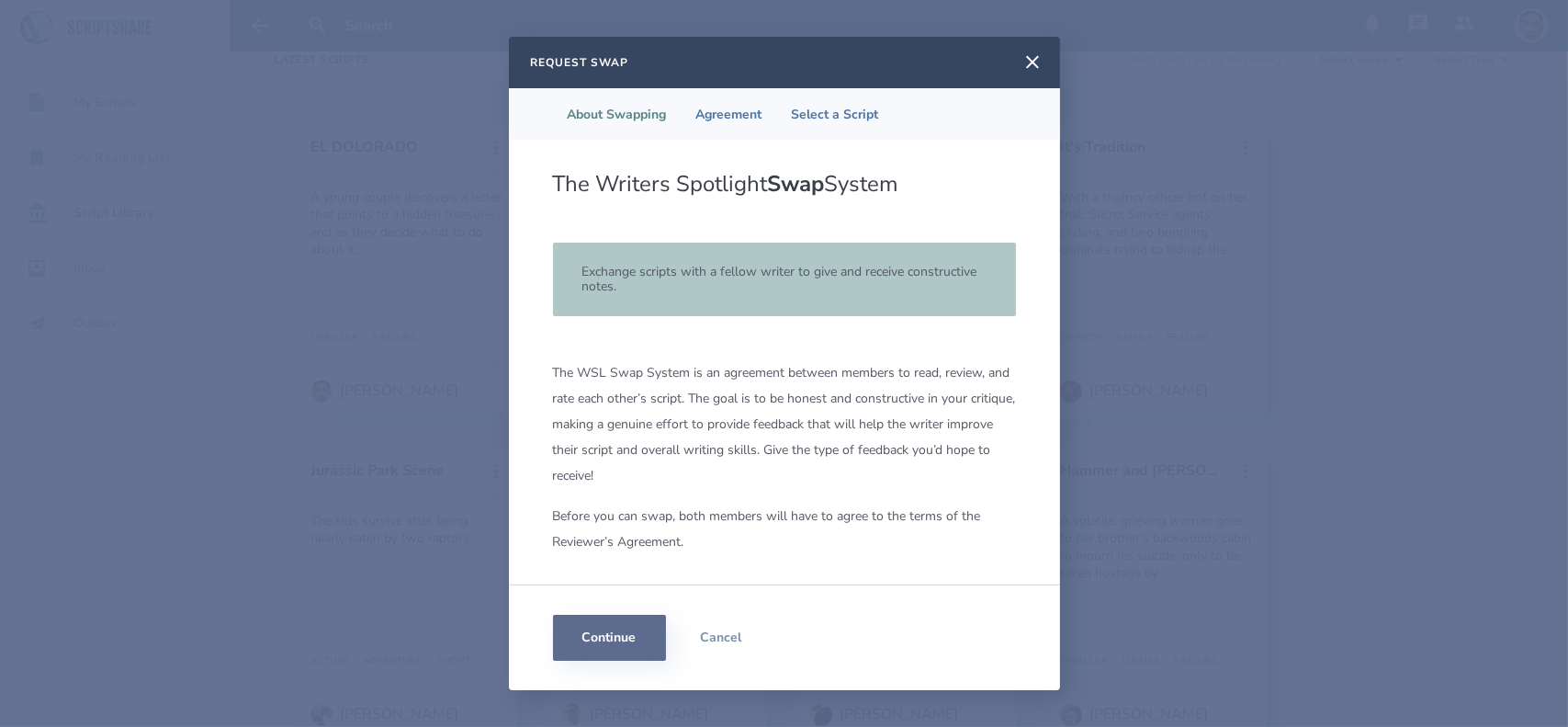
click at [630, 630] on button "Continue" at bounding box center [610, 638] width 113 height 46
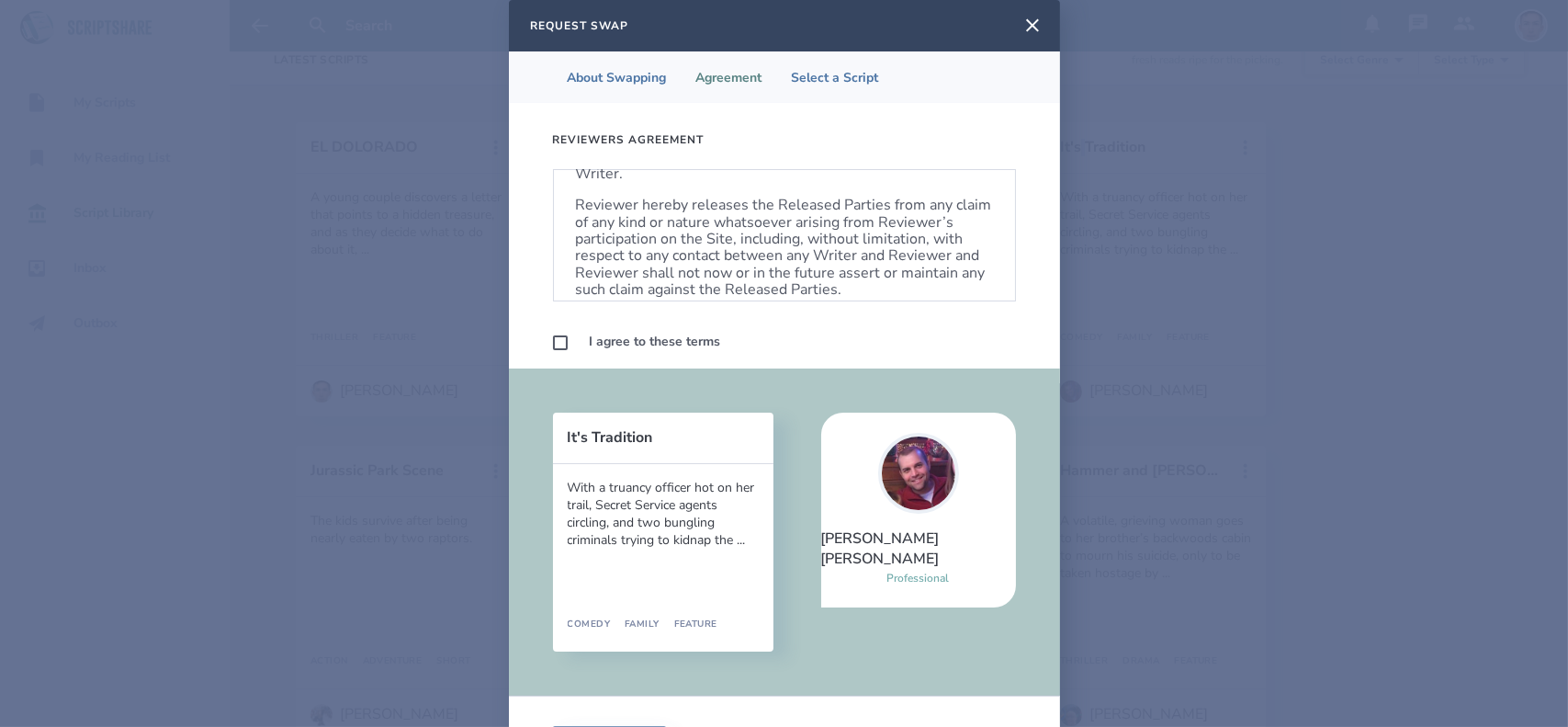
scroll to position [1163, 0]
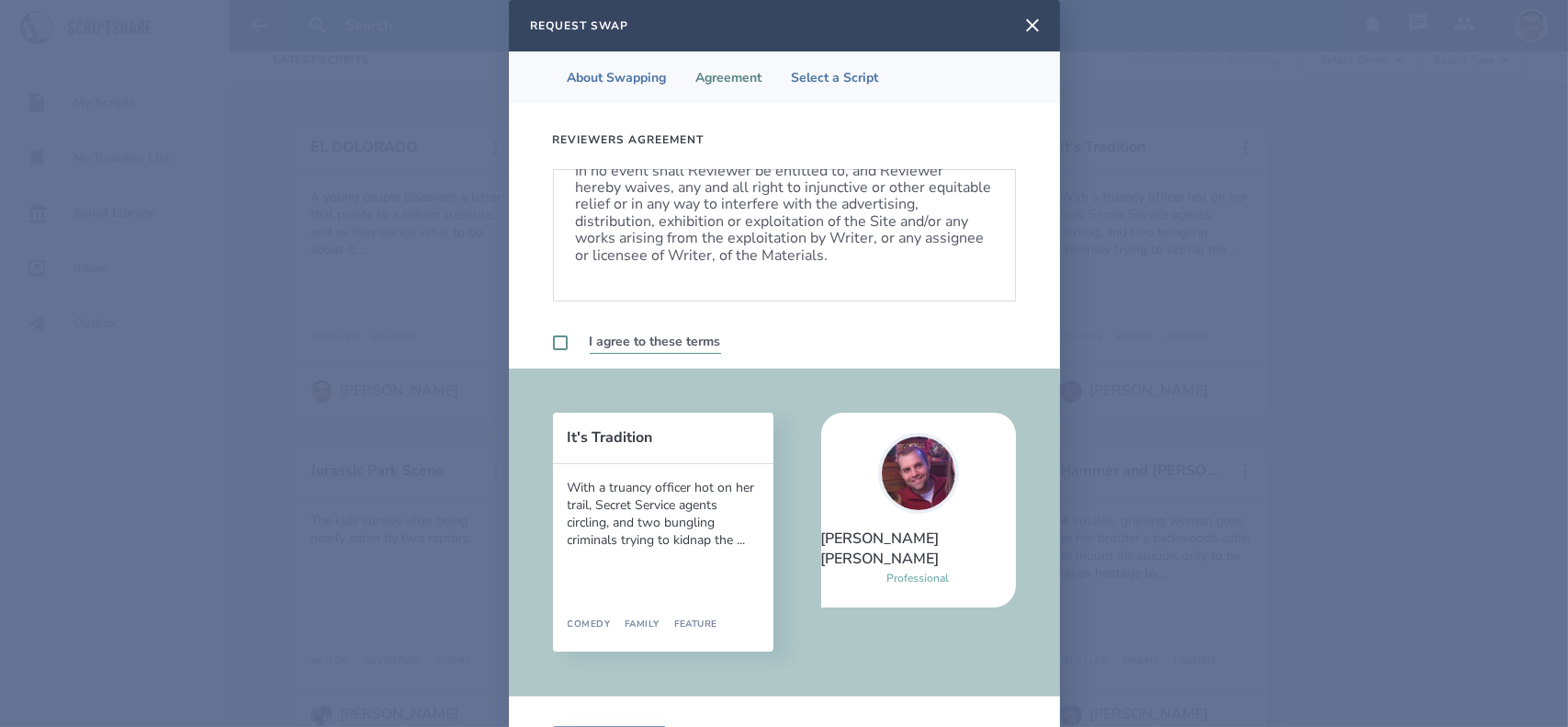
click at [557, 337] on label at bounding box center [561, 343] width 15 height 15
checkbox input "true"
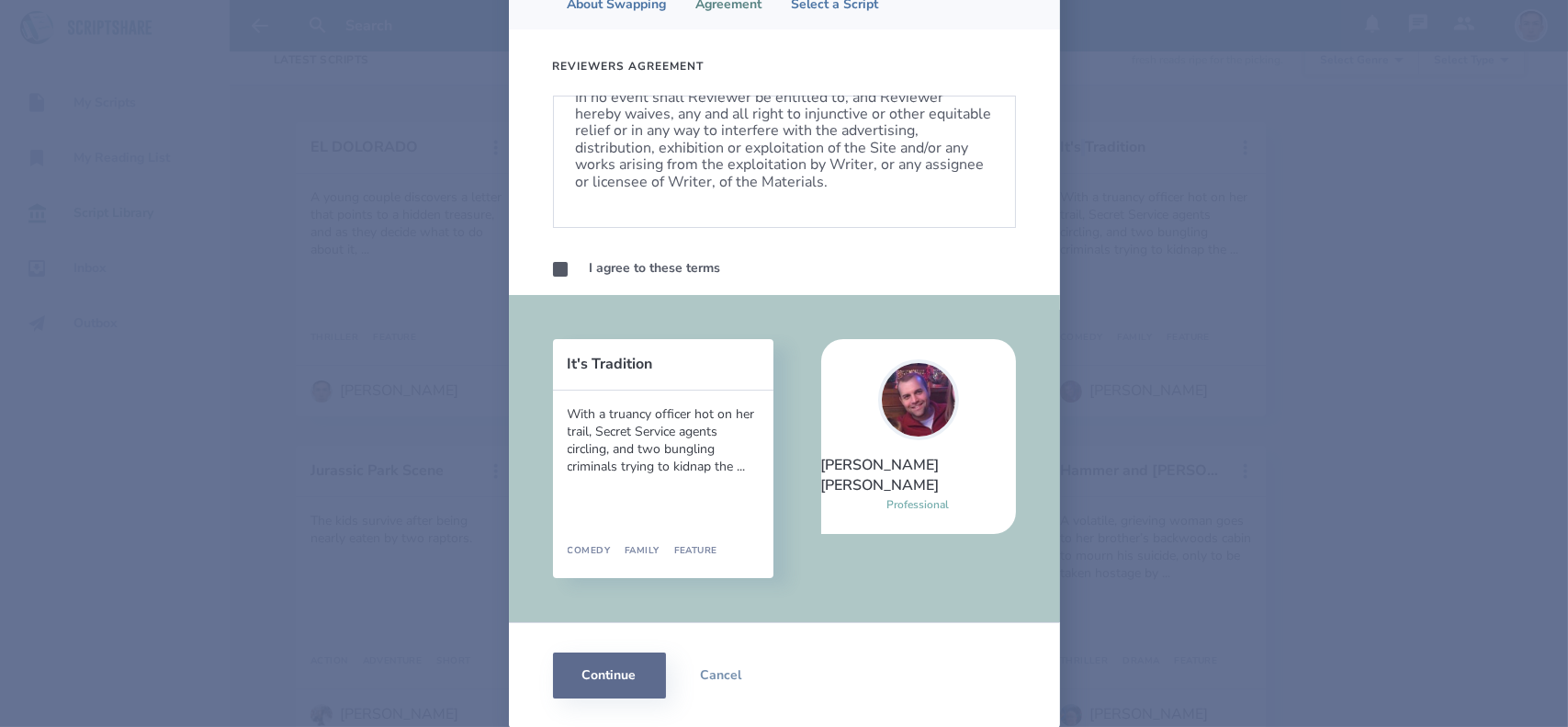
click at [601, 665] on button "Continue" at bounding box center [610, 675] width 113 height 46
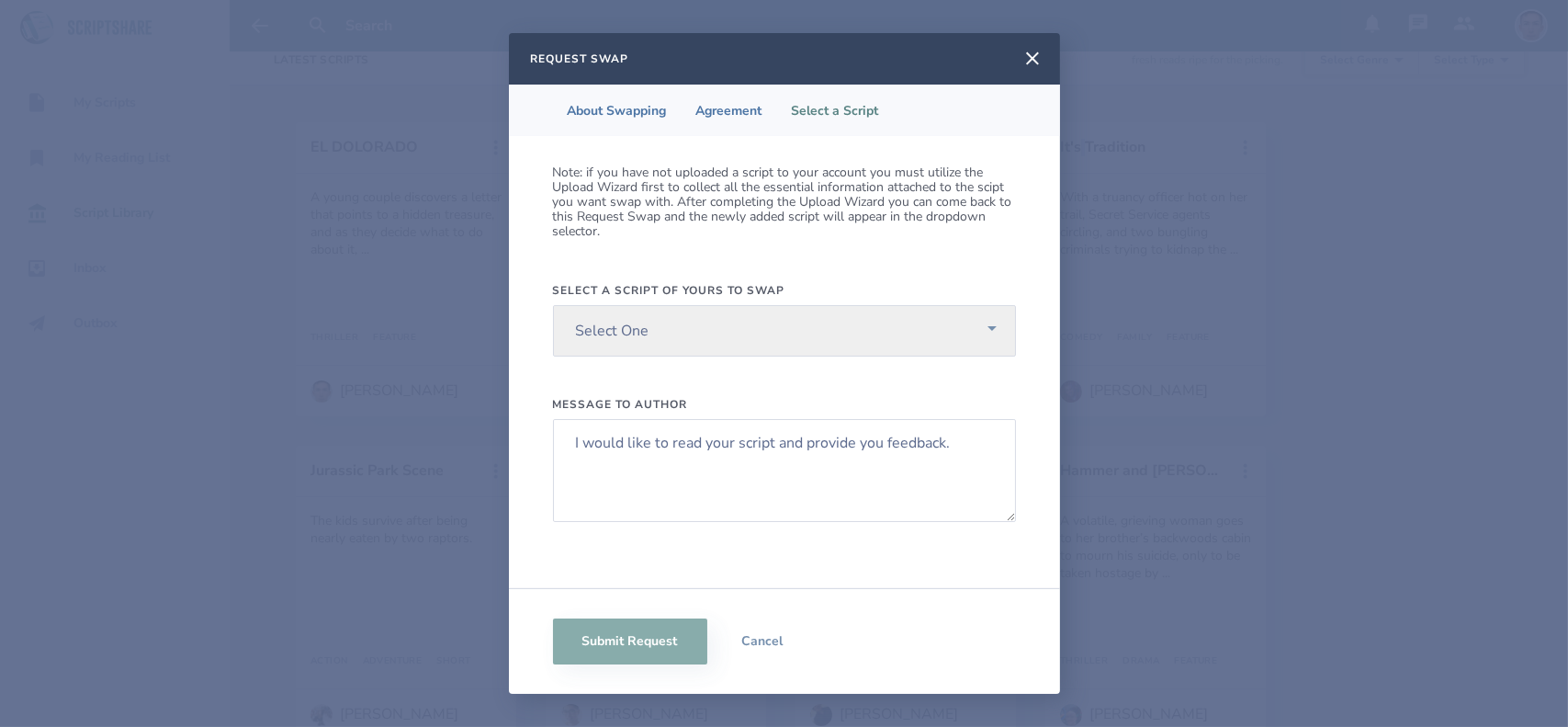
scroll to position [0, 0]
click at [761, 313] on select "Select One UNITED STATE OF MARS MY LIFE EL DOLORADO" at bounding box center [785, 331] width 463 height 52
select select "613"
click at [553, 305] on select "Select One UNITED STATE OF MARS MY LIFE EL DOLORADO" at bounding box center [785, 331] width 463 height 52
drag, startPoint x: 979, startPoint y: 452, endPoint x: 558, endPoint y: 444, distance: 421.1
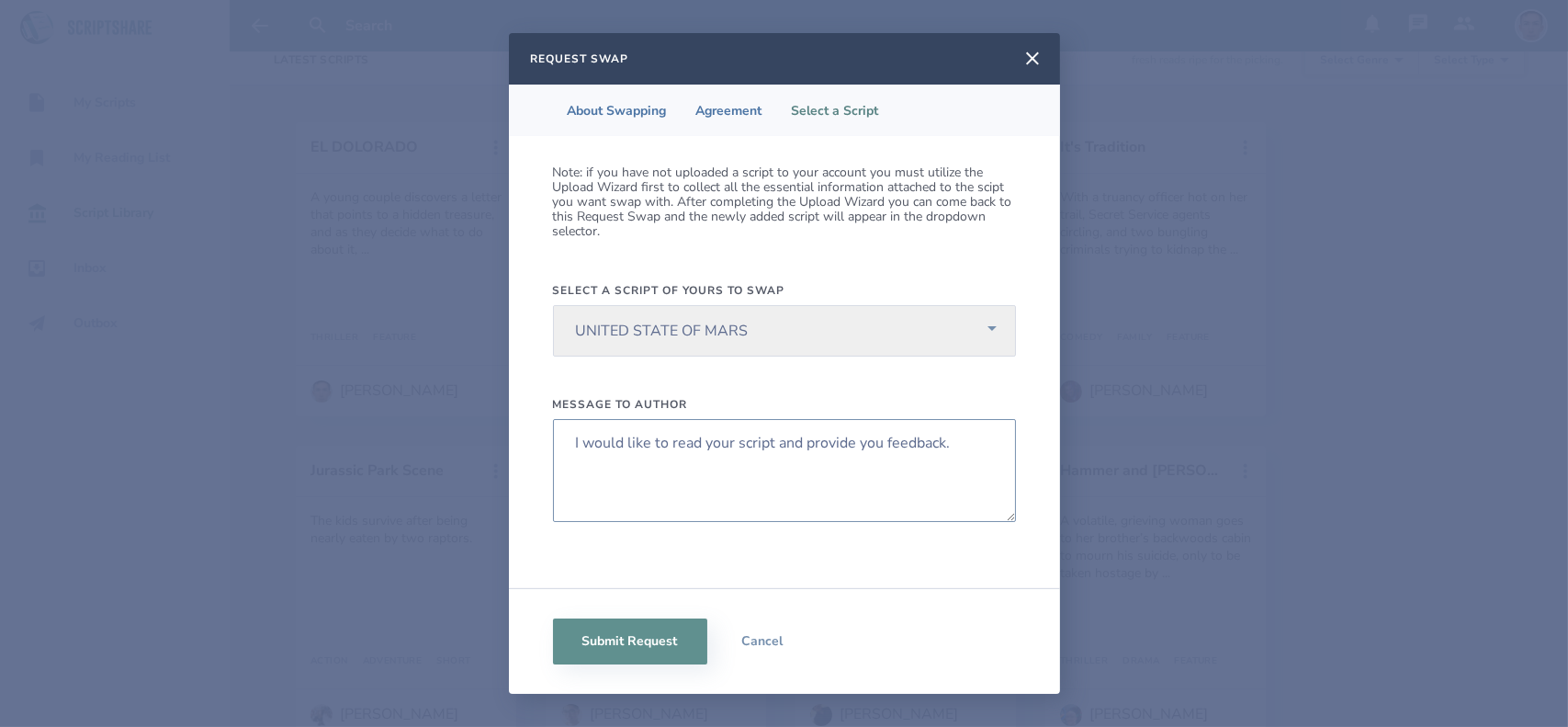
click at [558, 444] on textarea "I would like to read your script and provide you feedback." at bounding box center [785, 471] width 463 height 103
paste textarea "Hey Alexander, I would like to swap scripts and read yours so we can provide ea…"
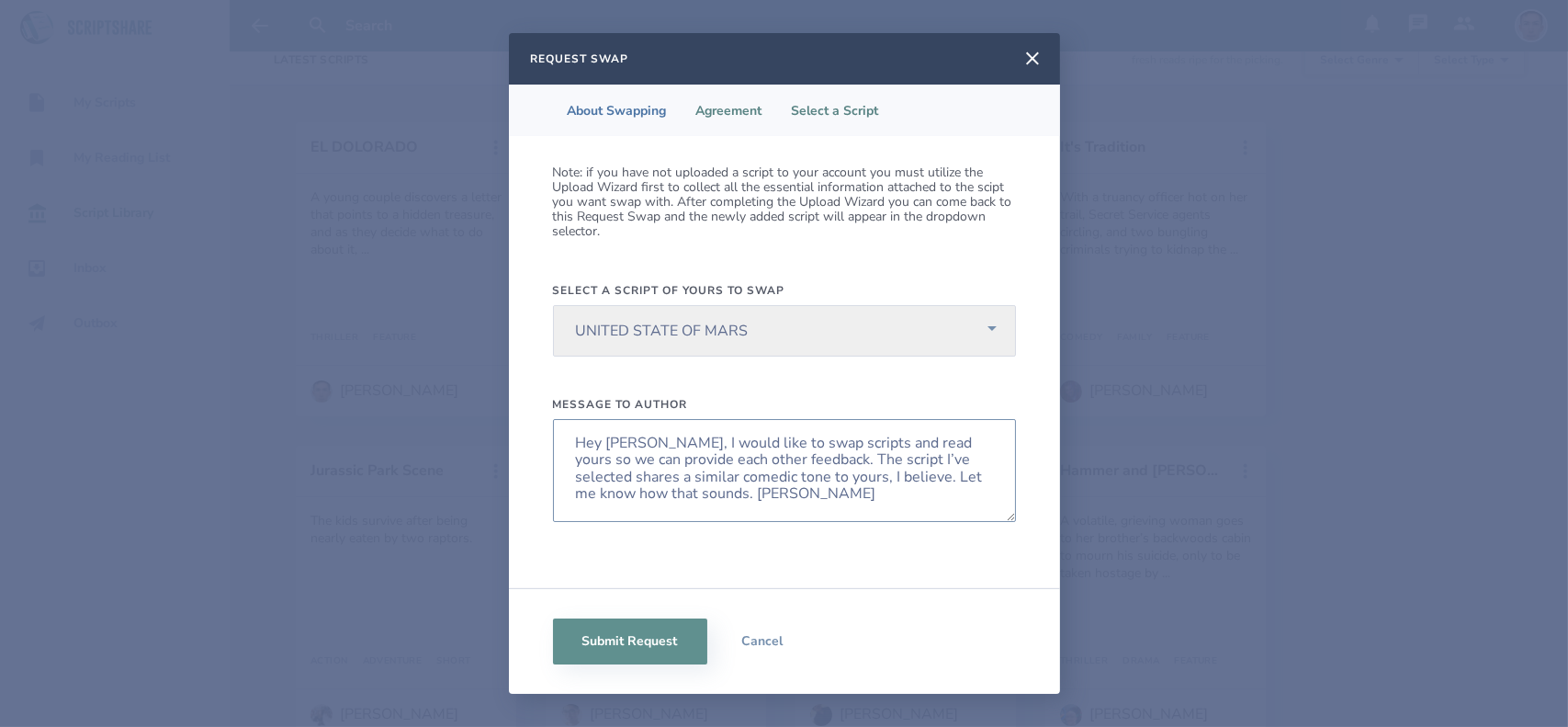
type textarea "Hey Alexander, I would like to swap scripts and read yours so we can provide ea…"
click at [724, 114] on li "Agreement" at bounding box center [730, 111] width 96 height 52
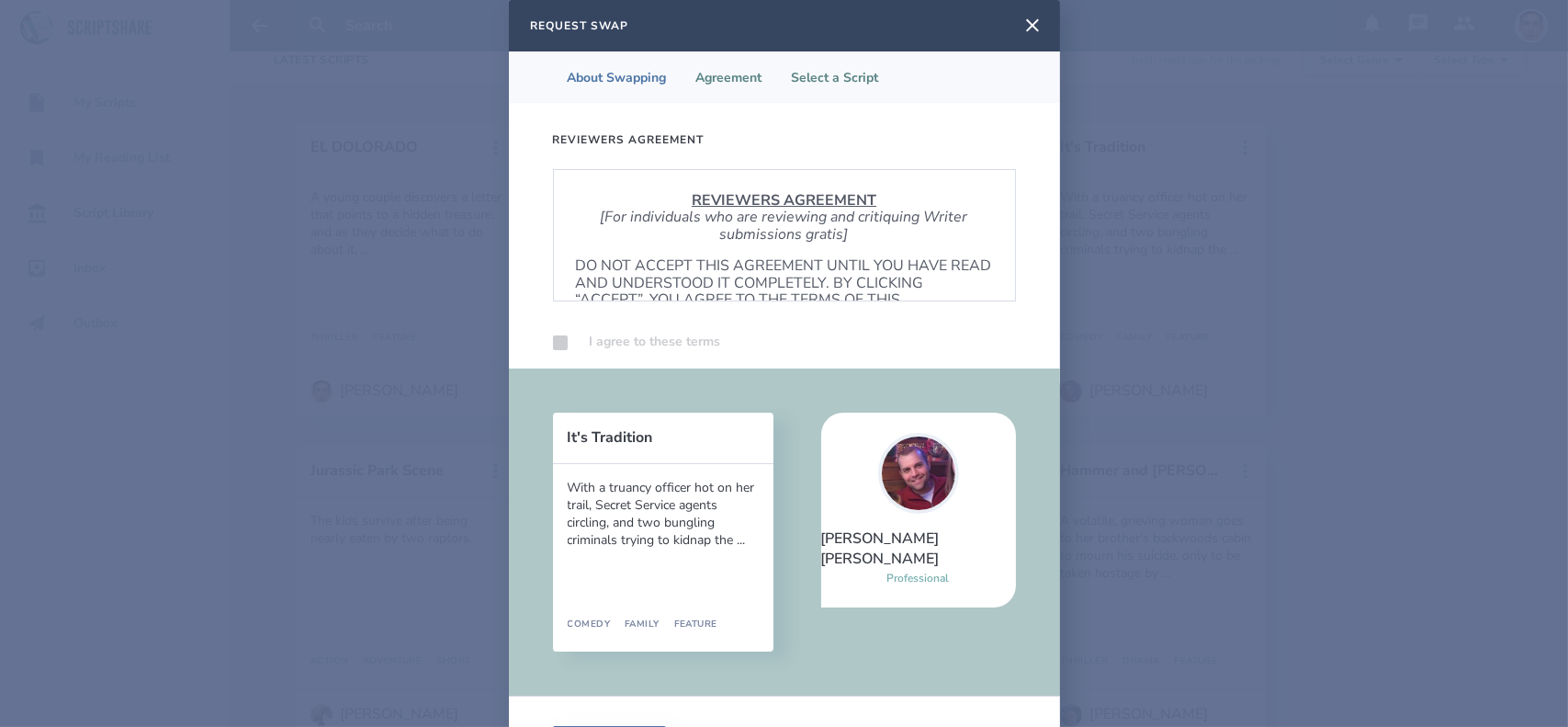
click at [841, 69] on li "Select a Script" at bounding box center [836, 77] width 116 height 52
select select "613"
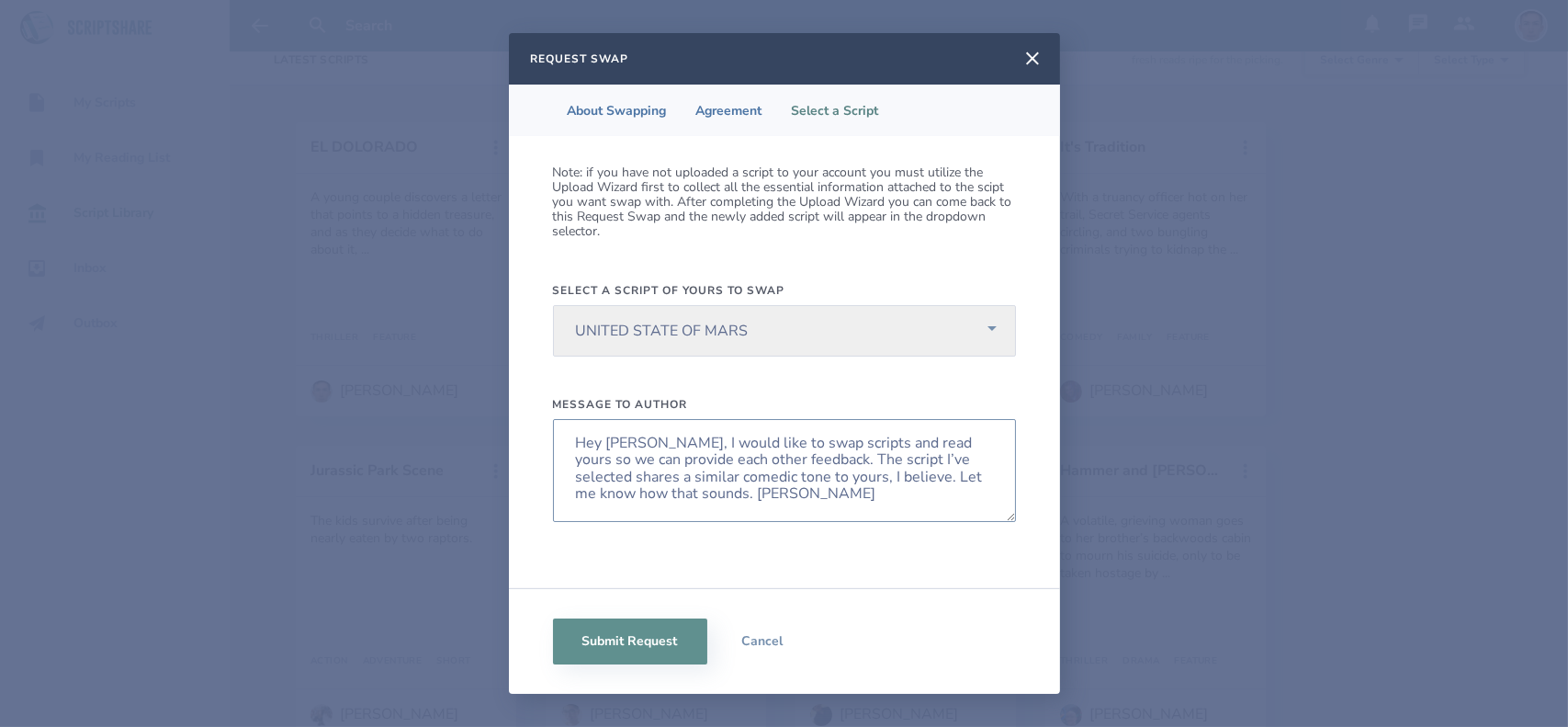
click at [639, 436] on textarea "Hey Alexander, I would like to swap scripts and read yours so we can provide ea…" at bounding box center [785, 471] width 463 height 103
type textarea "Hey Seth, I would like to swap scripts and read yours so we can provide each ot…"
click at [632, 120] on li "About Swapping" at bounding box center [617, 111] width 128 height 52
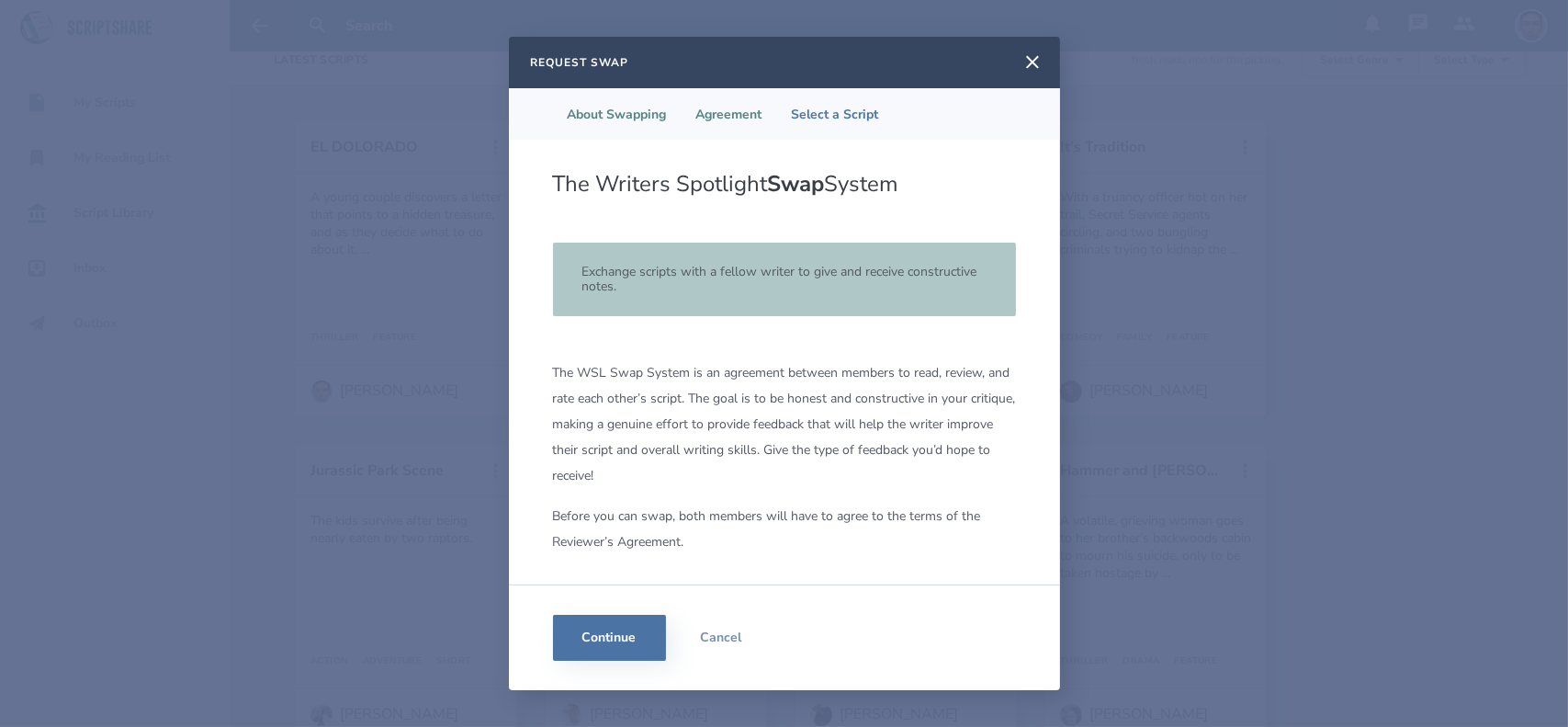
click at [698, 99] on li "Agreement" at bounding box center [730, 114] width 96 height 52
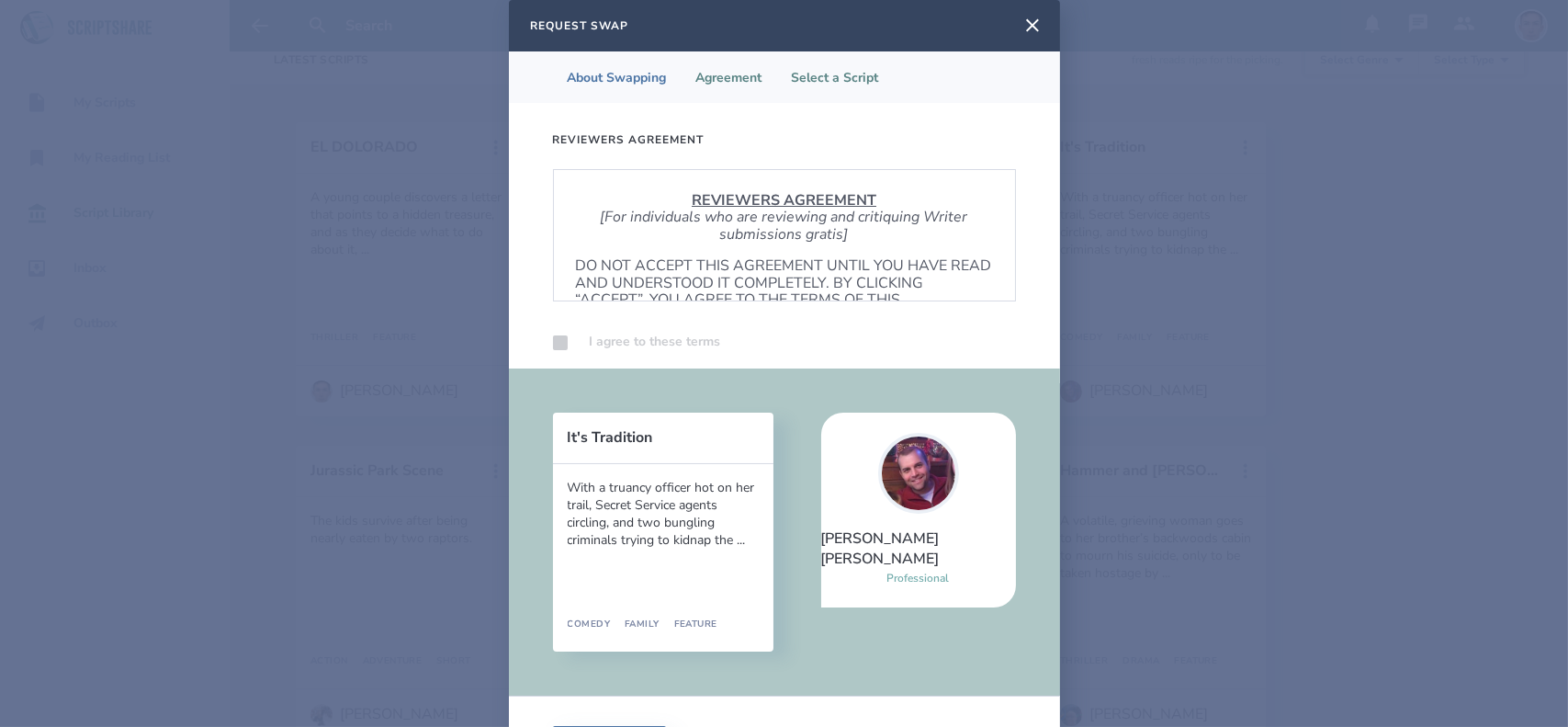
click at [837, 82] on li "Select a Script" at bounding box center [836, 77] width 116 height 52
select select "613"
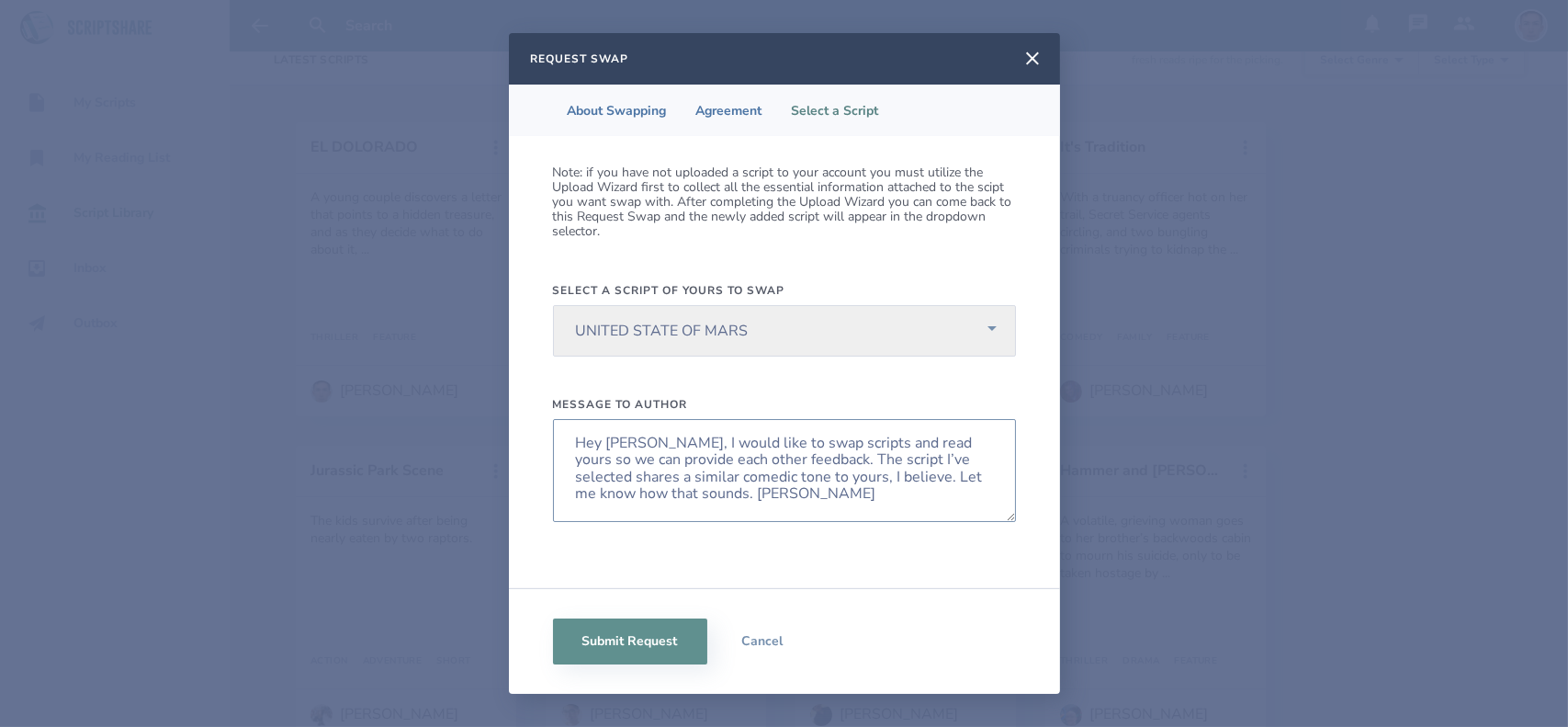
drag, startPoint x: 844, startPoint y: 478, endPoint x: 804, endPoint y: 461, distance: 43.5
click at [804, 461] on textarea "Hey Seth, I would like to swap scripts and read yours so we can provide each ot…" at bounding box center [785, 471] width 463 height 103
click at [963, 492] on textarea "Hey Seth, I would like to swap scripts and read yours so we can provide each ot…" at bounding box center [785, 471] width 463 height 103
click at [967, 460] on textarea "Hey Seth, I would like to swap scripts and read yours so we can provide each ot…" at bounding box center [785, 471] width 463 height 103
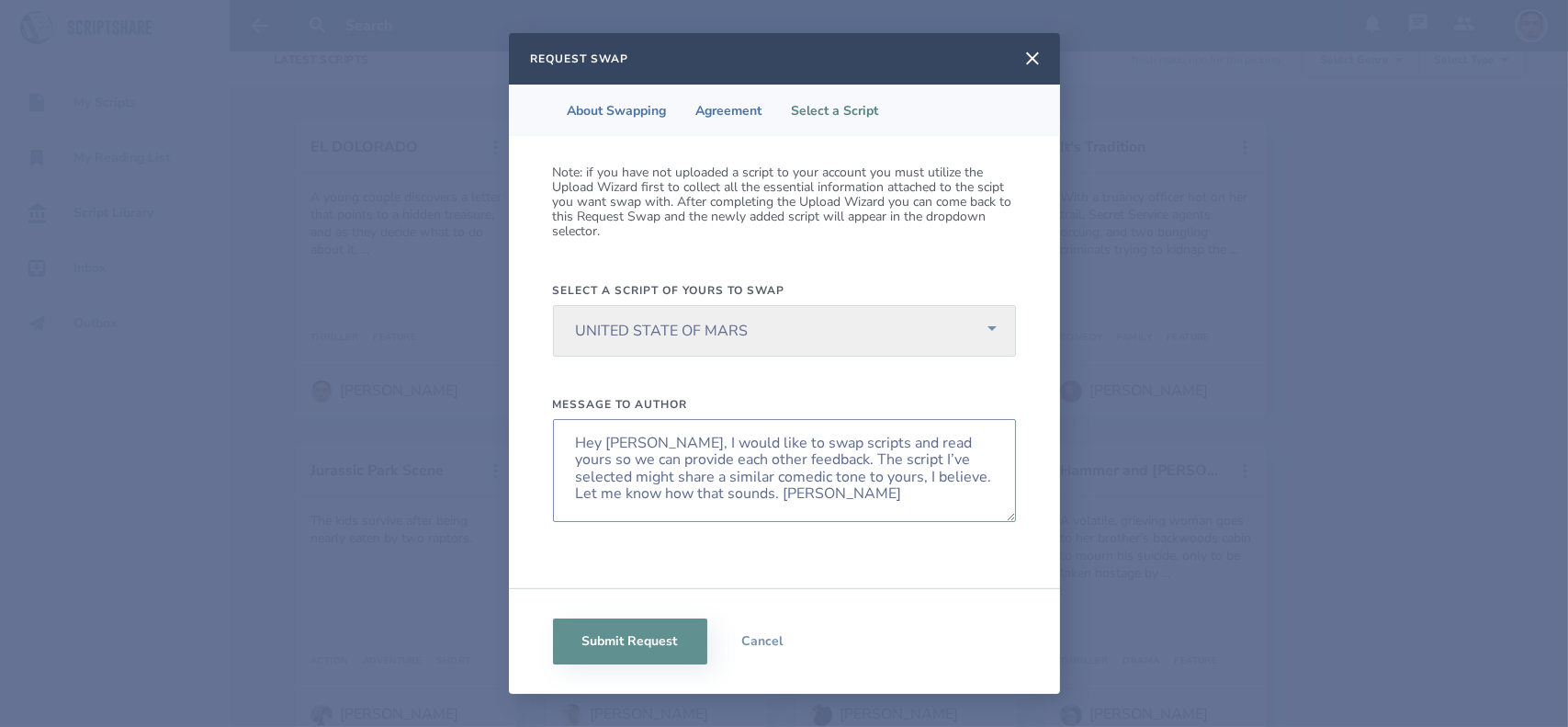
click at [766, 478] on textarea "Hey Seth, I would like to swap scripts and read yours so we can provide each ot…" at bounding box center [785, 471] width 463 height 103
click at [660, 477] on textarea "Hey Seth, I would like to swap scripts and read yours so we can provide each ot…" at bounding box center [785, 471] width 463 height 103
click at [873, 475] on textarea "Hey Seth, I would like to swap scripts and read yours so we can provide each ot…" at bounding box center [785, 471] width 463 height 103
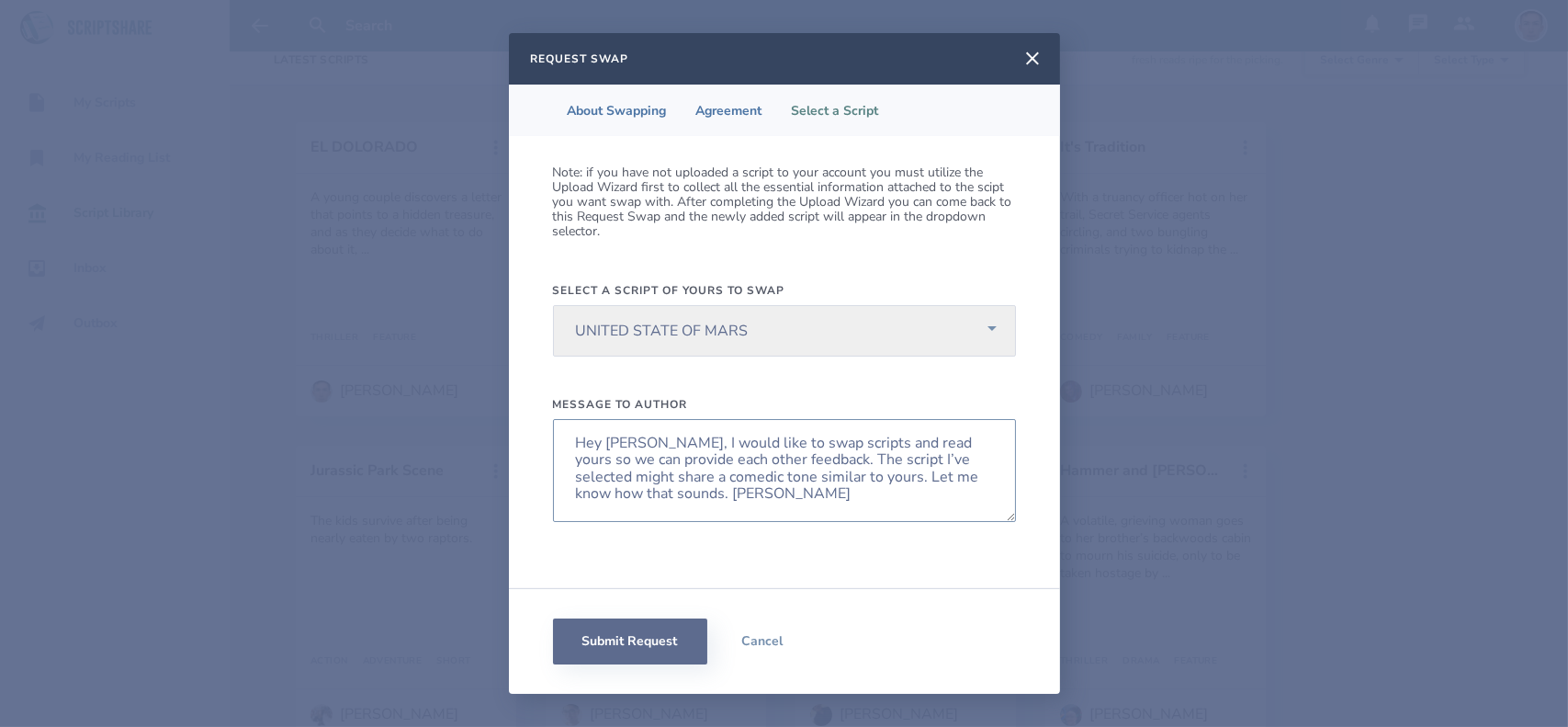
type textarea "Hey Seth, I would like to swap scripts and read yours so we can provide each ot…"
click at [645, 635] on button "Submit Request" at bounding box center [630, 641] width 154 height 46
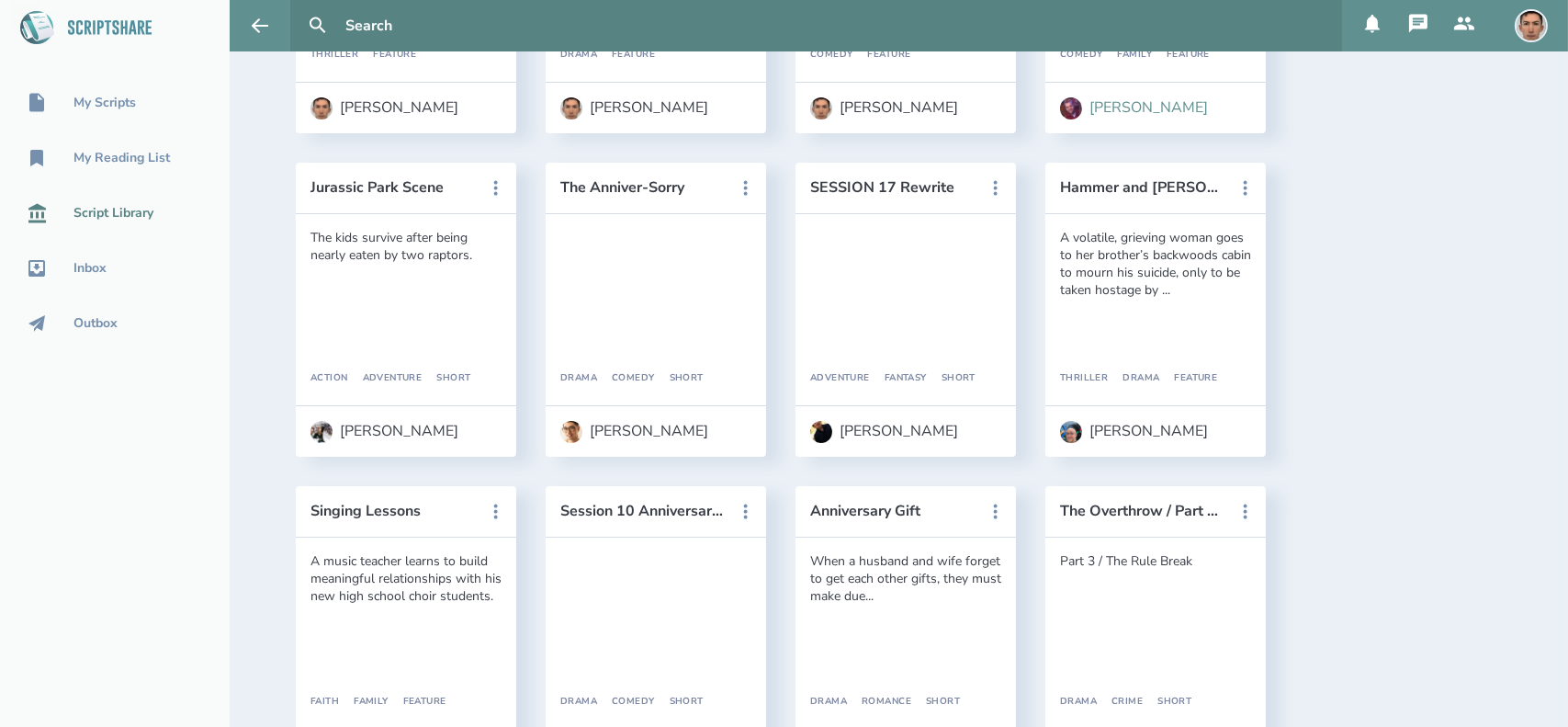
scroll to position [400, 0]
click at [648, 186] on button "The Anniver-Sorry" at bounding box center [643, 186] width 165 height 17
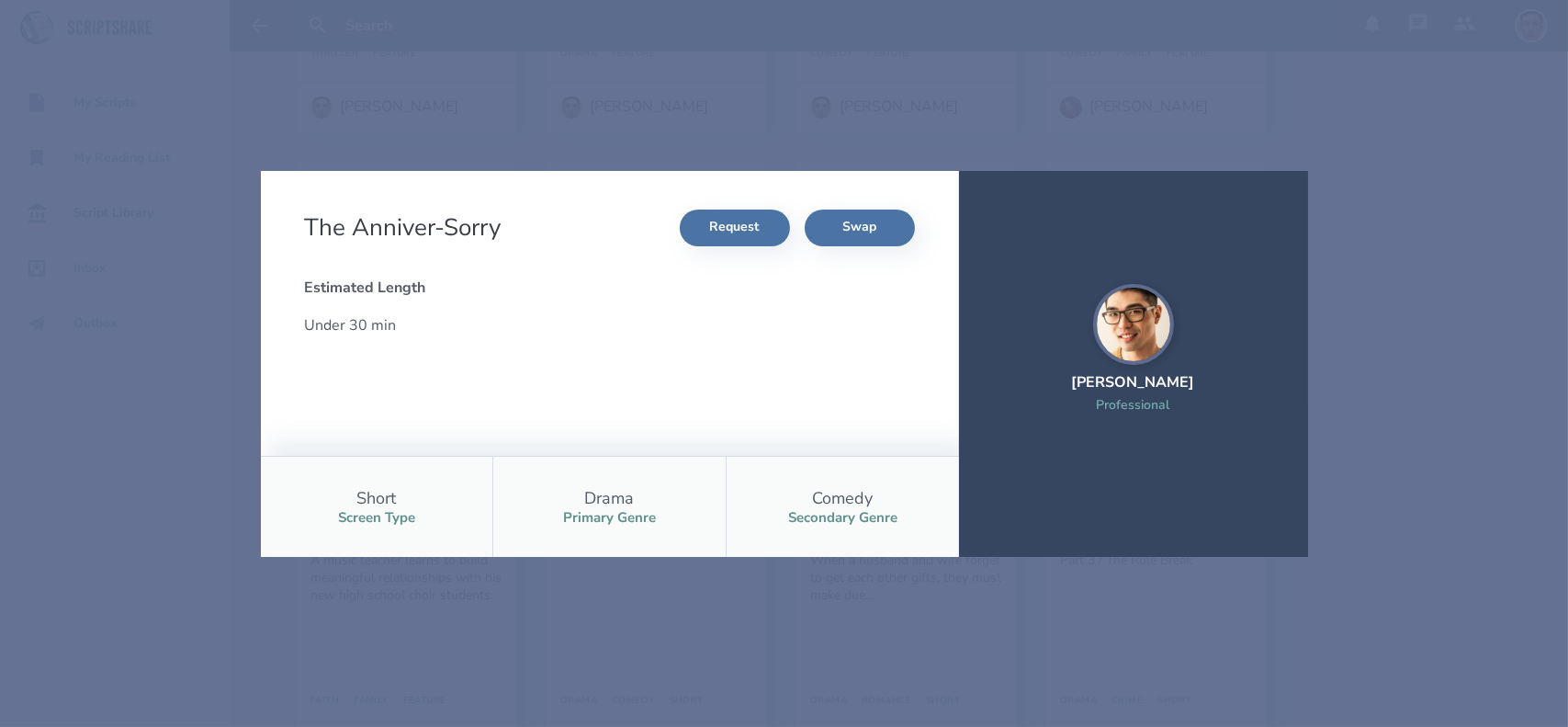
click at [1462, 226] on div "The Anniver-Sorry Request Swap Estimated Length Under 30 min Short Screen Type …" at bounding box center [784, 364] width 1568 height 727
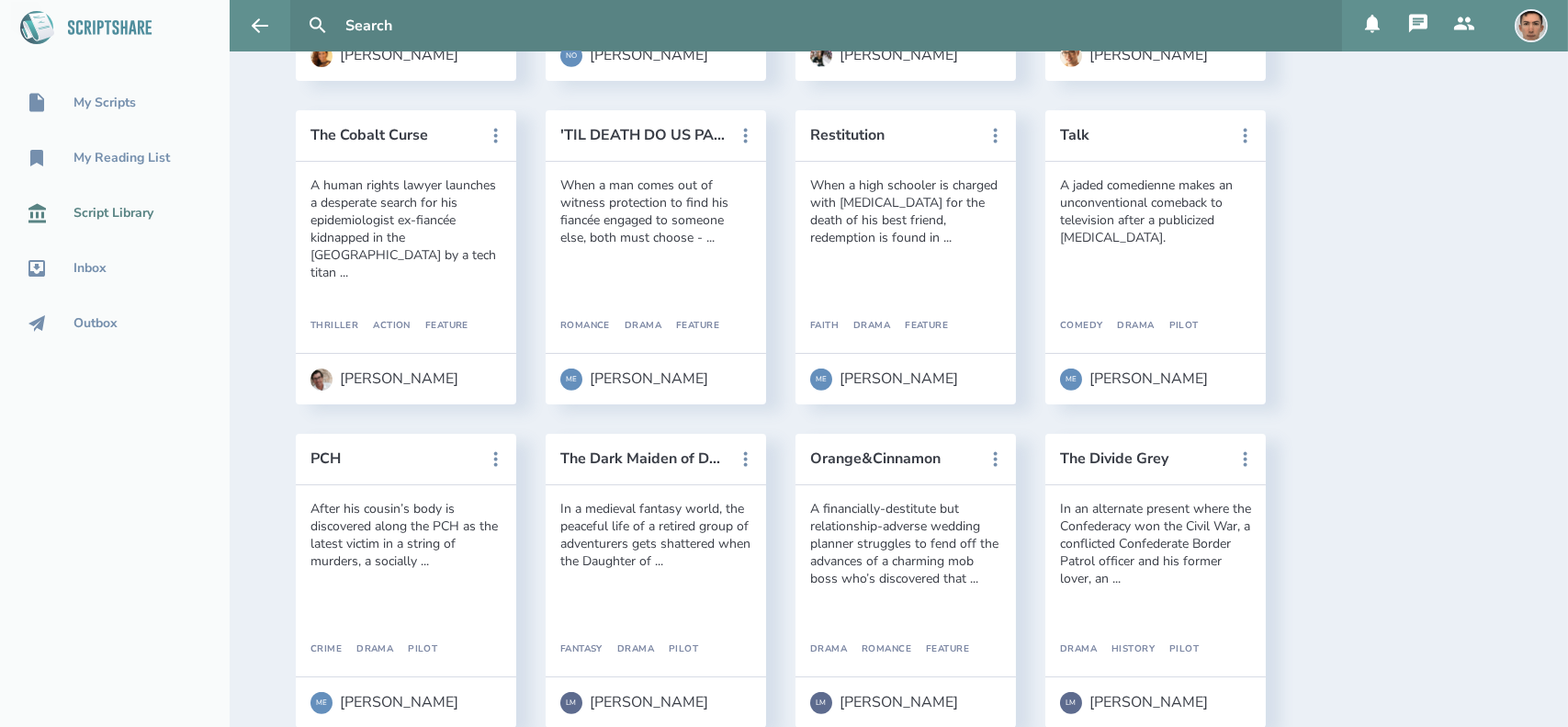
scroll to position [2393, 0]
click at [743, 137] on icon at bounding box center [746, 136] width 22 height 22
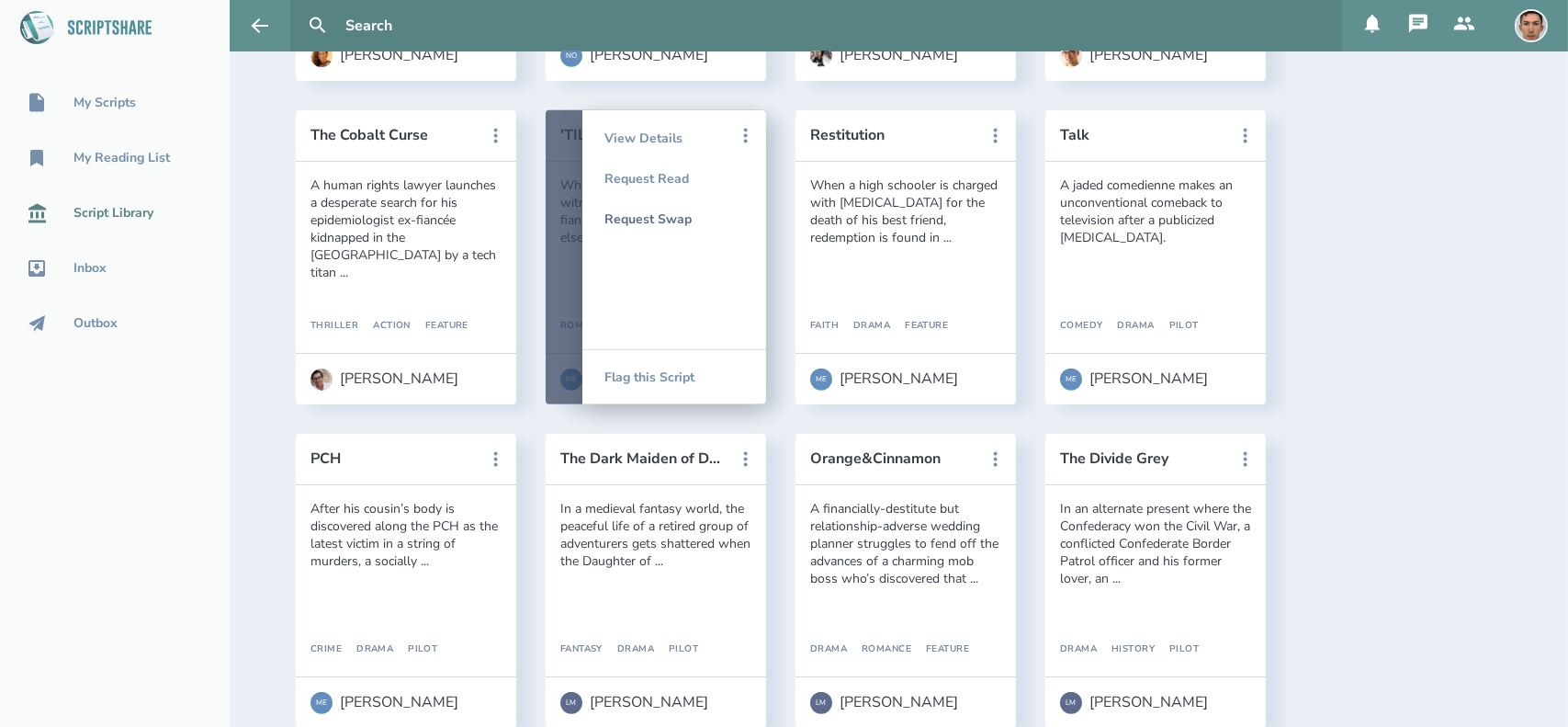
click at [671, 222] on div "Request Swap" at bounding box center [673, 219] width 139 height 41
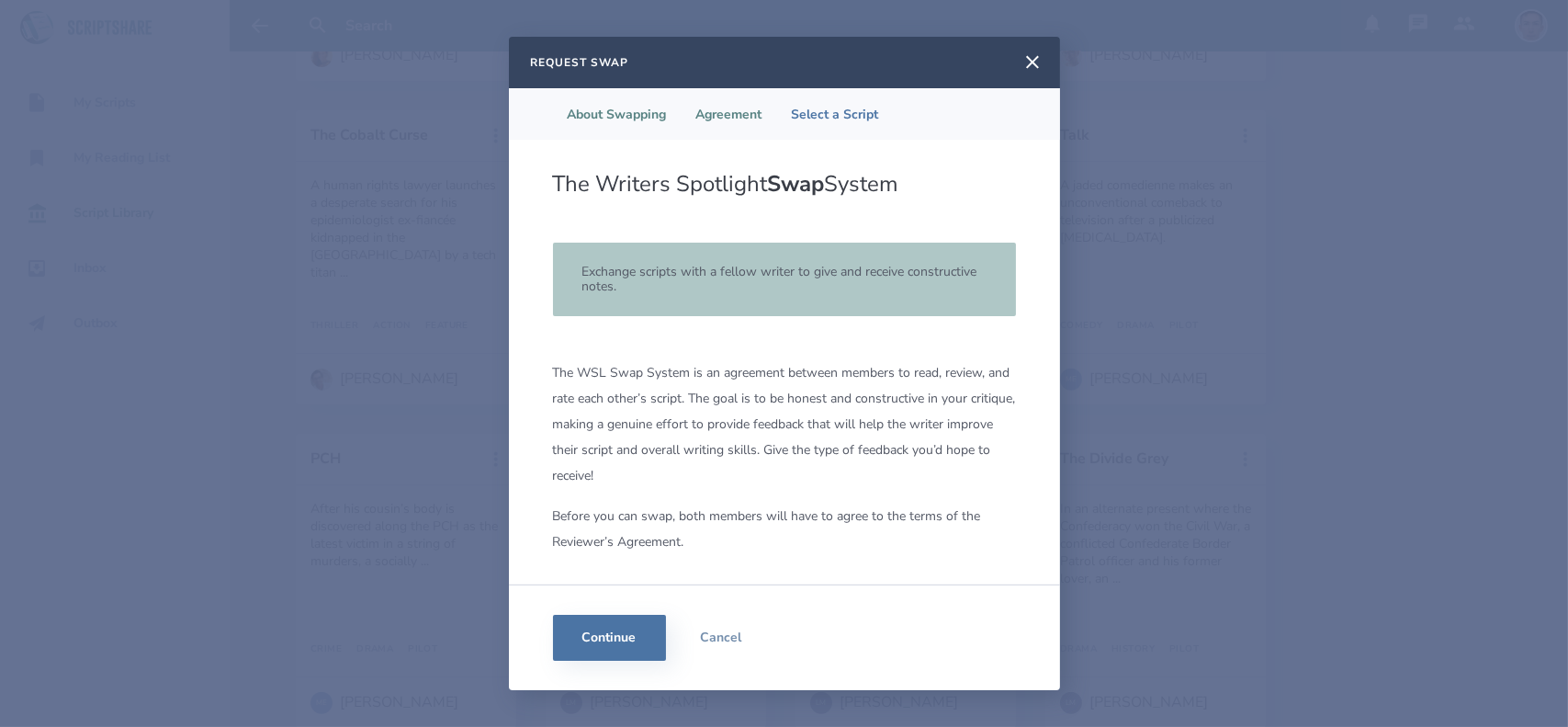
click at [727, 120] on li "Agreement" at bounding box center [730, 114] width 96 height 52
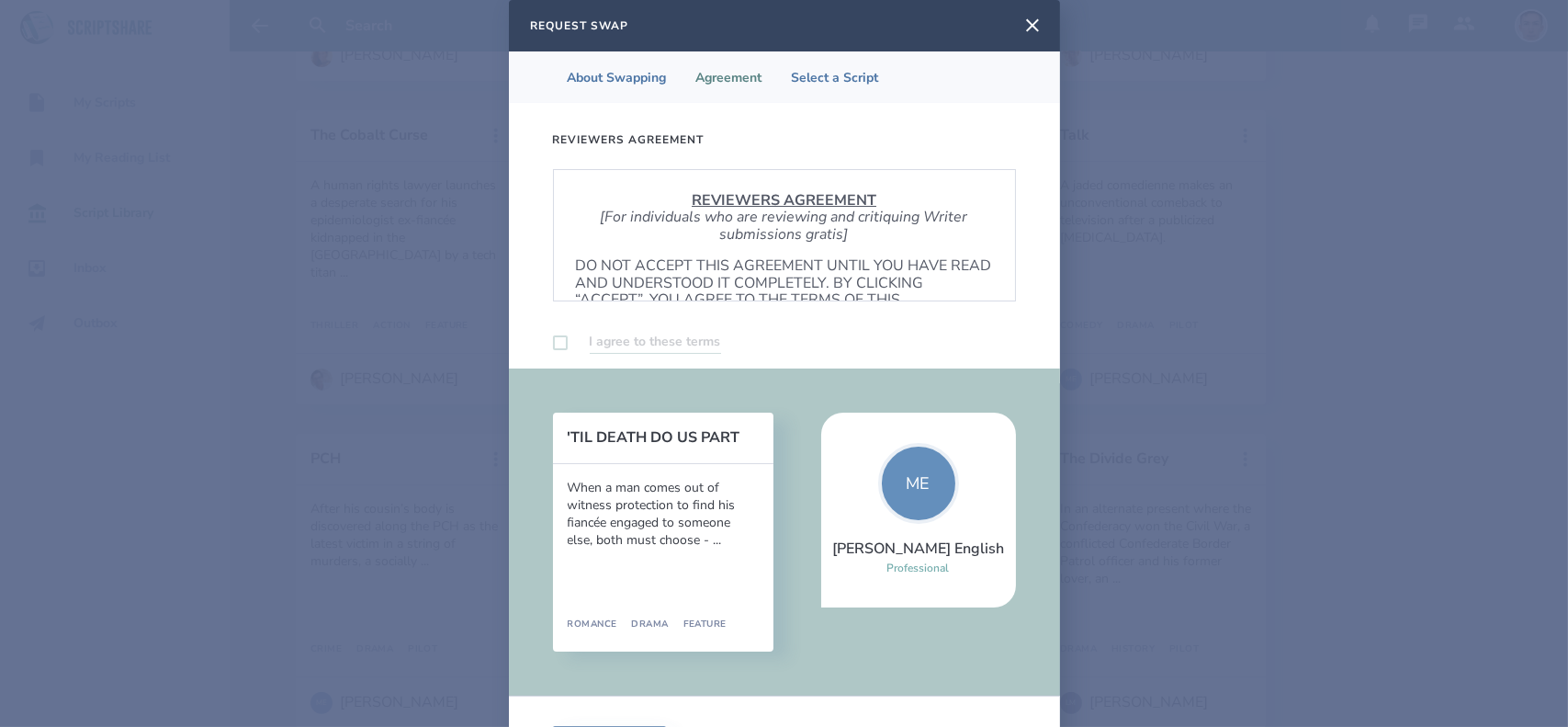
click at [553, 352] on div "I agree to these terms" at bounding box center [785, 342] width 463 height 23
click at [553, 343] on label at bounding box center [561, 343] width 15 height 15
click at [553, 341] on label at bounding box center [561, 343] width 15 height 15
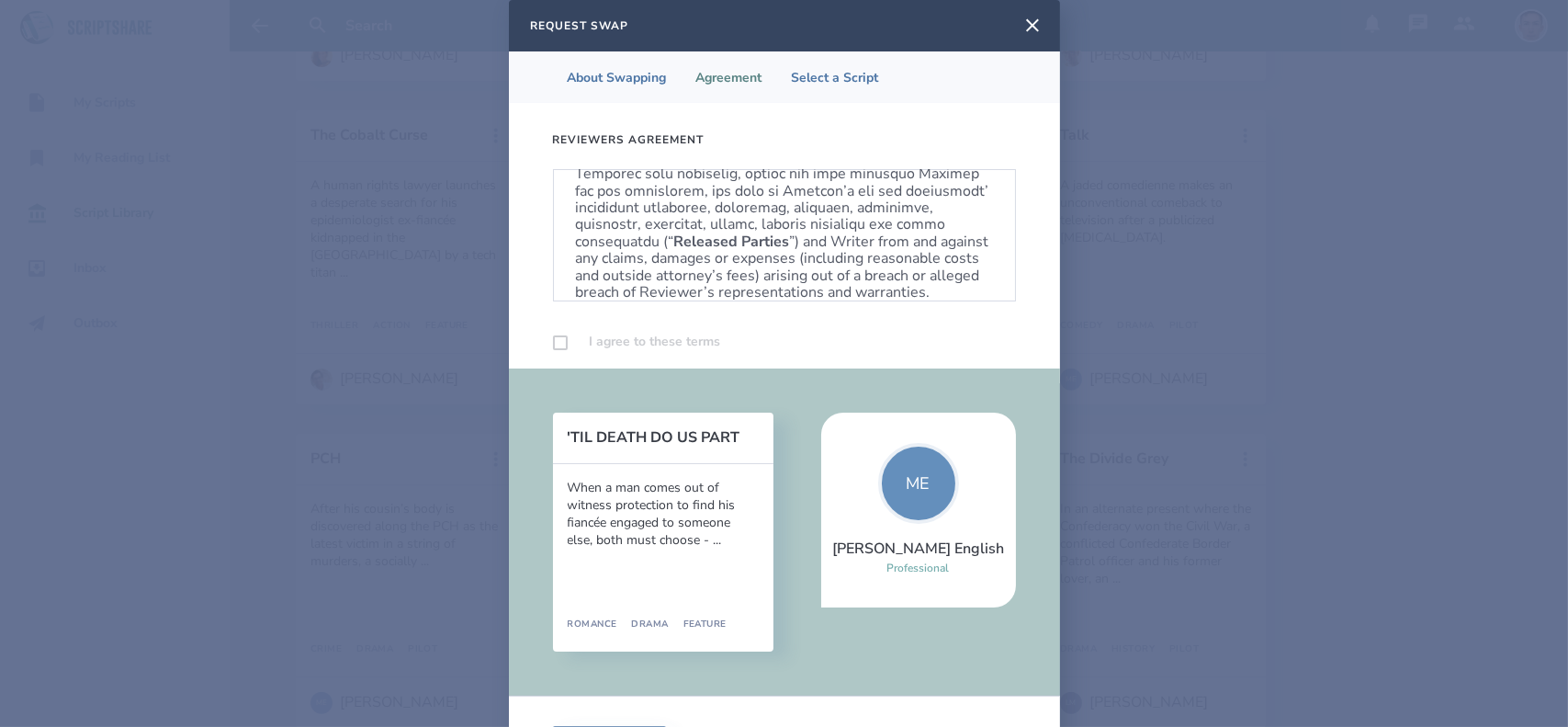
scroll to position [1163, 0]
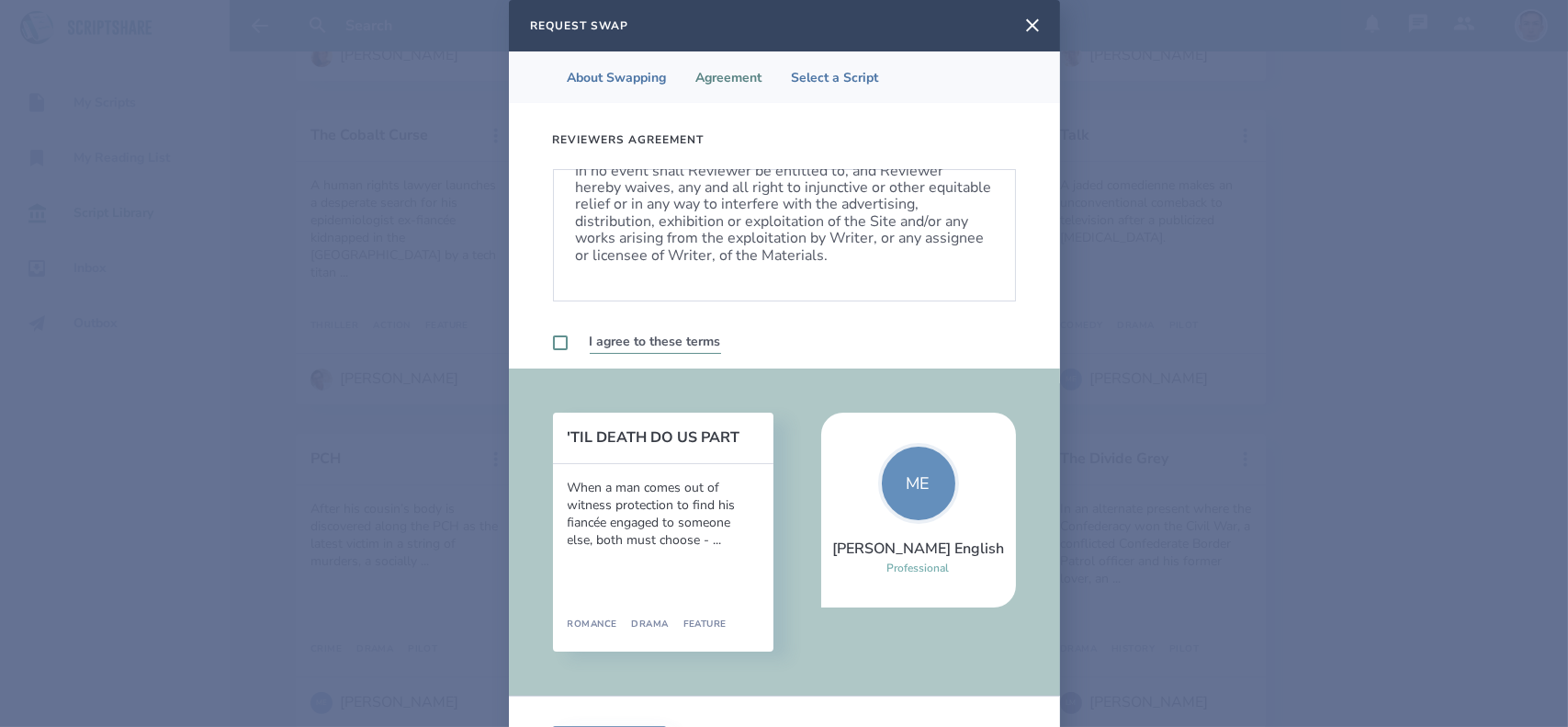
click at [555, 342] on label at bounding box center [561, 343] width 15 height 15
checkbox input "true"
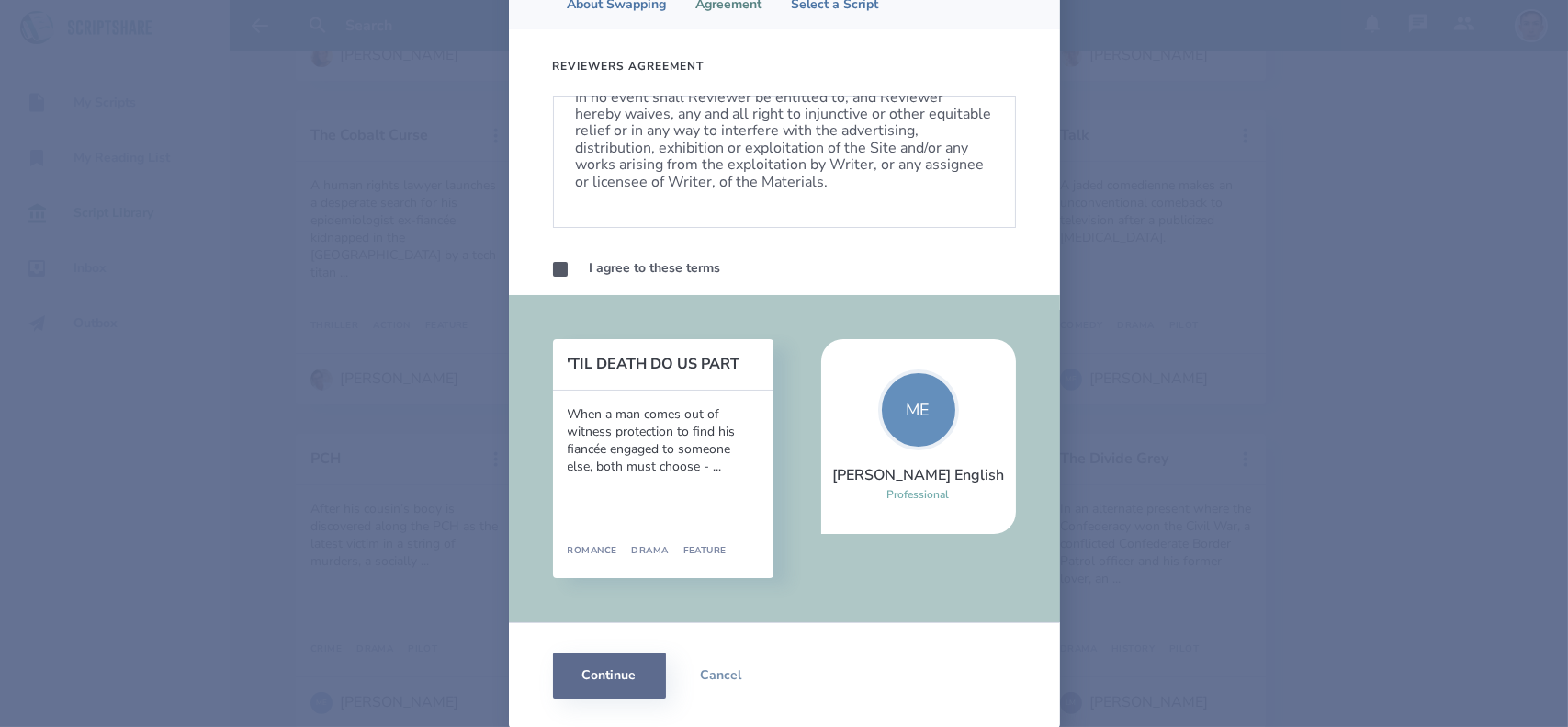
click at [610, 675] on button "Continue" at bounding box center [610, 675] width 113 height 46
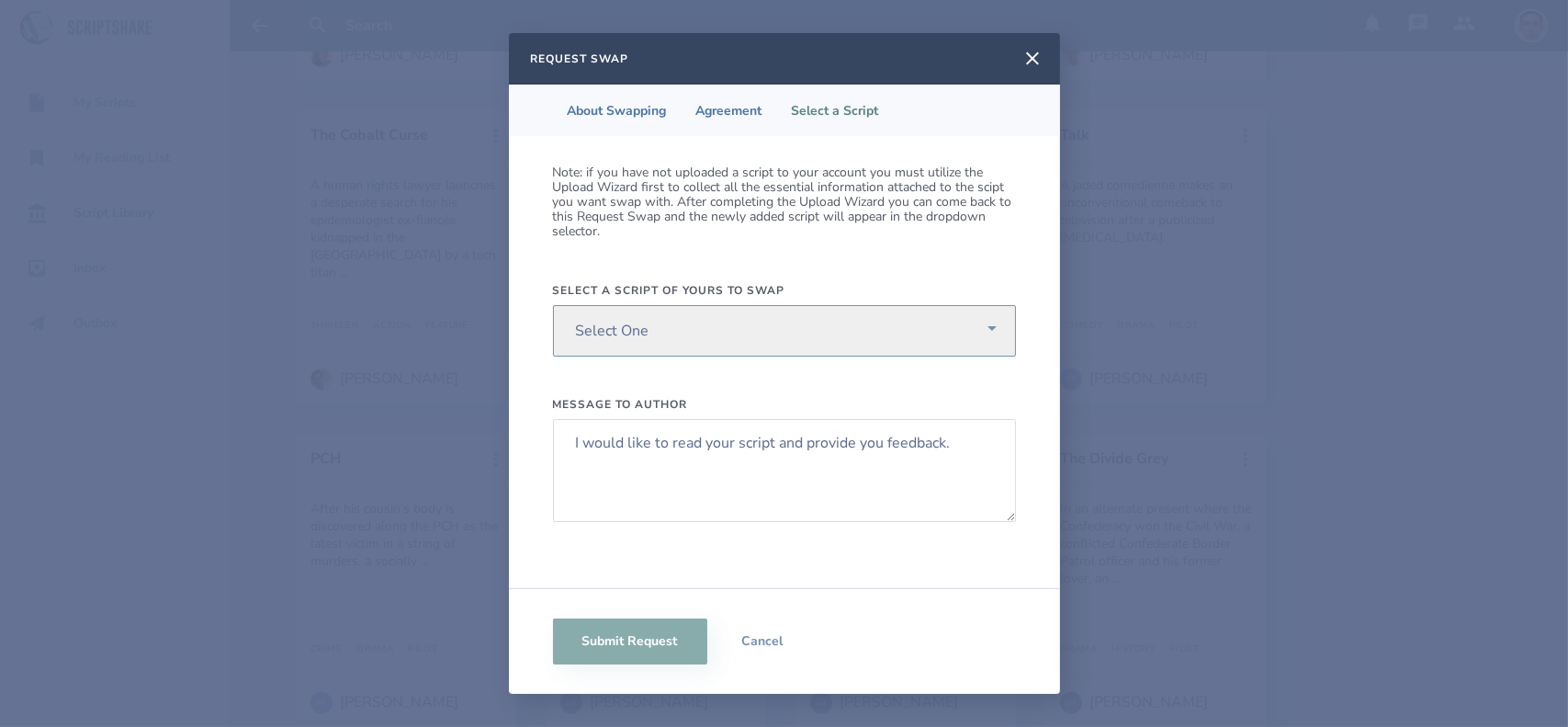
click at [687, 334] on select "Select One UNITED STATE OF MARS MY LIFE EL DOLORADO" at bounding box center [785, 331] width 463 height 52
select select "615"
click at [553, 305] on select "Select One UNITED STATE OF MARS MY LIFE EL DOLORADO" at bounding box center [785, 331] width 463 height 52
click at [680, 441] on textarea "I would like to read your script and provide you feedback." at bounding box center [785, 471] width 463 height 103
drag, startPoint x: 959, startPoint y: 451, endPoint x: 564, endPoint y: 429, distance: 395.6
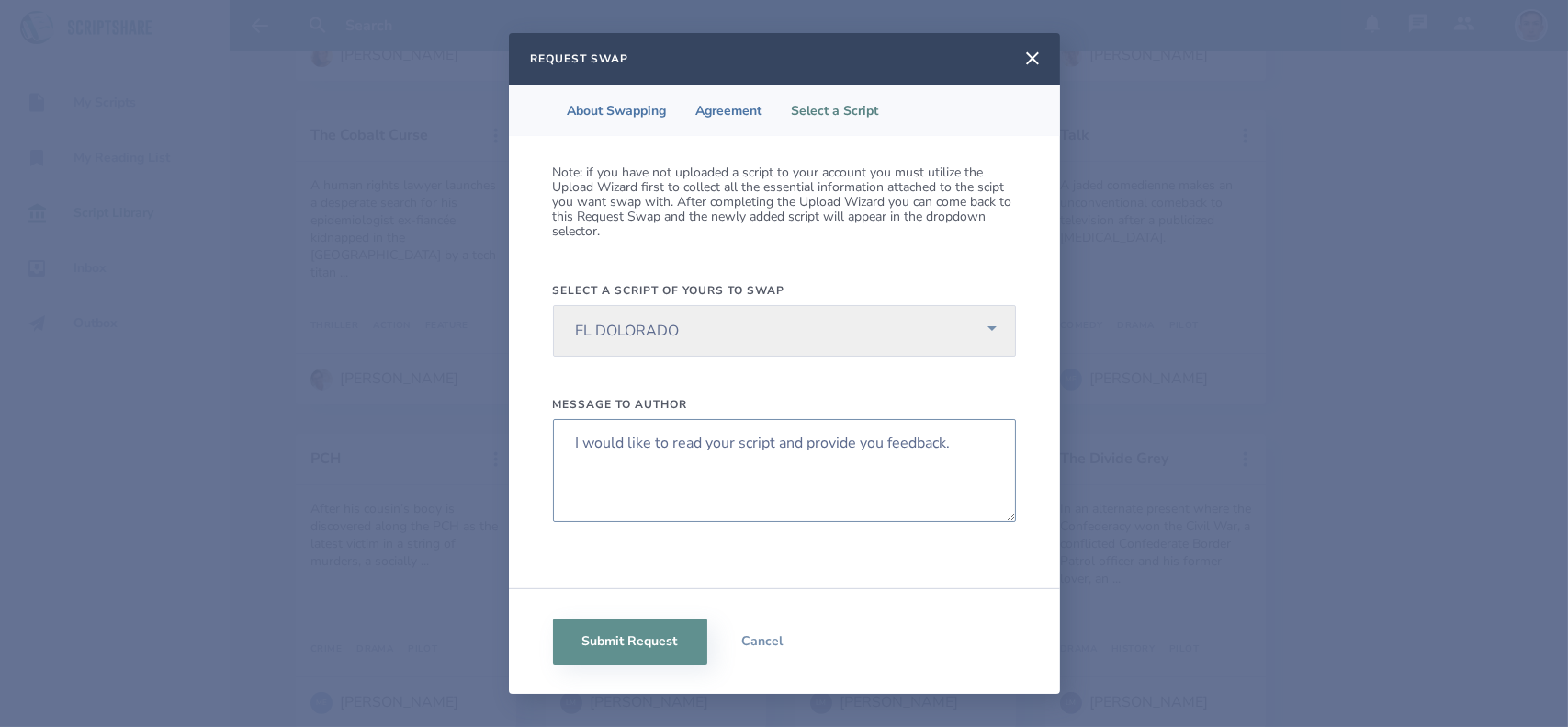
click at [564, 429] on textarea "I would like to read your script and provide you feedback." at bounding box center [785, 471] width 463 height 103
paste textarea "Hey Alexander, I would like to swap scripts and read yours so we can provide ea…"
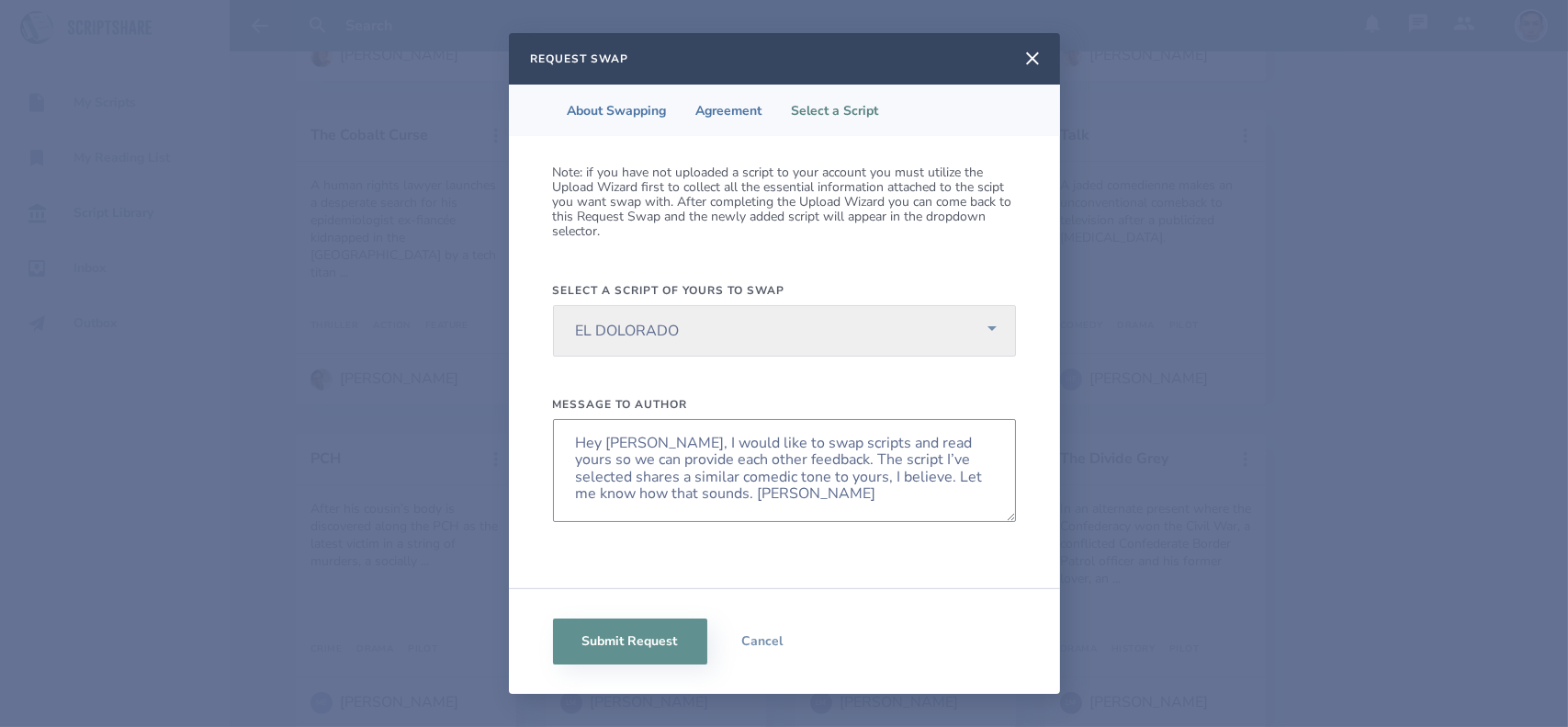
drag, startPoint x: 890, startPoint y: 482, endPoint x: 820, endPoint y: 459, distance: 73.7
click at [820, 459] on textarea "Hey Alexander, I would like to swap scripts and read yours so we can provide ea…" at bounding box center [785, 471] width 463 height 103
click at [897, 490] on textarea "Hey Alexander, I would like to swap scripts and read yours so we can provide ea…" at bounding box center [785, 471] width 463 height 103
drag, startPoint x: 885, startPoint y: 475, endPoint x: 576, endPoint y: 486, distance: 309.2
click at [576, 486] on textarea "Hey Alexander, I would like to swap scripts and read yours so we can provide ea…" at bounding box center [785, 471] width 463 height 103
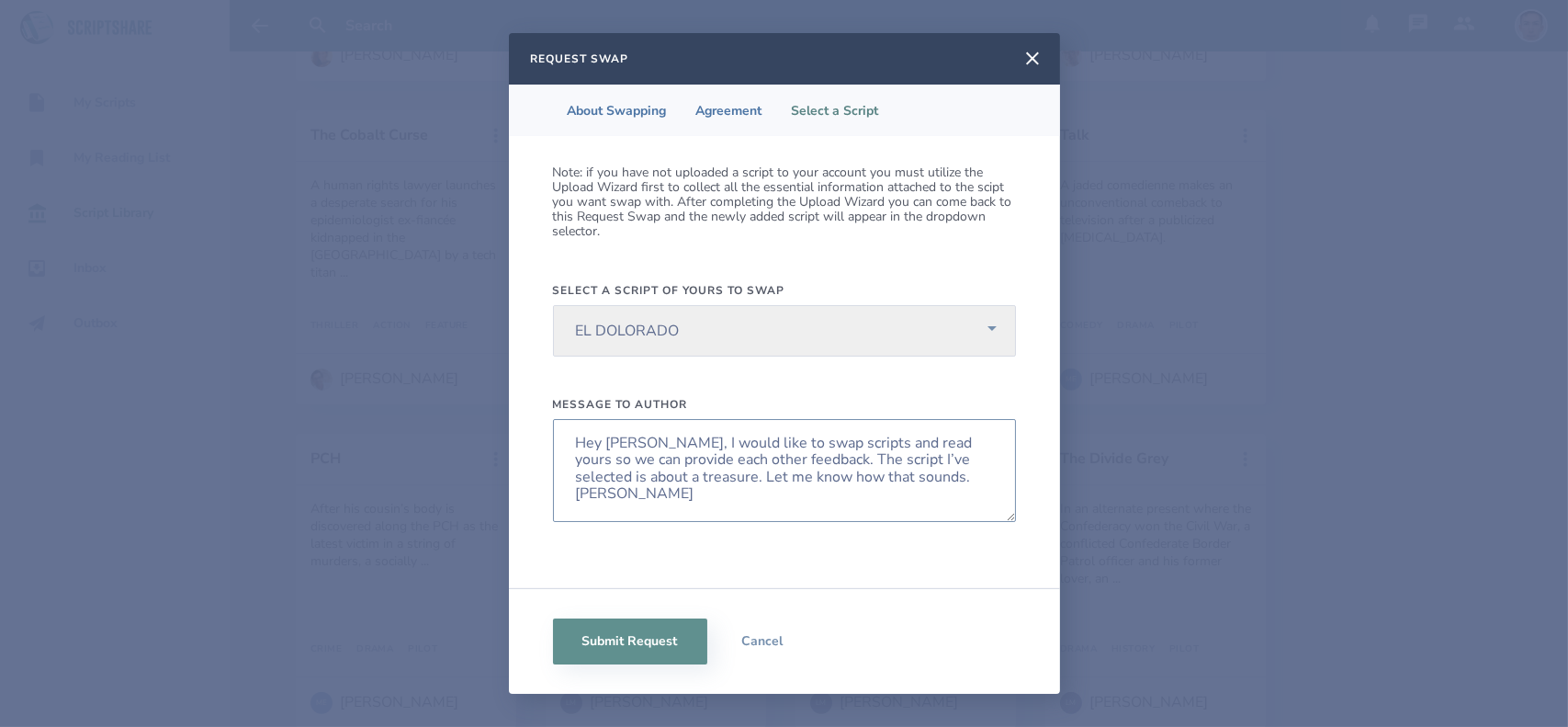
click at [994, 457] on textarea "Hey Alexander, I would like to swap scripts and read yours so we can provide ea…" at bounding box center [785, 471] width 463 height 103
click at [741, 477] on textarea "Hey Alexander, I would like to swap scripts and read yours so we can provide ea…" at bounding box center [785, 471] width 463 height 103
click at [781, 481] on textarea "Hey Alexander, I would like to swap scripts and read yours so we can provide ea…" at bounding box center [785, 471] width 463 height 103
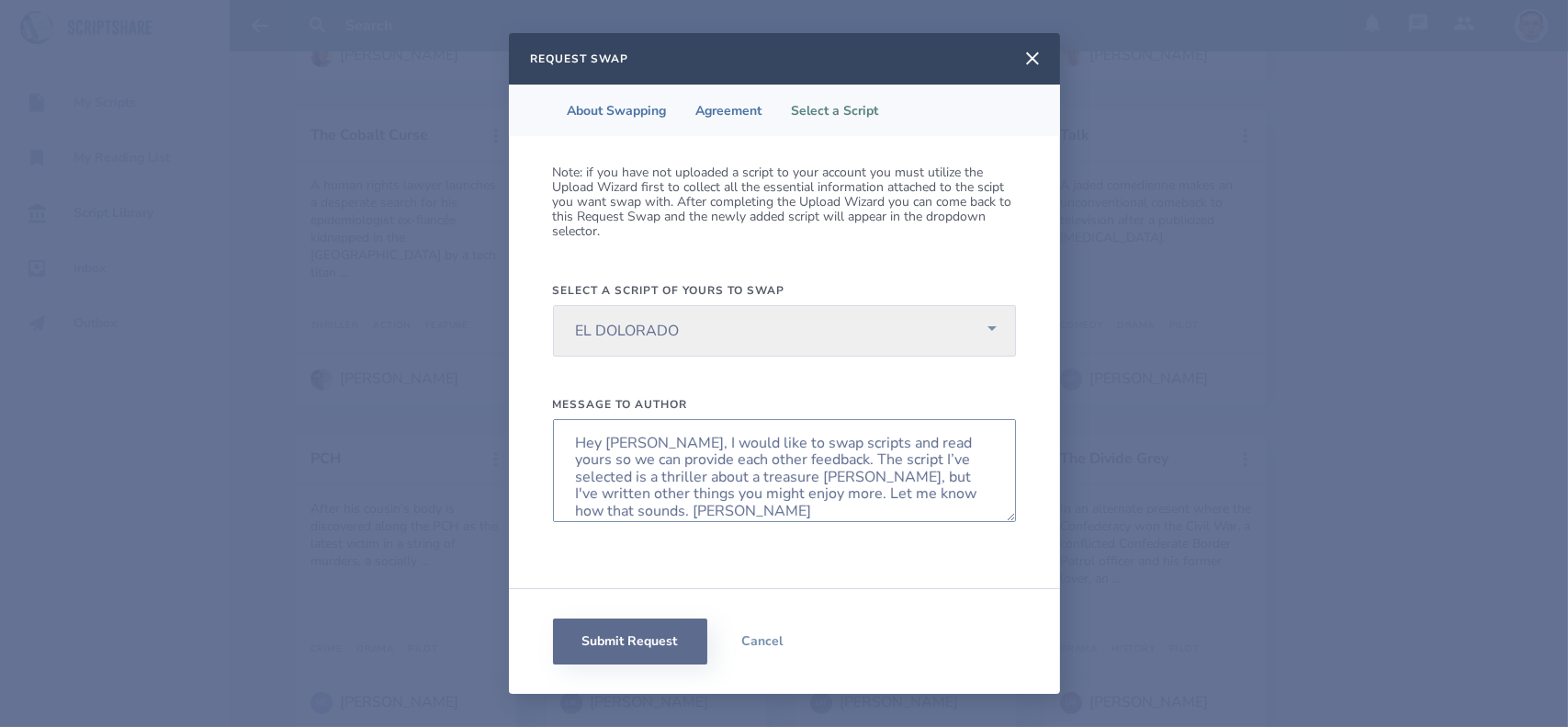
type textarea "Hey Alexander, I would like to swap scripts and read yours so we can provide ea…"
click at [667, 634] on button "Submit Request" at bounding box center [630, 641] width 154 height 46
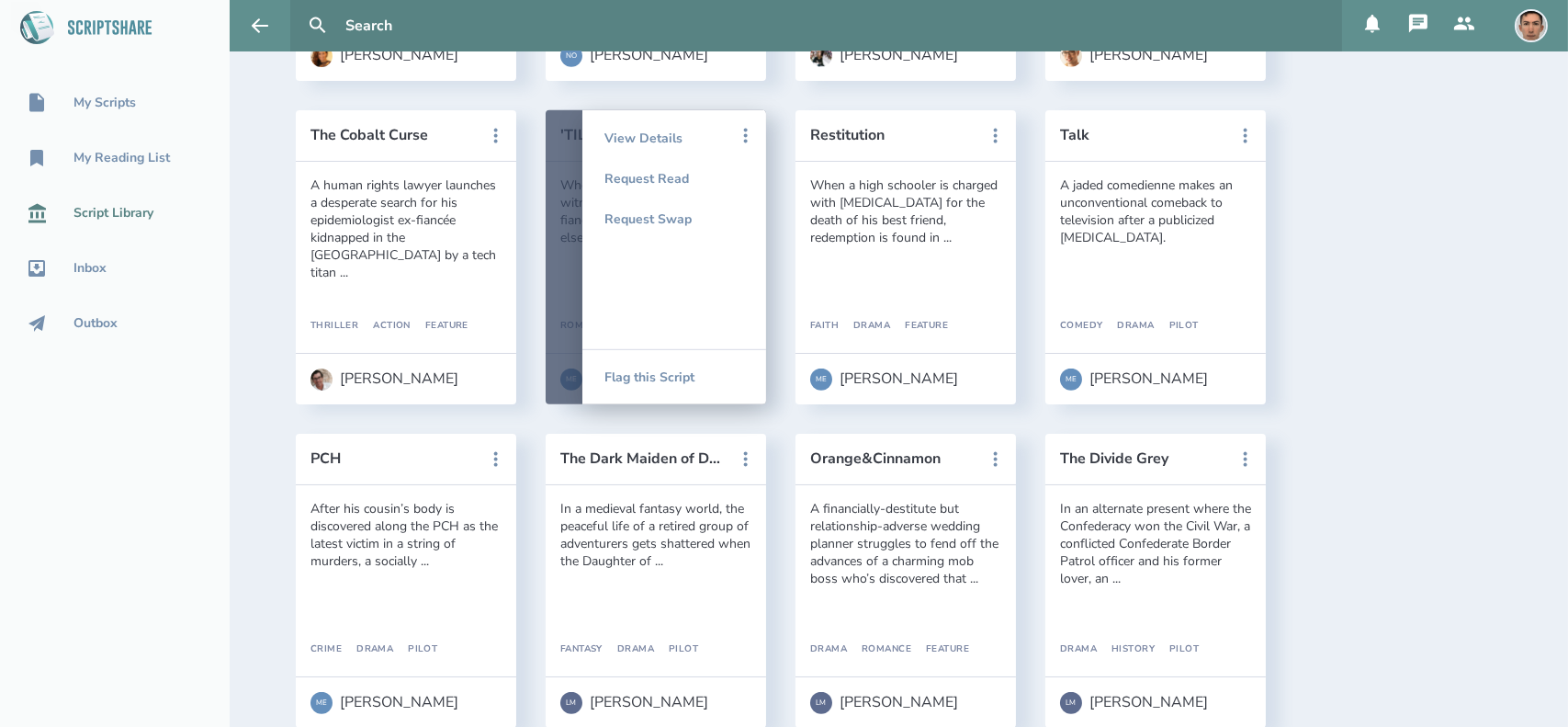
click at [113, 312] on link "Outbox" at bounding box center [114, 324] width 230 height 41
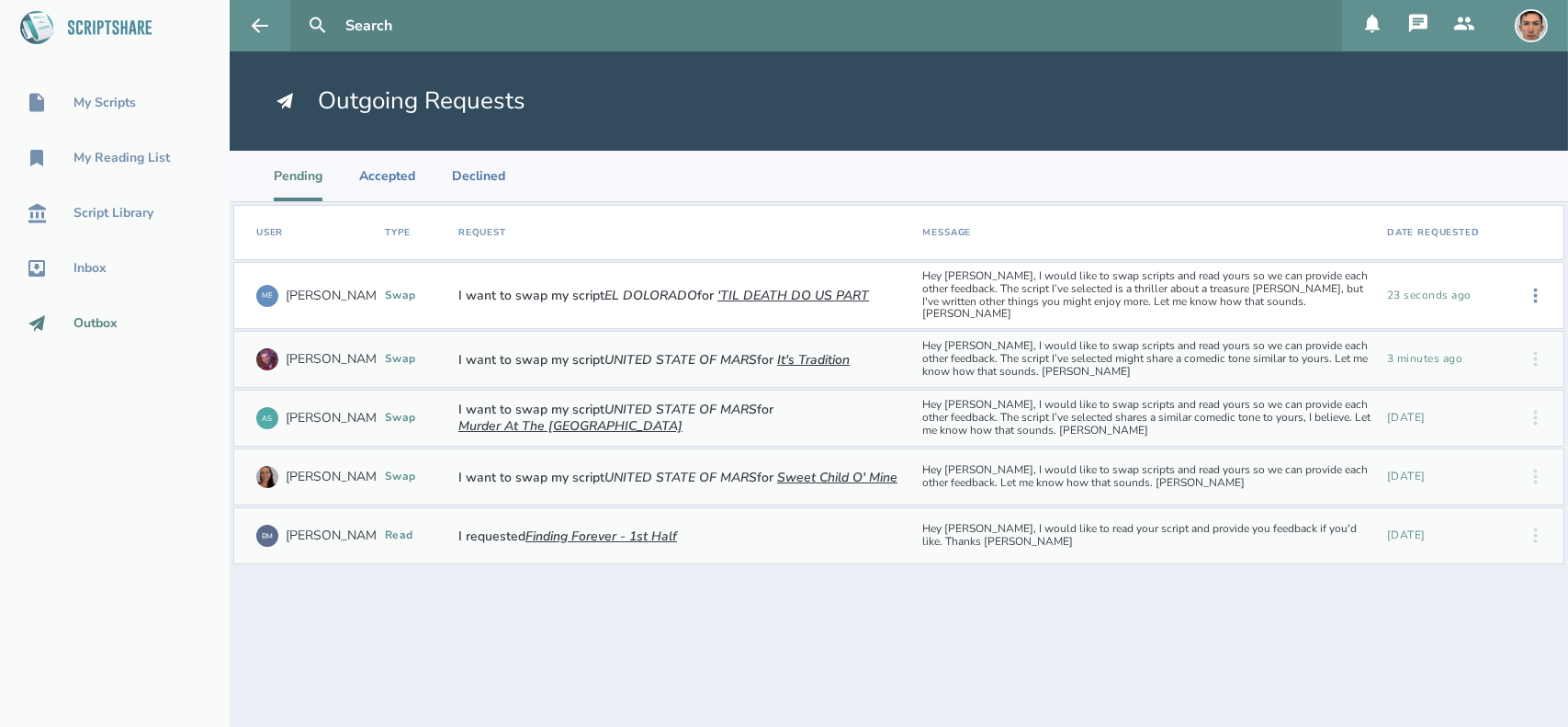
click at [987, 304] on div "Hey Alexander, I would like to swap scripts and read yours so we can provide ea…" at bounding box center [1148, 295] width 465 height 66
click at [1544, 285] on icon at bounding box center [1536, 296] width 22 height 22
click at [1470, 297] on div "Cancel" at bounding box center [1479, 296] width 113 height 41
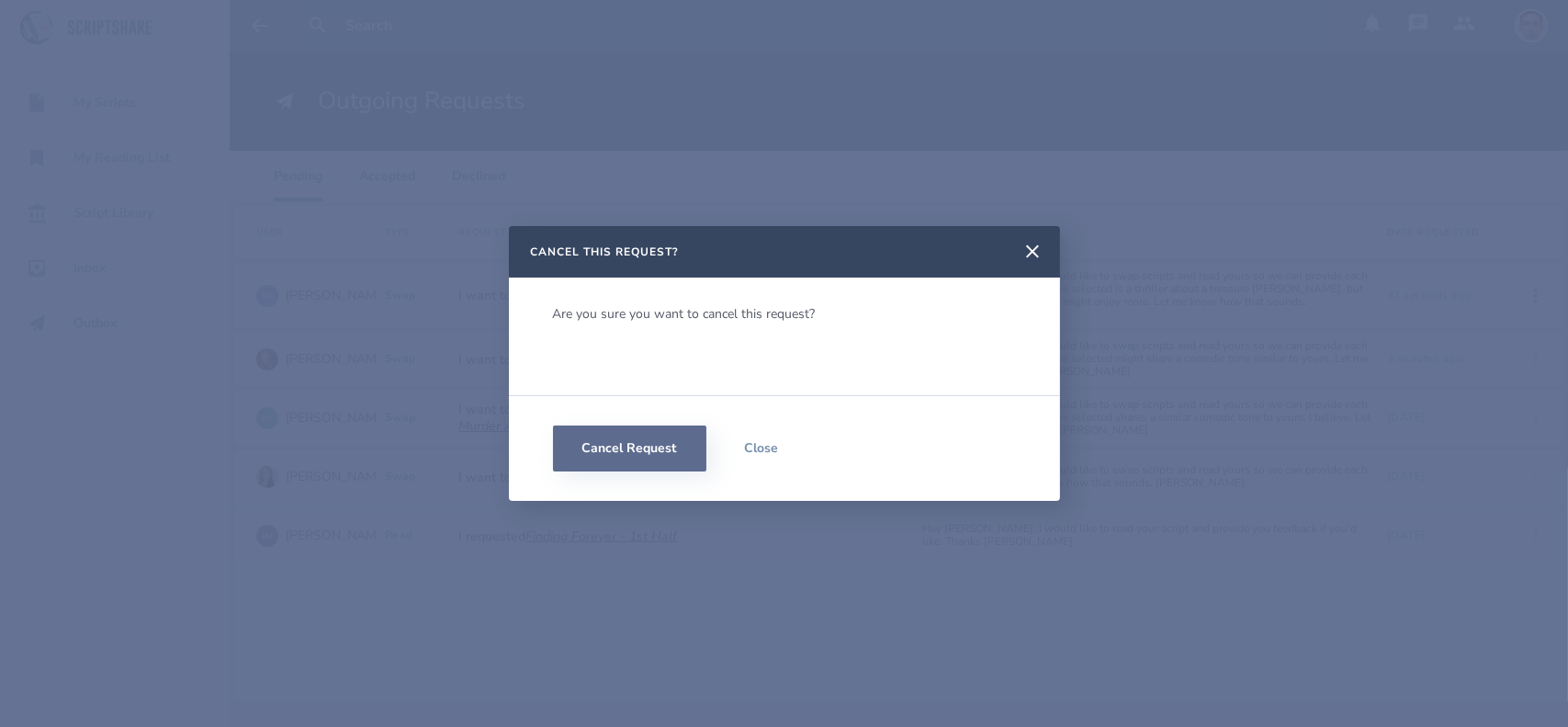
click at [613, 453] on button "Cancel Request" at bounding box center [630, 448] width 153 height 46
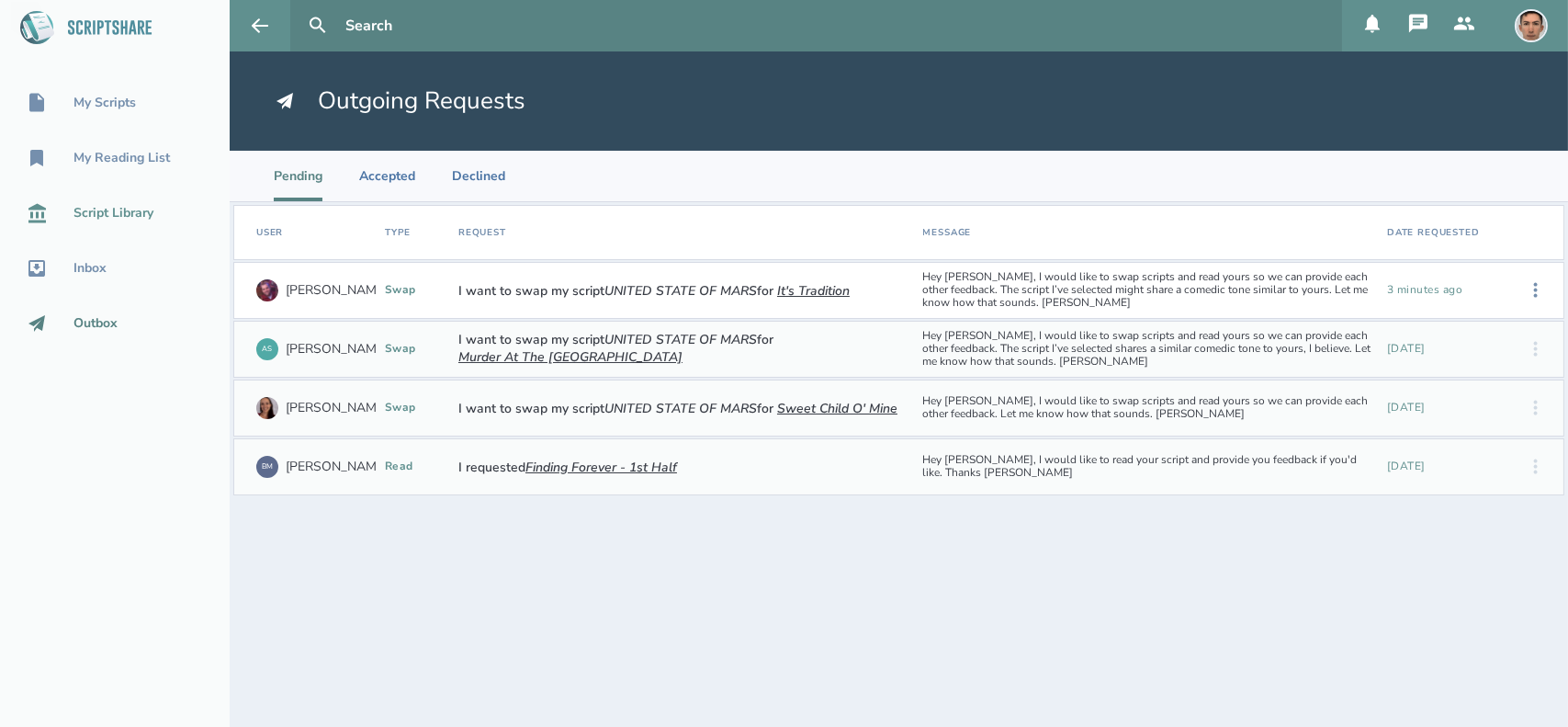
click at [105, 222] on div "Script Library" at bounding box center [114, 213] width 230 height 22
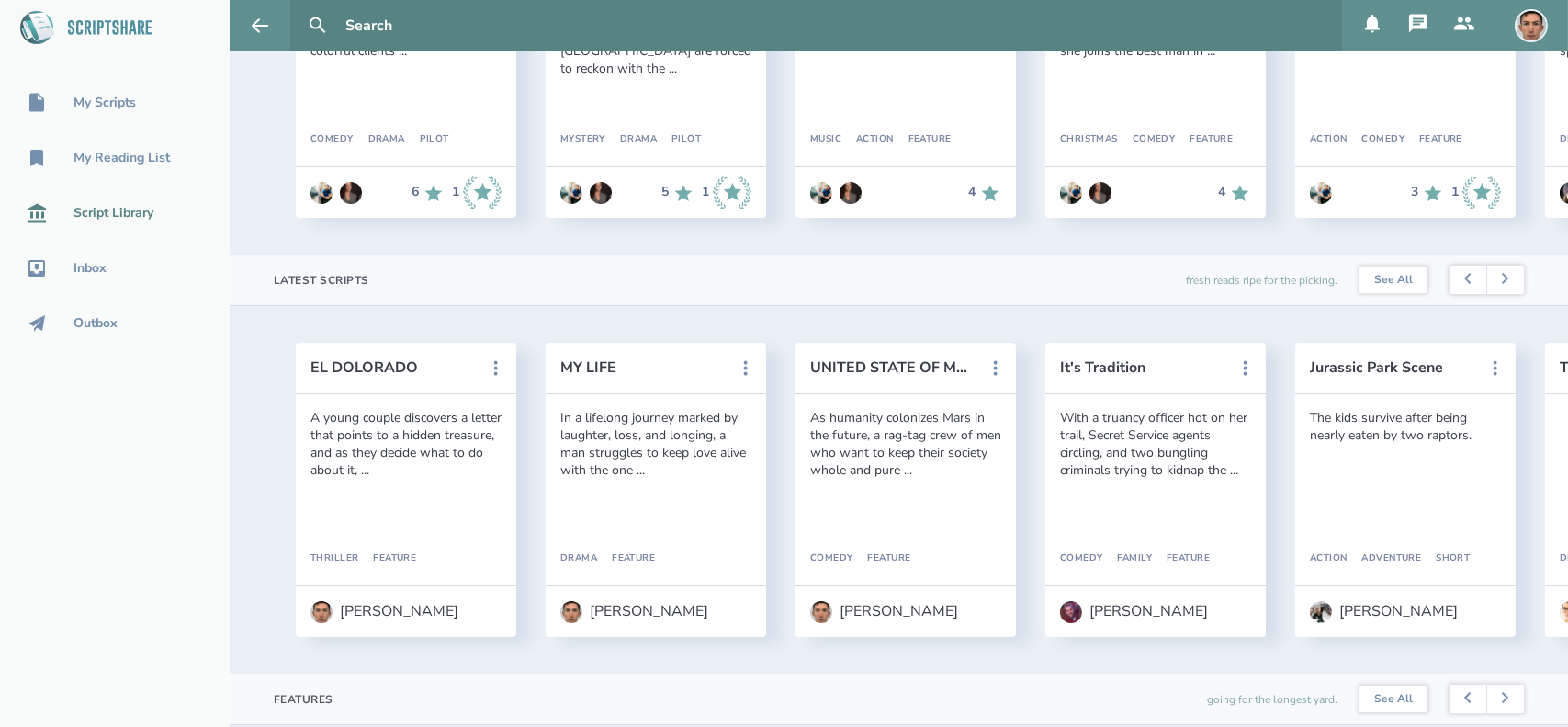
scroll to position [345, 0]
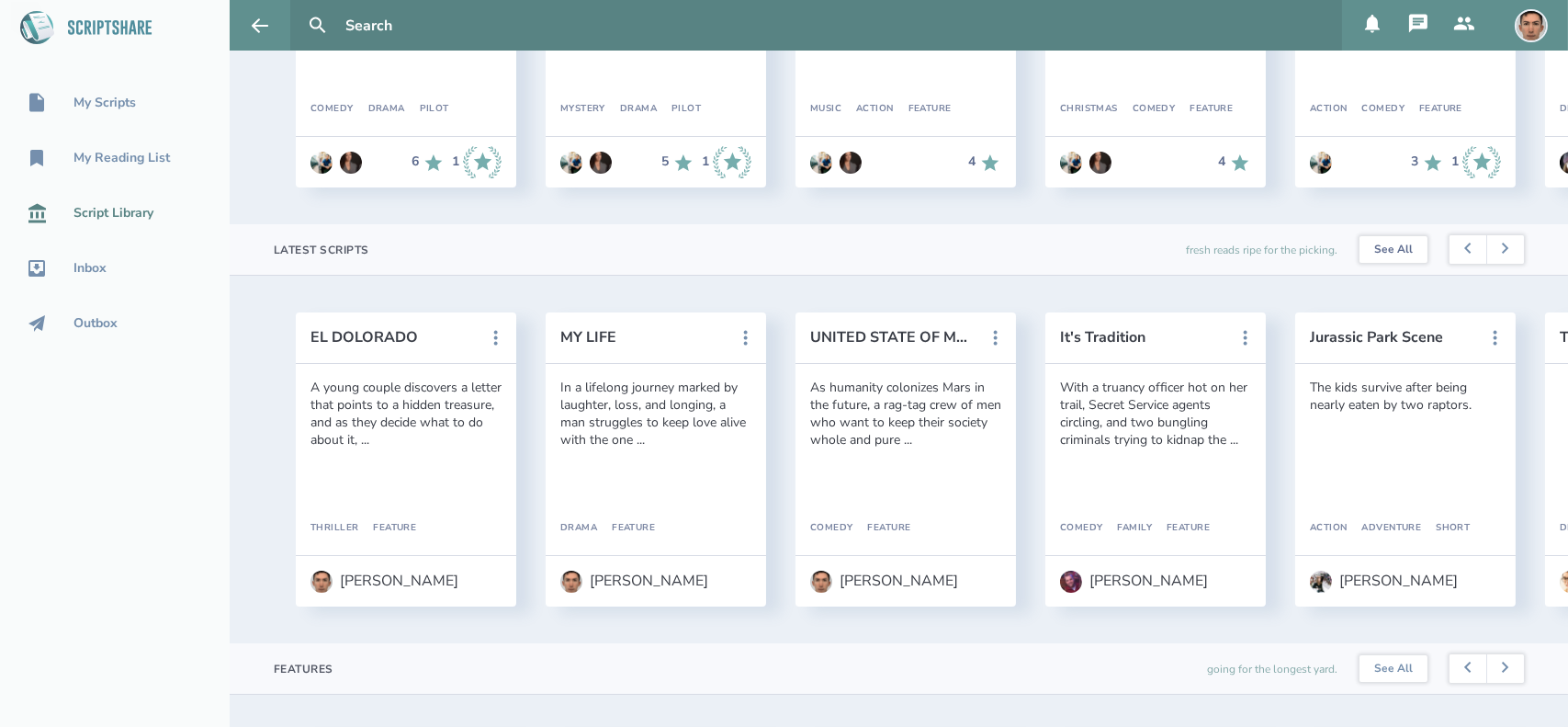
click at [1384, 256] on link "See All" at bounding box center [1394, 250] width 68 height 28
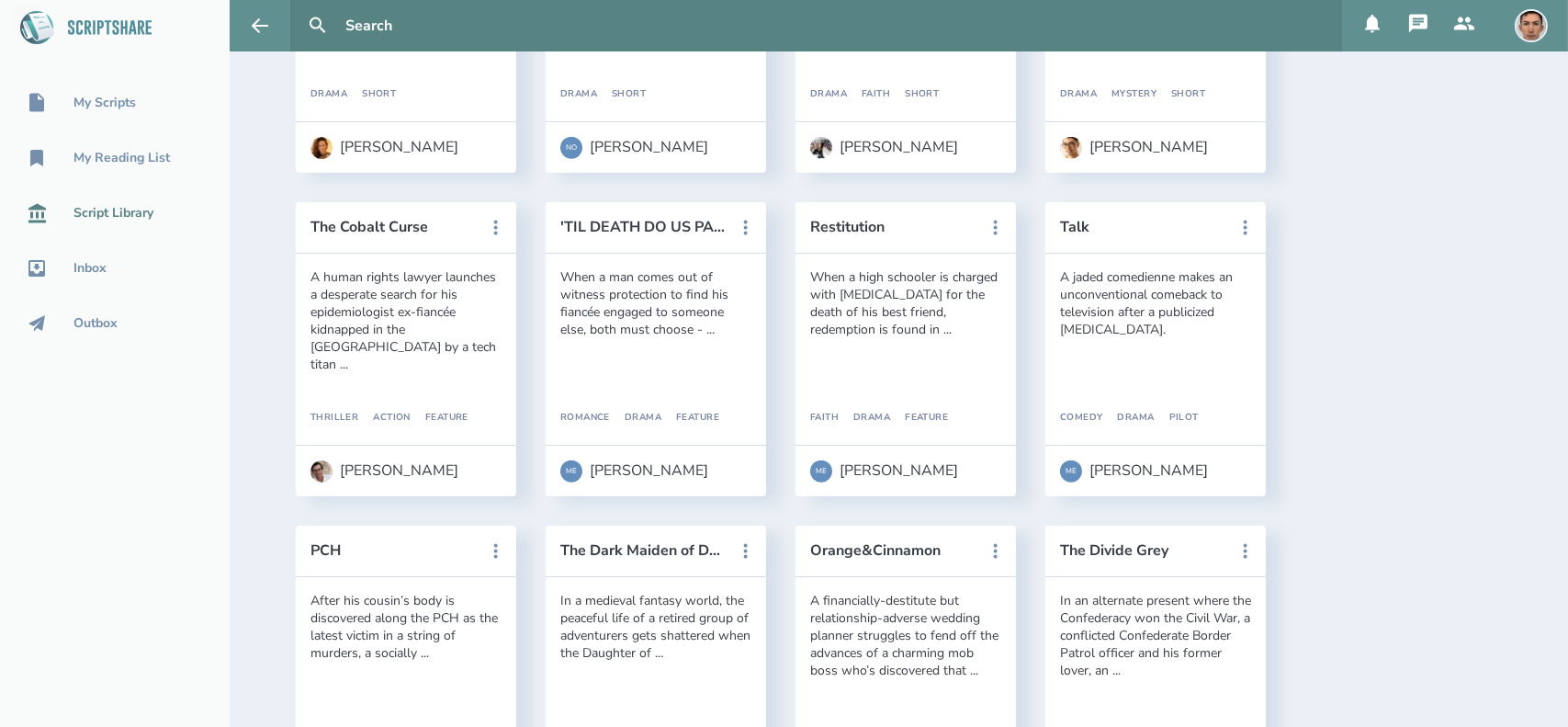
scroll to position [2301, 0]
click at [670, 226] on button "'TIL DEATH DO US PART" at bounding box center [643, 227] width 165 height 17
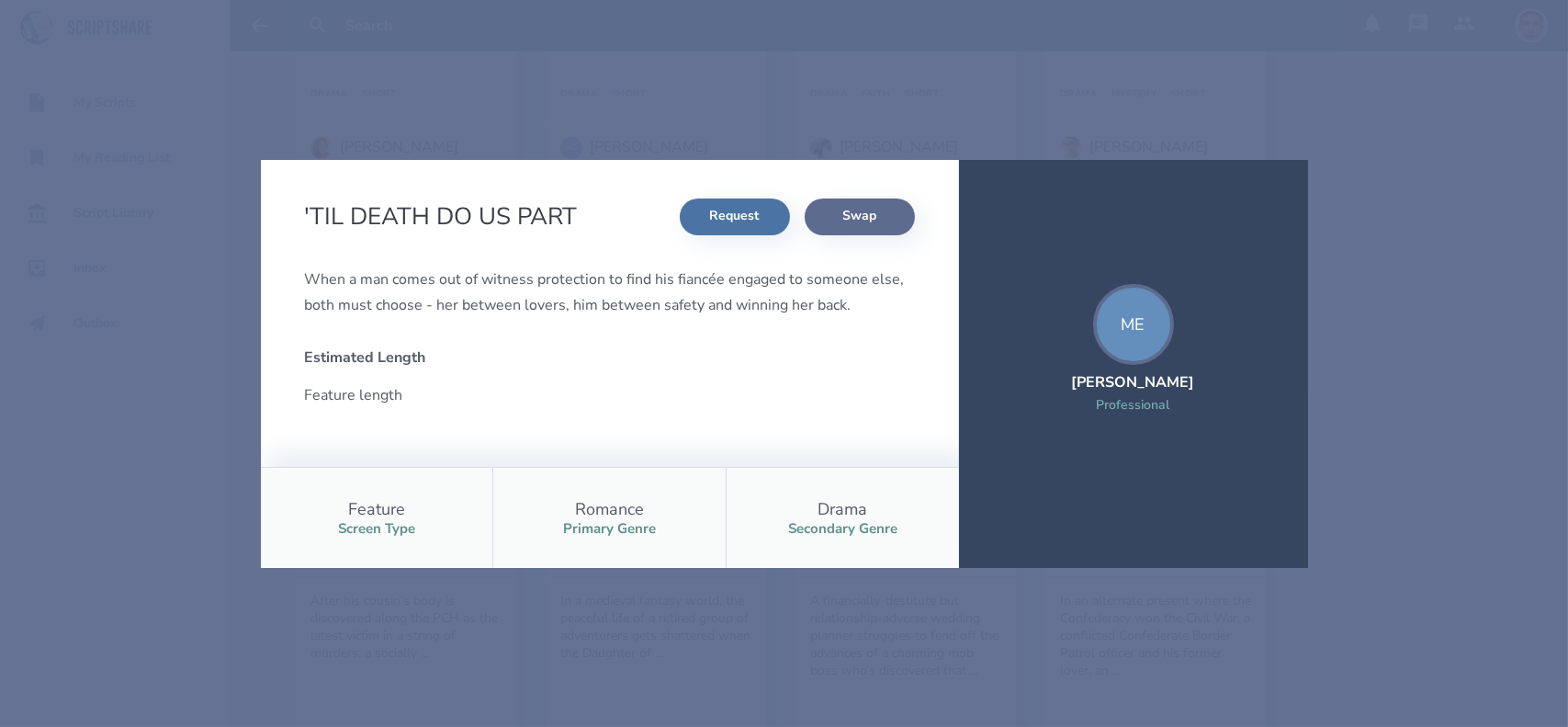
click at [852, 209] on button "Swap" at bounding box center [860, 217] width 111 height 37
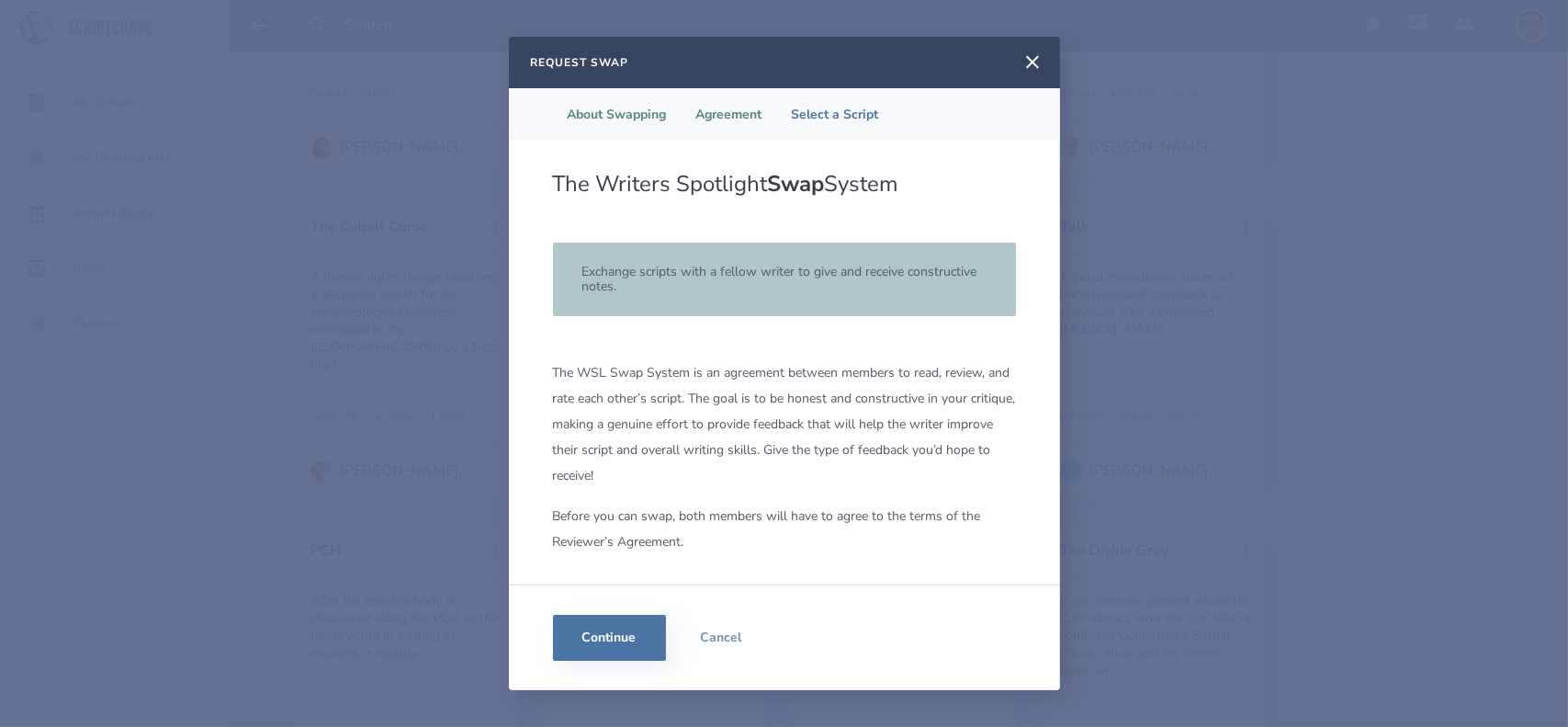
click at [740, 115] on li "Agreement" at bounding box center [730, 114] width 96 height 52
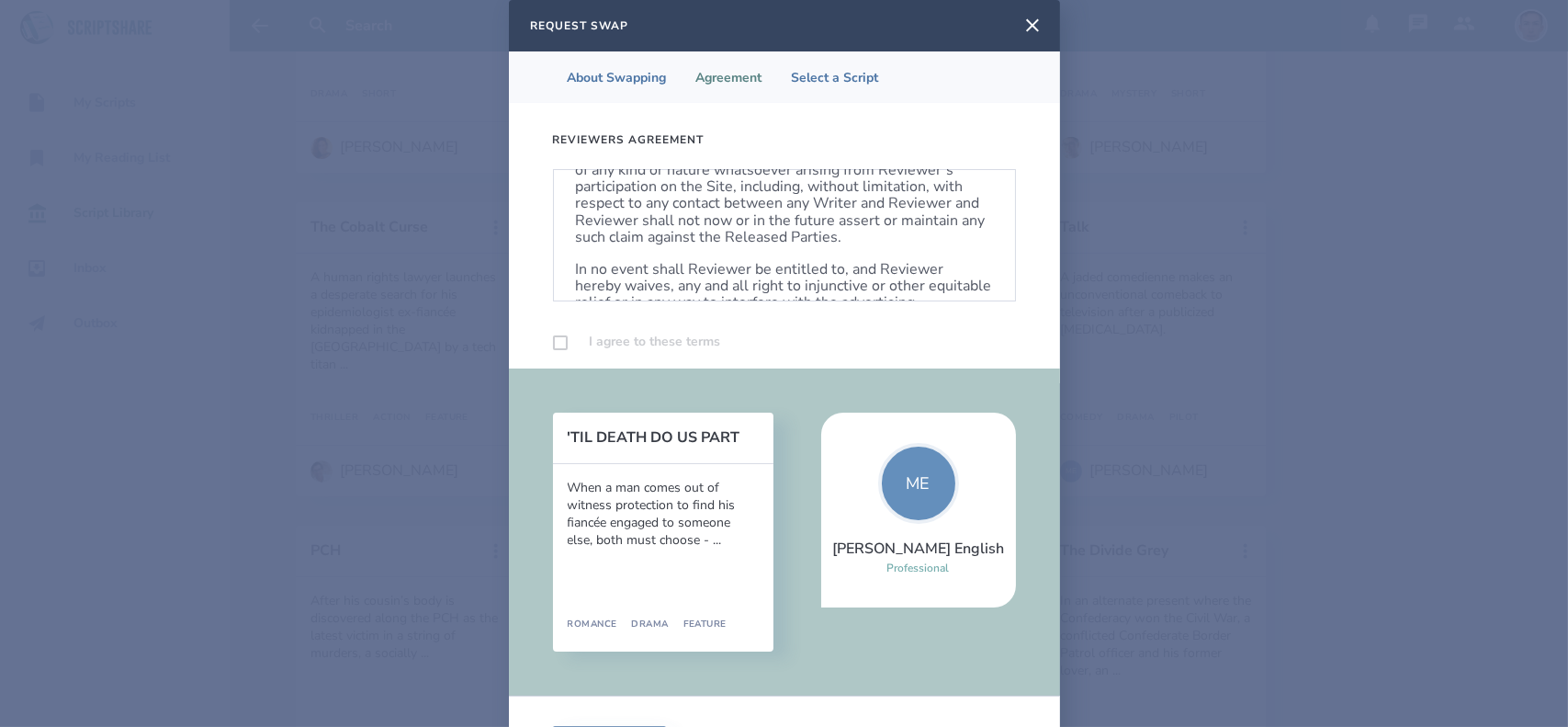
scroll to position [1163, 0]
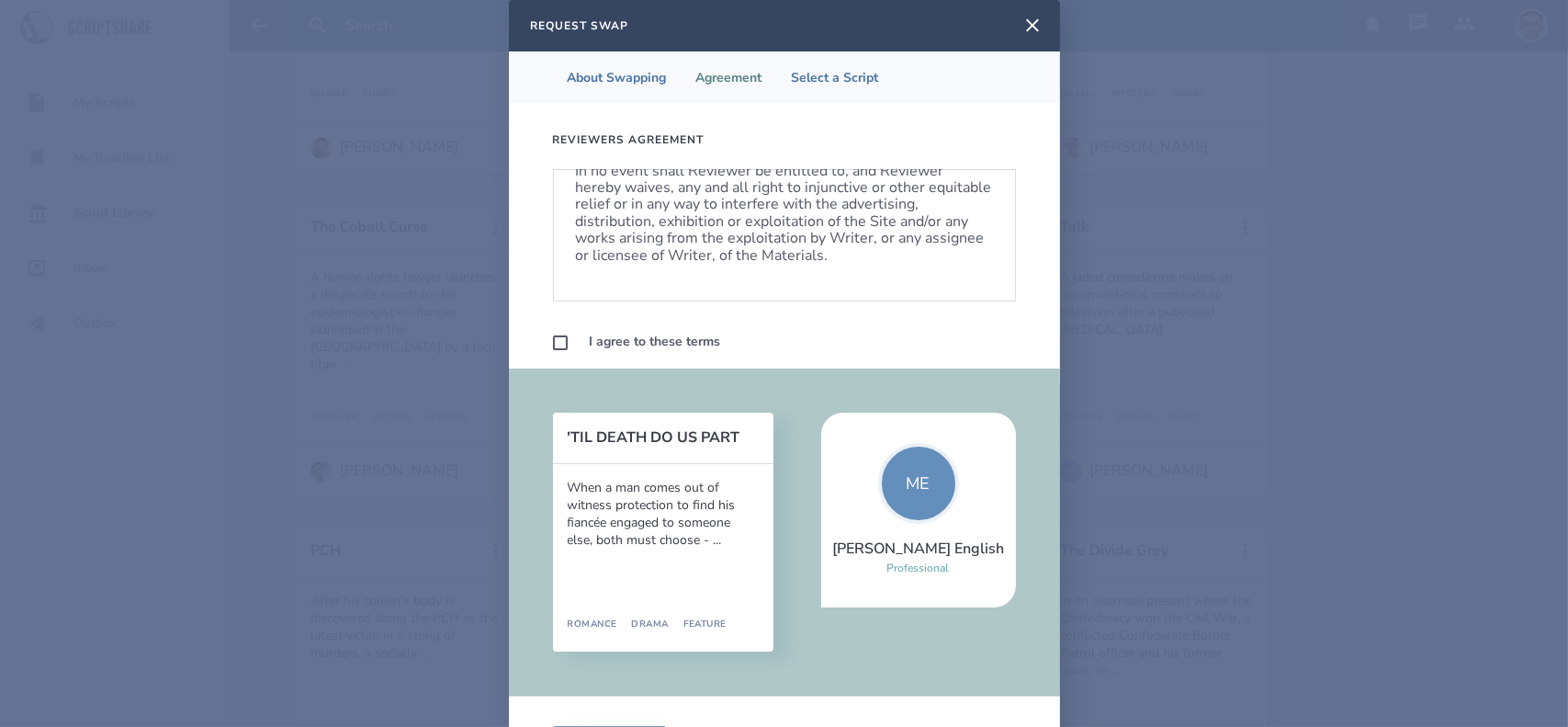
click at [544, 341] on div "Reviewers Agreement REVIEWERS AGREEMENT [For individuals who are reviewing and …" at bounding box center [785, 244] width 552 height 280
click at [557, 342] on label at bounding box center [561, 343] width 15 height 15
checkbox input "true"
click at [833, 80] on li "Select a Script" at bounding box center [836, 77] width 116 height 52
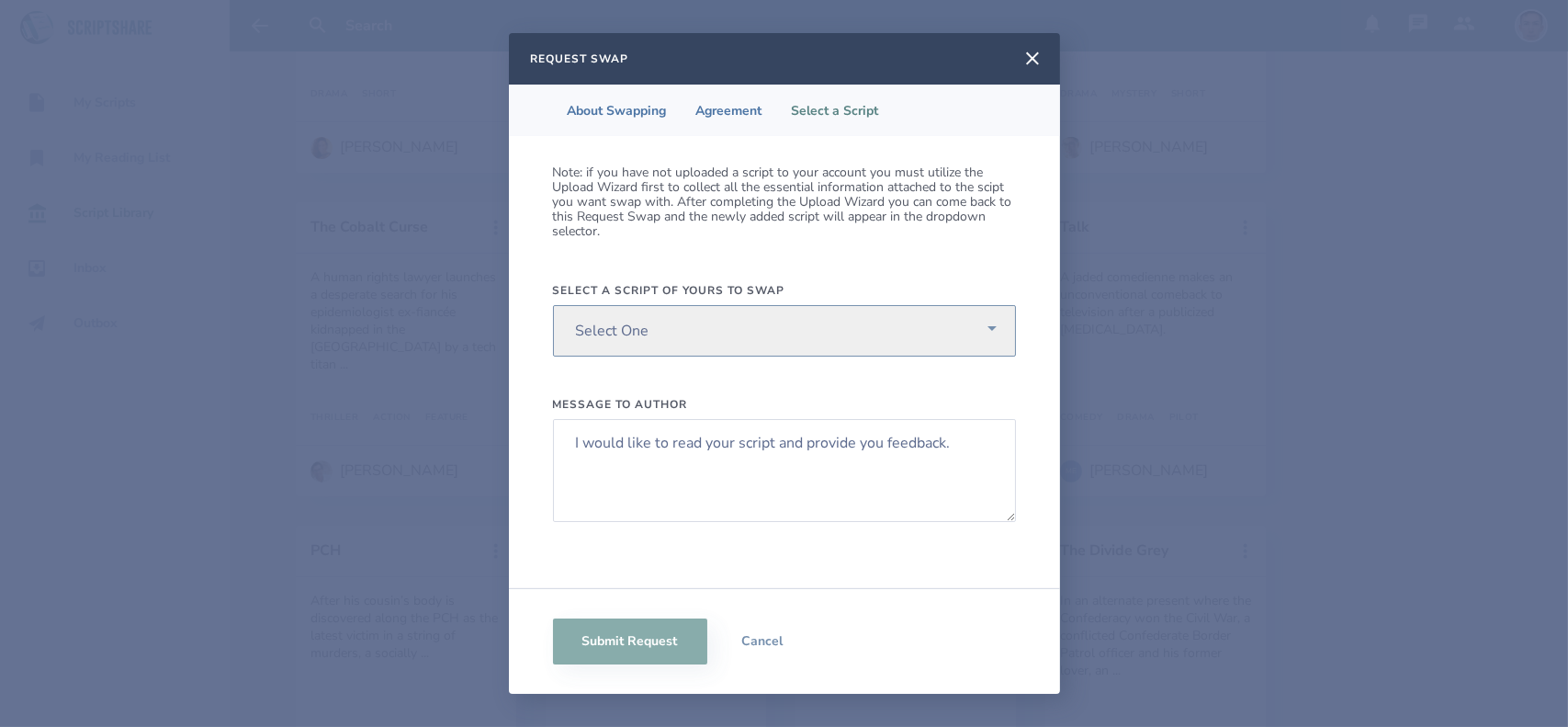
click at [753, 314] on select "Select One UNITED STATE OF MARS MY LIFE EL DOLORADO" at bounding box center [785, 331] width 463 height 52
select select "615"
click at [553, 305] on select "Select One UNITED STATE OF MARS MY LIFE EL DOLORADO" at bounding box center [785, 331] width 463 height 52
drag, startPoint x: 960, startPoint y: 446, endPoint x: 545, endPoint y: 447, distance: 415.0
click at [545, 447] on div "Note: if you have not uploaded a script to your account you must utilize the Up…" at bounding box center [785, 362] width 552 height 452
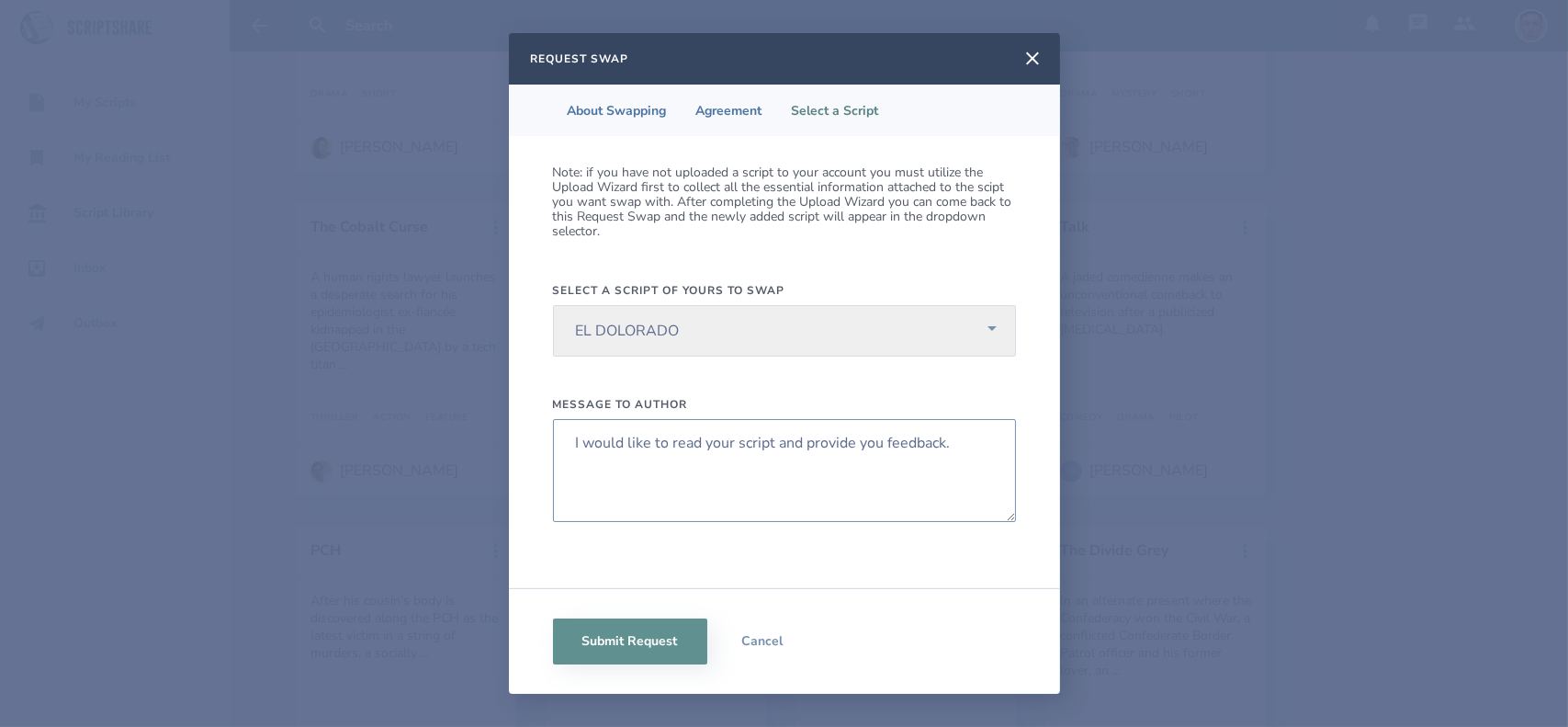
paste textarea "Hey Alexander, I would like to swap scripts and read yours so we can provide ea…"
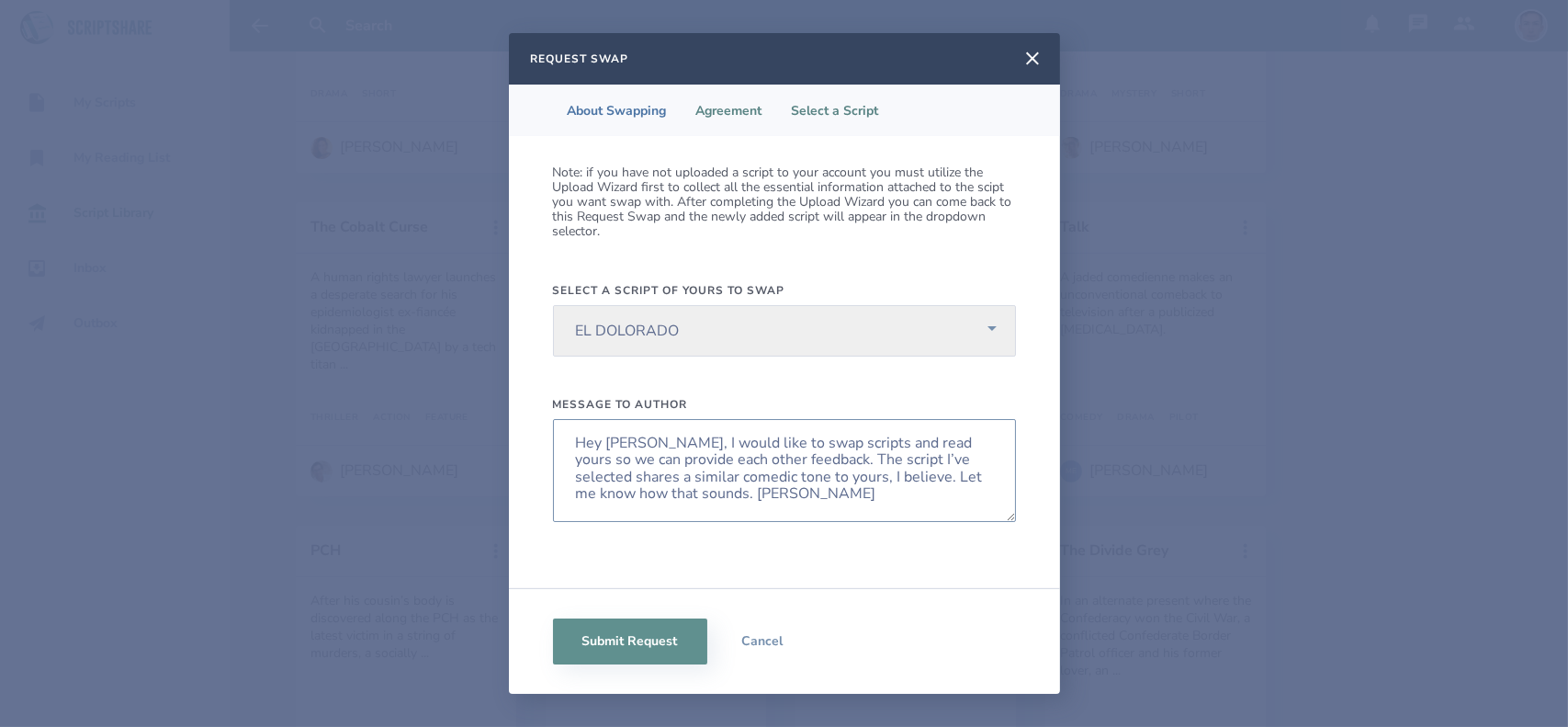
type textarea "Hey Alexander, I would like to swap scripts and read yours so we can provide ea…"
click at [732, 111] on li "Agreement" at bounding box center [730, 111] width 96 height 52
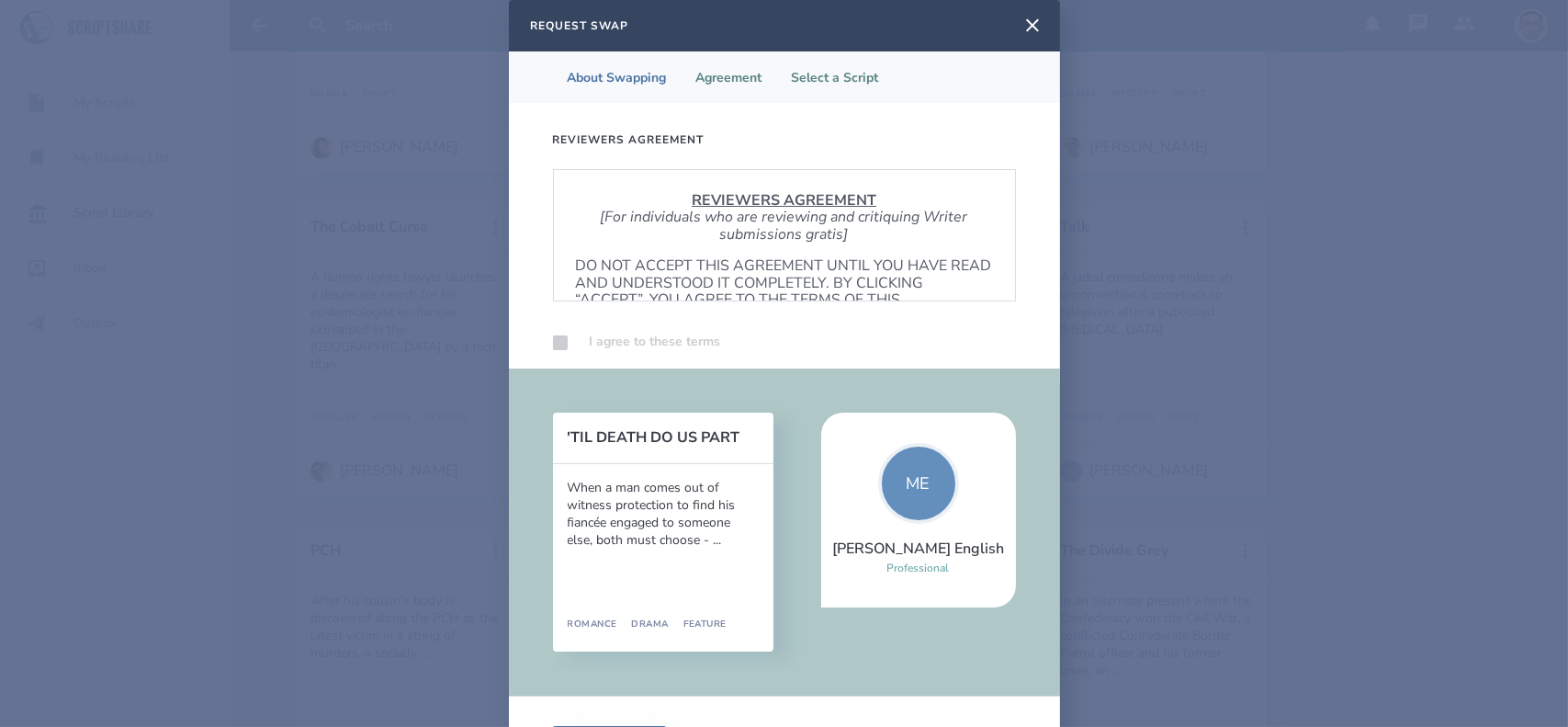
click at [837, 87] on li "Select a Script" at bounding box center [836, 77] width 116 height 52
select select "615"
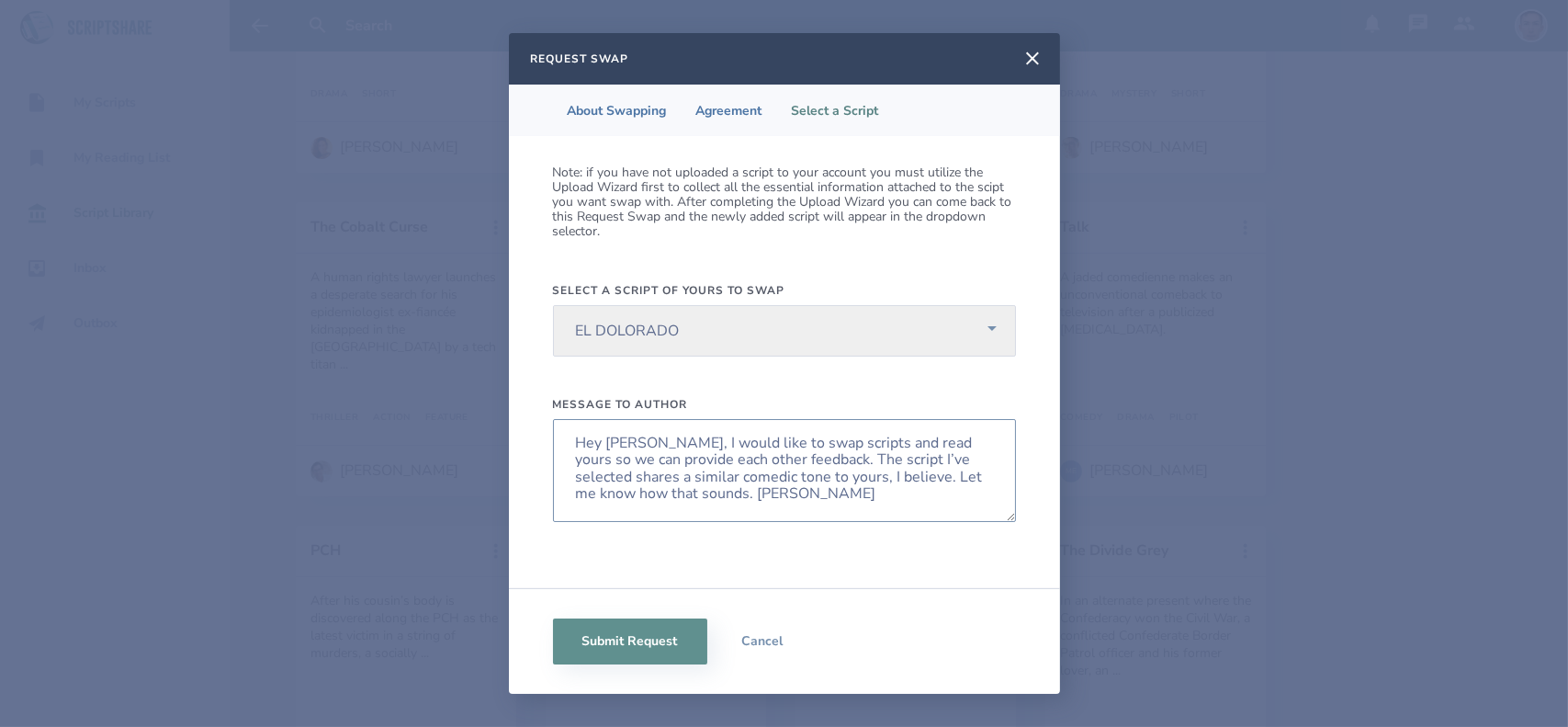
click at [641, 444] on textarea "Hey Alexander, I would like to swap scripts and read yours so we can provide ea…" at bounding box center [785, 471] width 463 height 103
click at [951, 460] on textarea "Hey Morgan, I would like to swap scripts and read yours so we can provide each …" at bounding box center [785, 471] width 463 height 103
click at [974, 456] on textarea "Hey Morgan, I would like to swap scripts and read yours so we can provide each …" at bounding box center [785, 471] width 463 height 103
click at [845, 479] on textarea "Hey Morgan, I would like to swap scripts and read yours so we can provide each …" at bounding box center [785, 471] width 463 height 103
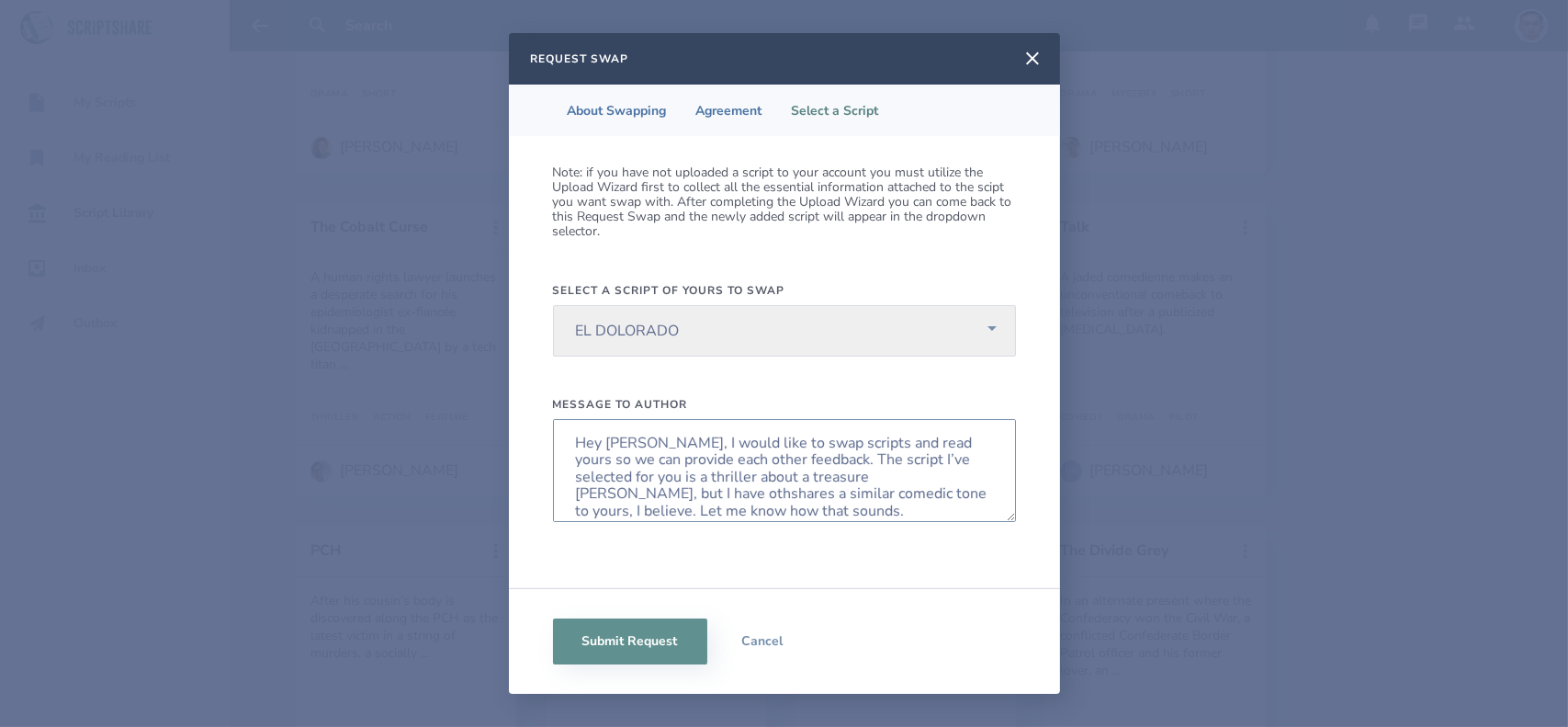
click at [599, 501] on textarea "Hey Morgan, I would like to swap scripts and read yours so we can provide each …" at bounding box center [785, 471] width 463 height 103
click at [590, 491] on textarea "Hey Morgan, I would like to swap scripts and read yours so we can provide each …" at bounding box center [785, 471] width 463 height 103
drag, startPoint x: 685, startPoint y: 507, endPoint x: 576, endPoint y: 427, distance: 135.2
click at [576, 427] on textarea "Hey Morgan, I would like to swap scripts and read yours so we can provide each …" at bounding box center [785, 471] width 463 height 103
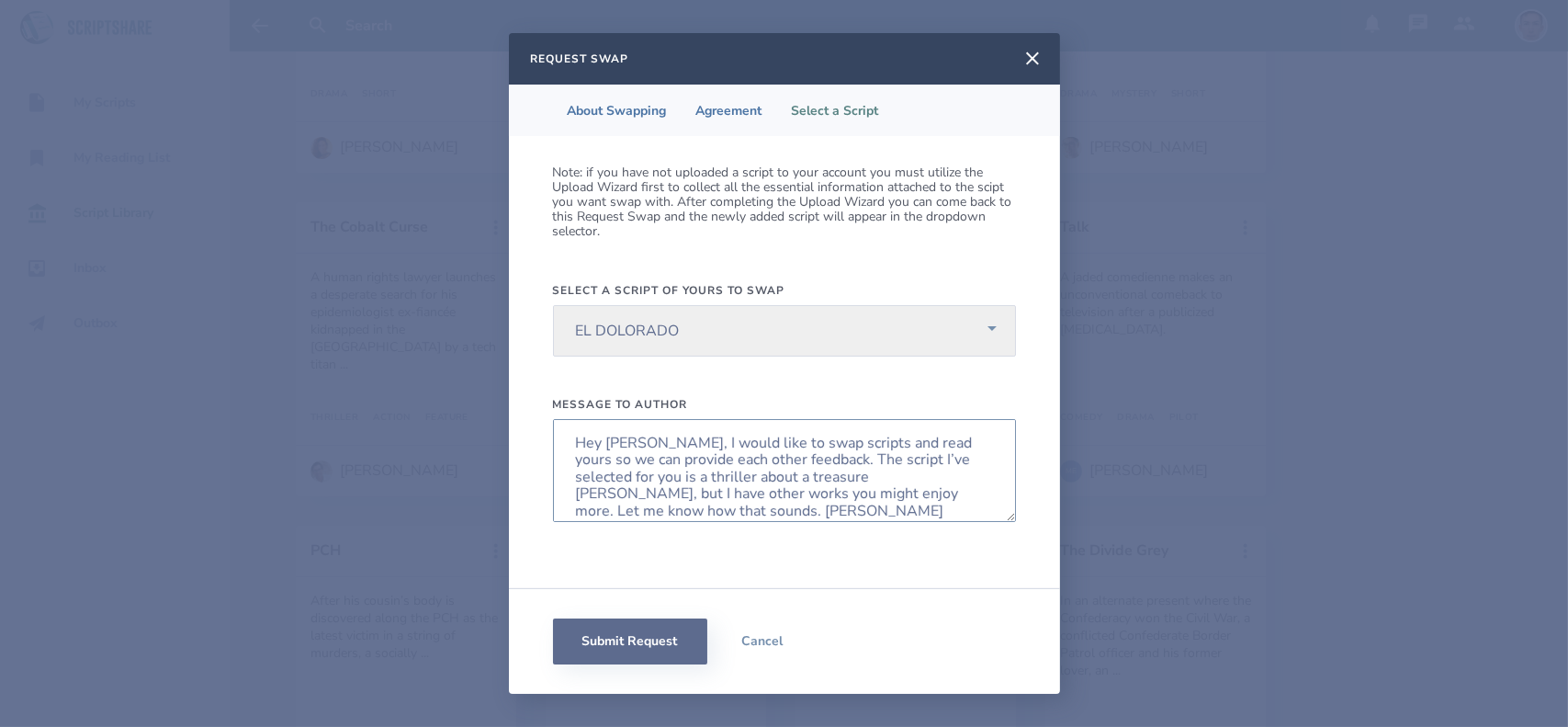
type textarea "Hey Morgan, I would like to swap scripts and read yours so we can provide each …"
click at [638, 654] on button "Submit Request" at bounding box center [630, 641] width 154 height 46
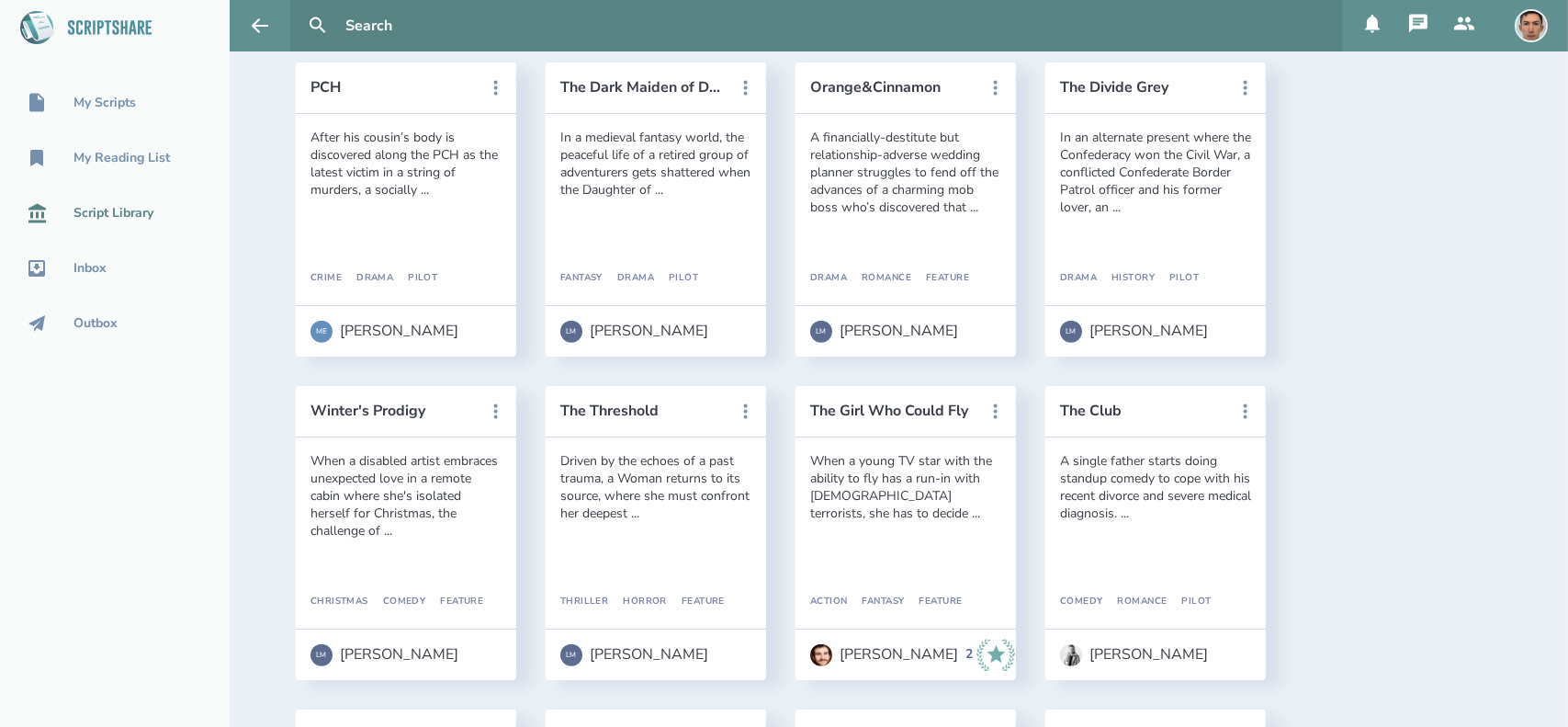
scroll to position [2764, 0]
click at [863, 338] on div "Luigi M." at bounding box center [898, 331] width 118 height 17
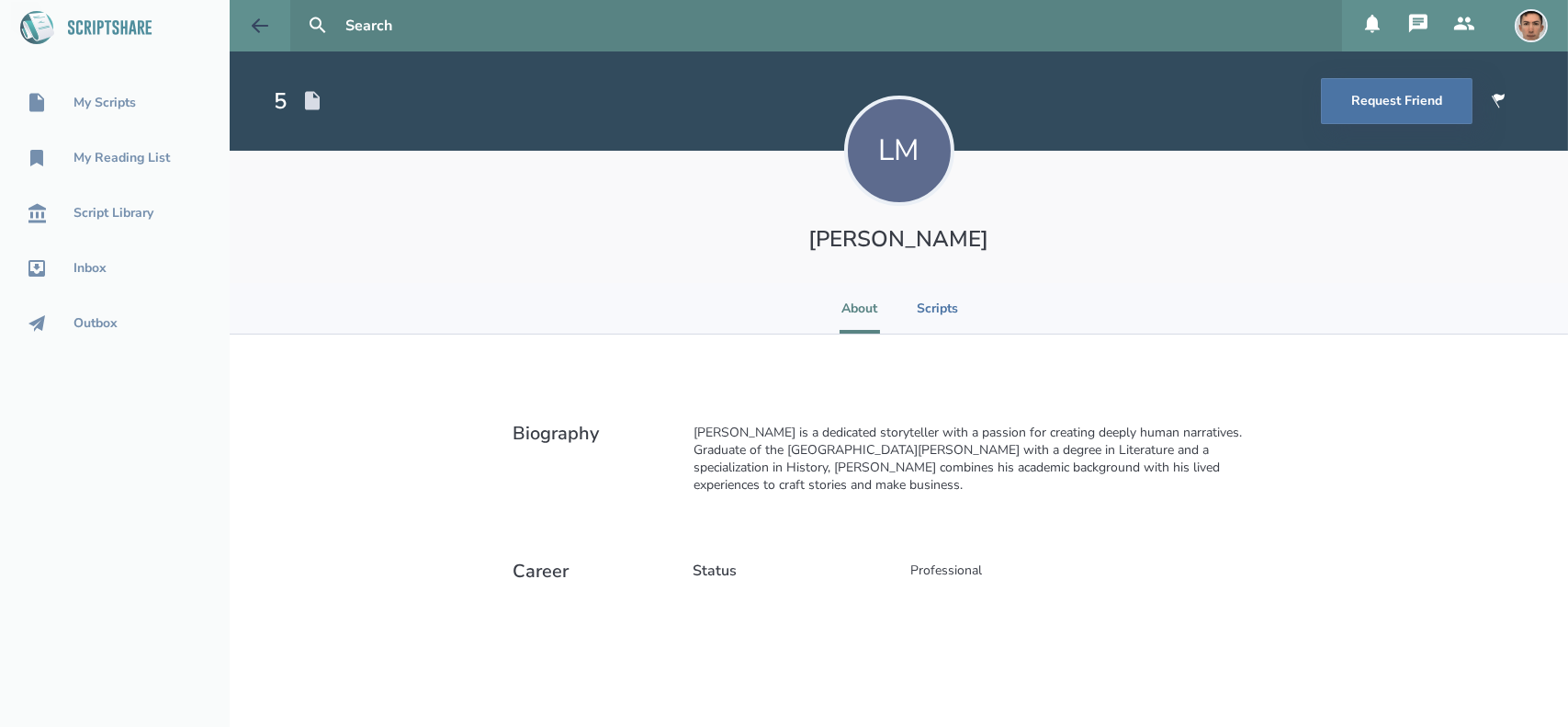
click at [259, 34] on icon at bounding box center [260, 26] width 22 height 22
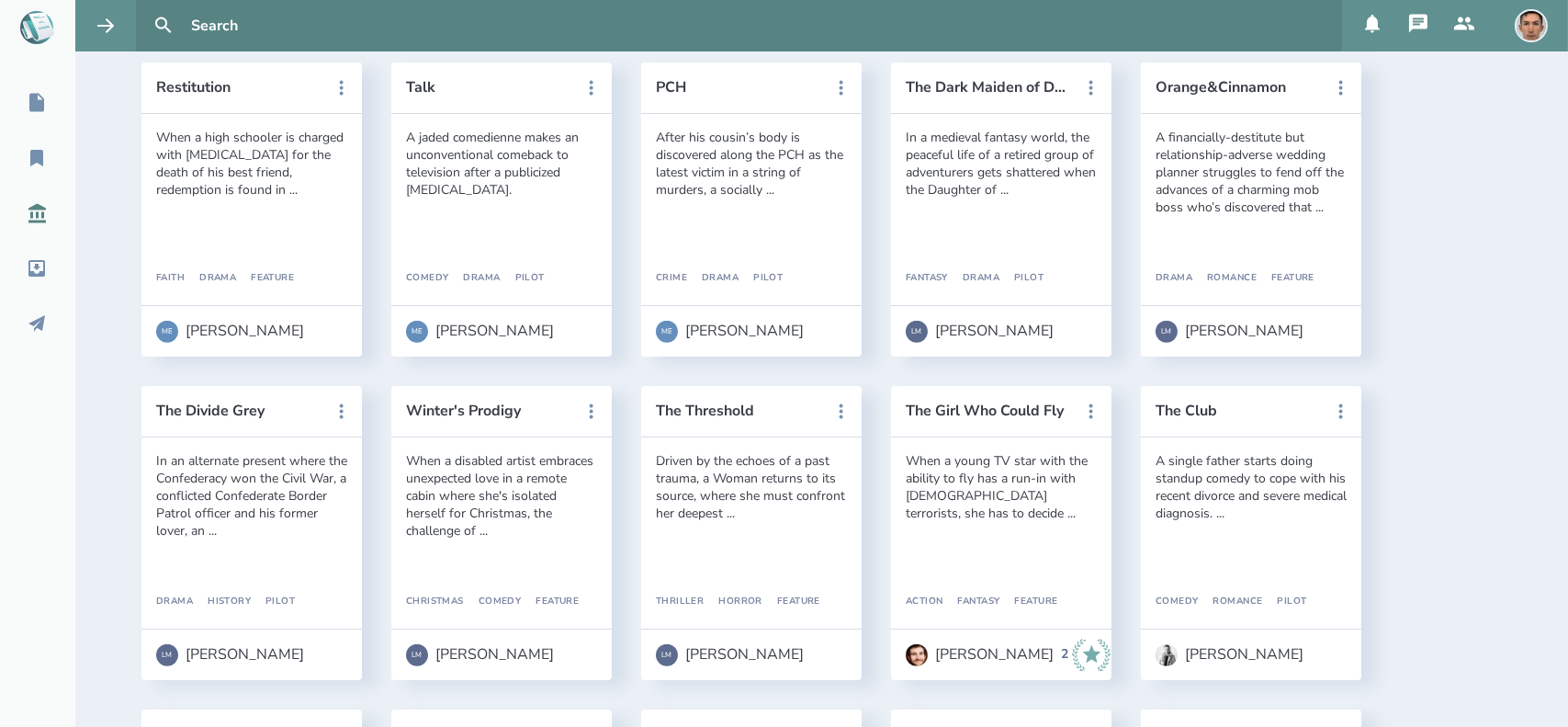
scroll to position [2080, 0]
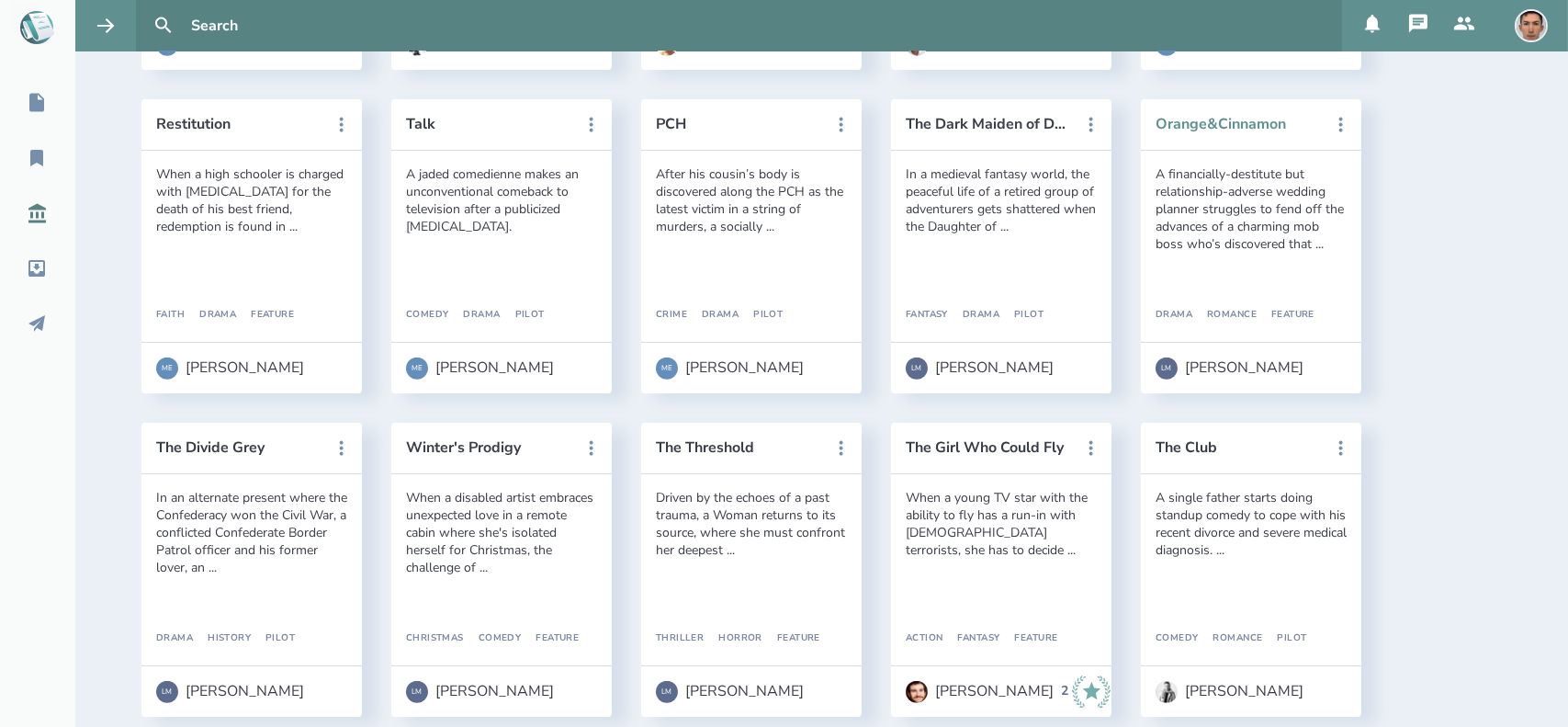
click at [1274, 118] on button "Orange&Cinnamon" at bounding box center [1238, 124] width 165 height 17
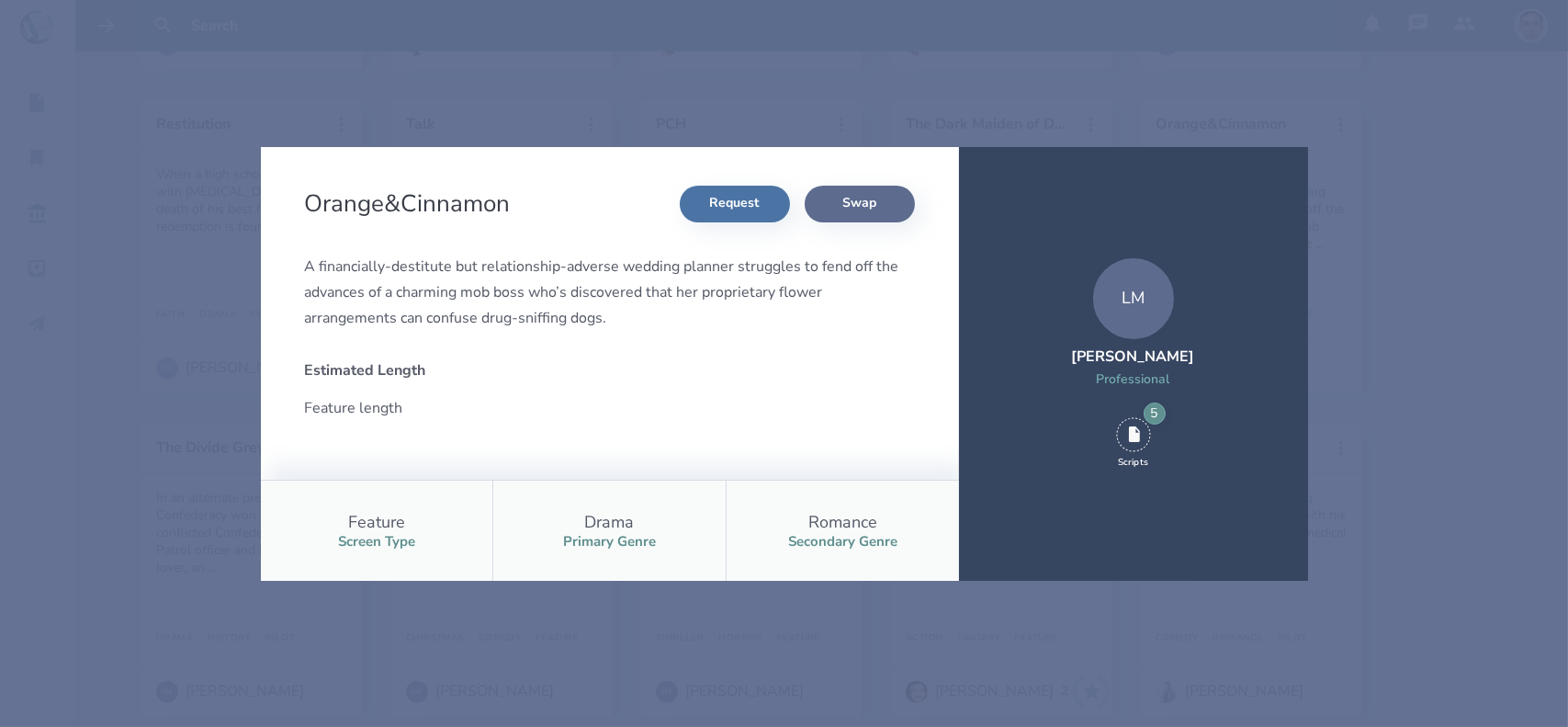
click at [878, 203] on button "Swap" at bounding box center [860, 204] width 111 height 37
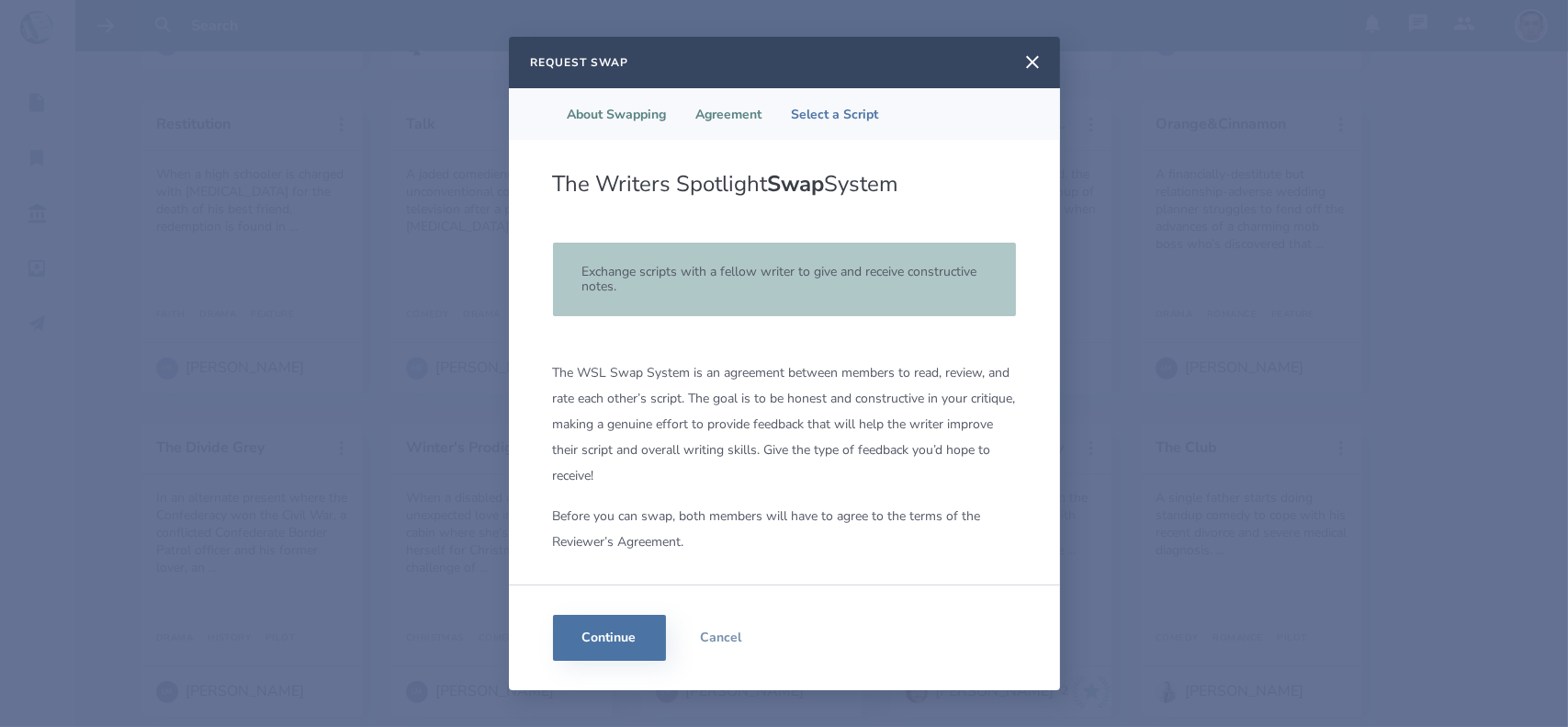
click at [732, 109] on li "Agreement" at bounding box center [730, 114] width 96 height 52
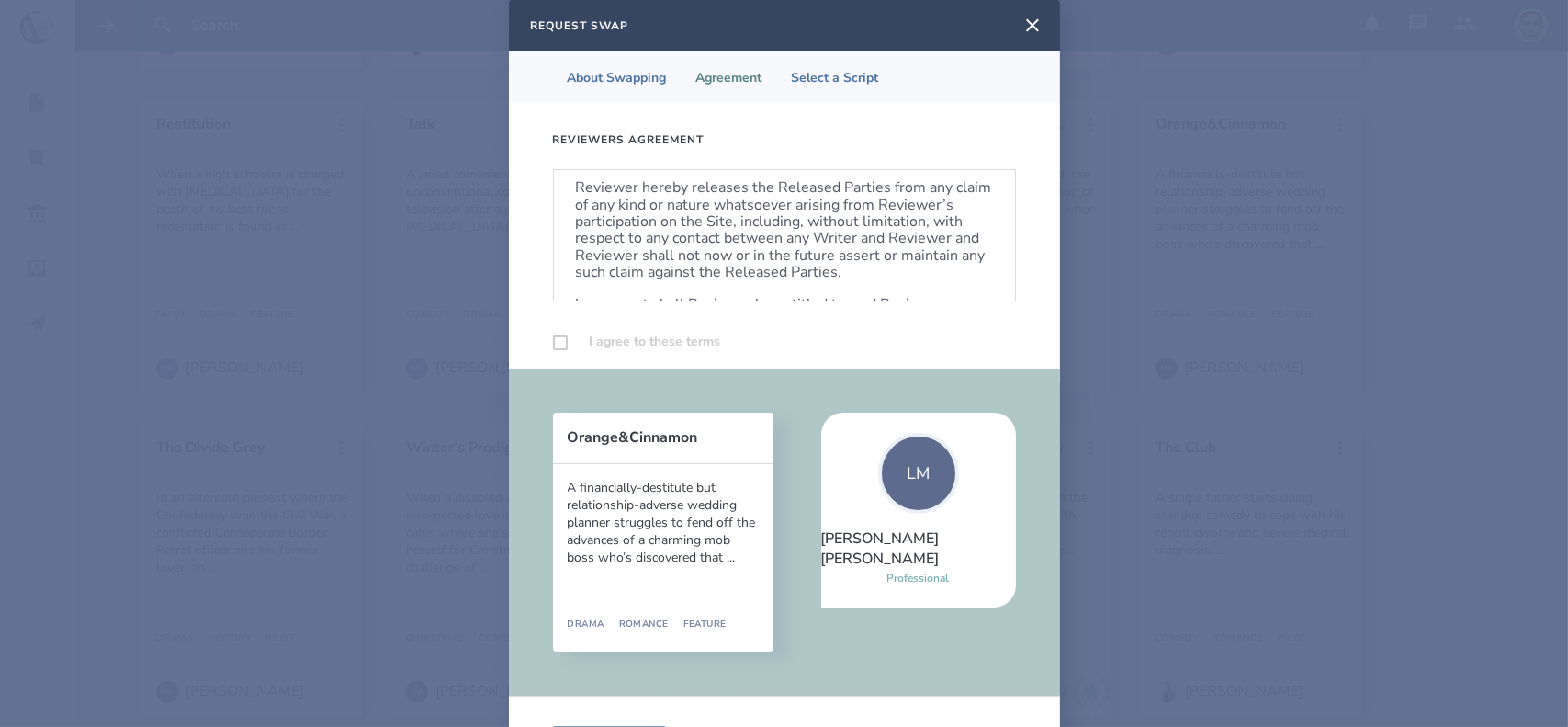
scroll to position [1163, 0]
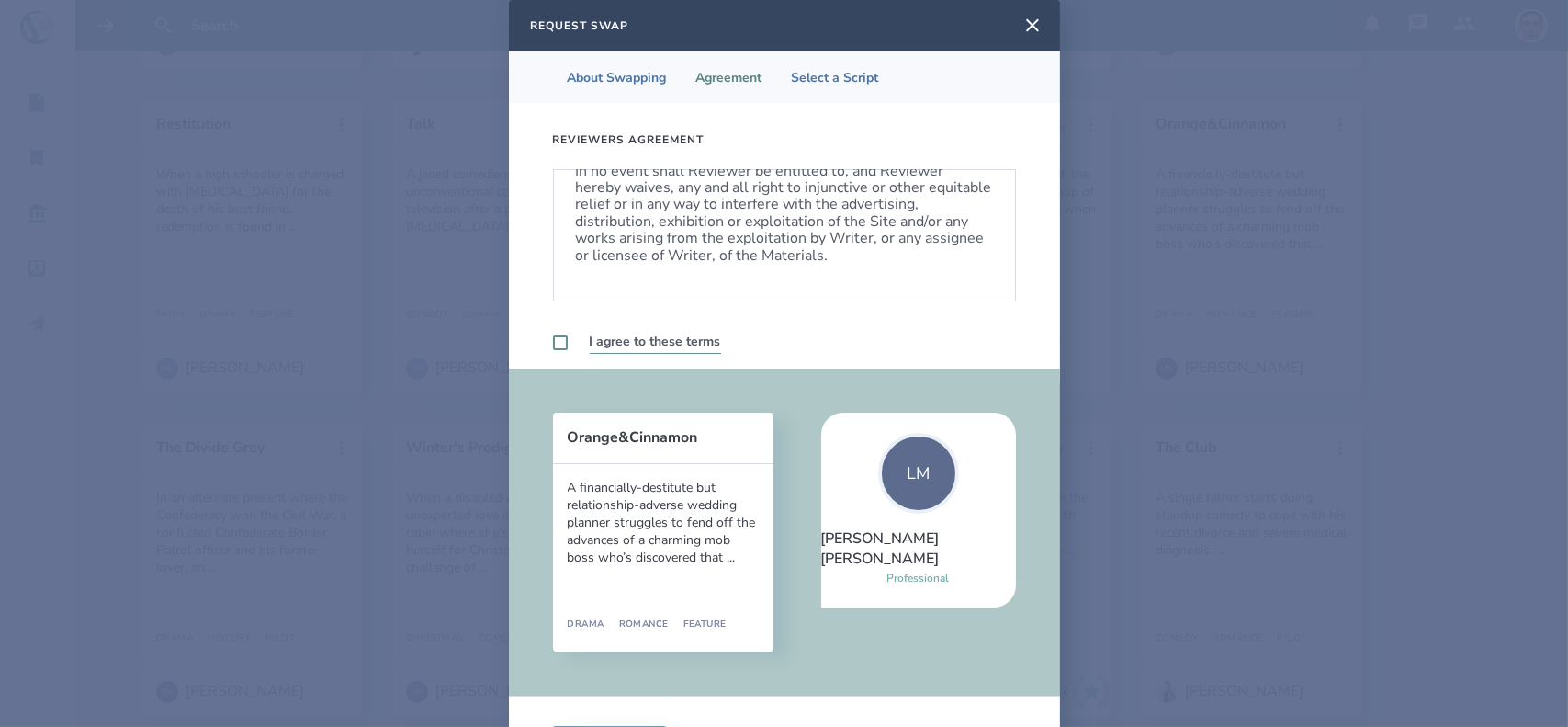
click at [554, 340] on label at bounding box center [561, 343] width 15 height 15
checkbox input "true"
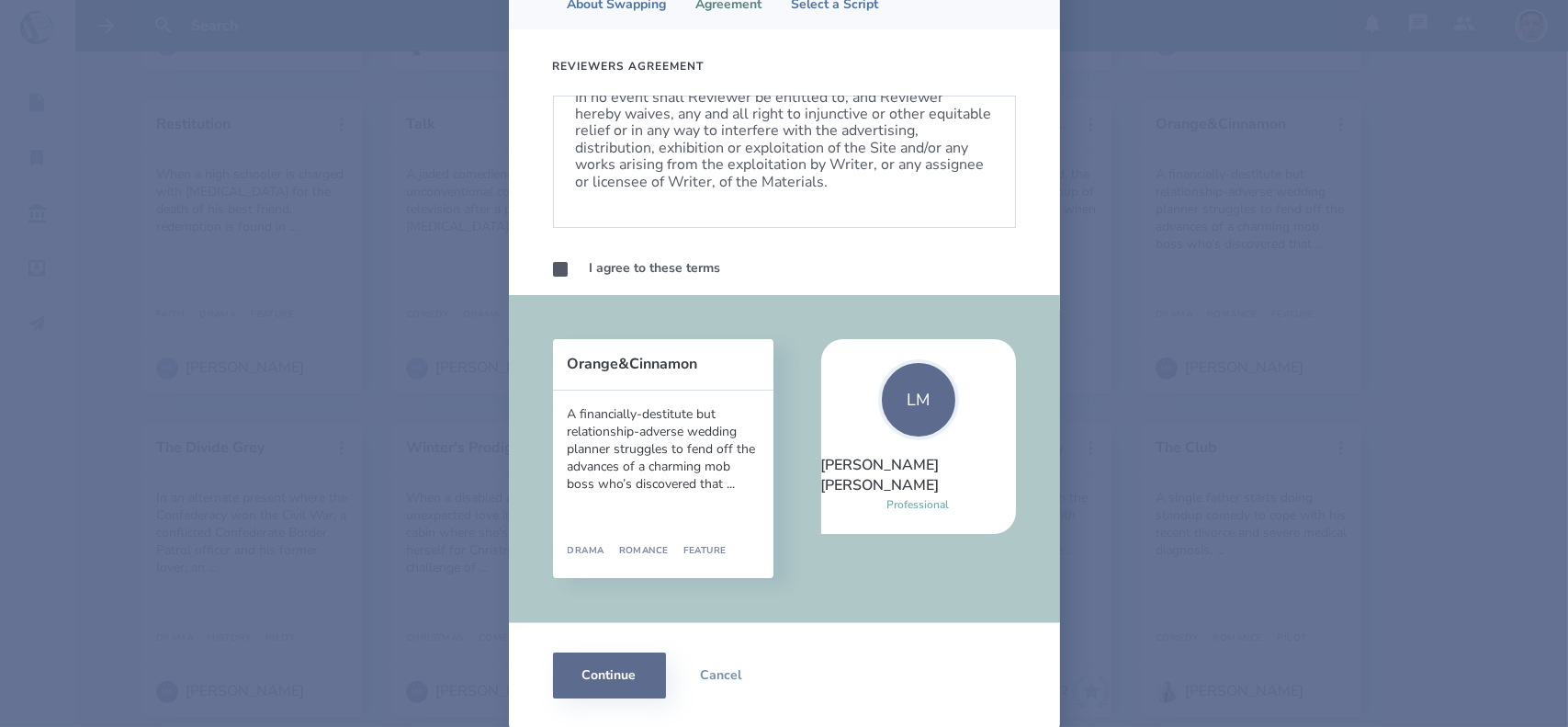
click at [609, 686] on button "Continue" at bounding box center [610, 675] width 113 height 46
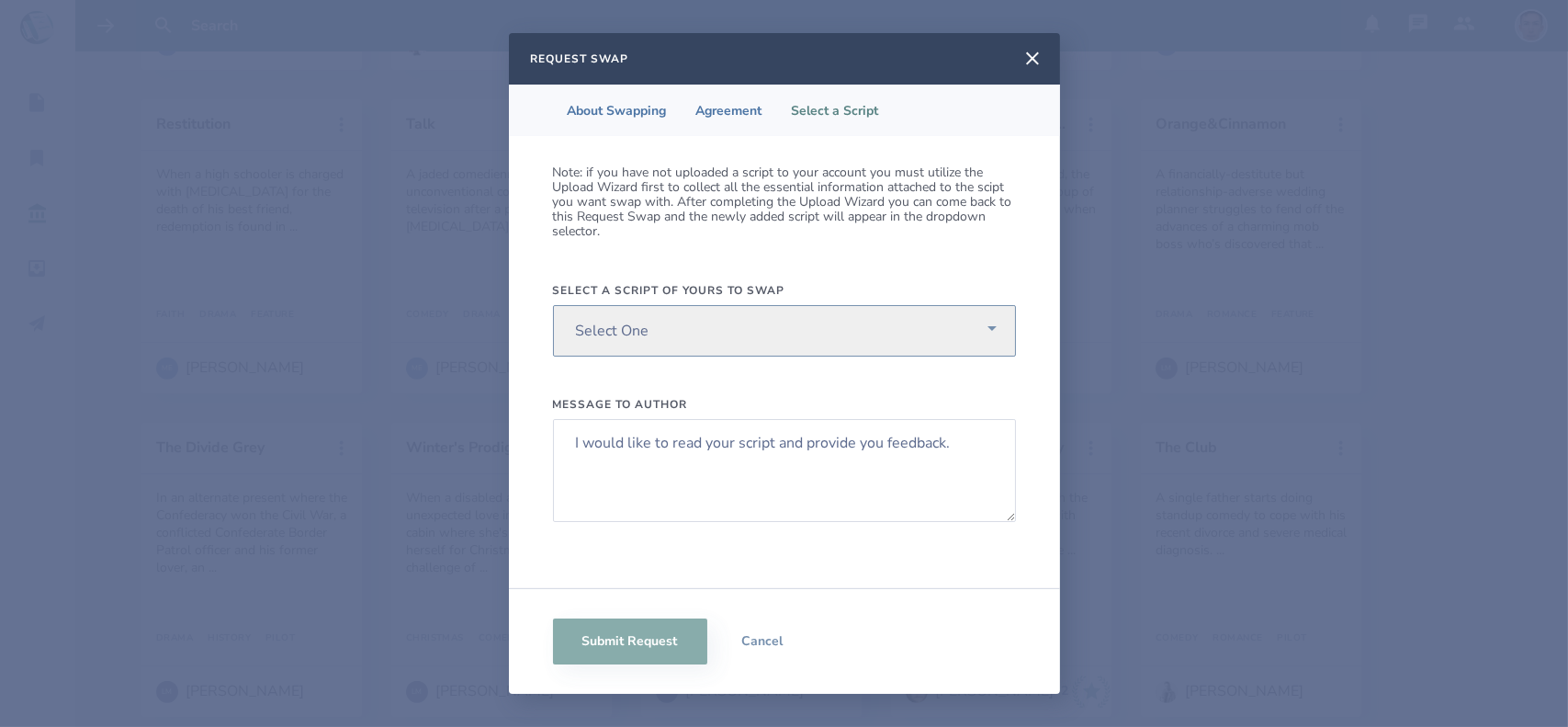
click at [717, 317] on select "Select One UNITED STATE OF MARS MY LIFE EL DOLORADO" at bounding box center [785, 331] width 463 height 52
select select "615"
click at [553, 305] on select "Select One UNITED STATE OF MARS MY LIFE EL DOLORADO" at bounding box center [785, 331] width 463 height 52
click at [863, 455] on textarea "I would like to read your script and provide you feedback." at bounding box center [785, 471] width 463 height 103
paste textarea "Hey Morgan, I would like to swap scripts and read yours so we can provide each …"
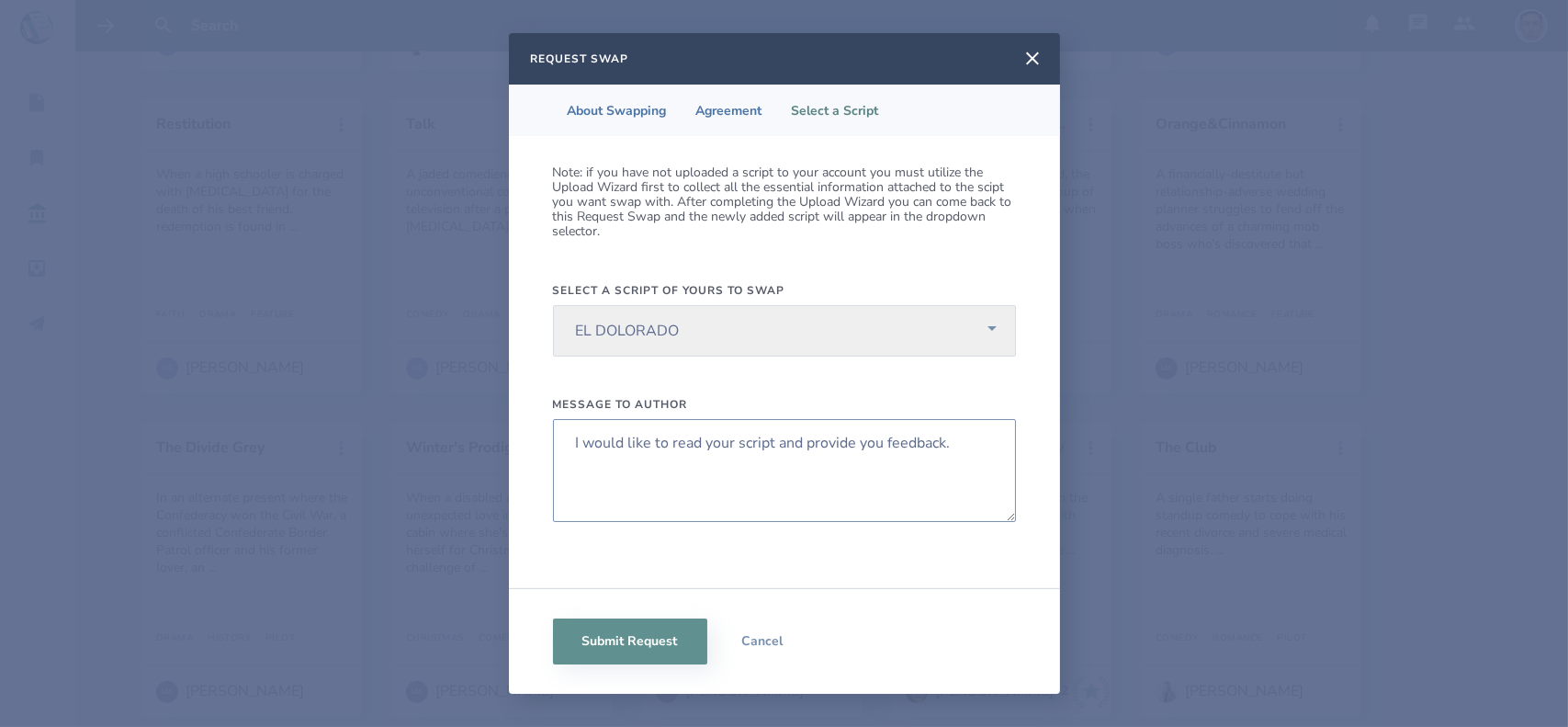
drag, startPoint x: 955, startPoint y: 446, endPoint x: 489, endPoint y: 462, distance: 466.3
click at [489, 462] on div "Request Swap About Swapping Agreement Select a Script Note: if you have not upl…" at bounding box center [784, 364] width 1568 height 727
paste textarea "Hey Morgan, I would like to swap scripts and read yours so we can provide each …"
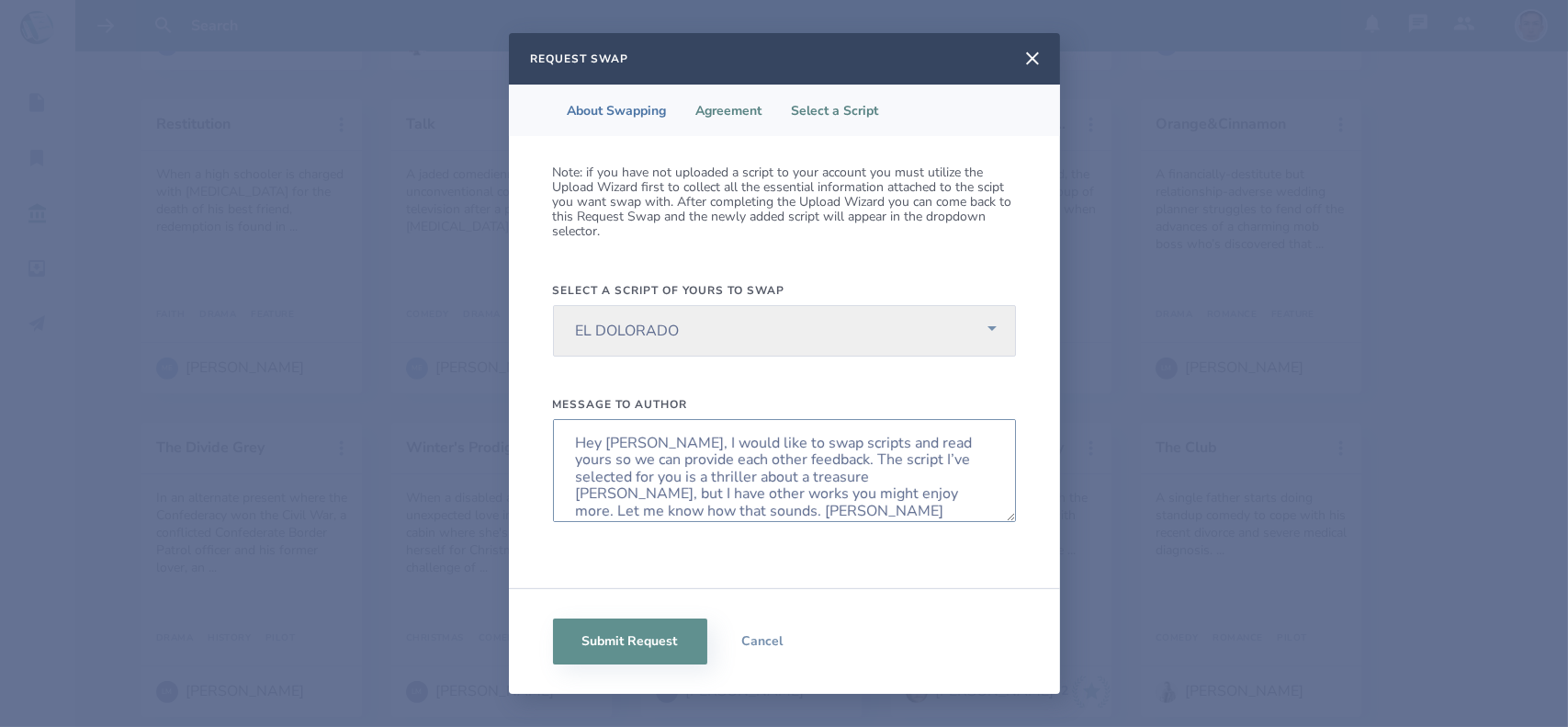
type textarea "Hey Morgan, I would like to swap scripts and read yours so we can provide each …"
click at [722, 116] on li "Agreement" at bounding box center [730, 111] width 96 height 52
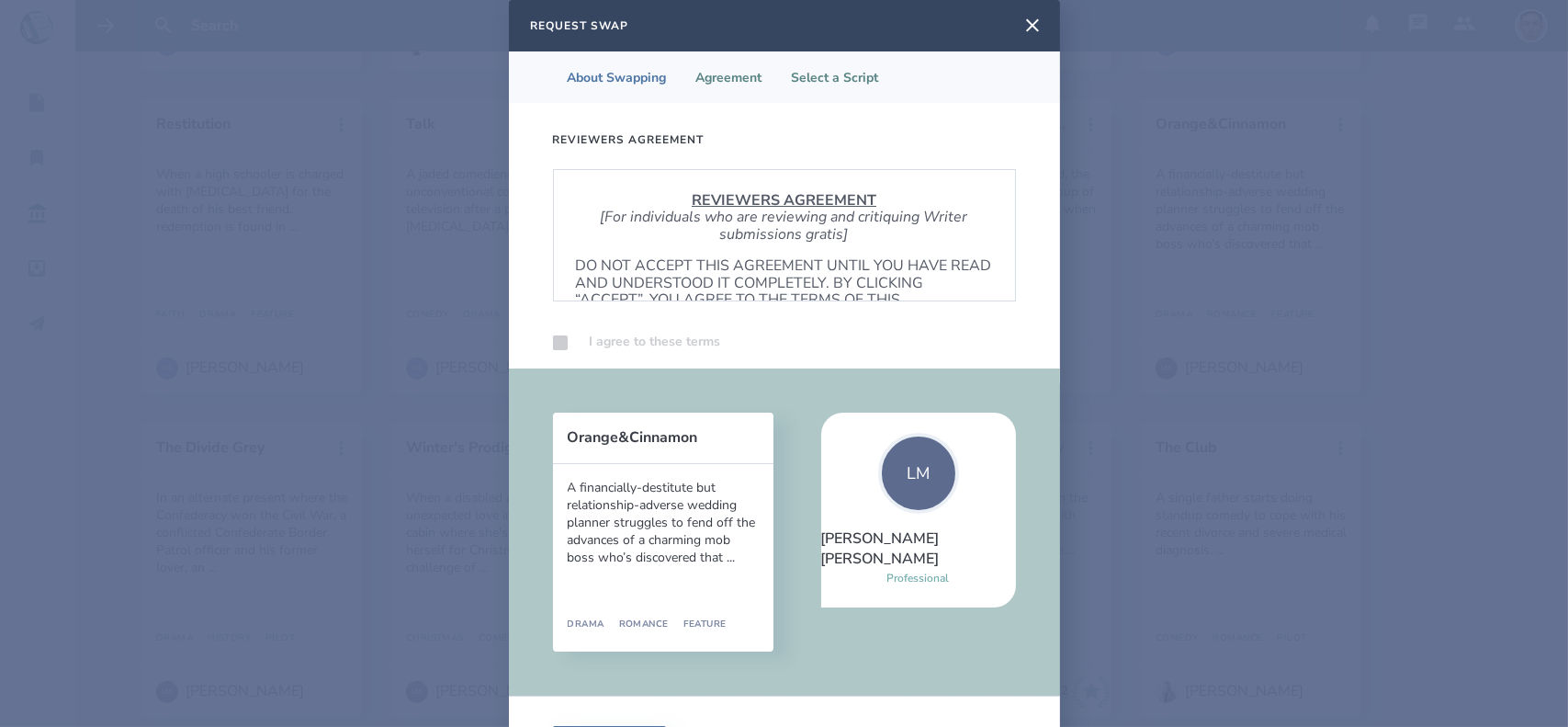
click at [837, 94] on li "Select a Script" at bounding box center [836, 77] width 116 height 52
select select "615"
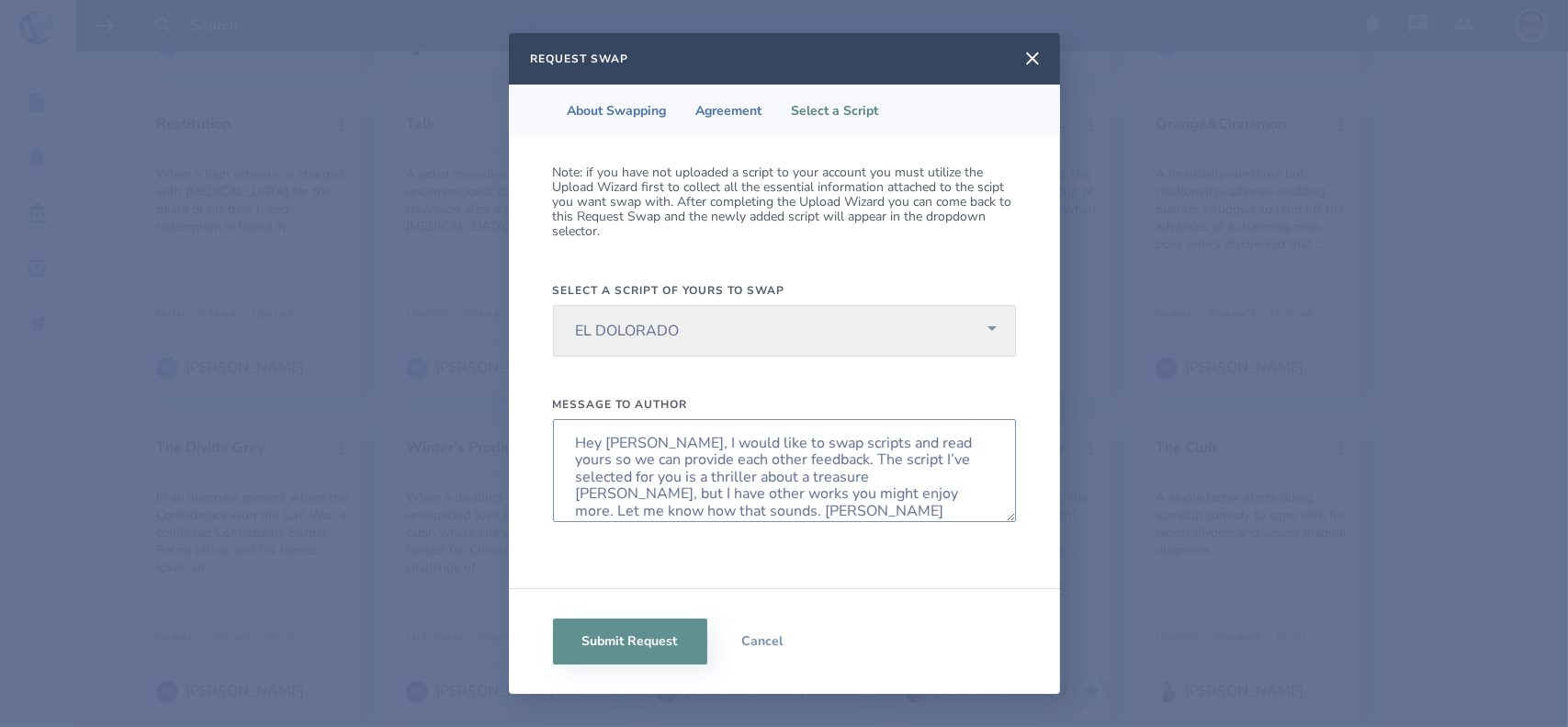
click at [639, 445] on textarea "Hey Morgan, I would like to swap scripts and read yours so we can provide each …" at bounding box center [785, 471] width 463 height 103
click at [712, 495] on textarea "Hey Luigi, I would like to swap scripts and read yours so we can provide each o…" at bounding box center [785, 471] width 463 height 103
type textarea "Hey Luigi, I would like to swap scripts and read yours so we can provide each o…"
click at [665, 651] on button "Submit Request" at bounding box center [630, 641] width 154 height 46
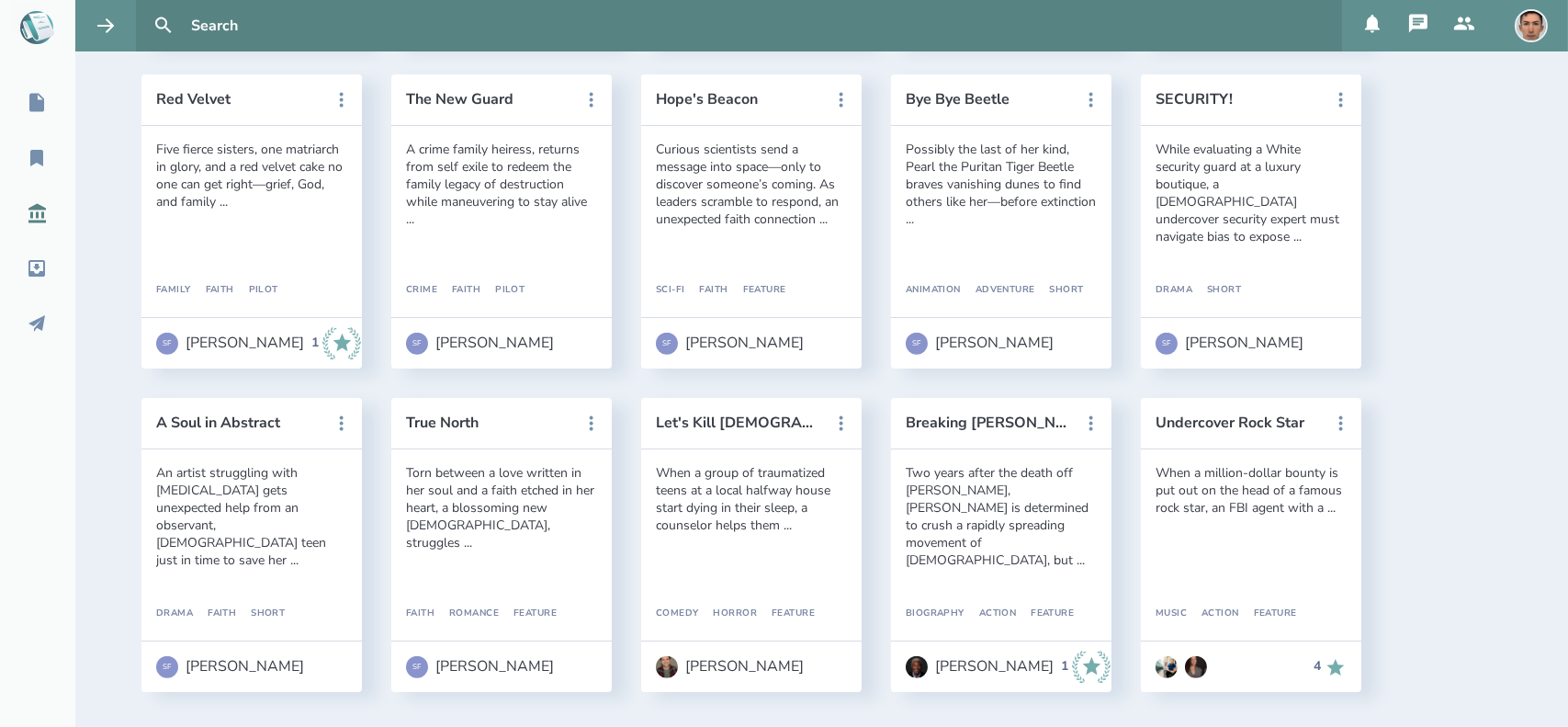
scroll to position [2753, 0]
click at [740, 99] on button "Hope's Beacon" at bounding box center [738, 99] width 165 height 17
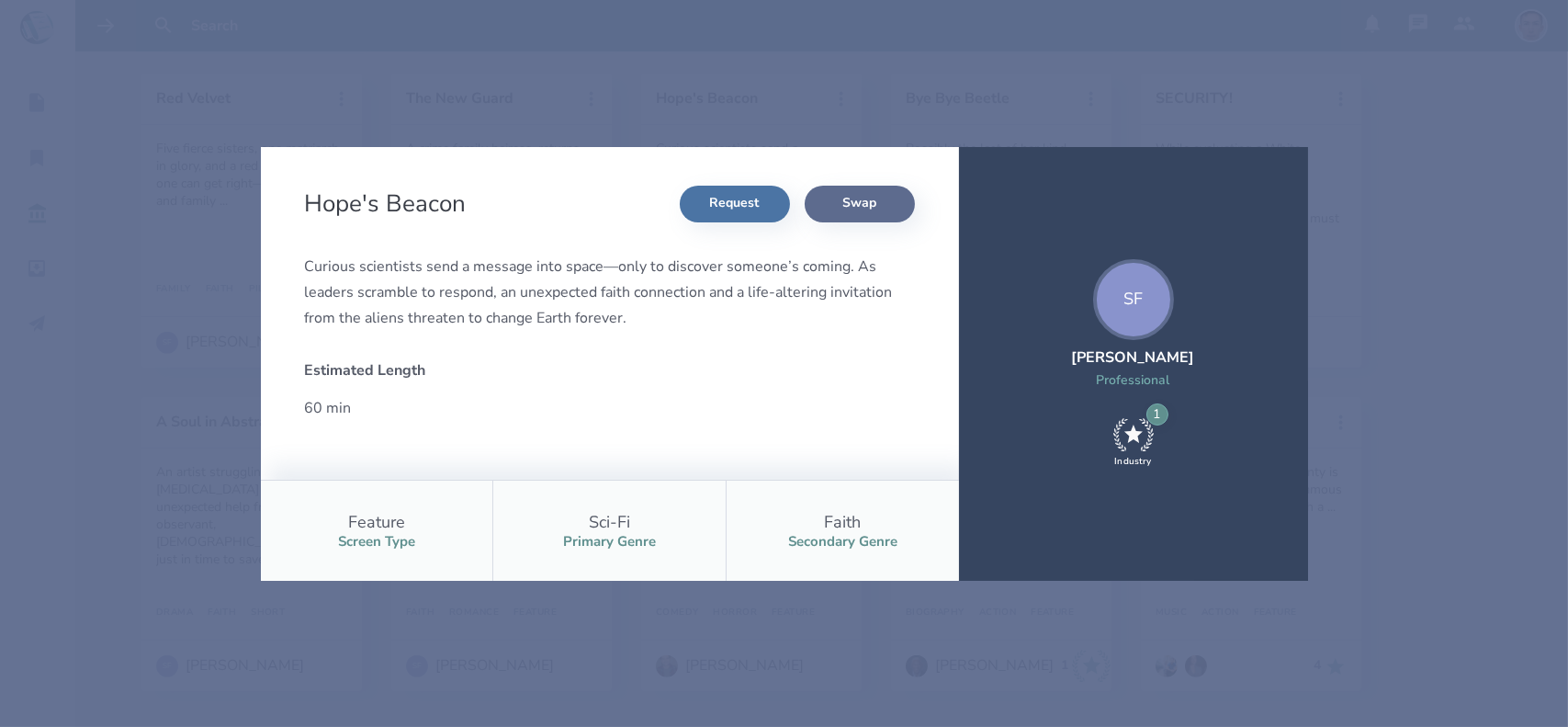
click at [844, 199] on button "Swap" at bounding box center [860, 204] width 111 height 37
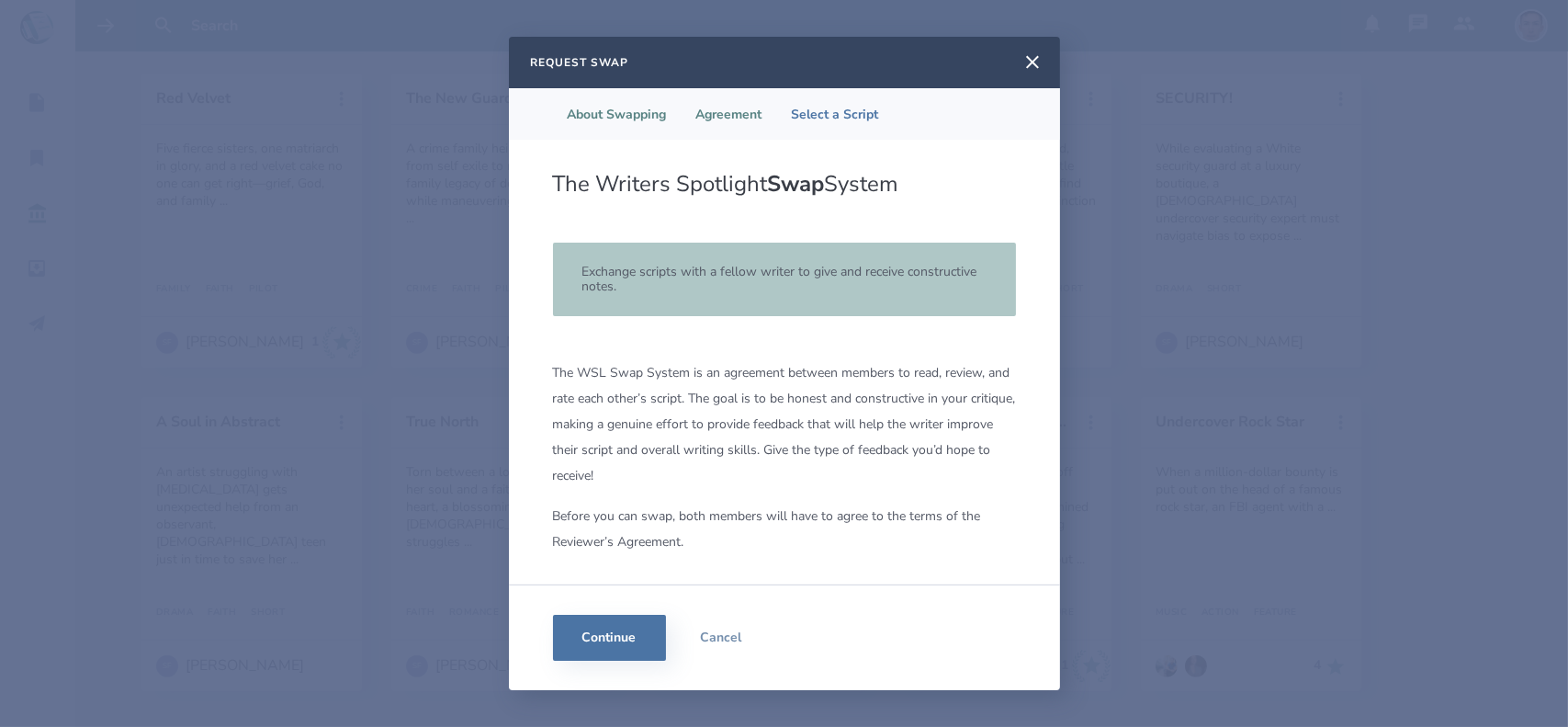
click at [732, 114] on li "Agreement" at bounding box center [730, 114] width 96 height 52
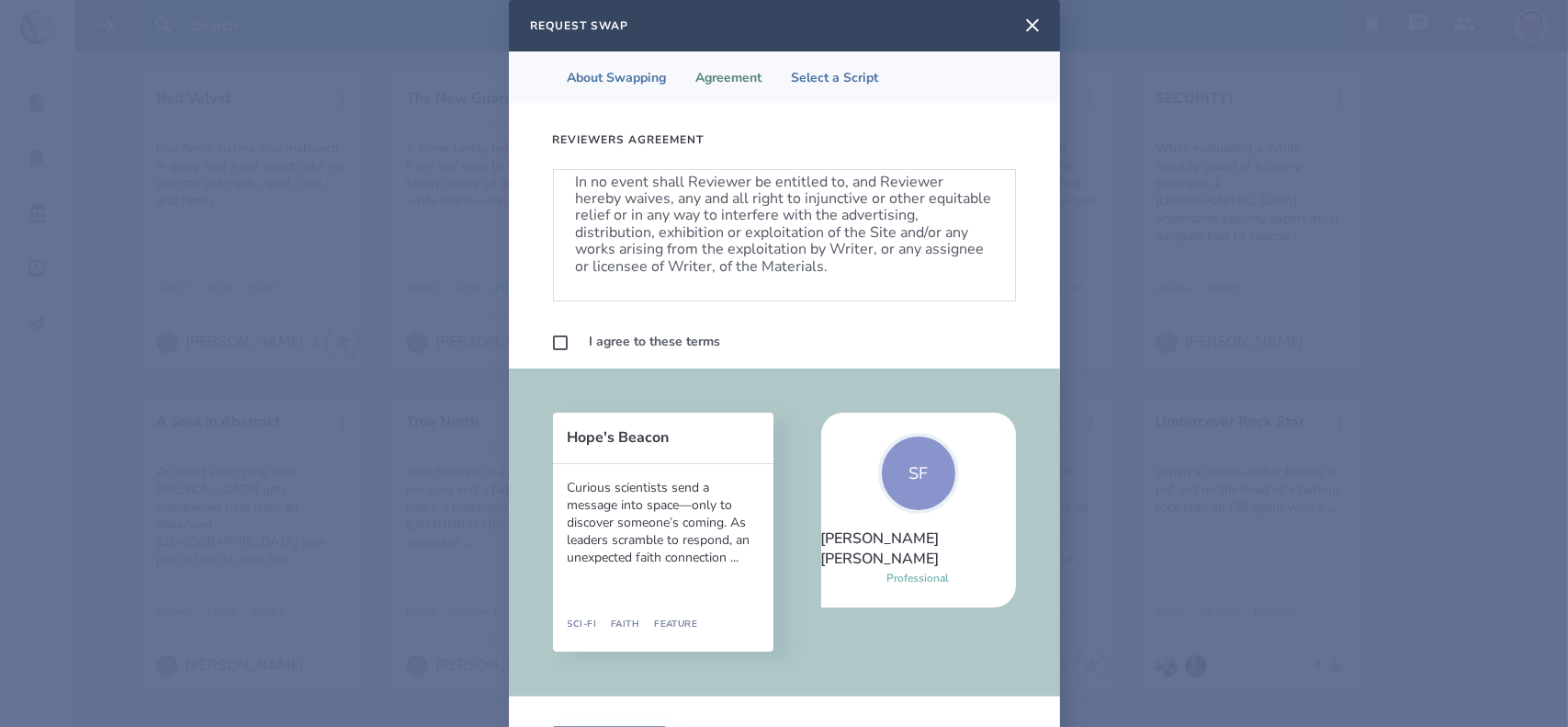
scroll to position [1163, 0]
click at [557, 345] on label at bounding box center [561, 343] width 15 height 15
checkbox input "true"
click at [840, 89] on li "Select a Script" at bounding box center [836, 77] width 116 height 52
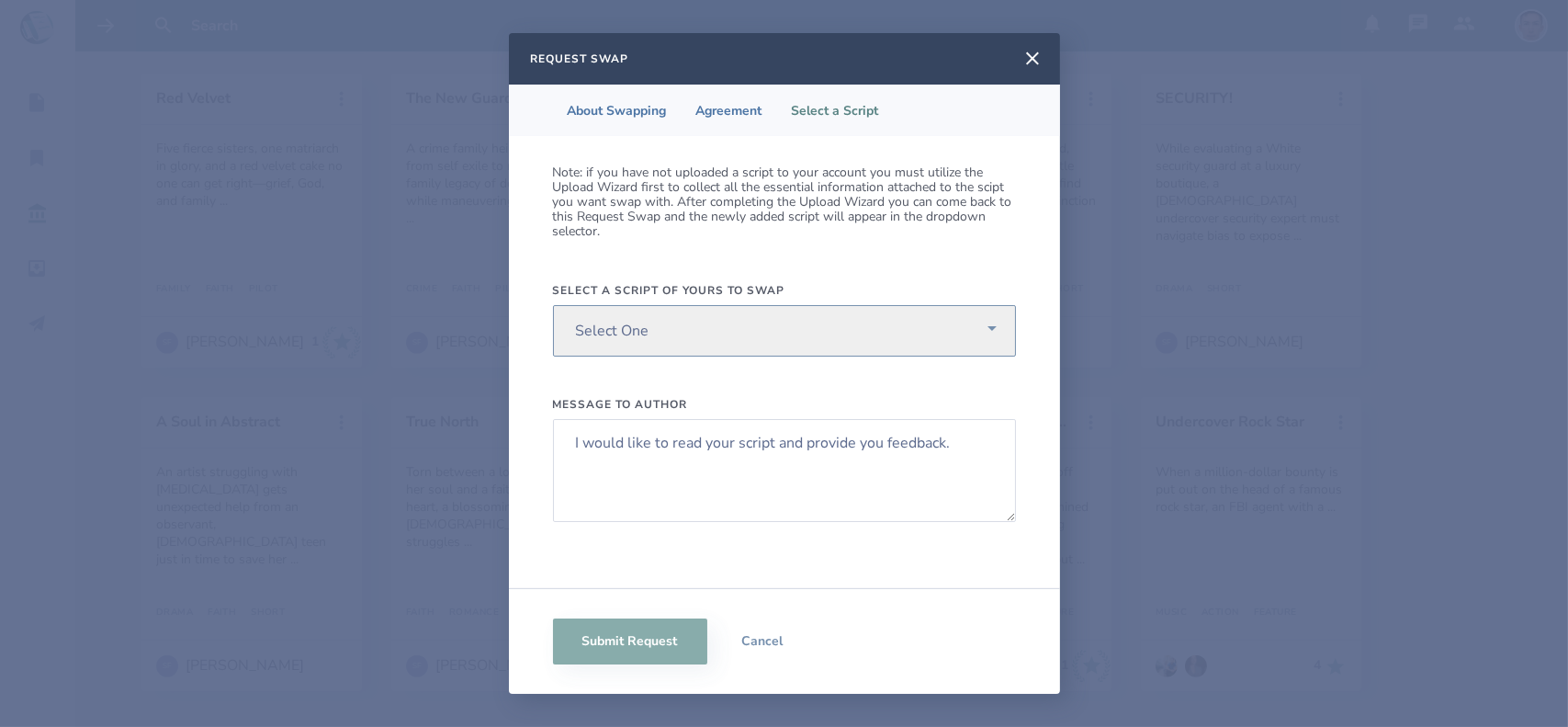
click at [689, 332] on select "Select One UNITED STATE OF MARS MY LIFE EL DOLORADO" at bounding box center [785, 331] width 463 height 52
select select "614"
click at [553, 305] on select "Select One UNITED STATE OF MARS MY LIFE EL DOLORADO" at bounding box center [785, 331] width 463 height 52
click at [739, 451] on textarea "I would like to read your script and provide you feedback." at bounding box center [785, 471] width 463 height 103
paste textarea "Hey Morgan, I would like to swap scripts and read yours so we can provide each …"
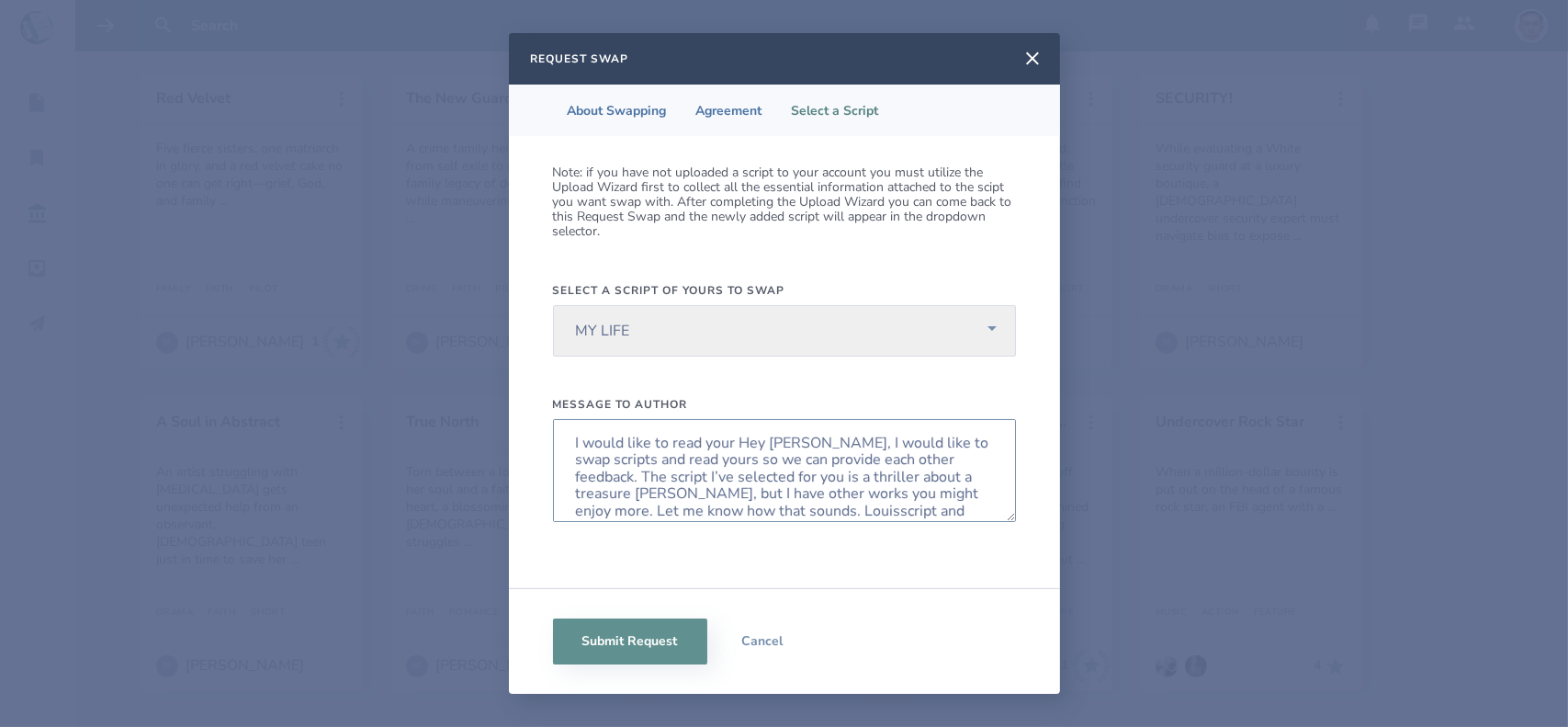
type textarea "I would like to read your script and provide you feedback."
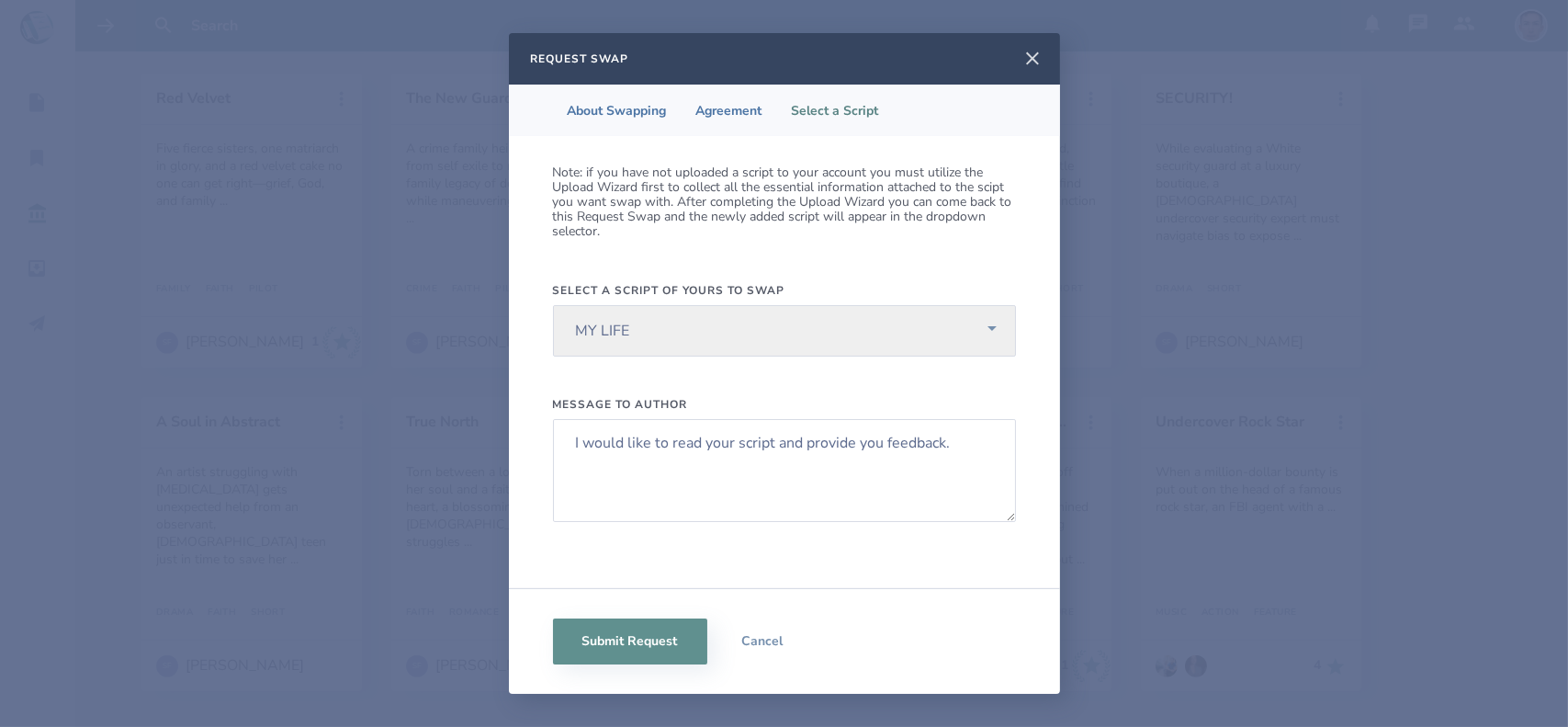
click at [1029, 60] on icon at bounding box center [1033, 59] width 13 height 13
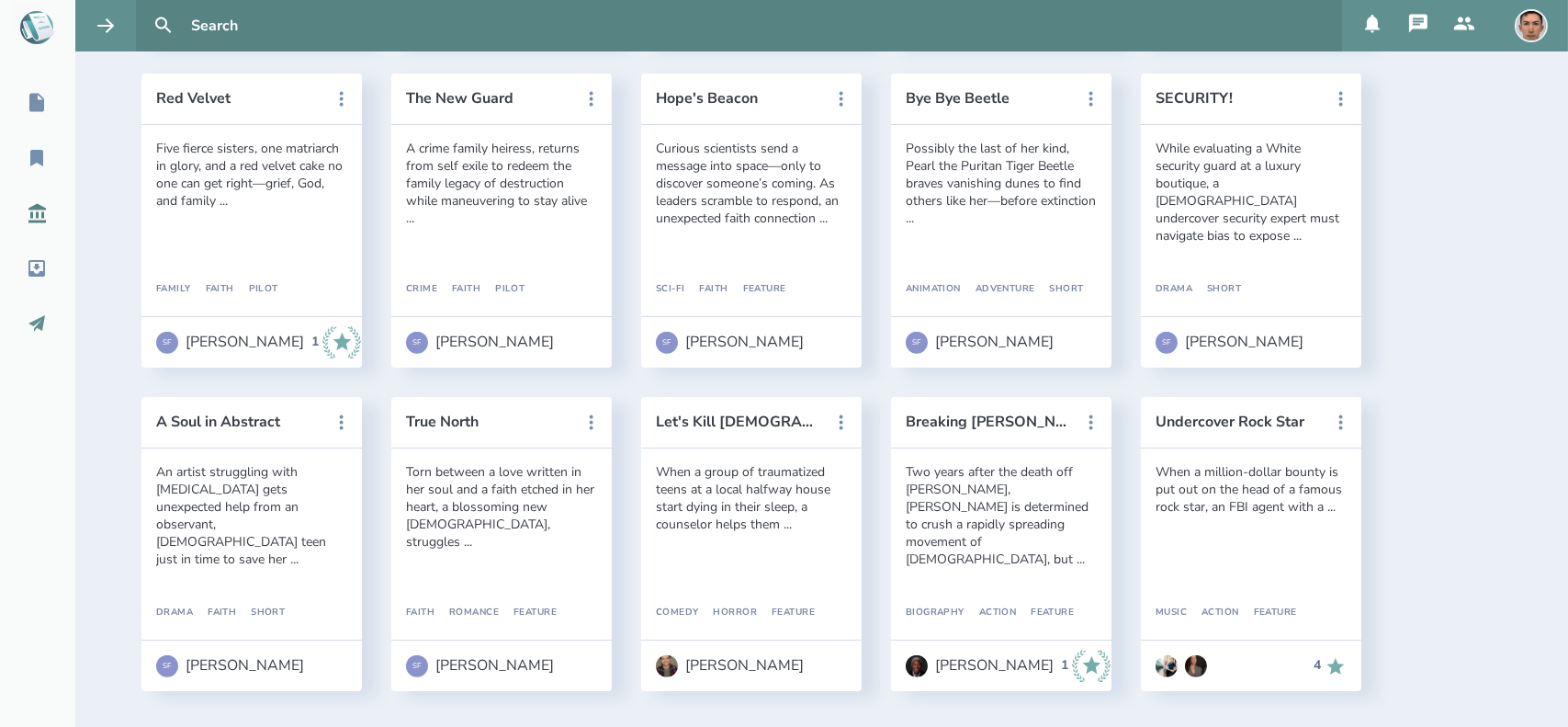
click at [42, 325] on icon at bounding box center [37, 324] width 17 height 17
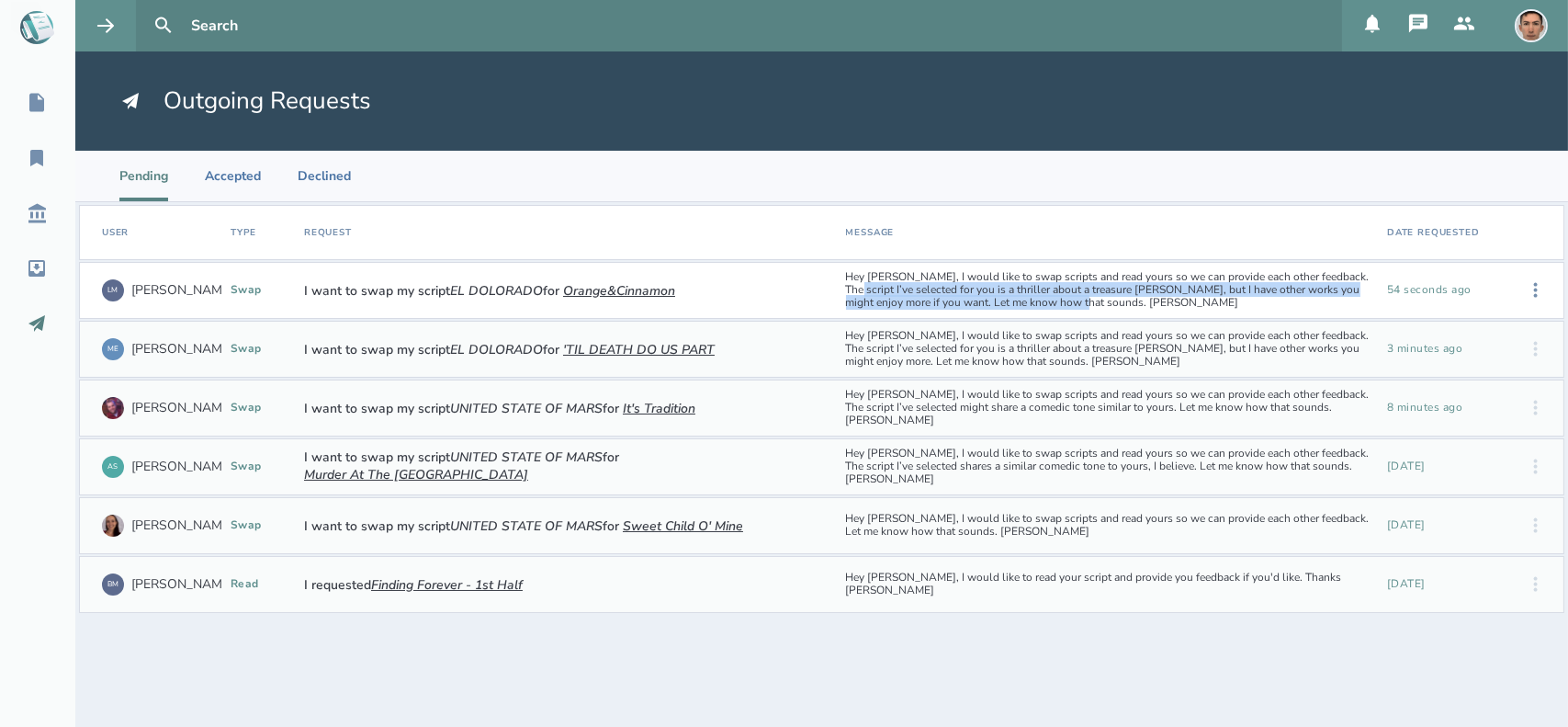
drag, startPoint x: 1063, startPoint y: 303, endPoint x: 844, endPoint y: 284, distance: 219.8
click at [844, 284] on div "Hey Luigi, I would like to swap scripts and read yours so we can provide each o…" at bounding box center [1110, 290] width 542 height 53
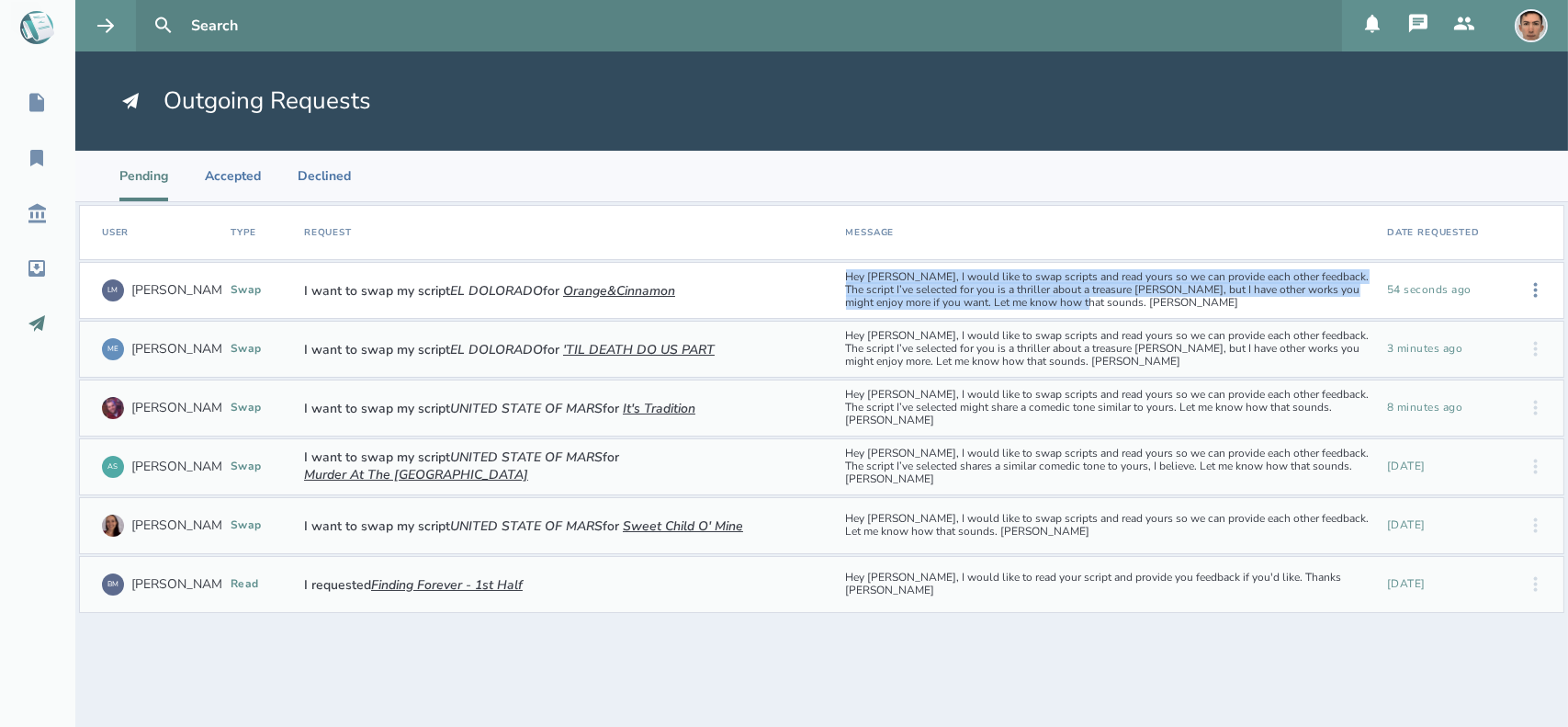
drag, startPoint x: 843, startPoint y: 280, endPoint x: 1069, endPoint y: 303, distance: 227.2
click at [1069, 303] on div "Hey Luigi, I would like to swap scripts and read yours so we can provide each o…" at bounding box center [1110, 290] width 542 height 53
copy div "Hey Luigi, I would like to swap scripts and read yours so we can provide each o…"
click at [46, 201] on link "Script Library" at bounding box center [38, 213] width 76 height 41
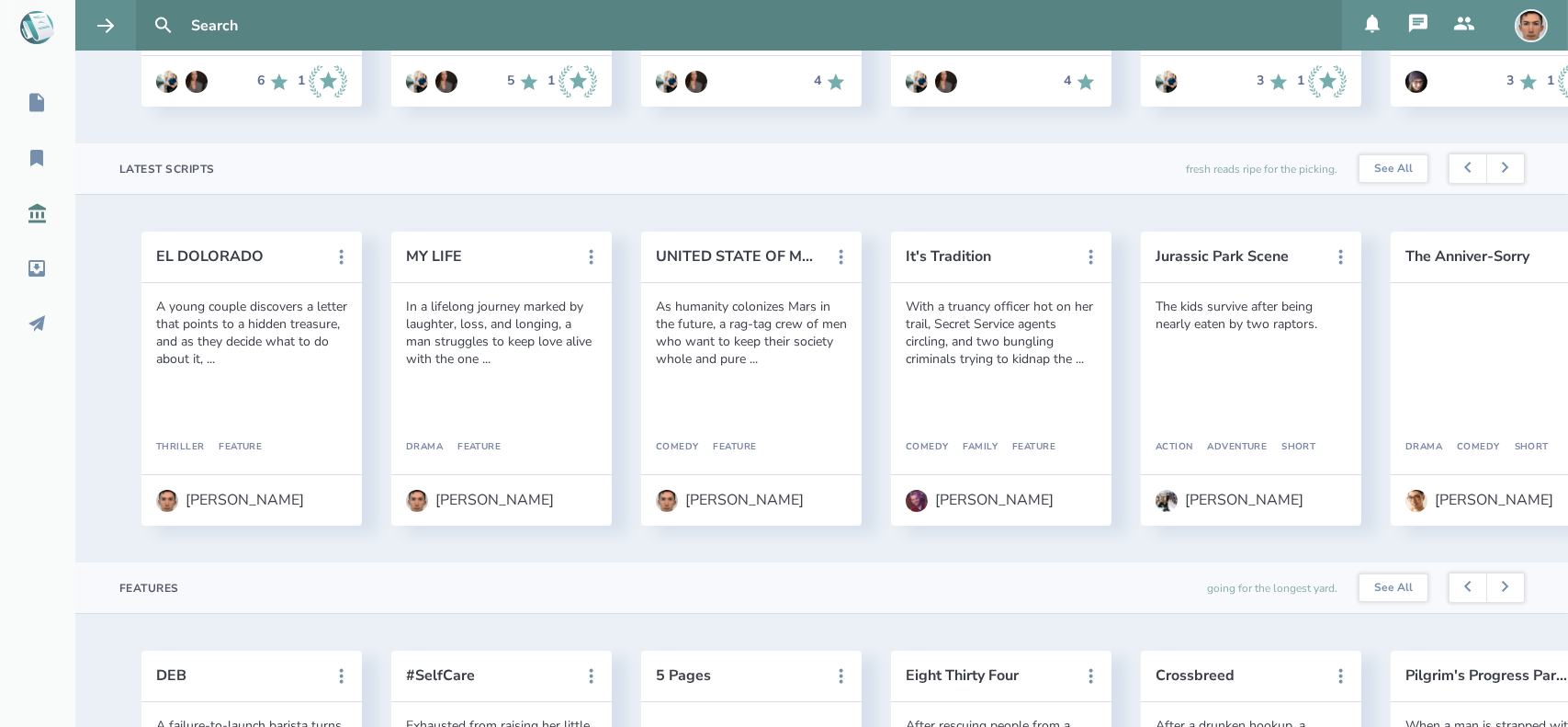
scroll to position [430, 0]
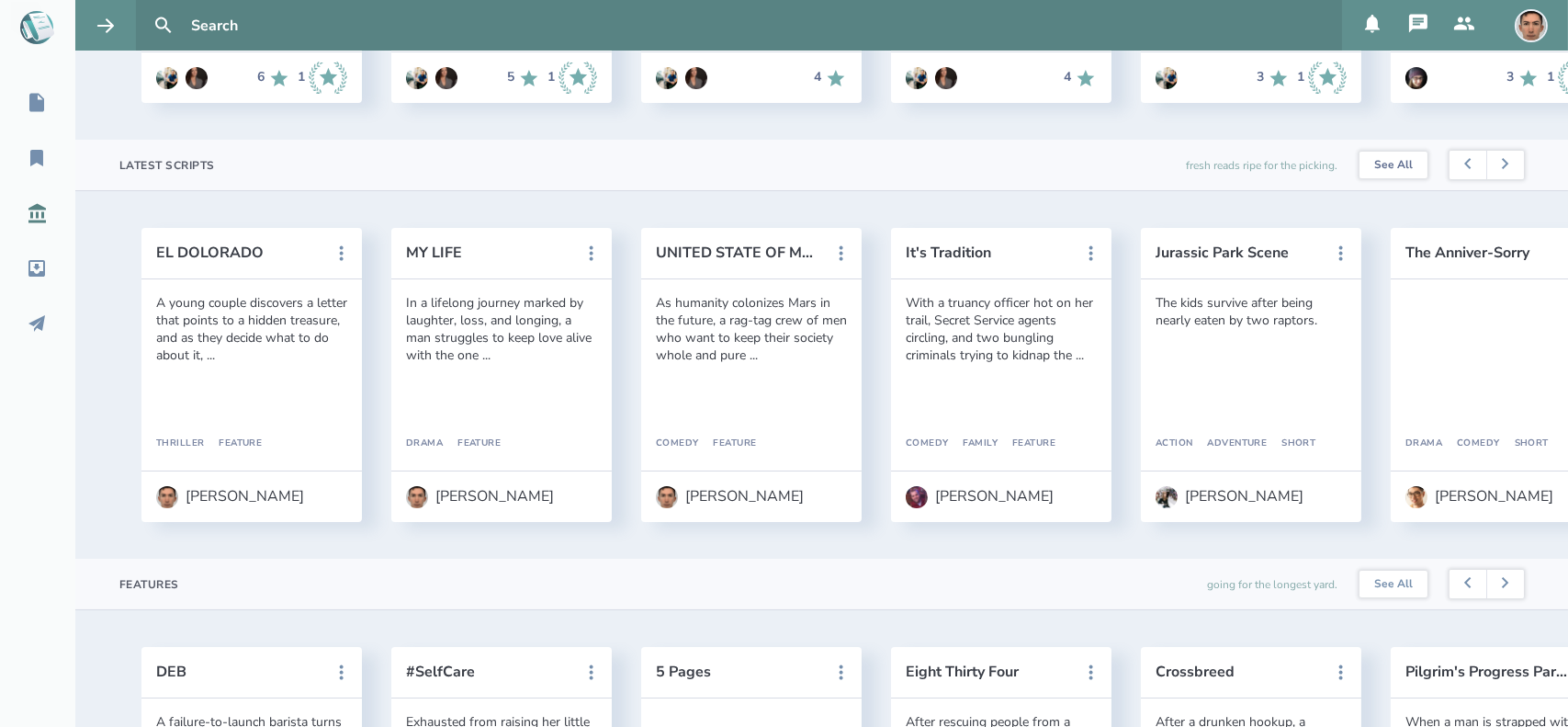
click at [1377, 179] on link "See All" at bounding box center [1394, 165] width 68 height 28
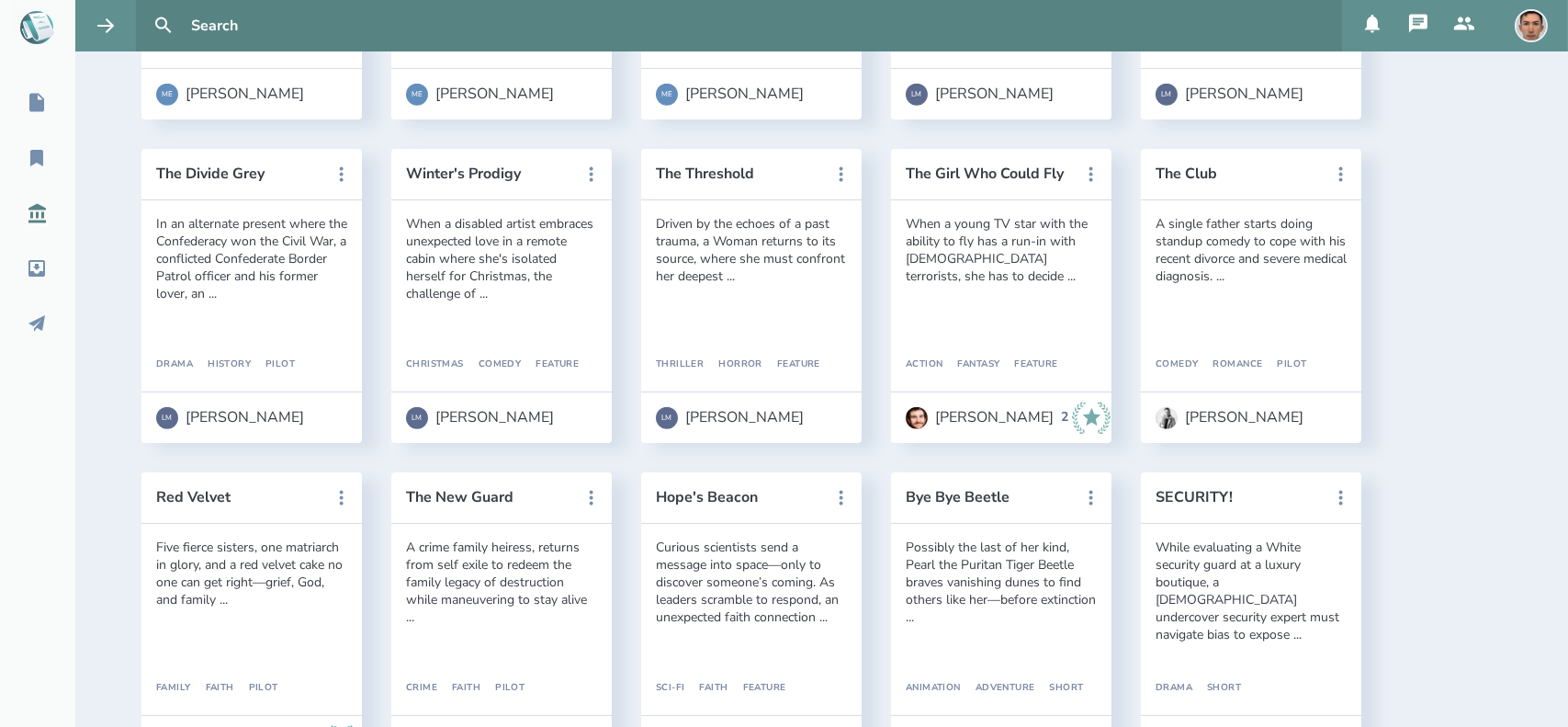
scroll to position [2753, 0]
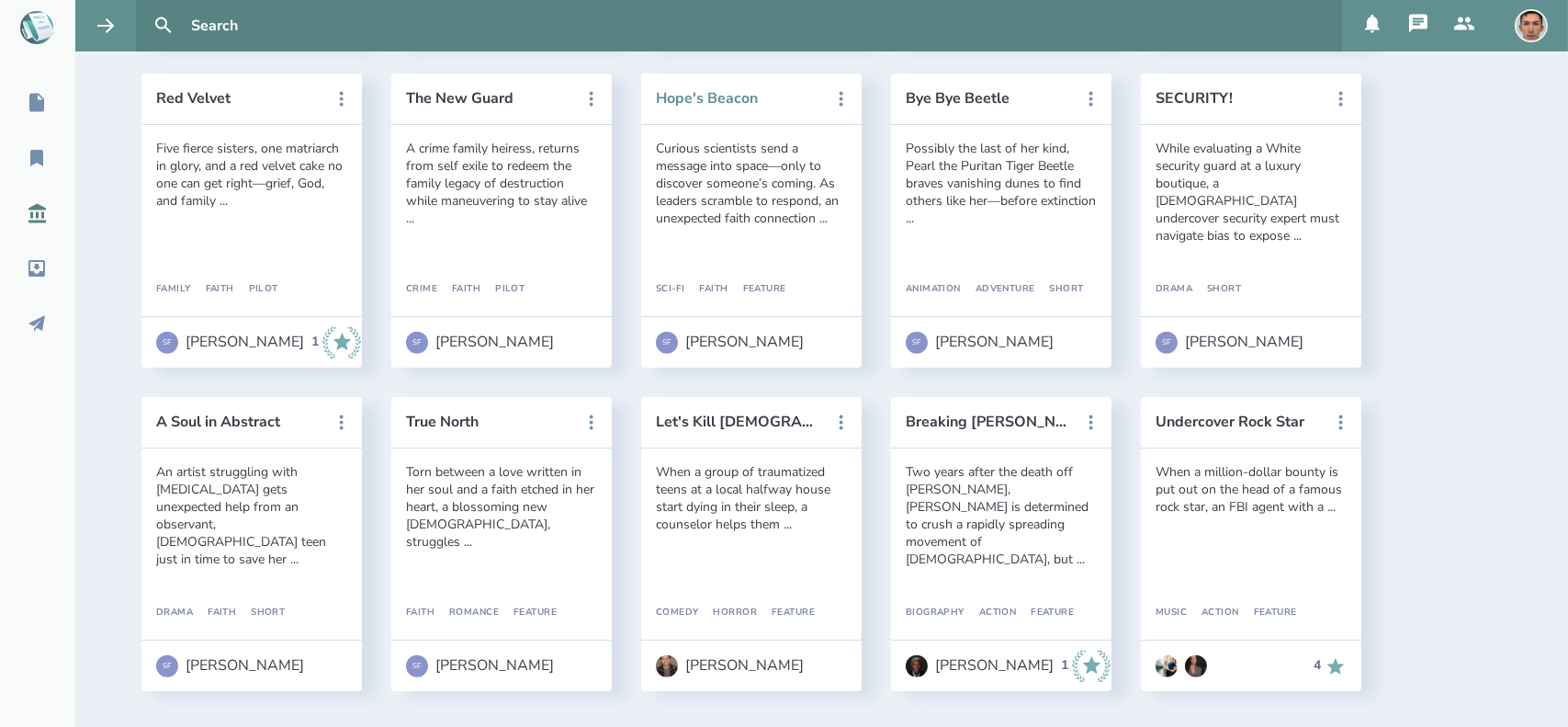
click at [731, 102] on button "Hope's Beacon" at bounding box center [738, 99] width 165 height 17
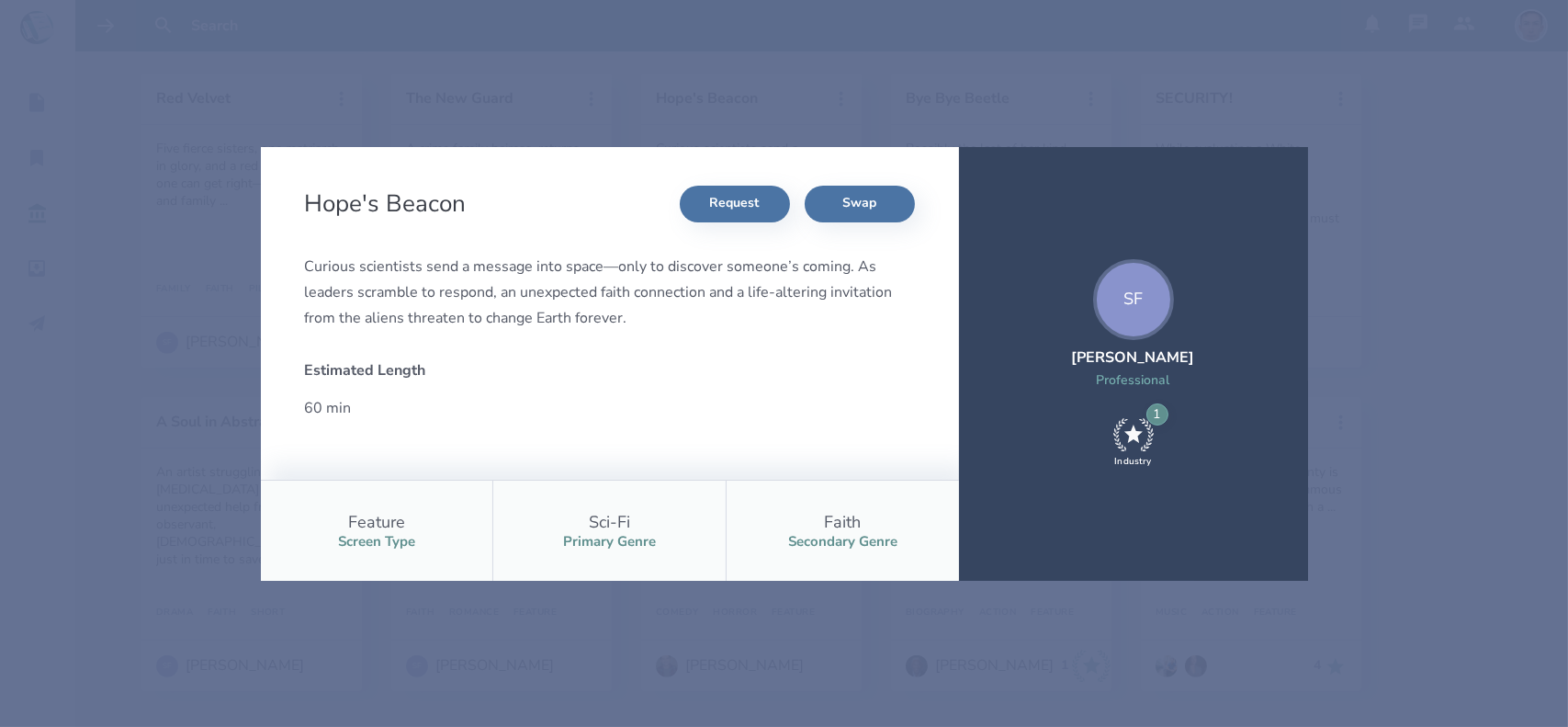
click at [1312, 281] on div "Hope's Beacon Request Swap Curious scientists send a message into space—only to…" at bounding box center [784, 364] width 1568 height 727
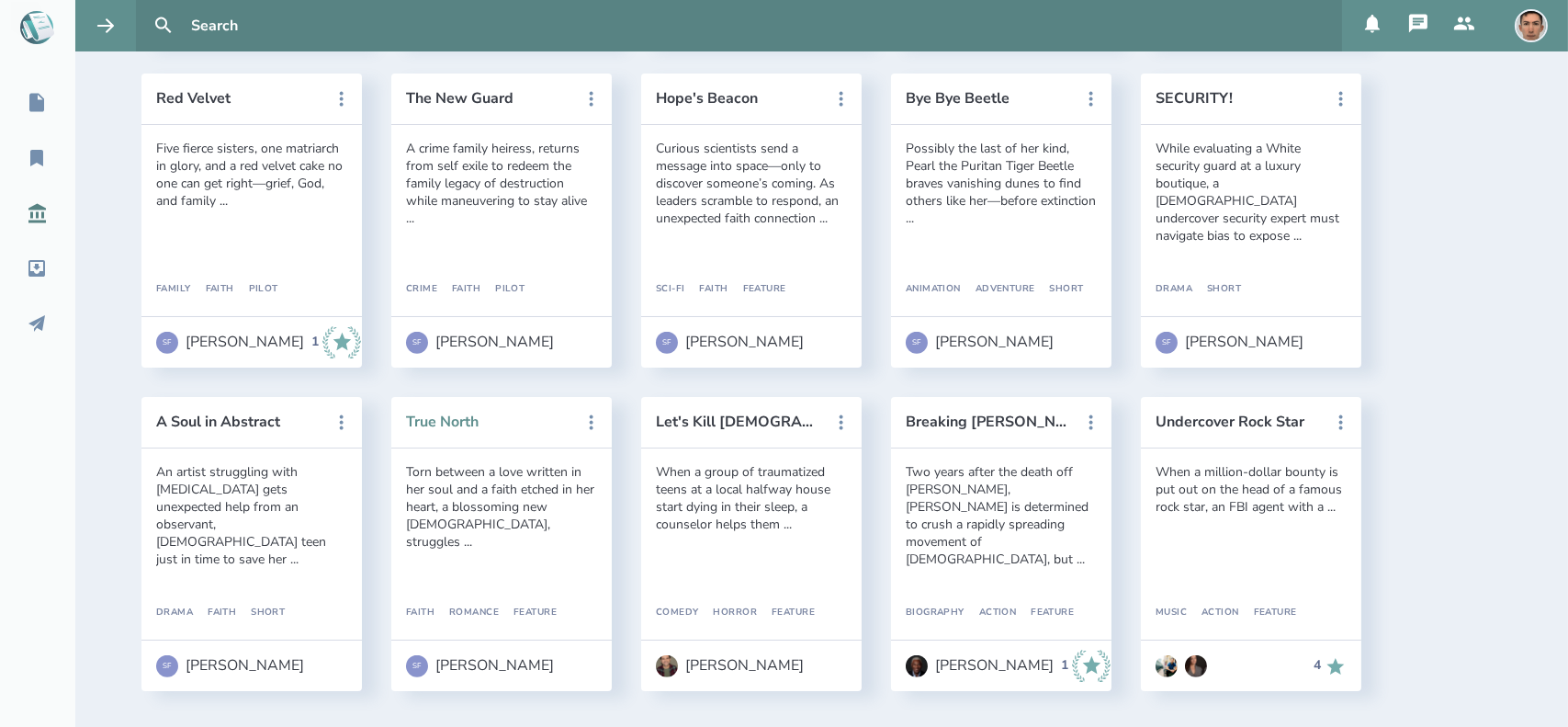
click at [450, 424] on button "True North" at bounding box center [488, 422] width 165 height 17
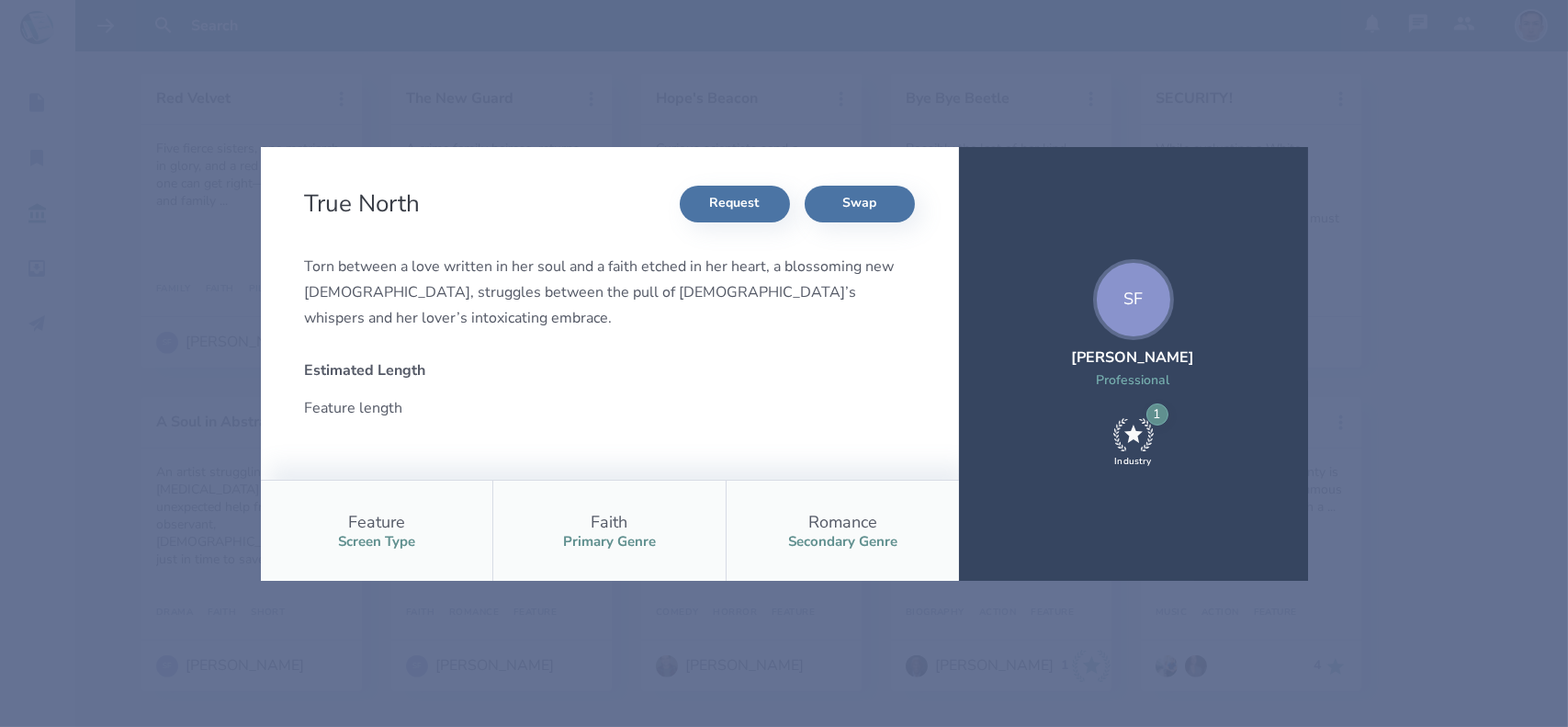
click at [1473, 179] on div "True North Request Swap Torn between a love written in her soul and a faith etc…" at bounding box center [784, 364] width 1568 height 727
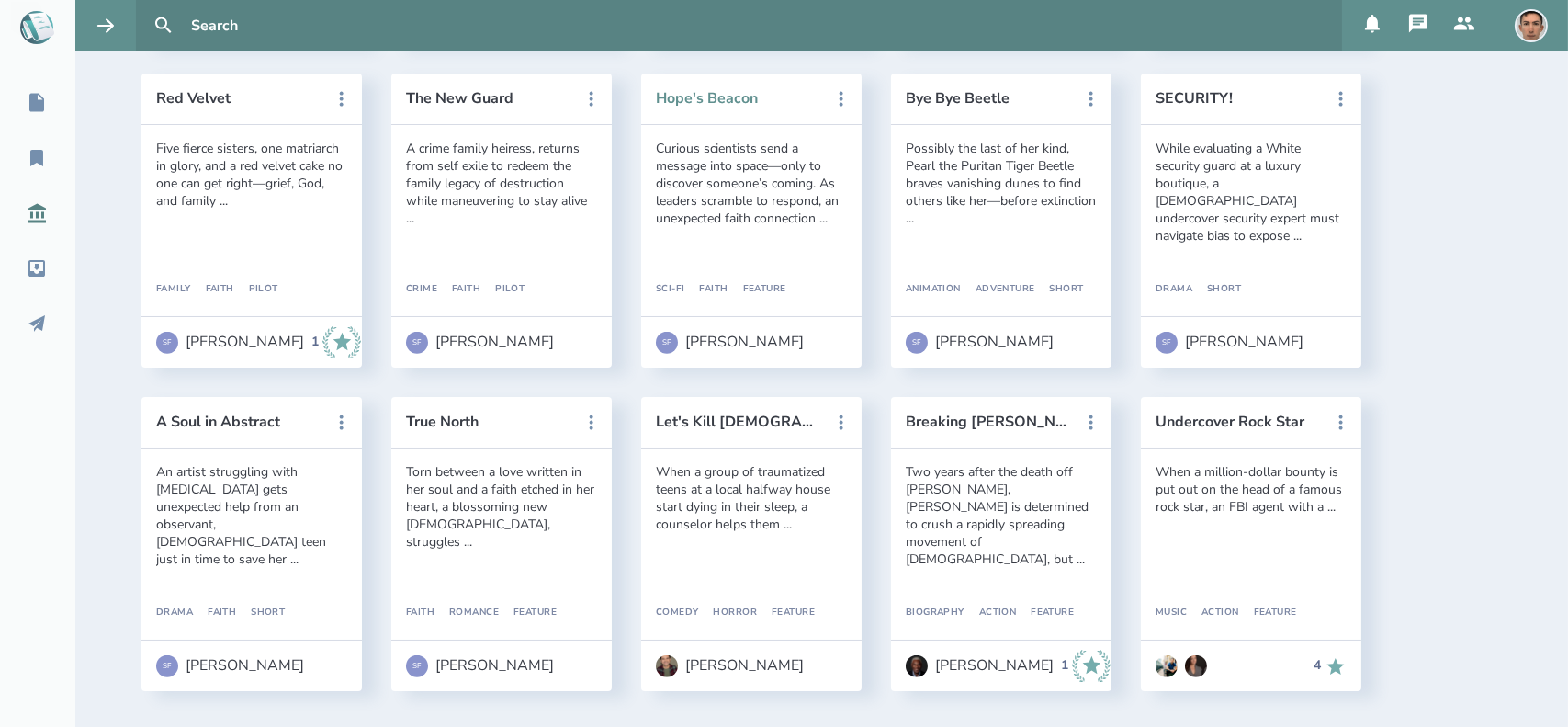
click at [728, 100] on button "Hope's Beacon" at bounding box center [738, 99] width 165 height 17
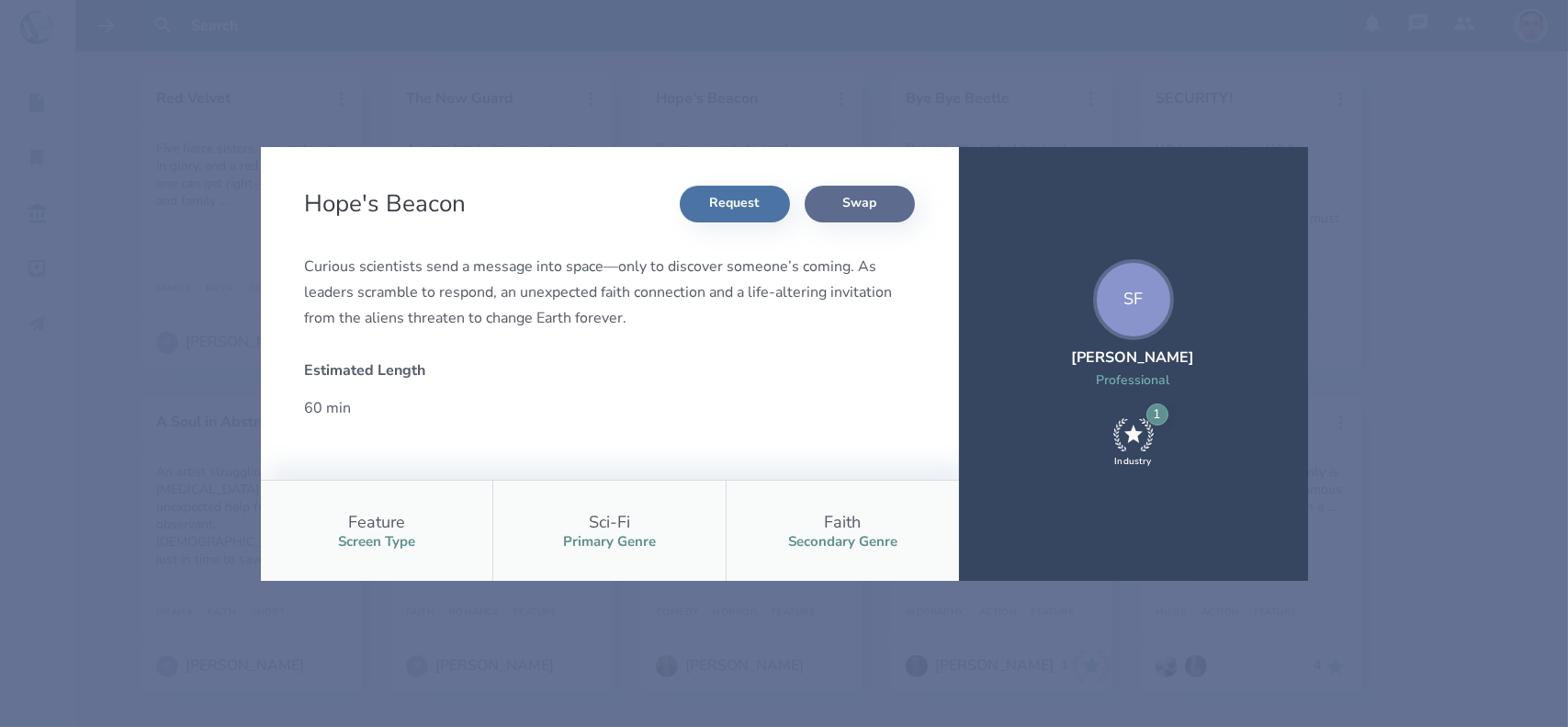
click at [849, 209] on button "Swap" at bounding box center [860, 204] width 111 height 37
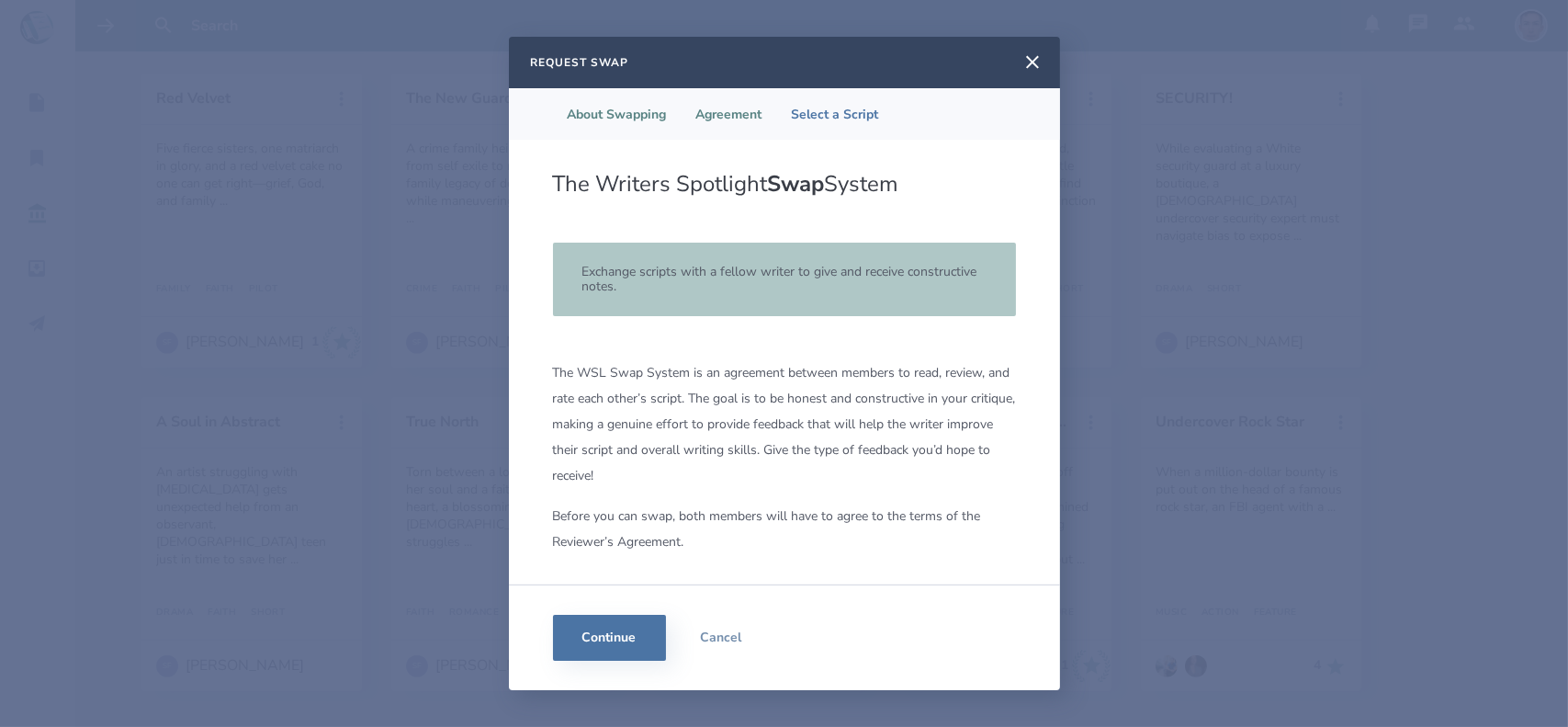
click at [741, 127] on li "Agreement" at bounding box center [730, 114] width 96 height 52
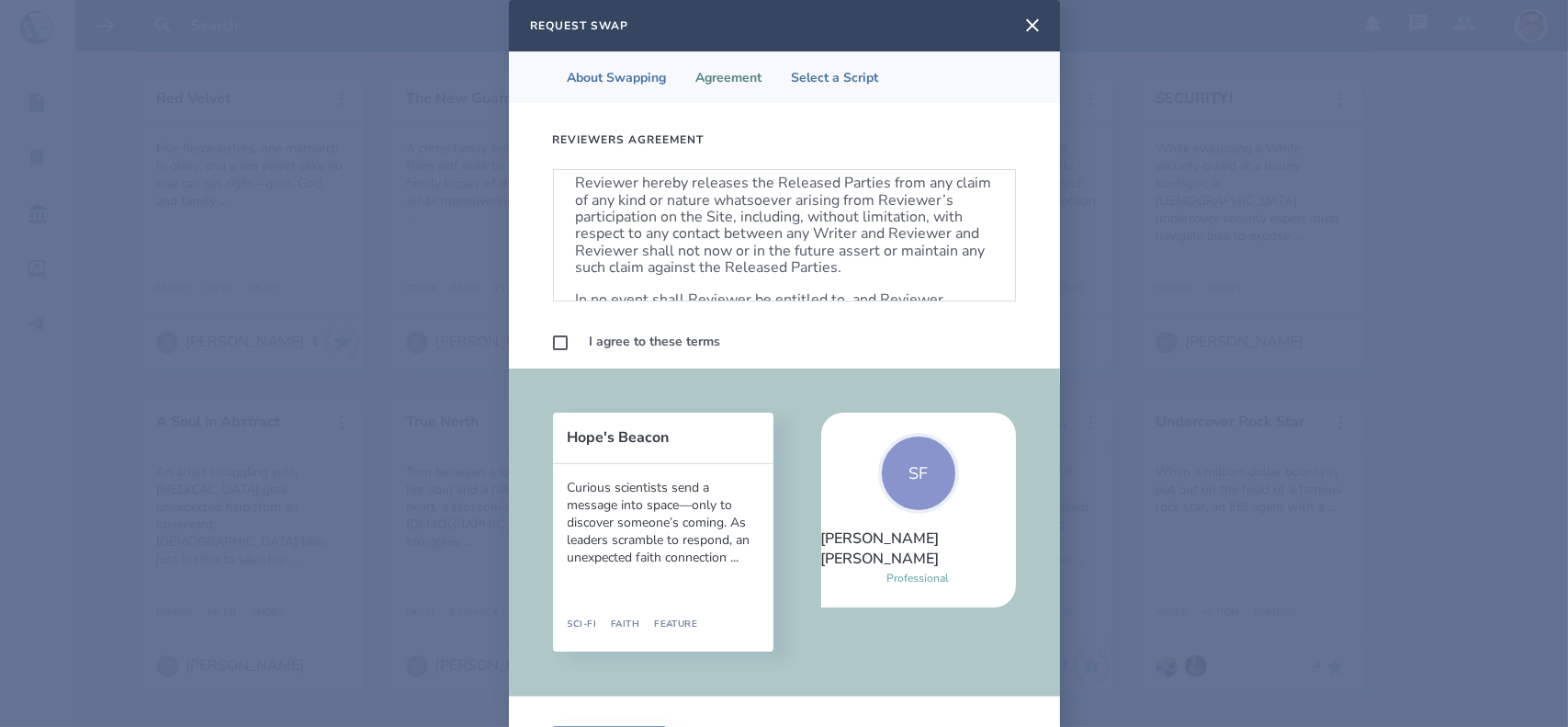
scroll to position [1163, 0]
click at [556, 347] on label at bounding box center [561, 343] width 15 height 15
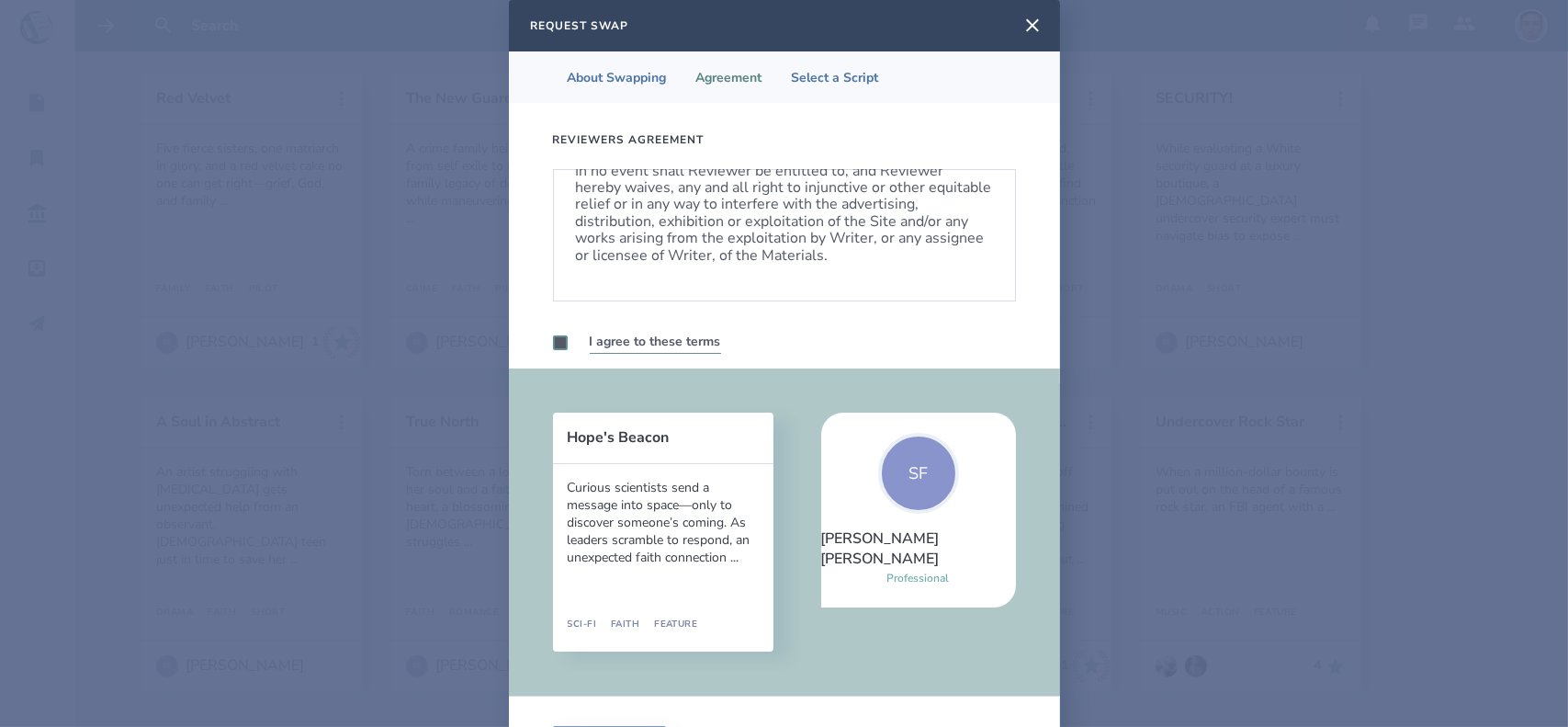
checkbox input "true"
click at [826, 75] on li "Select a Script" at bounding box center [836, 77] width 116 height 52
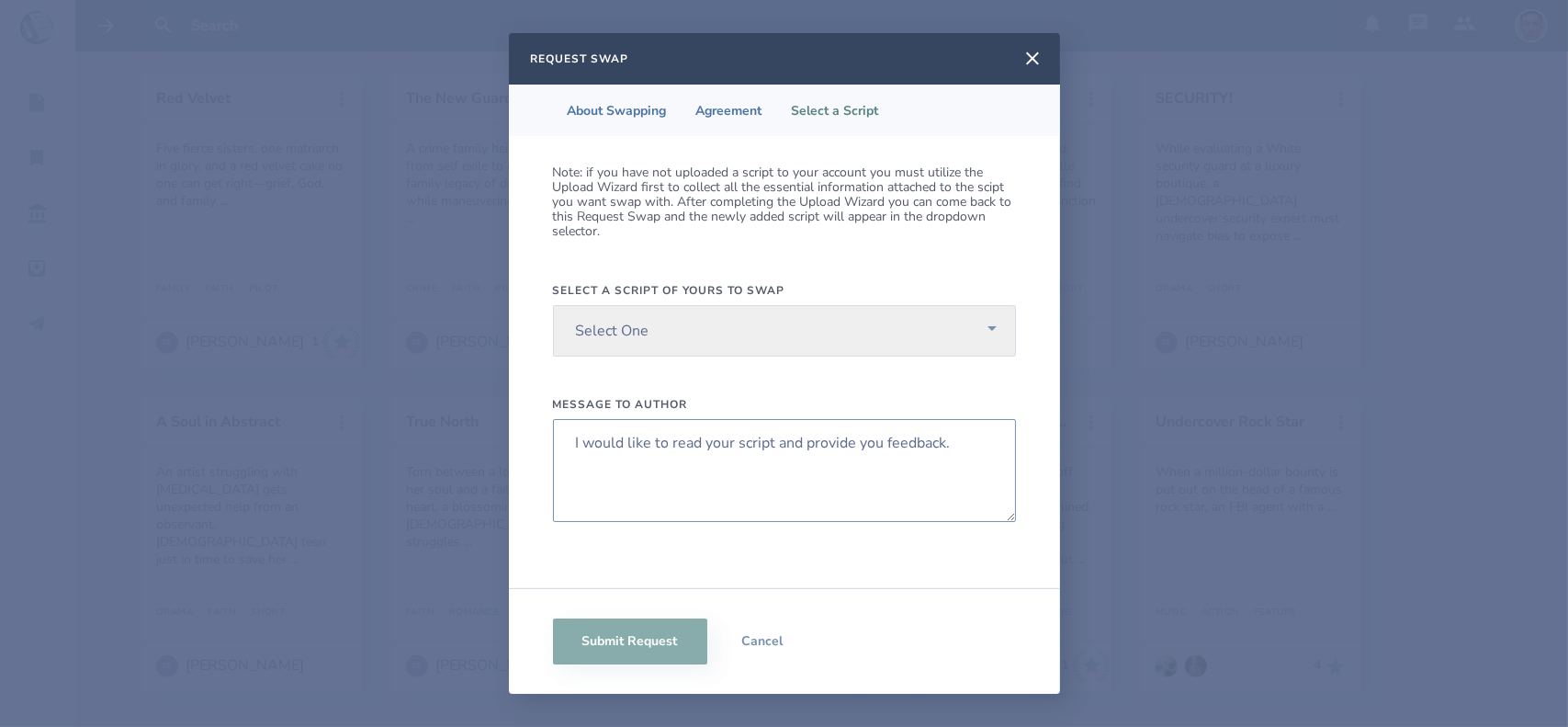
click at [646, 470] on textarea "I would like to read your script and provide you feedback." at bounding box center [785, 471] width 463 height 103
paste textarea "Hey Luigi, I would like to swap scripts and read yours so we can provide each o…"
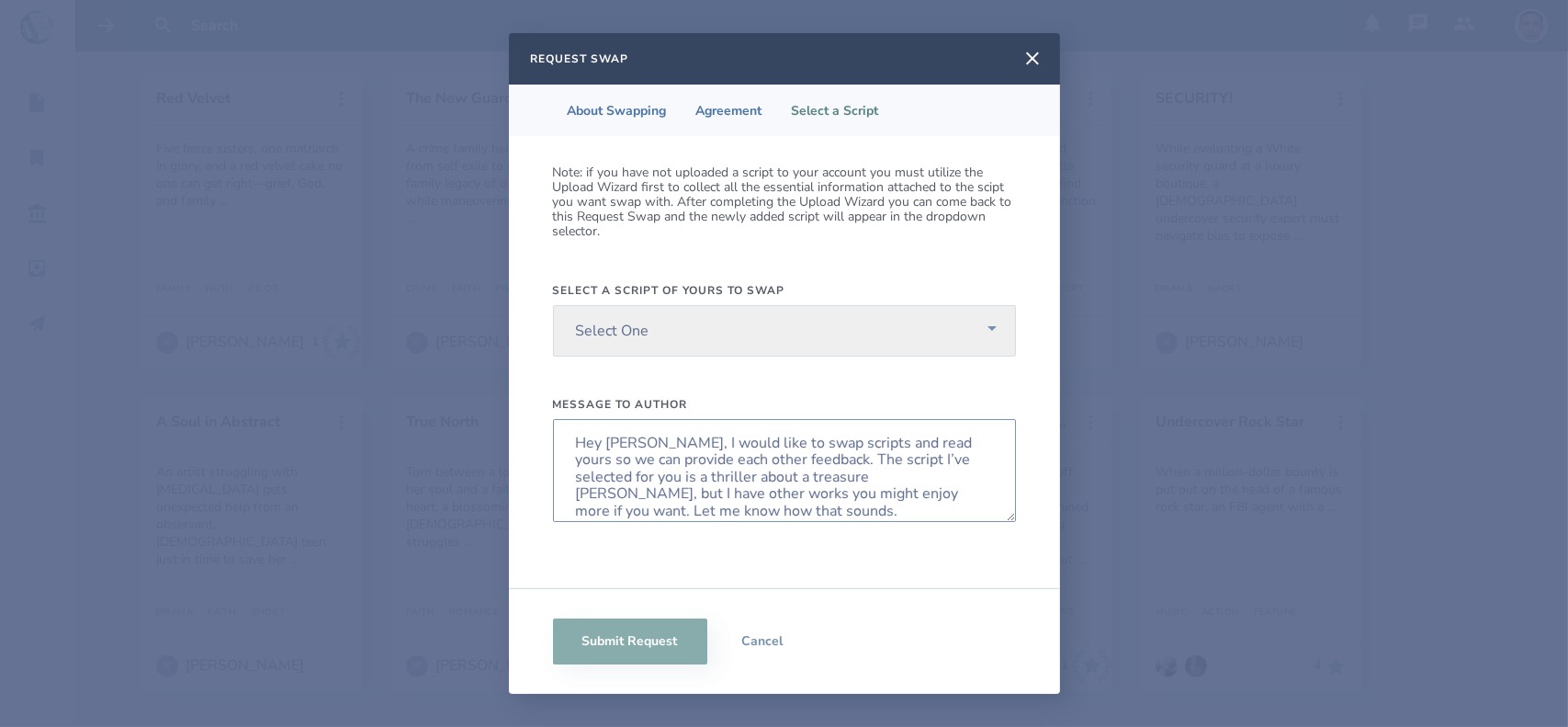
click at [624, 445] on textarea "Hey Luigi, I would like to swap scripts and read yours so we can provide each o…" at bounding box center [785, 471] width 463 height 103
type textarea "Hey Sophia, I would like to swap scripts and read yours so we can provide each …"
click at [746, 112] on li "Agreement" at bounding box center [730, 111] width 96 height 52
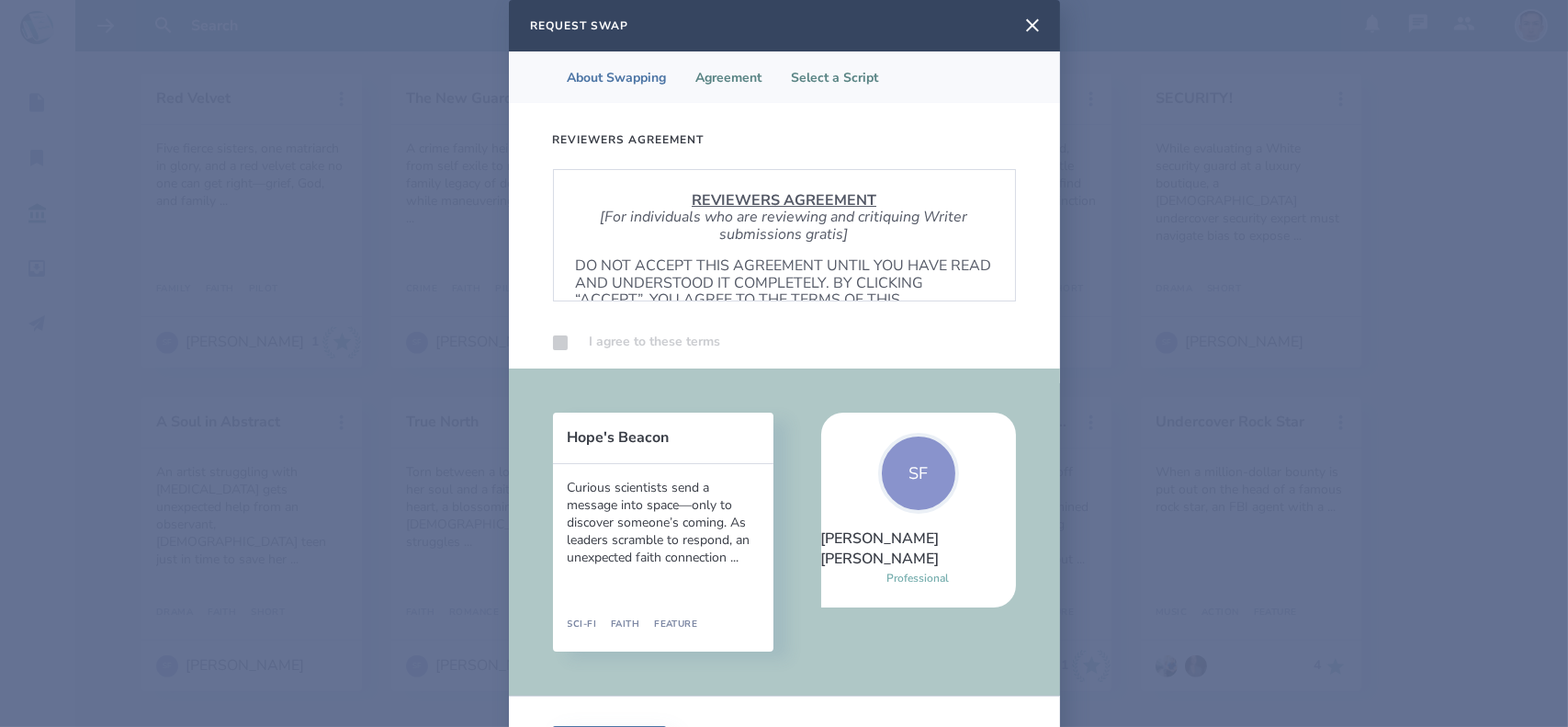
click at [832, 77] on li "Select a Script" at bounding box center [836, 77] width 116 height 52
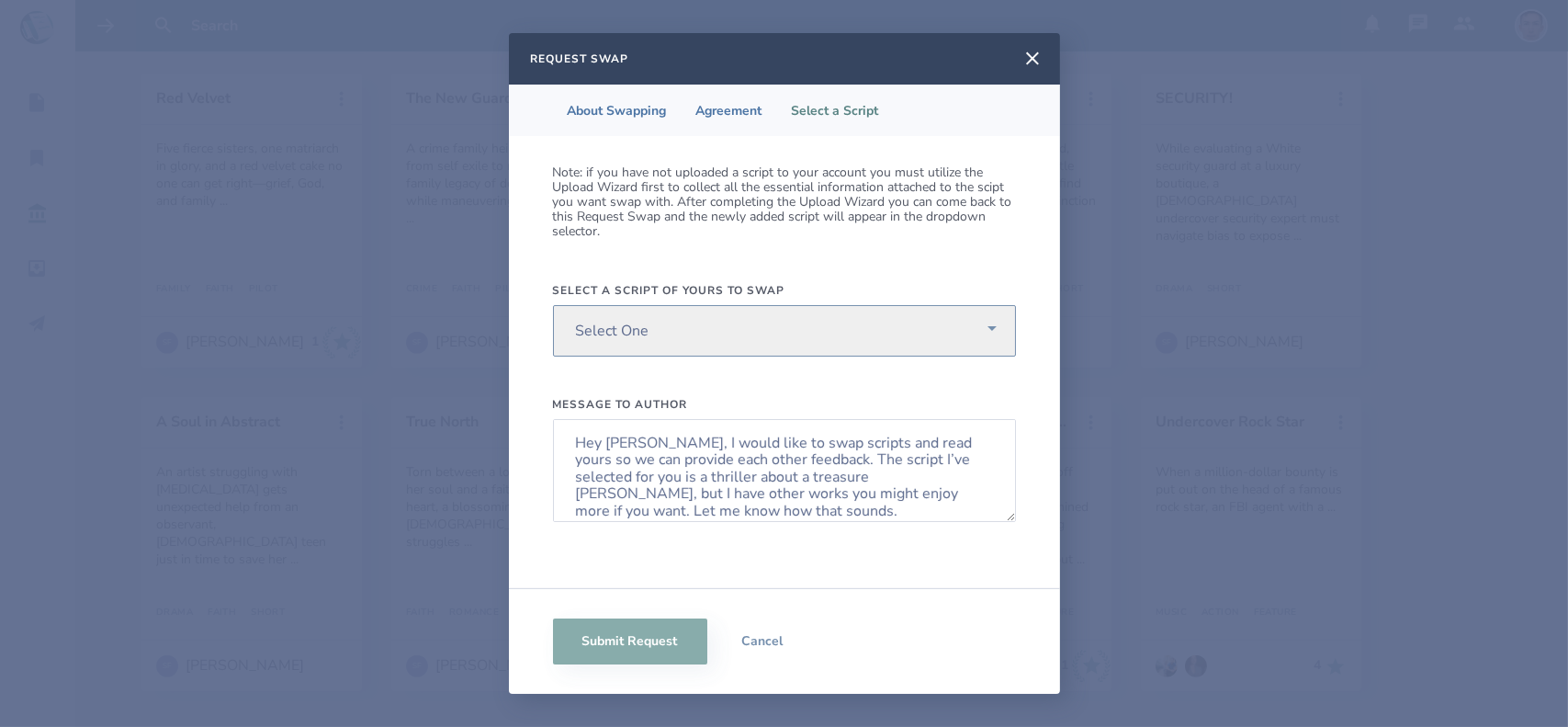
click at [710, 332] on select "Select One UNITED STATE OF MARS MY LIFE EL DOLORADO" at bounding box center [785, 331] width 463 height 52
click at [553, 305] on select "Select One UNITED STATE OF MARS MY LIFE EL DOLORADO" at bounding box center [785, 331] width 463 height 52
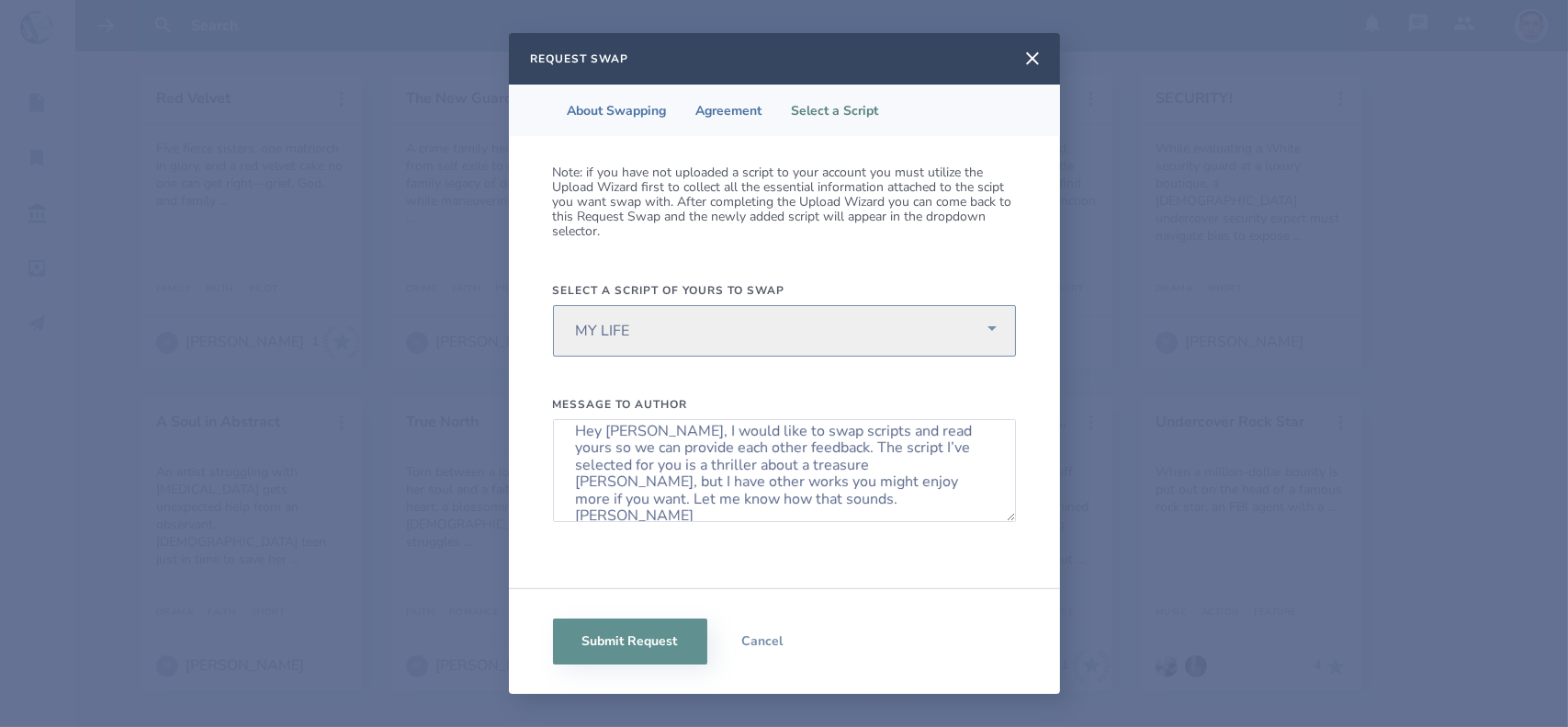
click at [654, 324] on select "Select One UNITED STATE OF MARS MY LIFE EL DOLORADO" at bounding box center [785, 331] width 463 height 52
select select "615"
click at [553, 305] on select "Select One UNITED STATE OF MARS MY LIFE EL DOLORADO" at bounding box center [785, 331] width 463 height 52
click at [659, 644] on button "Submit Request" at bounding box center [630, 641] width 154 height 46
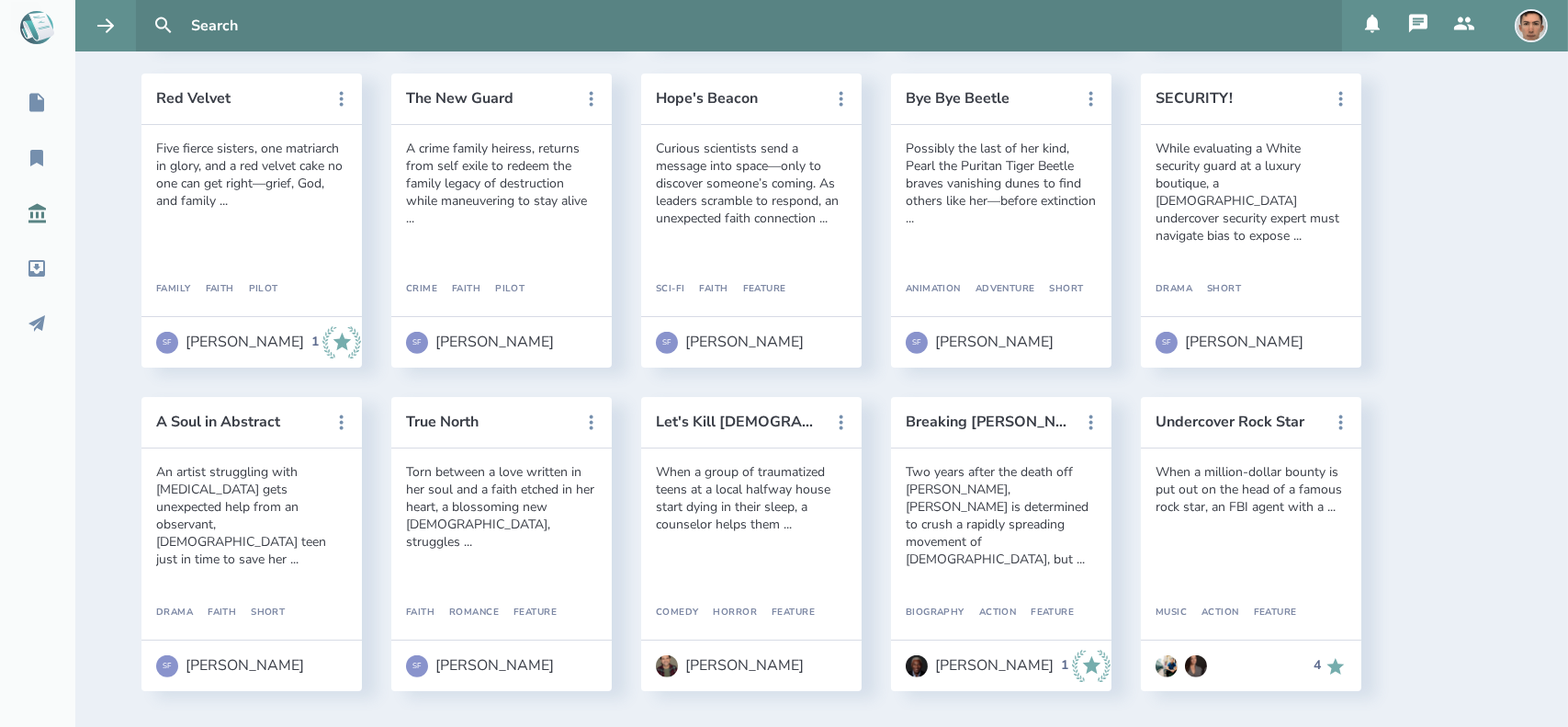
click at [32, 218] on icon at bounding box center [37, 213] width 22 height 22
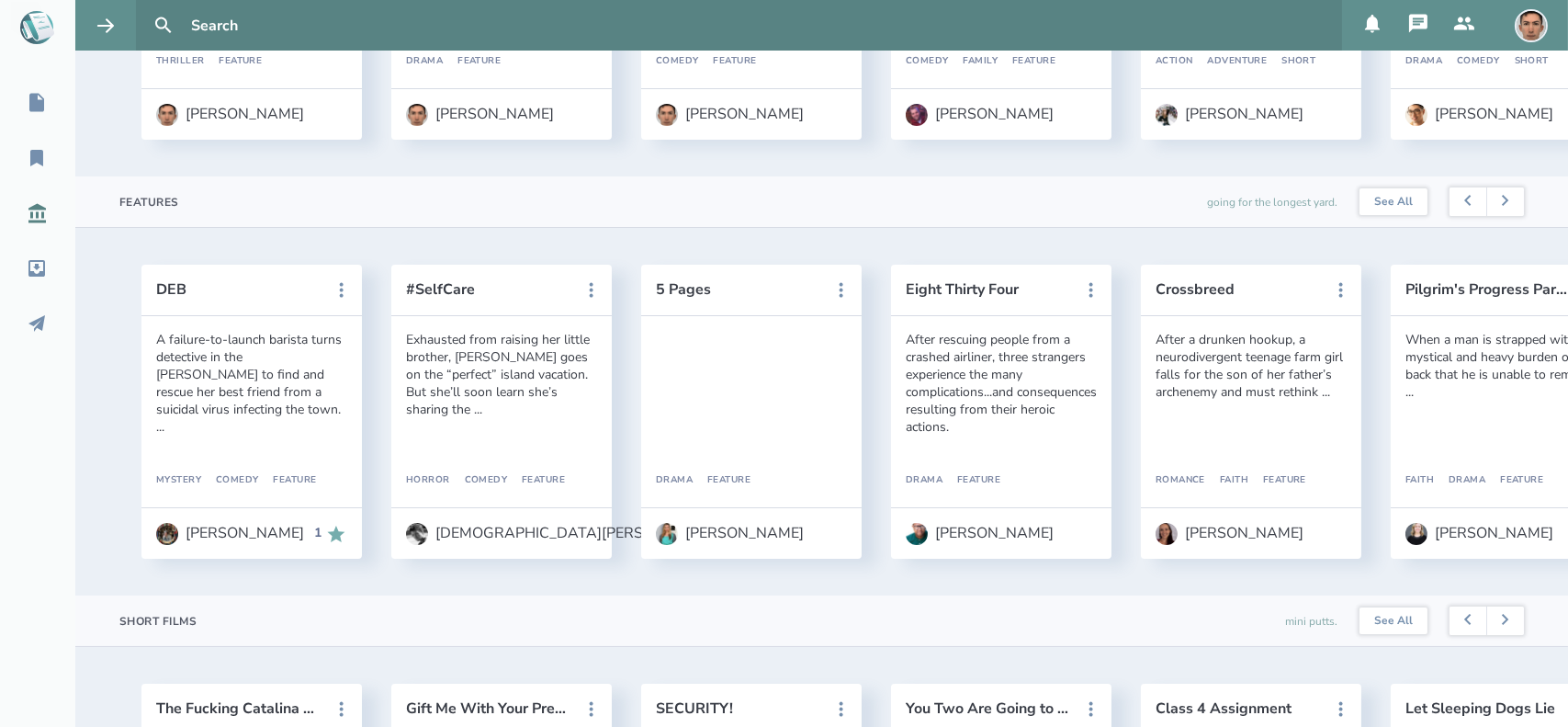
scroll to position [811, 0]
click at [1389, 217] on link "See All" at bounding box center [1394, 203] width 68 height 28
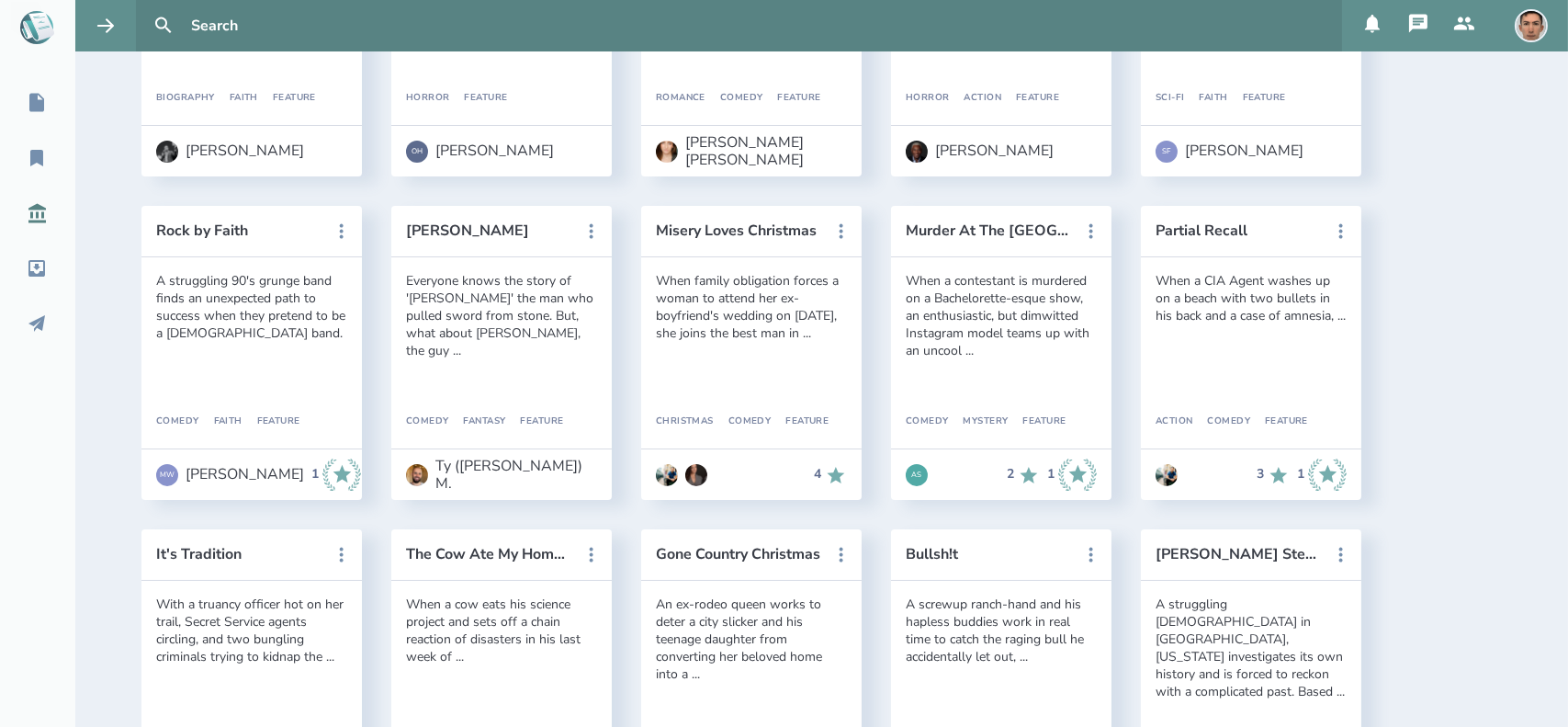
scroll to position [1329, 0]
click at [37, 268] on icon at bounding box center [37, 268] width 17 height 17
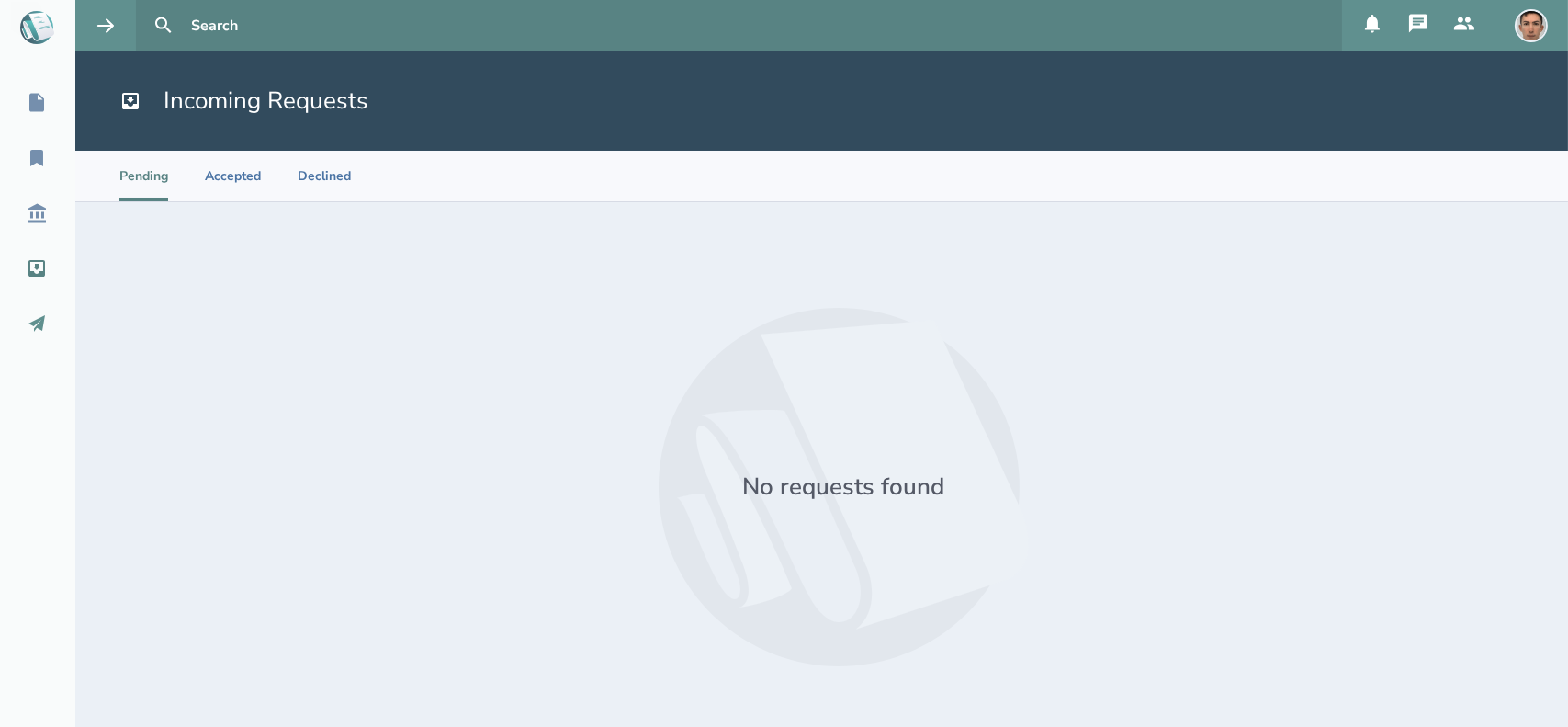
click at [37, 320] on icon at bounding box center [37, 324] width 17 height 17
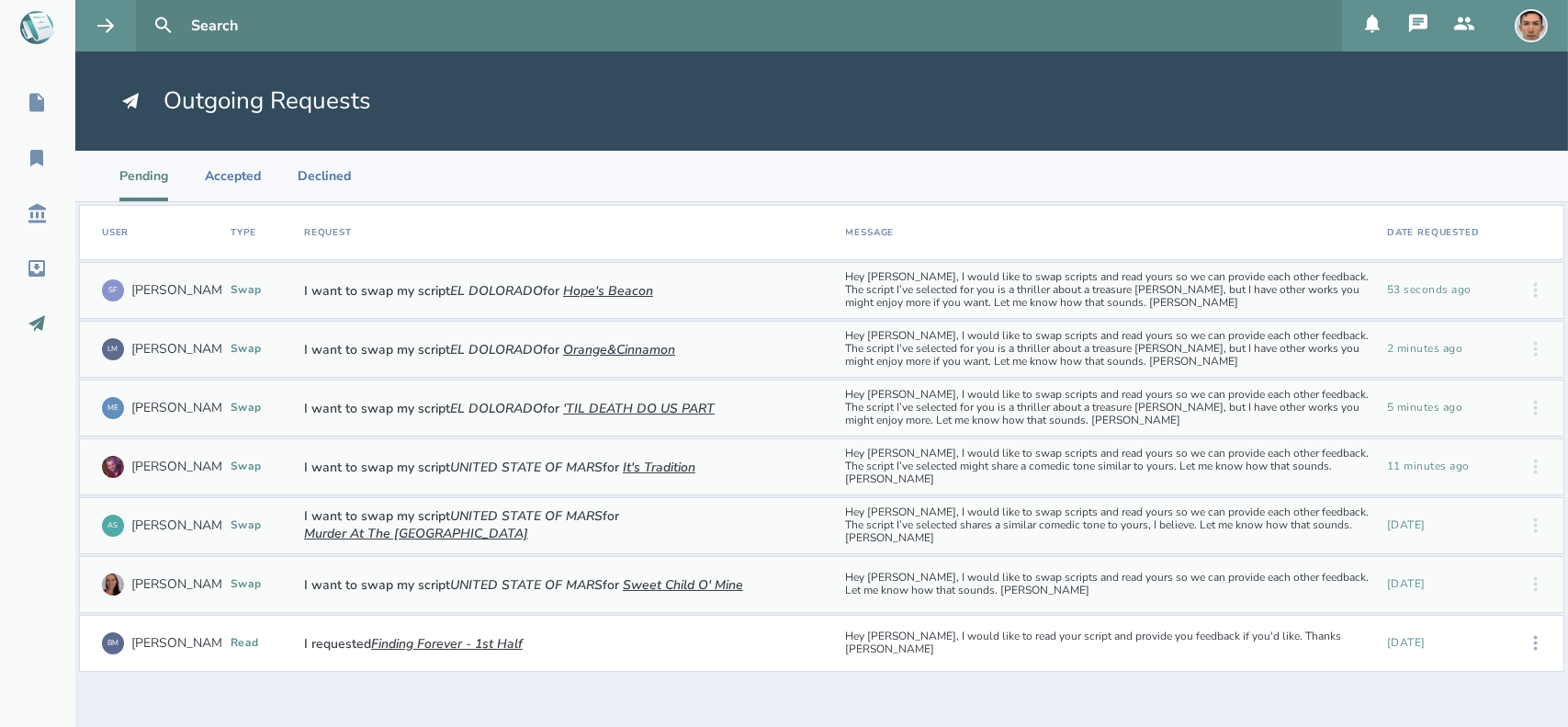
click at [1535, 644] on icon at bounding box center [1536, 643] width 22 height 22
click at [1489, 646] on div "Cancel" at bounding box center [1479, 643] width 113 height 41
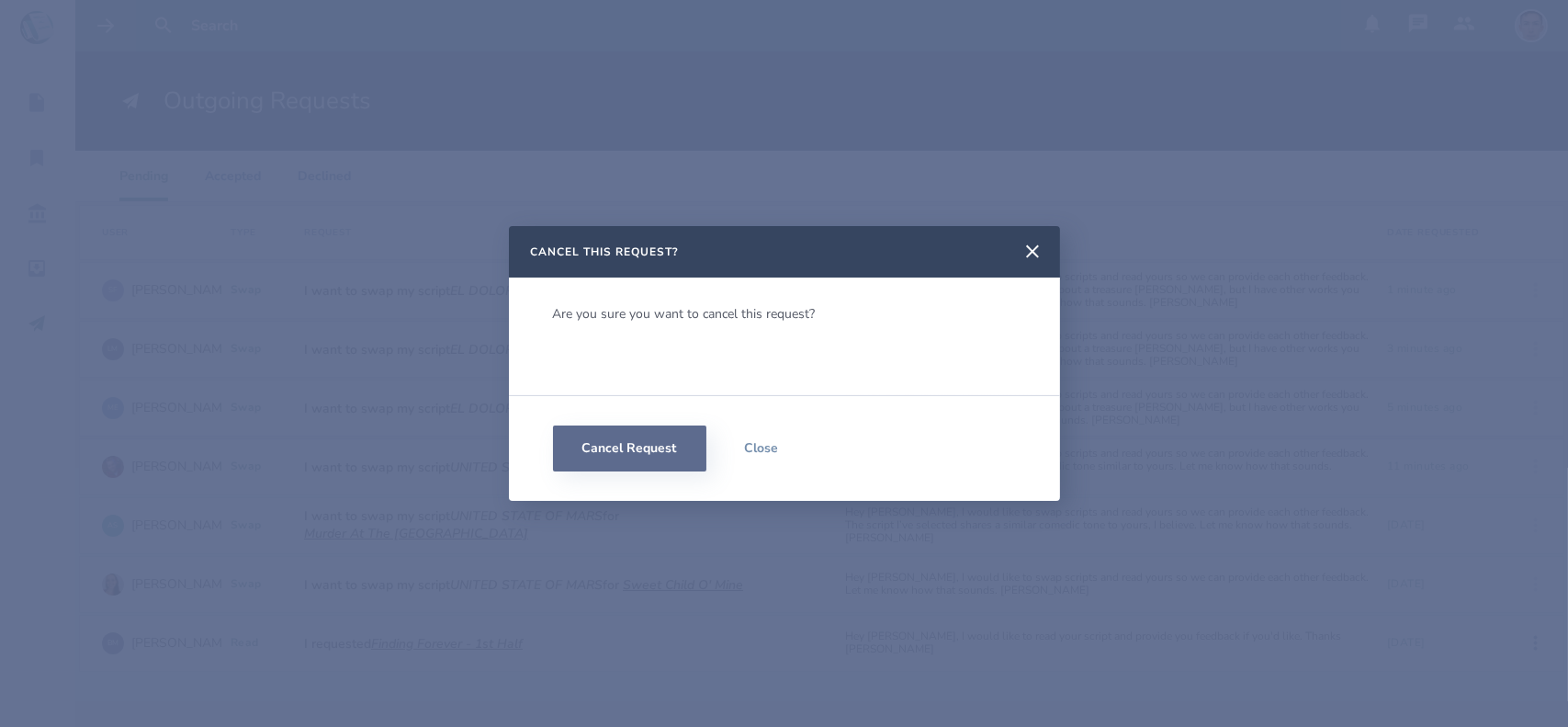
click at [656, 451] on button "Cancel Request" at bounding box center [630, 448] width 153 height 46
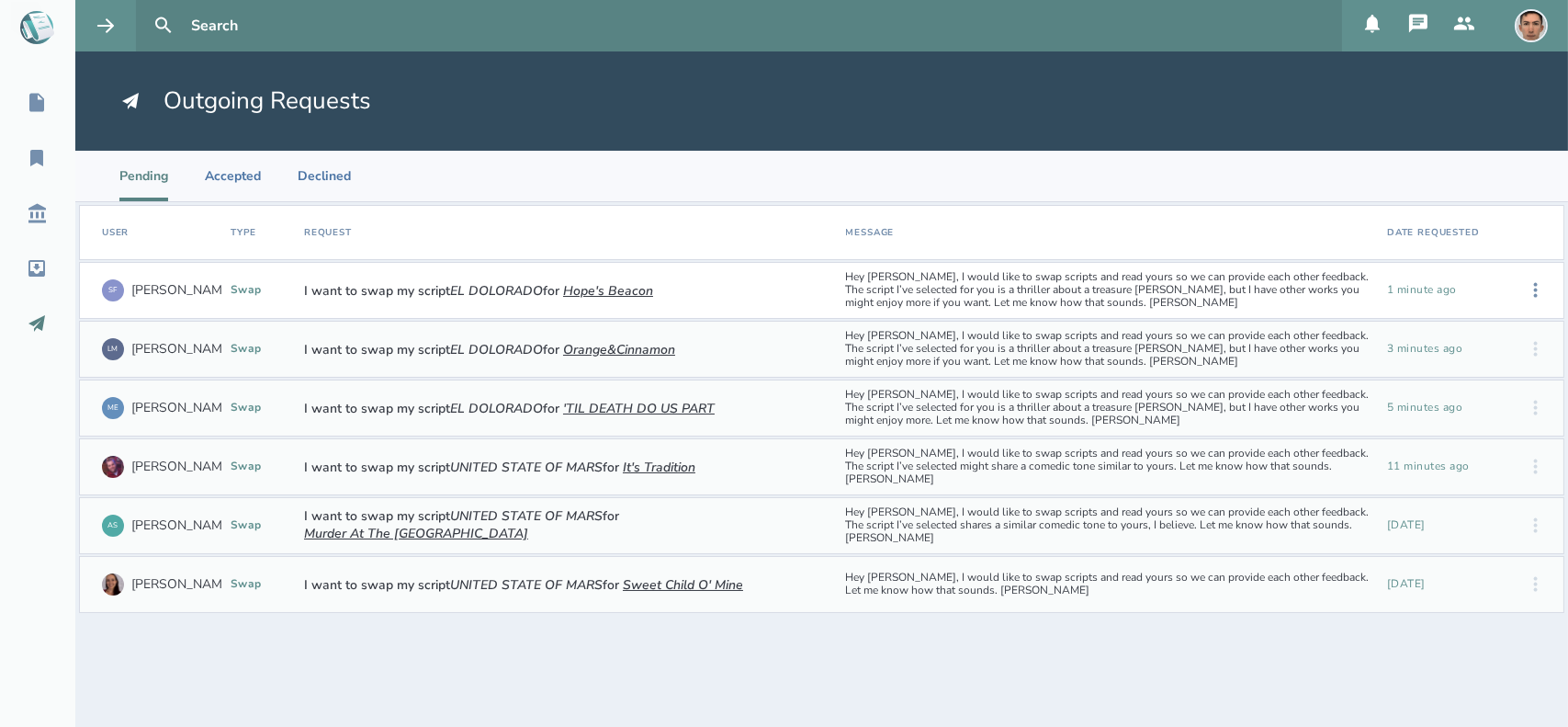
click at [245, 294] on div "swap" at bounding box center [260, 291] width 59 height 13
click at [227, 197] on li "Accepted" at bounding box center [232, 175] width 56 height 51
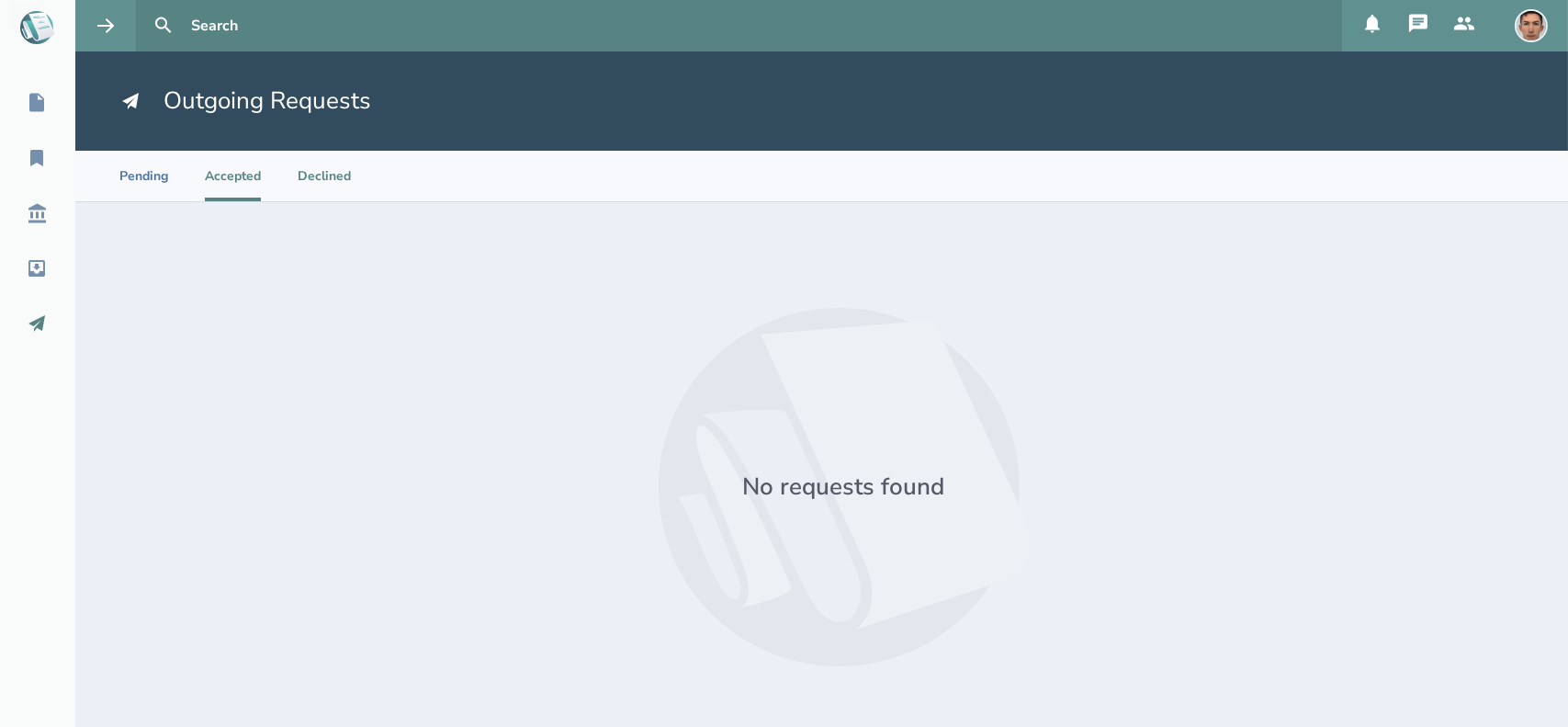
click at [315, 182] on li "Declined" at bounding box center [325, 175] width 53 height 51
click at [142, 179] on li "Pending" at bounding box center [143, 175] width 49 height 51
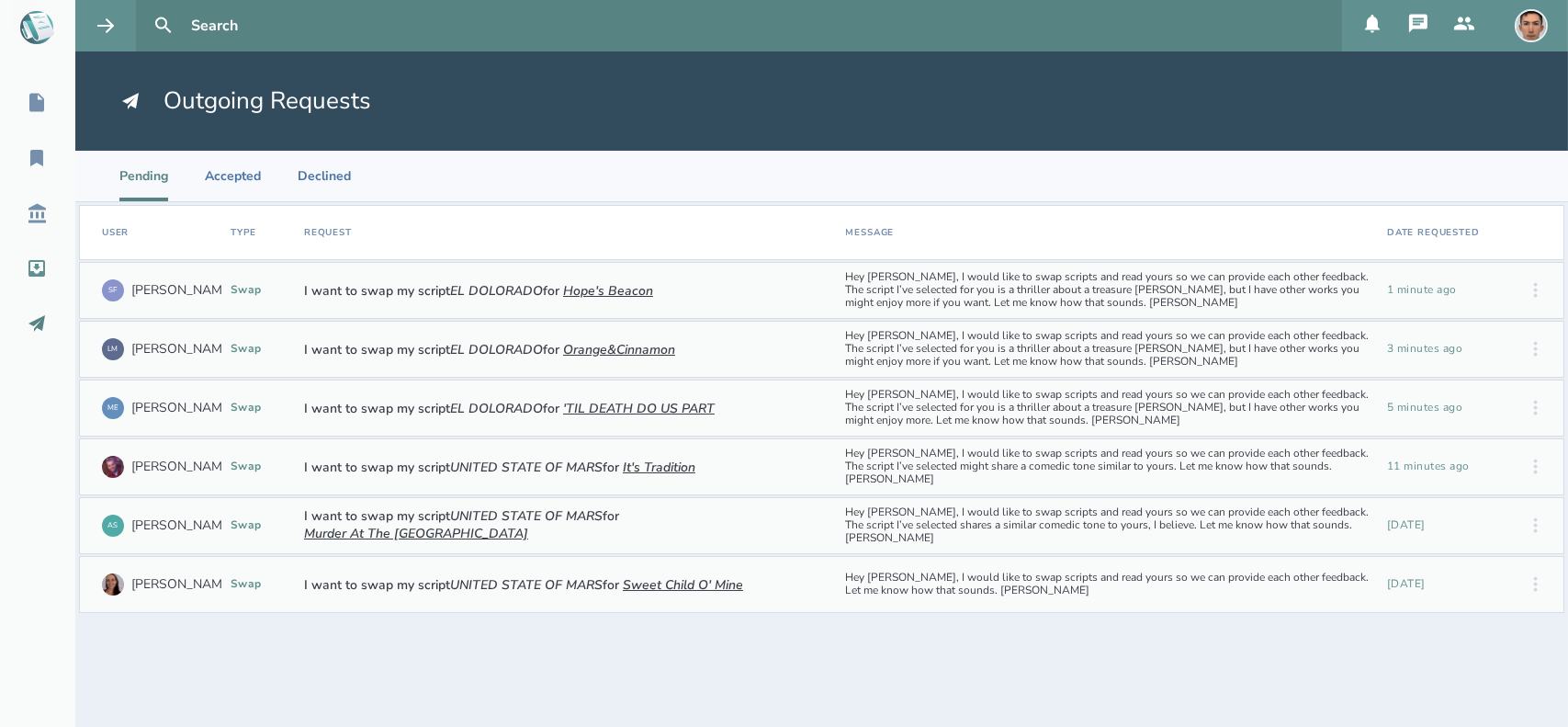
click at [51, 266] on div "Inbox" at bounding box center [53, 268] width 107 height 22
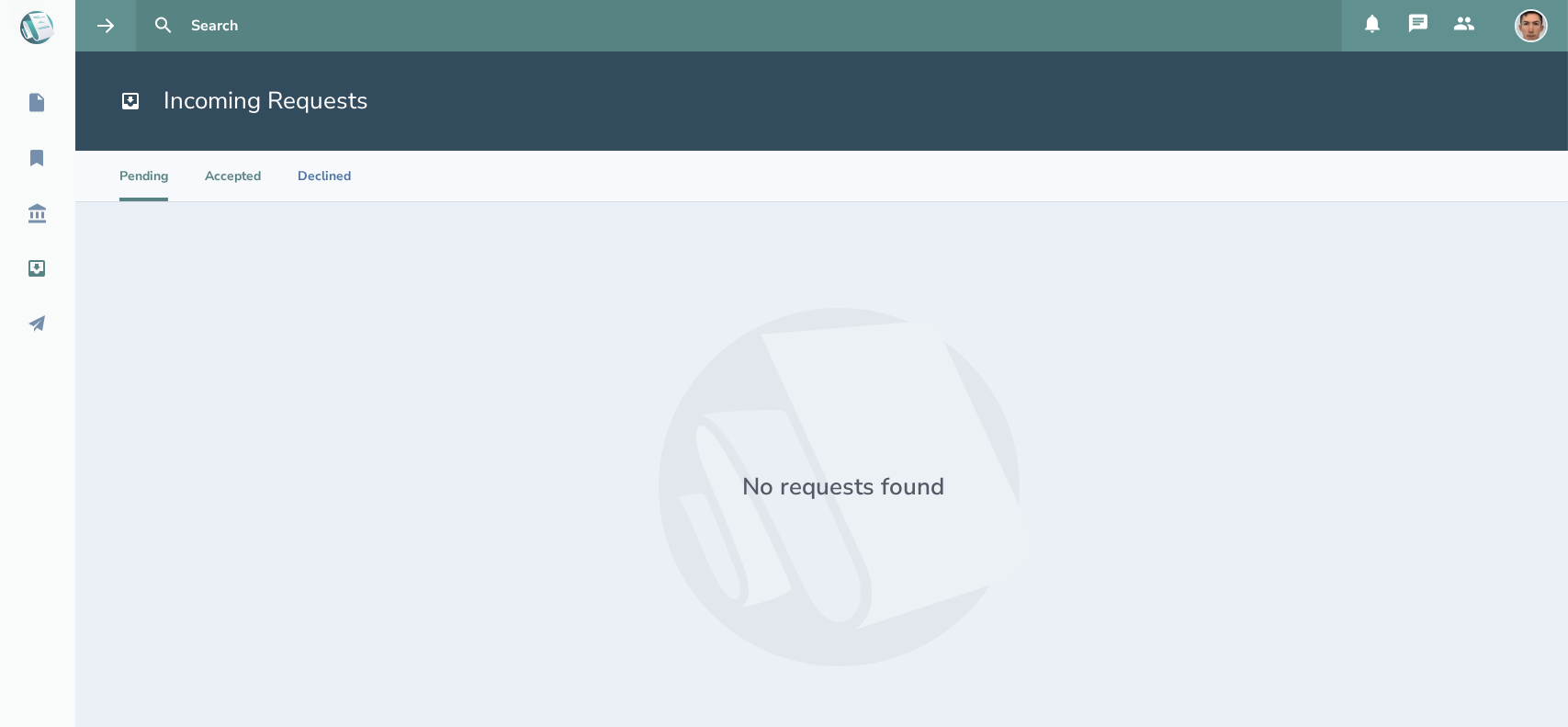
click at [231, 178] on li "Accepted" at bounding box center [232, 175] width 56 height 51
click at [344, 170] on li "Declined" at bounding box center [325, 175] width 53 height 51
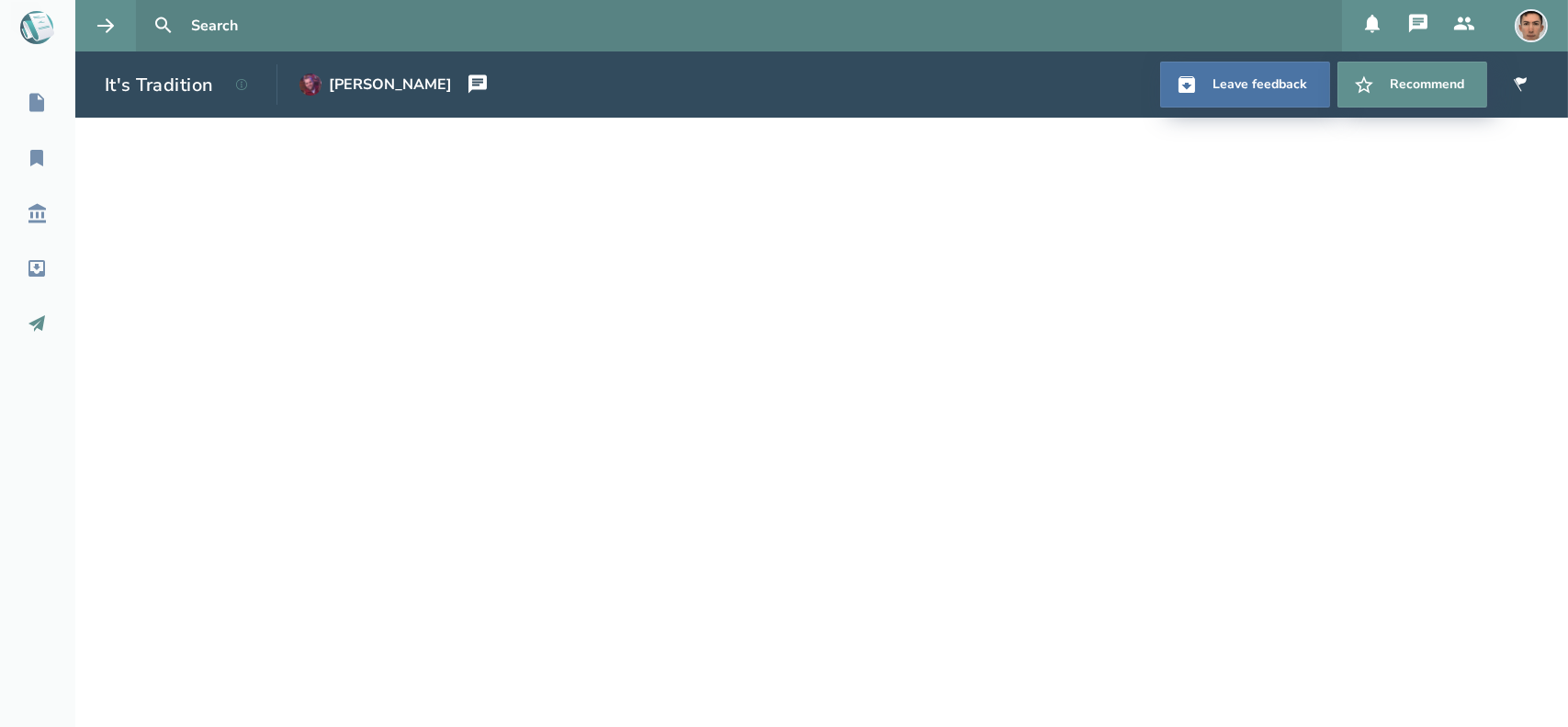
click at [56, 318] on div "Outbox" at bounding box center [58, 324] width 117 height 22
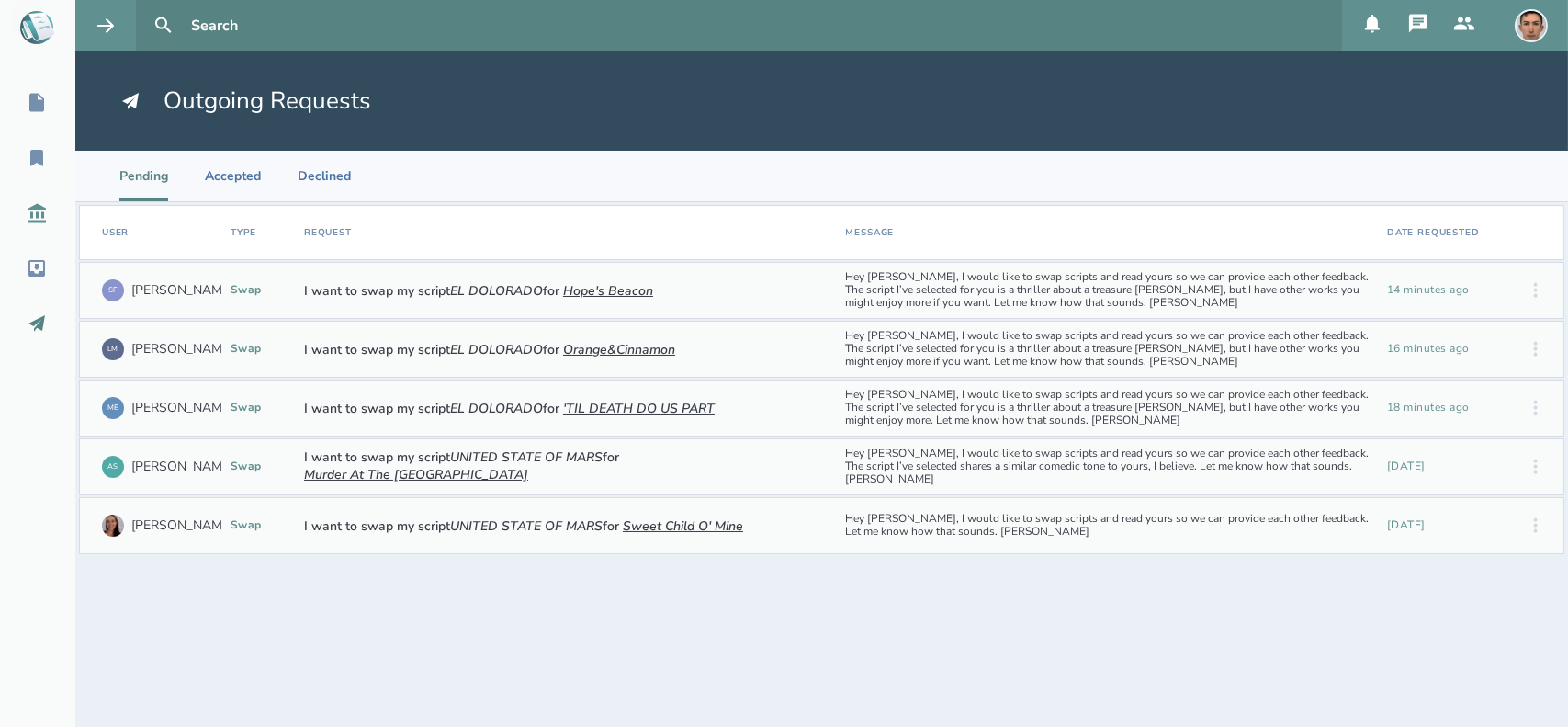
click at [30, 219] on icon at bounding box center [37, 213] width 22 height 22
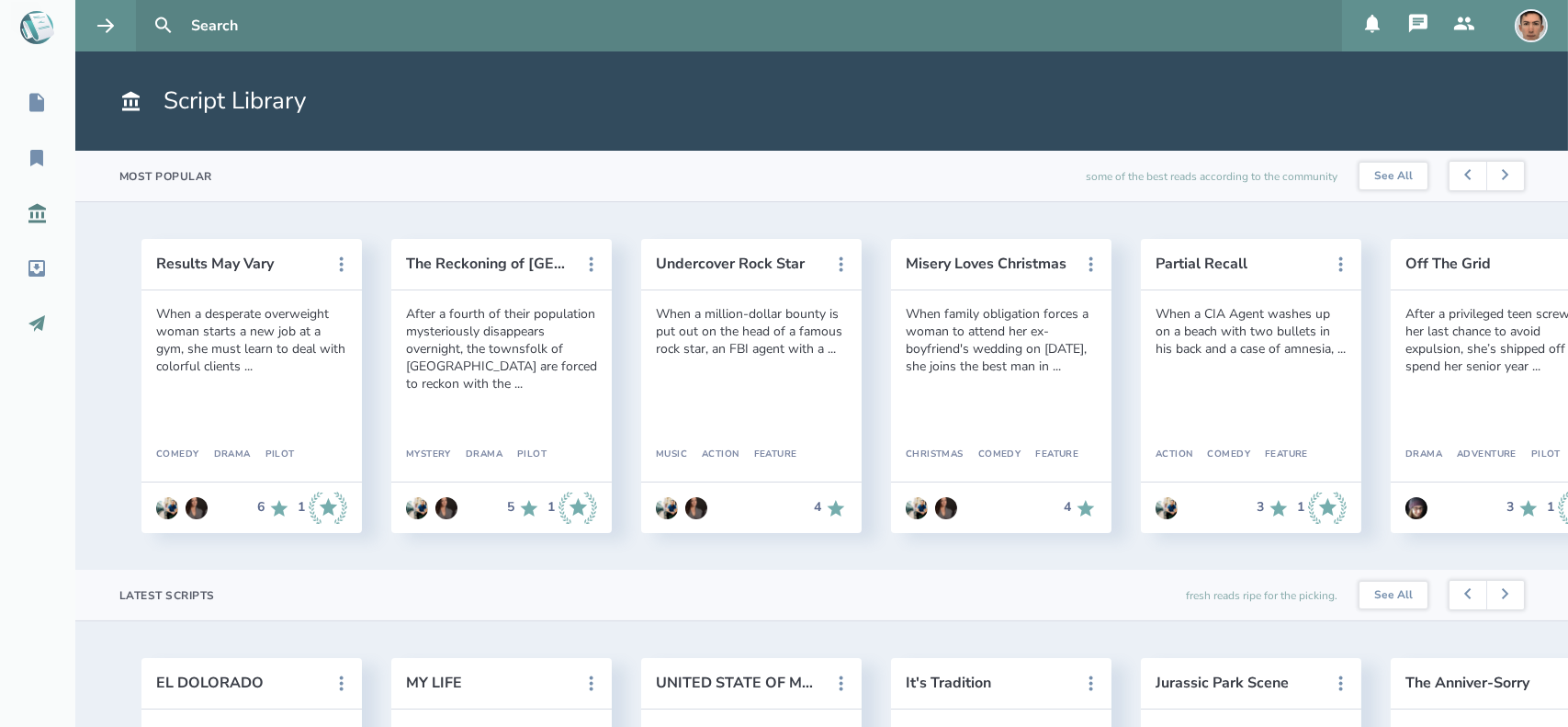
click at [41, 321] on icon at bounding box center [37, 324] width 17 height 17
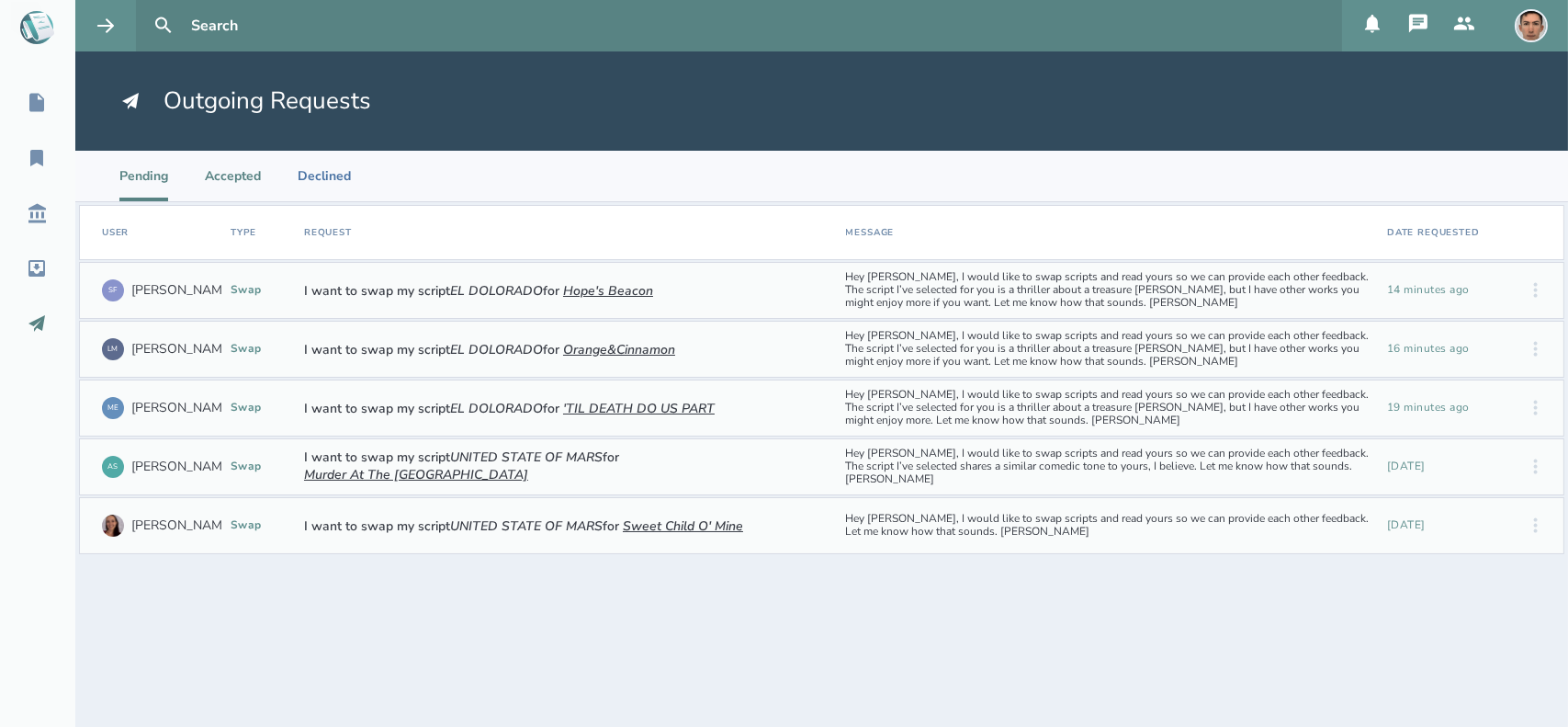
click at [243, 183] on li "Accepted" at bounding box center [232, 175] width 56 height 51
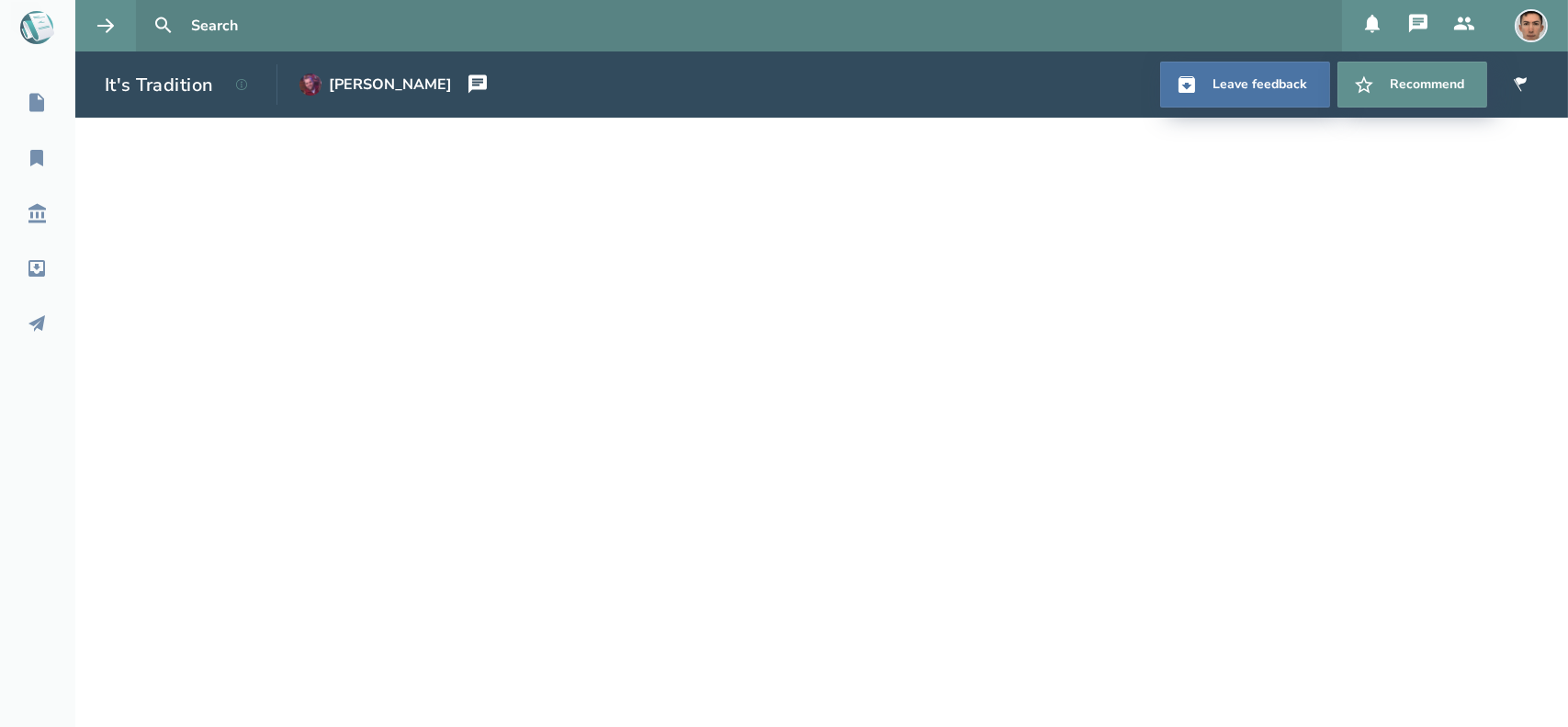
drag, startPoint x: 150, startPoint y: 83, endPoint x: 498, endPoint y: 74, distance: 348.1
click at [498, 74] on header "It's Tradition Seth Conley Leave feedback Recommend" at bounding box center [822, 85] width 1492 height 66
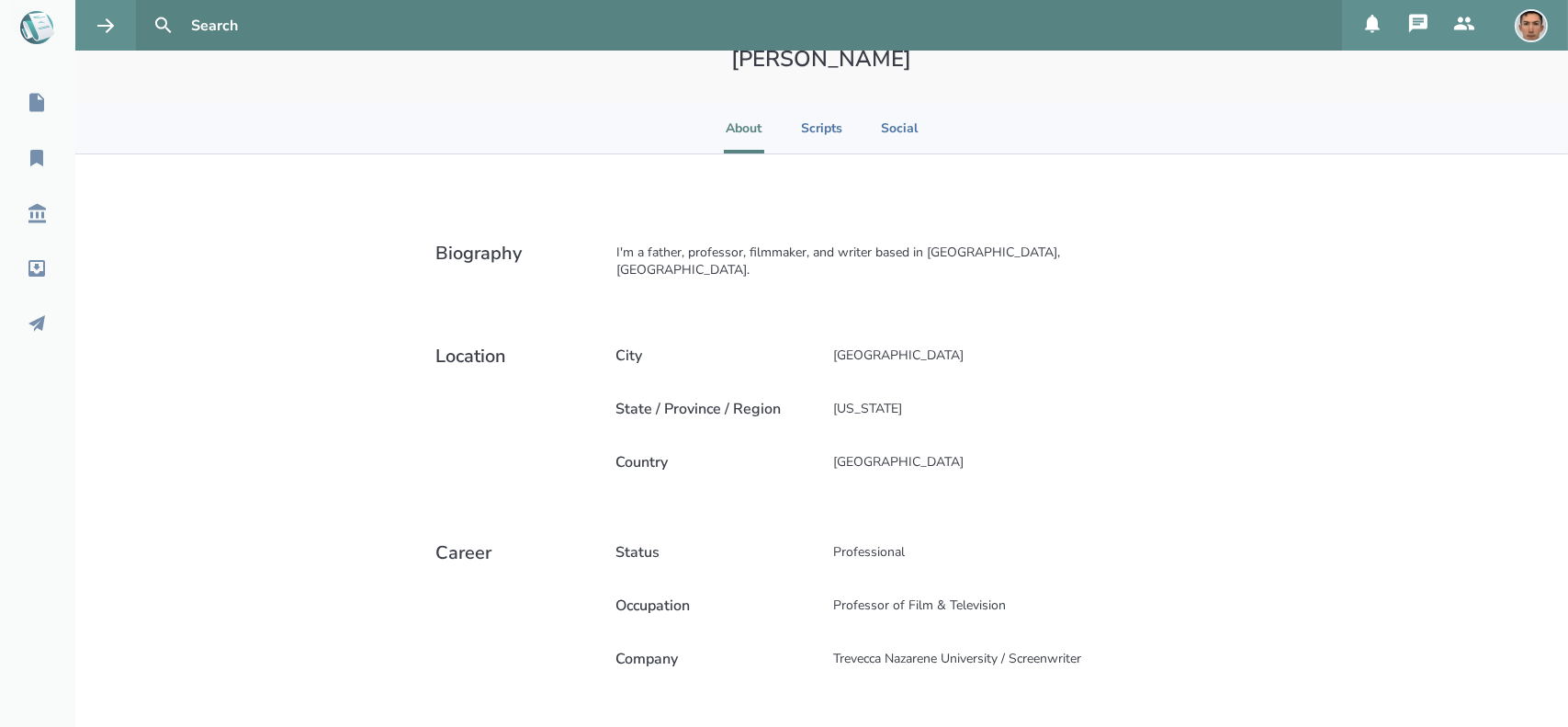
scroll to position [173, 0]
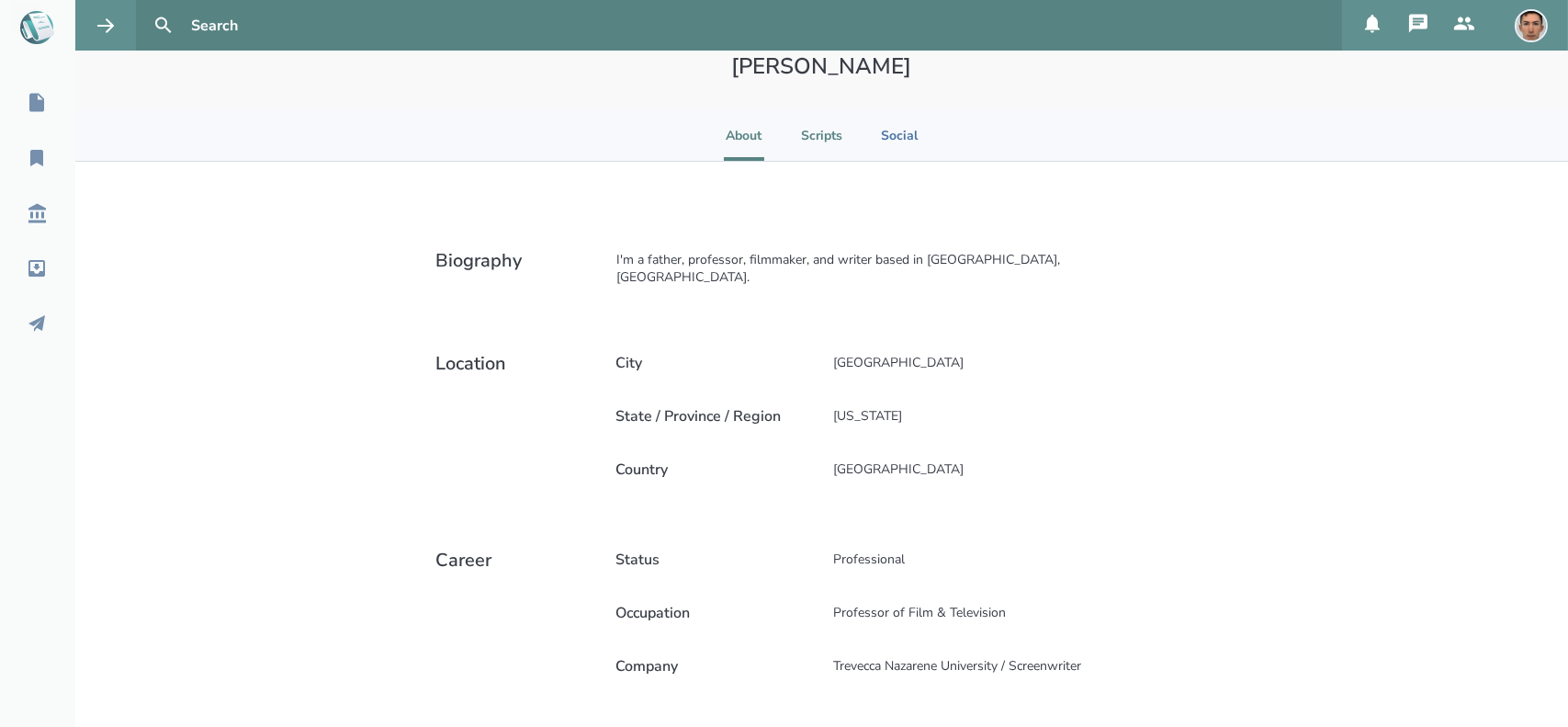
click at [828, 131] on li "Scripts" at bounding box center [822, 136] width 42 height 51
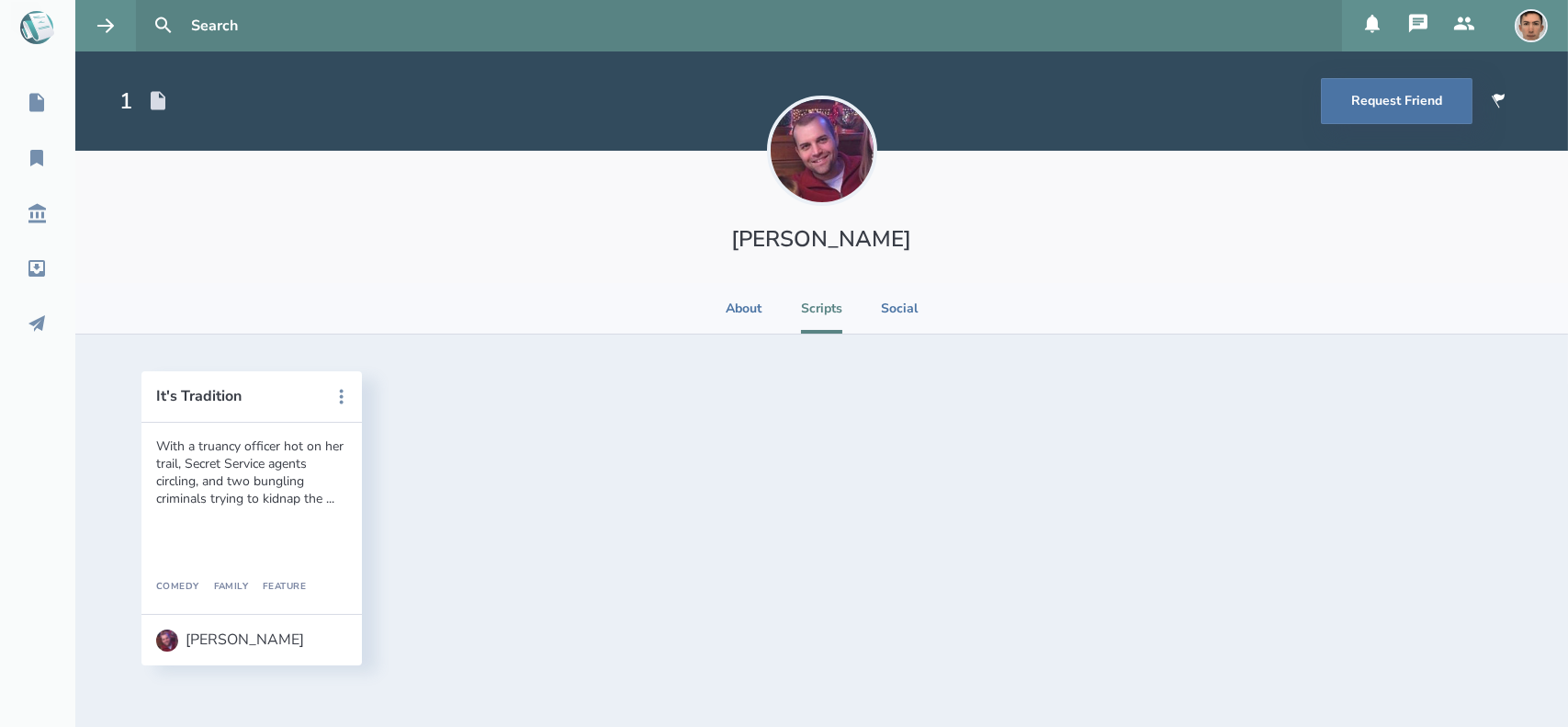
scroll to position [0, 0]
click at [228, 410] on header "It's Tradition" at bounding box center [251, 397] width 220 height 52
click at [217, 399] on button "It's Tradition" at bounding box center [238, 396] width 165 height 17
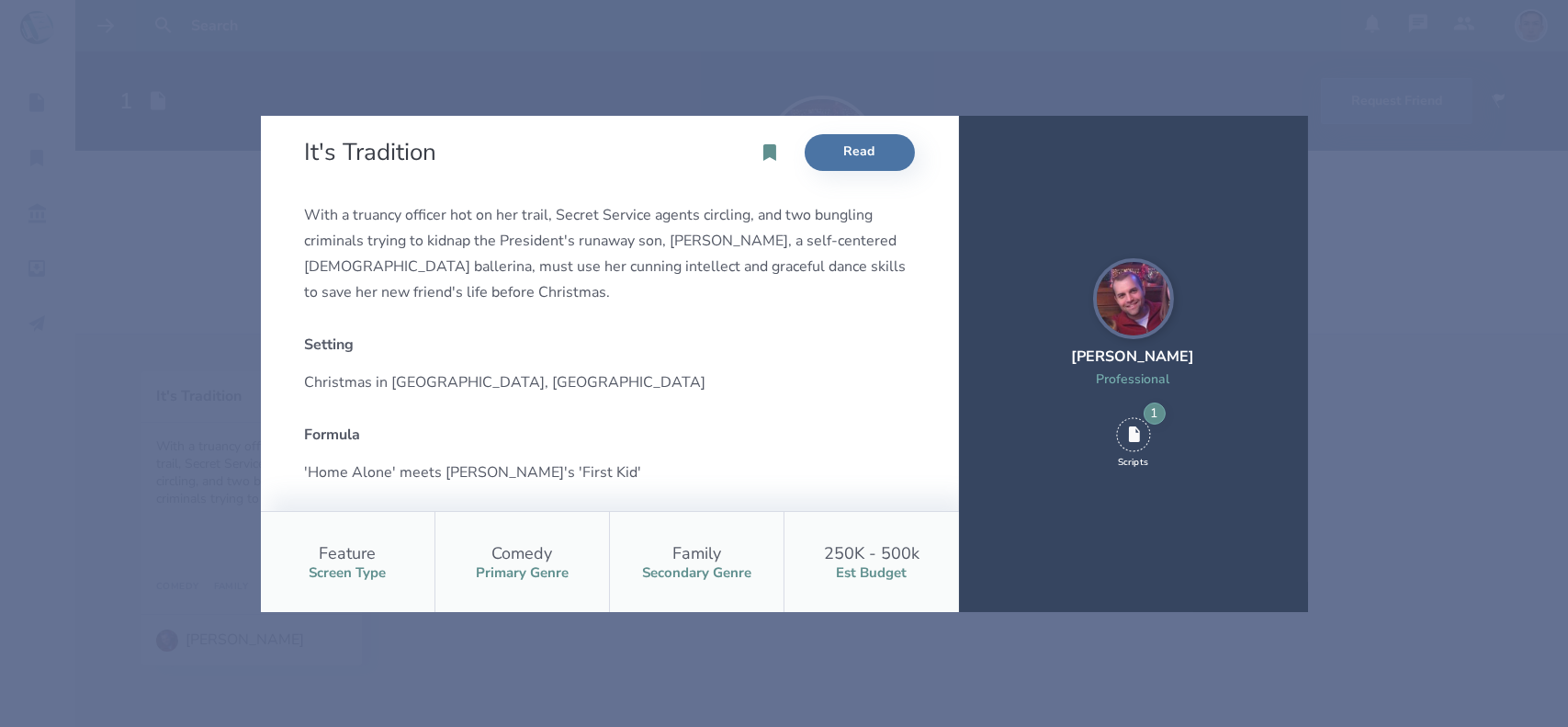
scroll to position [18, 0]
click at [184, 286] on div "It's Tradition Read With a truancy officer hot on her trail, Secret Service age…" at bounding box center [784, 364] width 1568 height 727
